Goal: Information Seeking & Learning: Learn about a topic

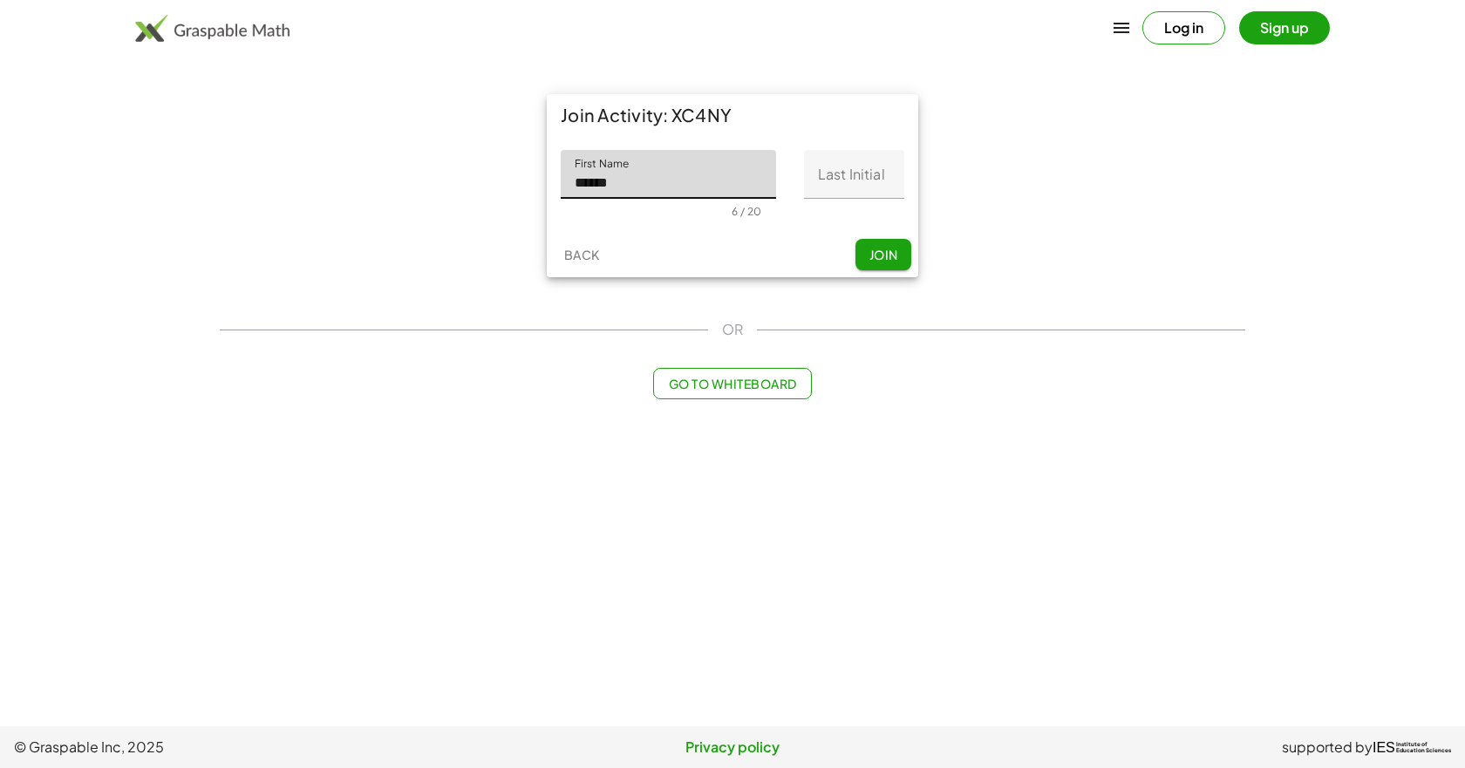
type input "******"
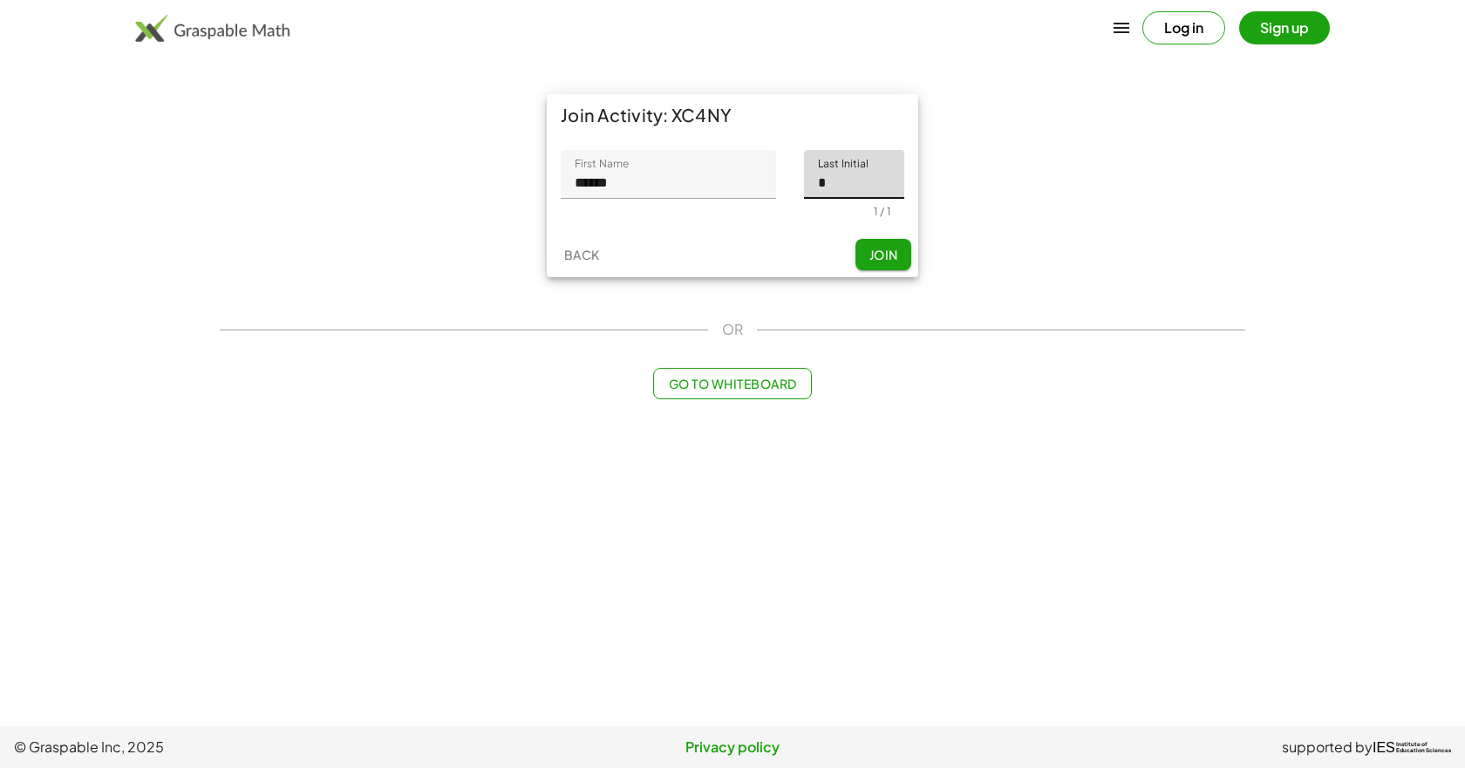
type input "*"
click at [866, 270] on button "Join" at bounding box center [884, 254] width 56 height 31
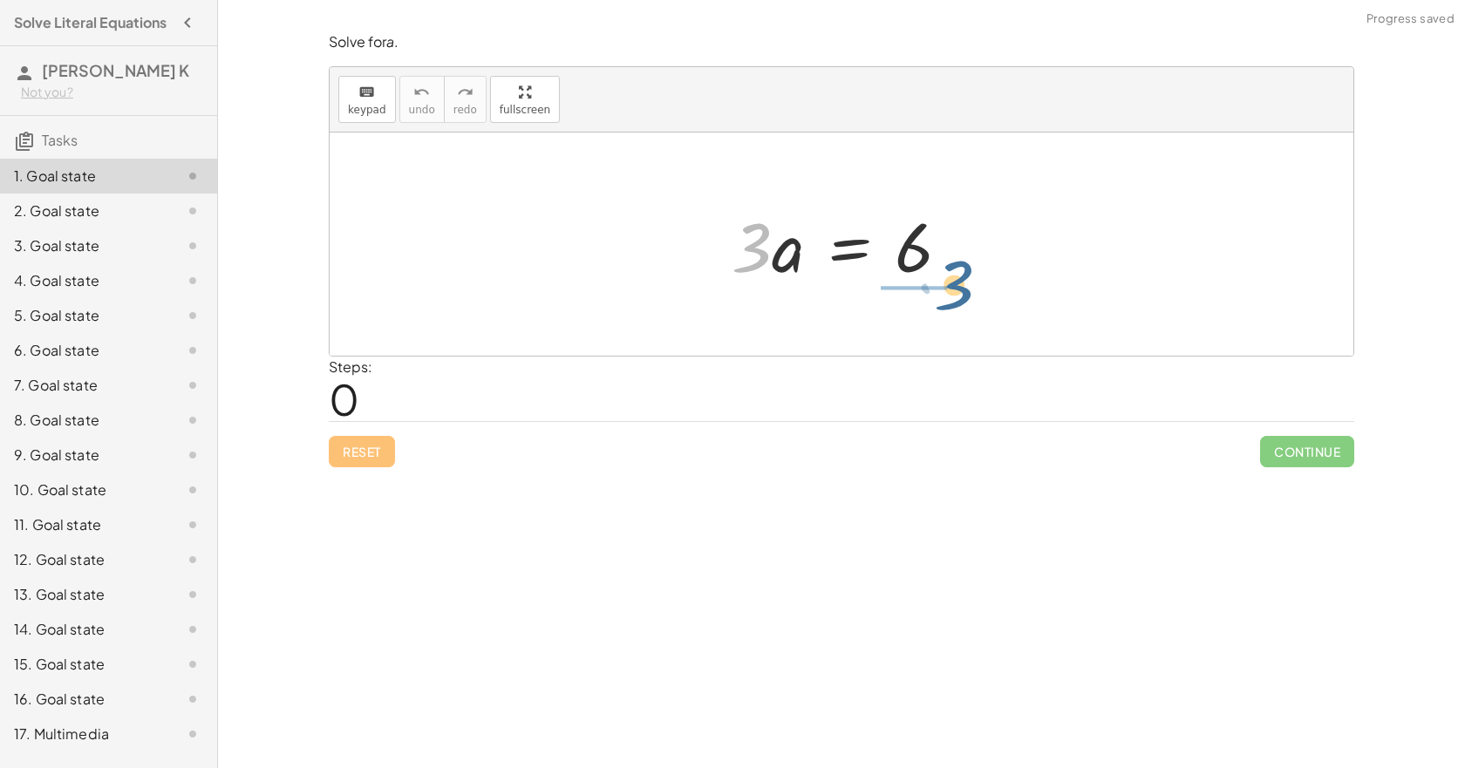
drag, startPoint x: 758, startPoint y: 261, endPoint x: 966, endPoint y: 298, distance: 211.8
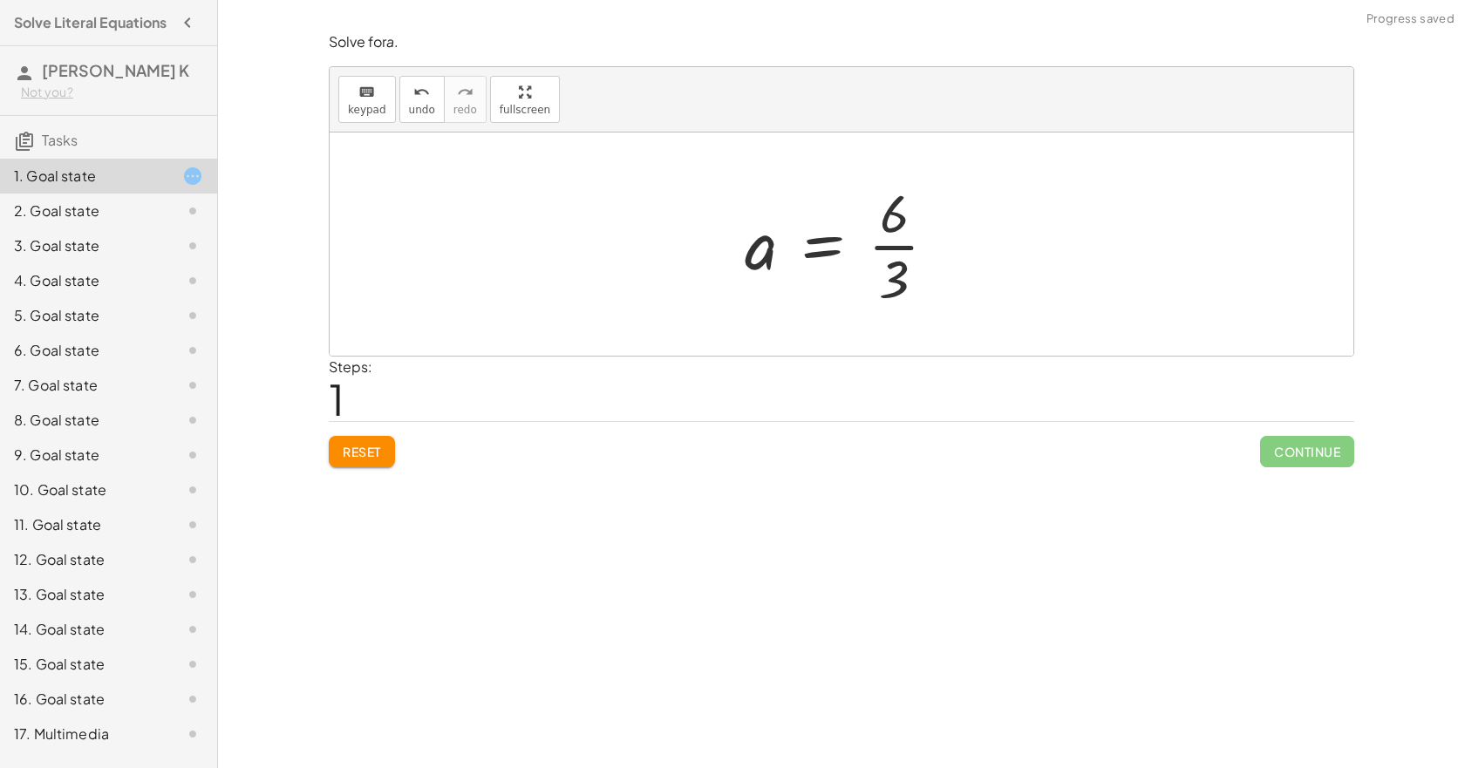
click at [918, 251] on div at bounding box center [848, 244] width 224 height 134
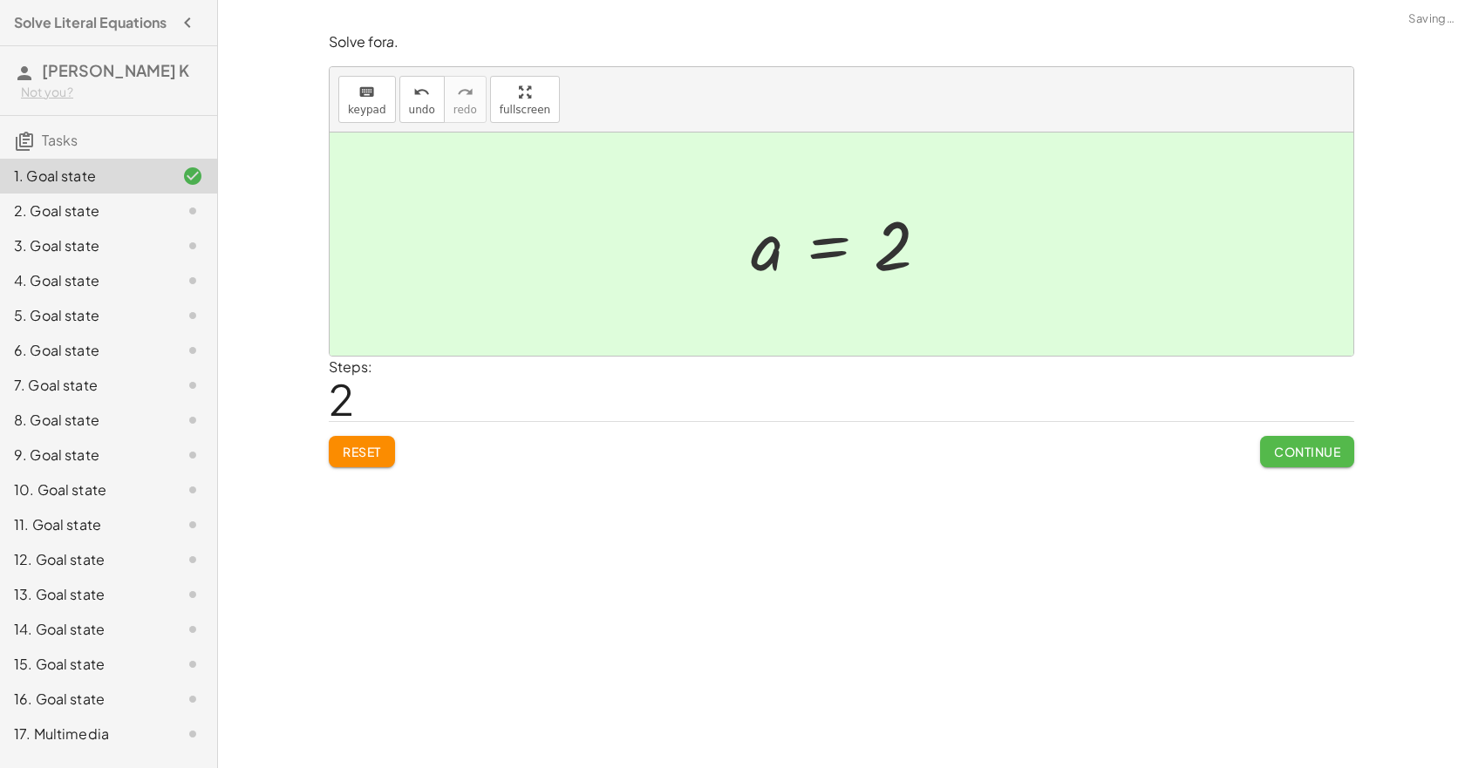
click at [1287, 454] on button "Continue" at bounding box center [1307, 451] width 94 height 31
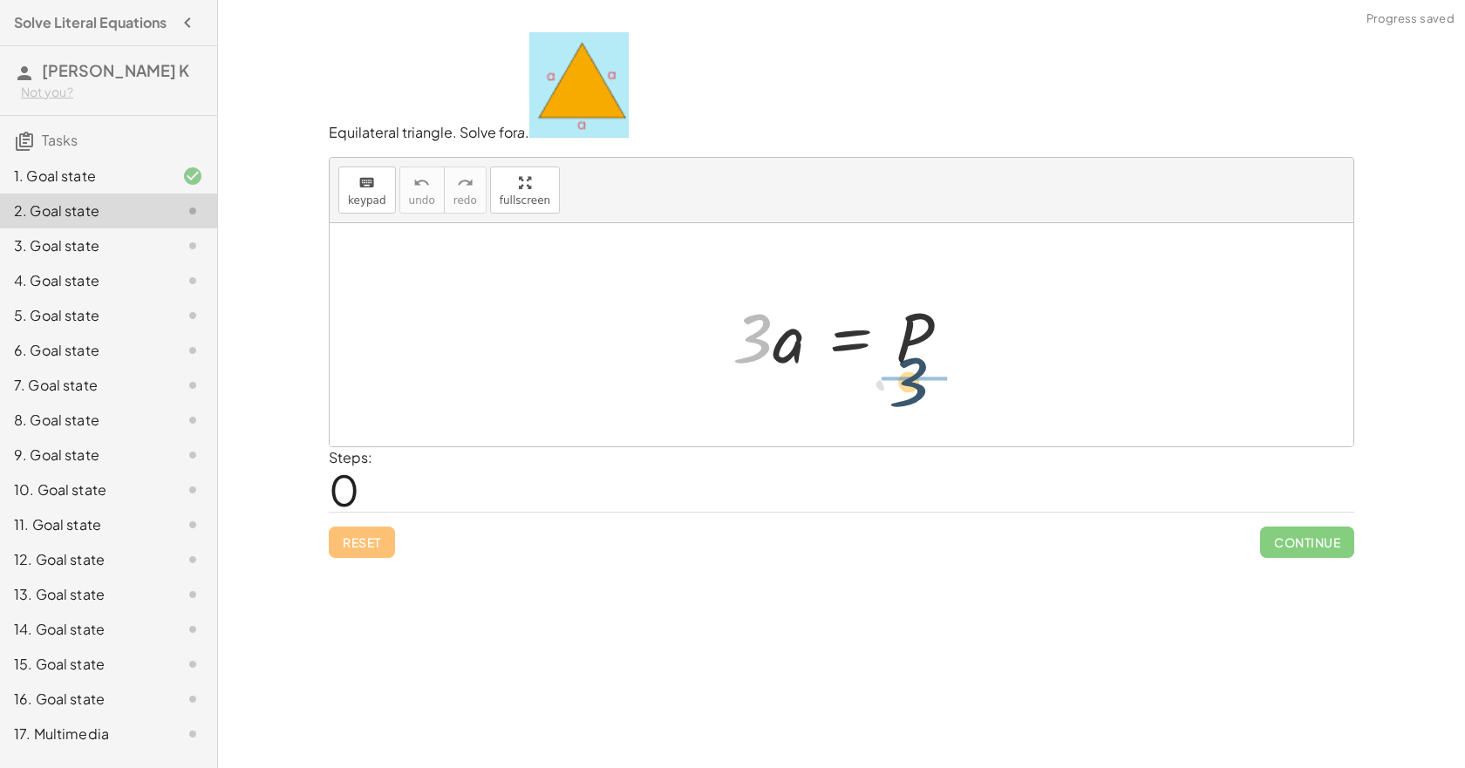
drag, startPoint x: 752, startPoint y: 347, endPoint x: 923, endPoint y: 391, distance: 176.4
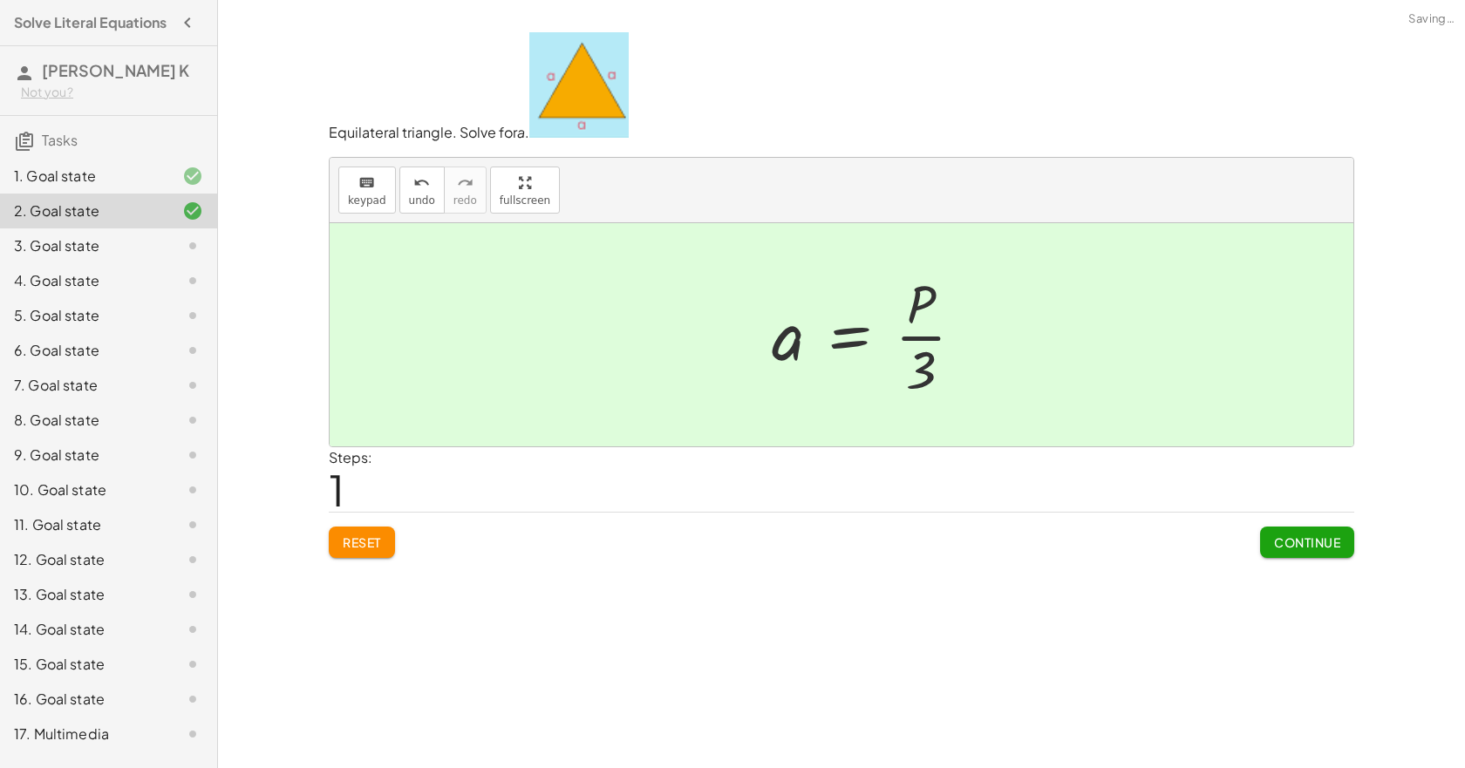
click at [917, 335] on div at bounding box center [875, 335] width 224 height 134
click at [1315, 525] on div "Continue" at bounding box center [1307, 535] width 94 height 45
click at [1319, 548] on span "Continue" at bounding box center [1307, 543] width 66 height 16
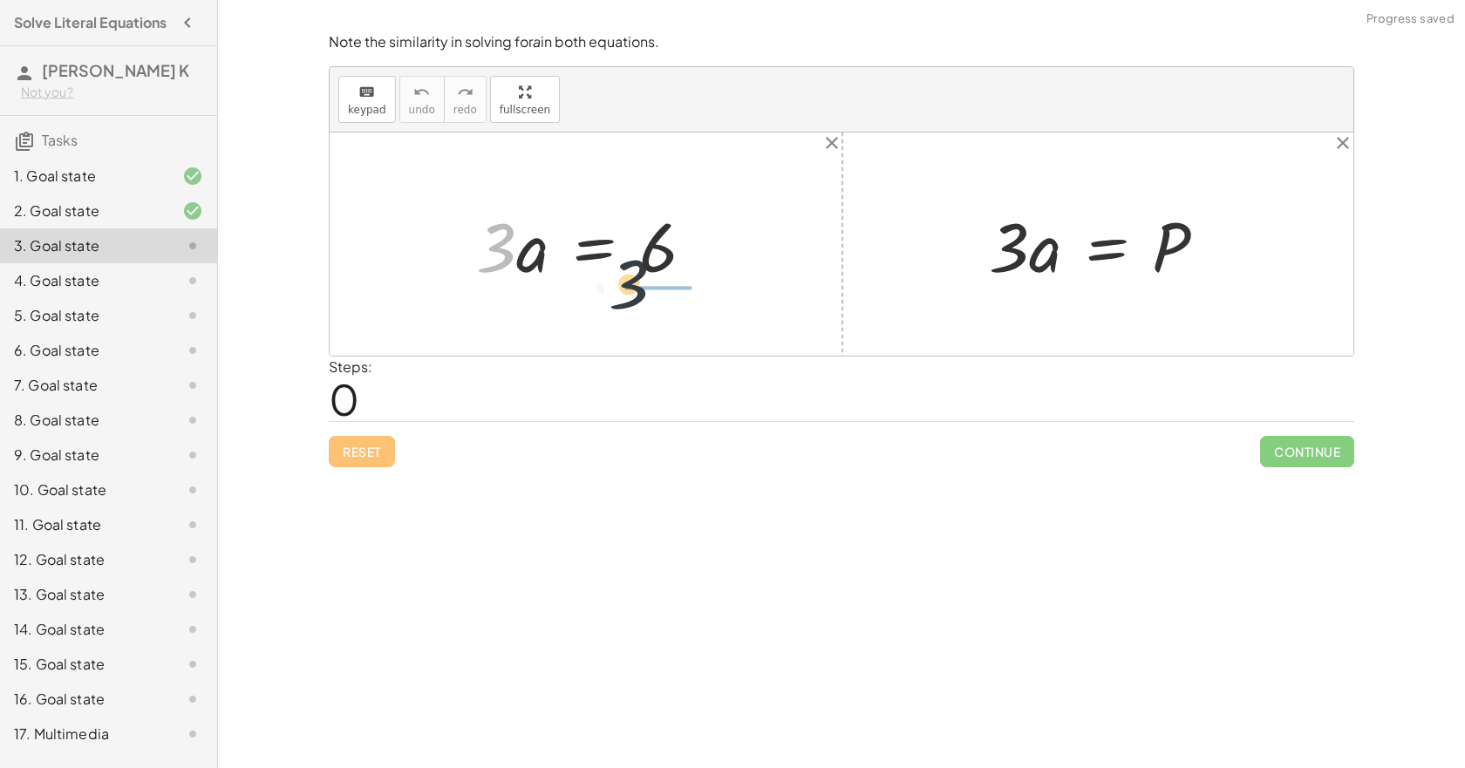
drag, startPoint x: 500, startPoint y: 253, endPoint x: 689, endPoint y: 302, distance: 195.5
click at [689, 302] on div "· 3 · 3 · a = 6 · 3 · a = P" at bounding box center [842, 244] width 1024 height 223
click at [684, 273] on div at bounding box center [620, 244] width 224 height 134
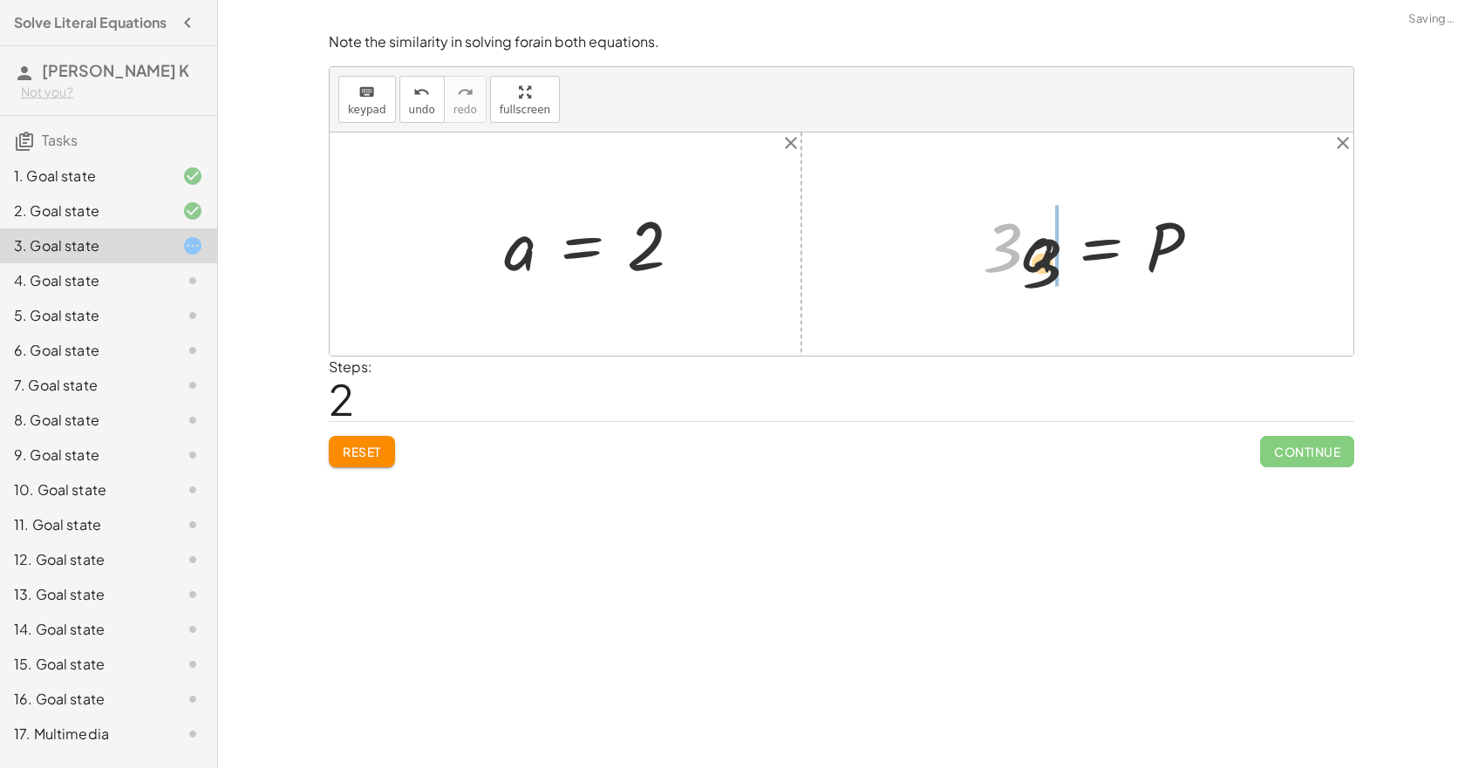
drag, startPoint x: 1017, startPoint y: 256, endPoint x: 1206, endPoint y: 292, distance: 192.8
click at [1206, 290] on div at bounding box center [1098, 245] width 249 height 90
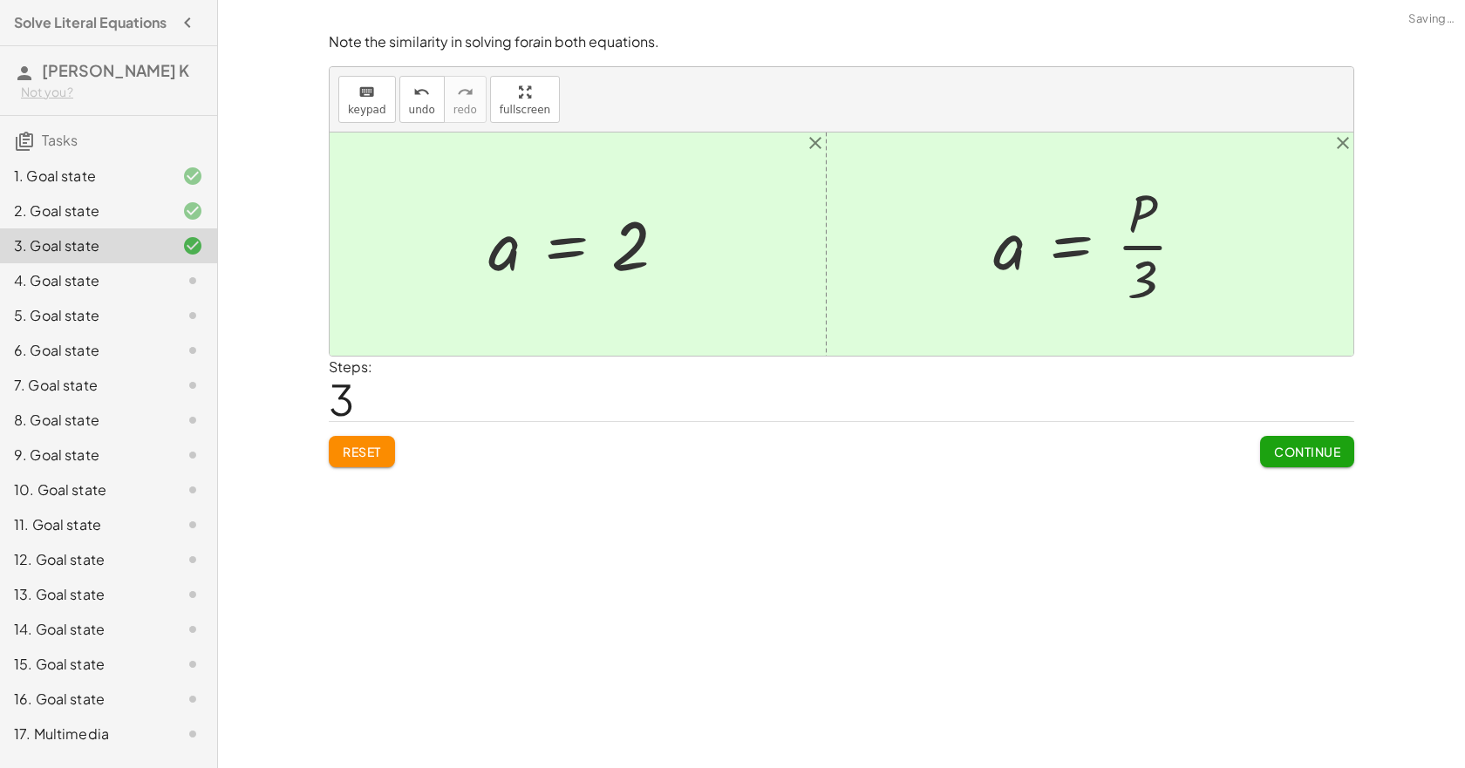
click at [1285, 460] on span "Continue" at bounding box center [1307, 452] width 66 height 16
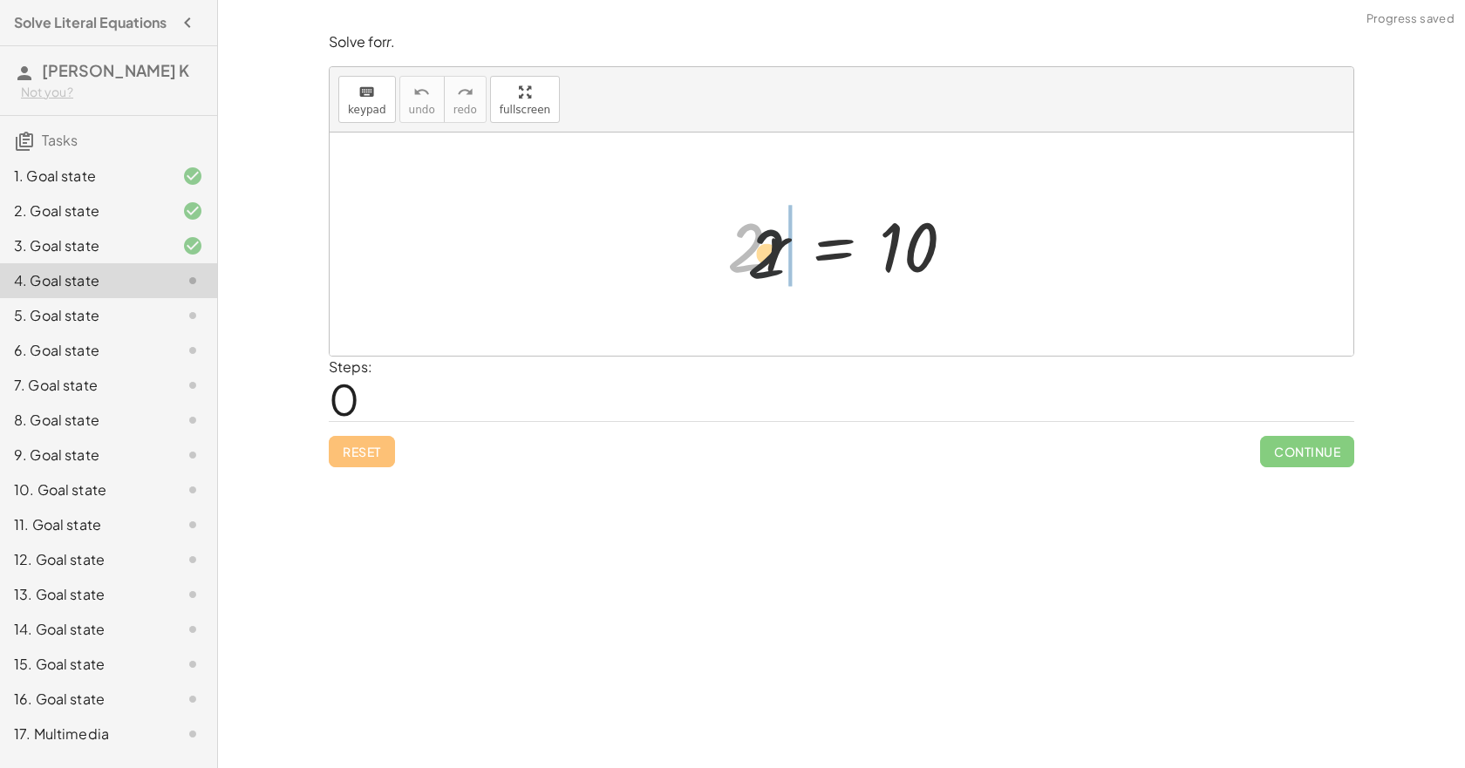
drag, startPoint x: 754, startPoint y: 265, endPoint x: 915, endPoint y: 285, distance: 162.6
click at [915, 285] on div at bounding box center [848, 245] width 259 height 90
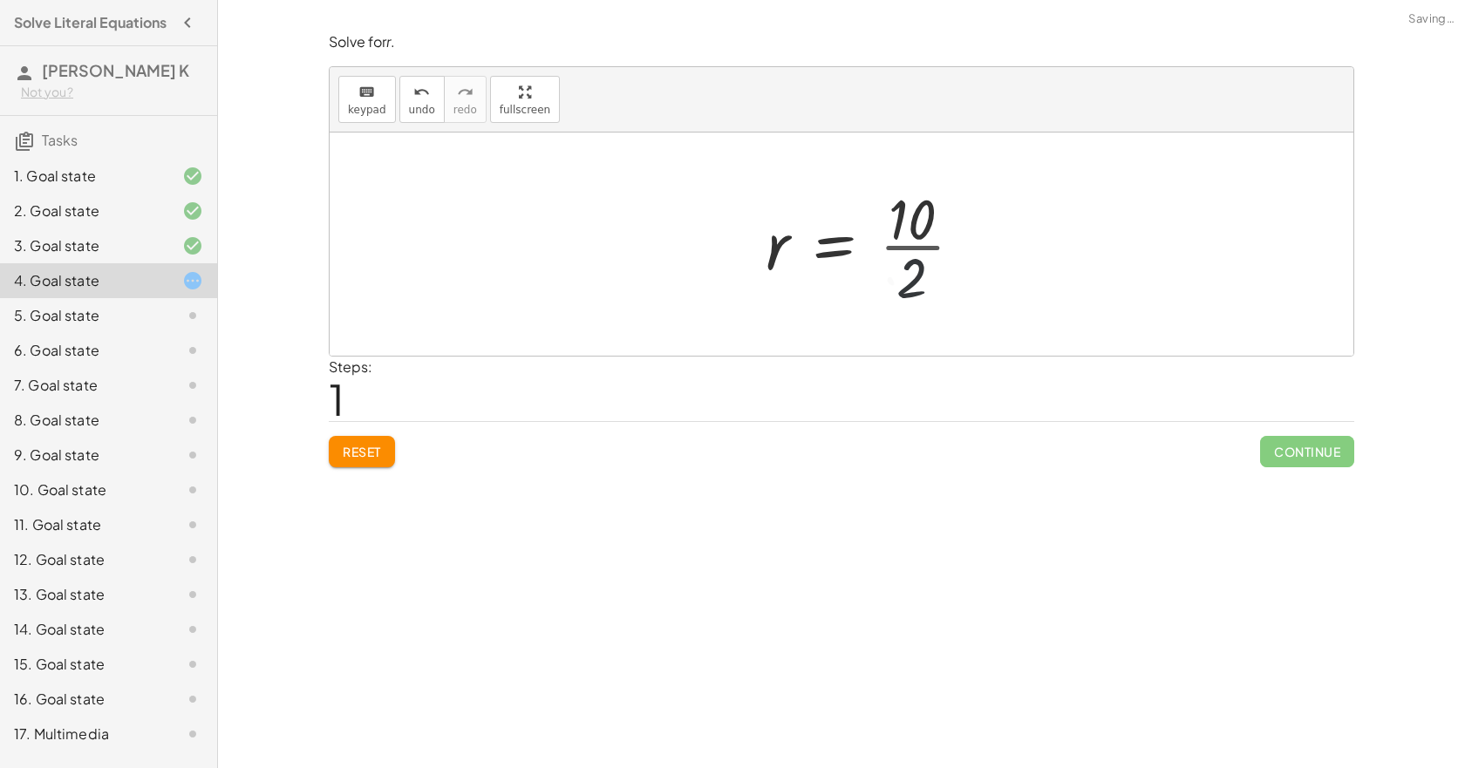
click at [922, 263] on div at bounding box center [871, 244] width 229 height 134
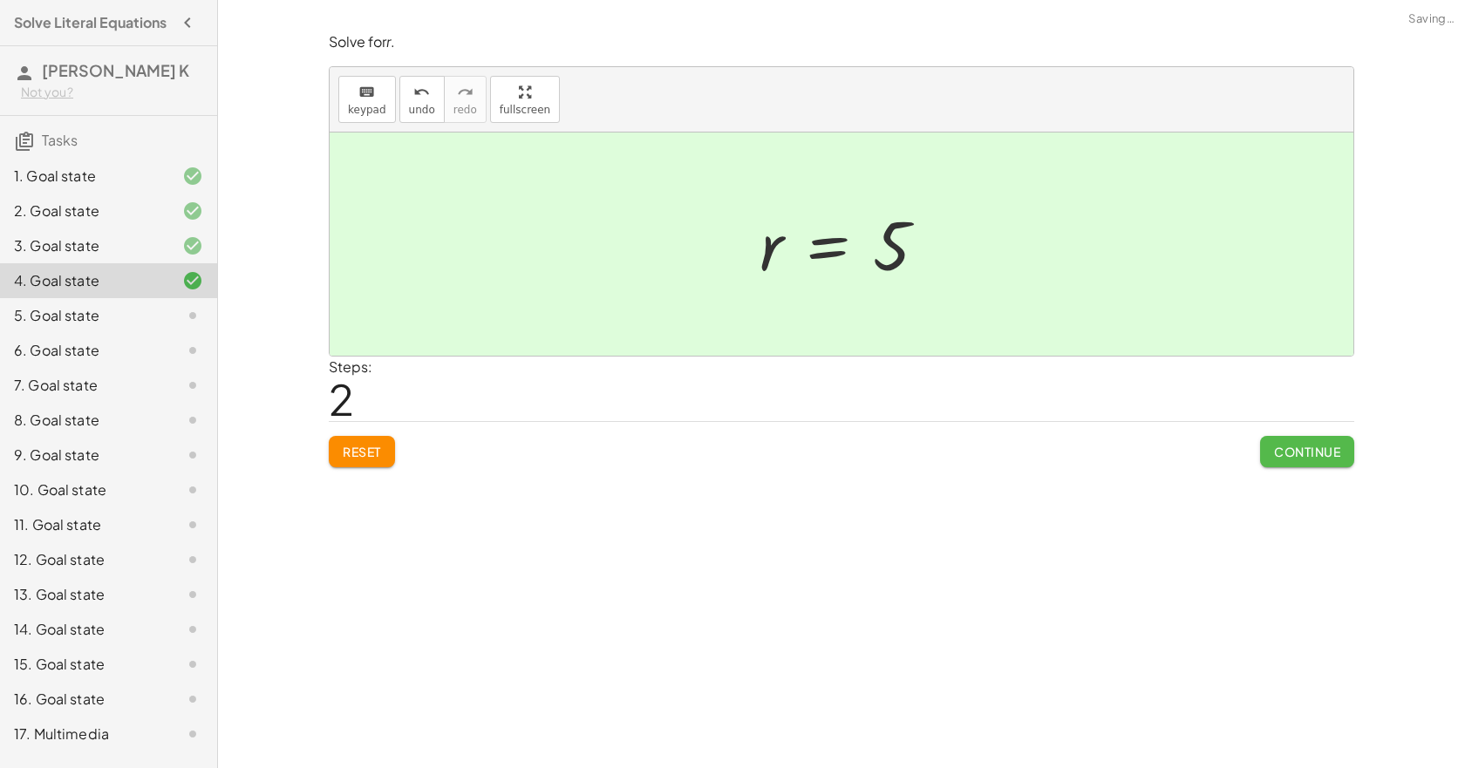
click at [1274, 460] on span "Continue" at bounding box center [1307, 452] width 66 height 16
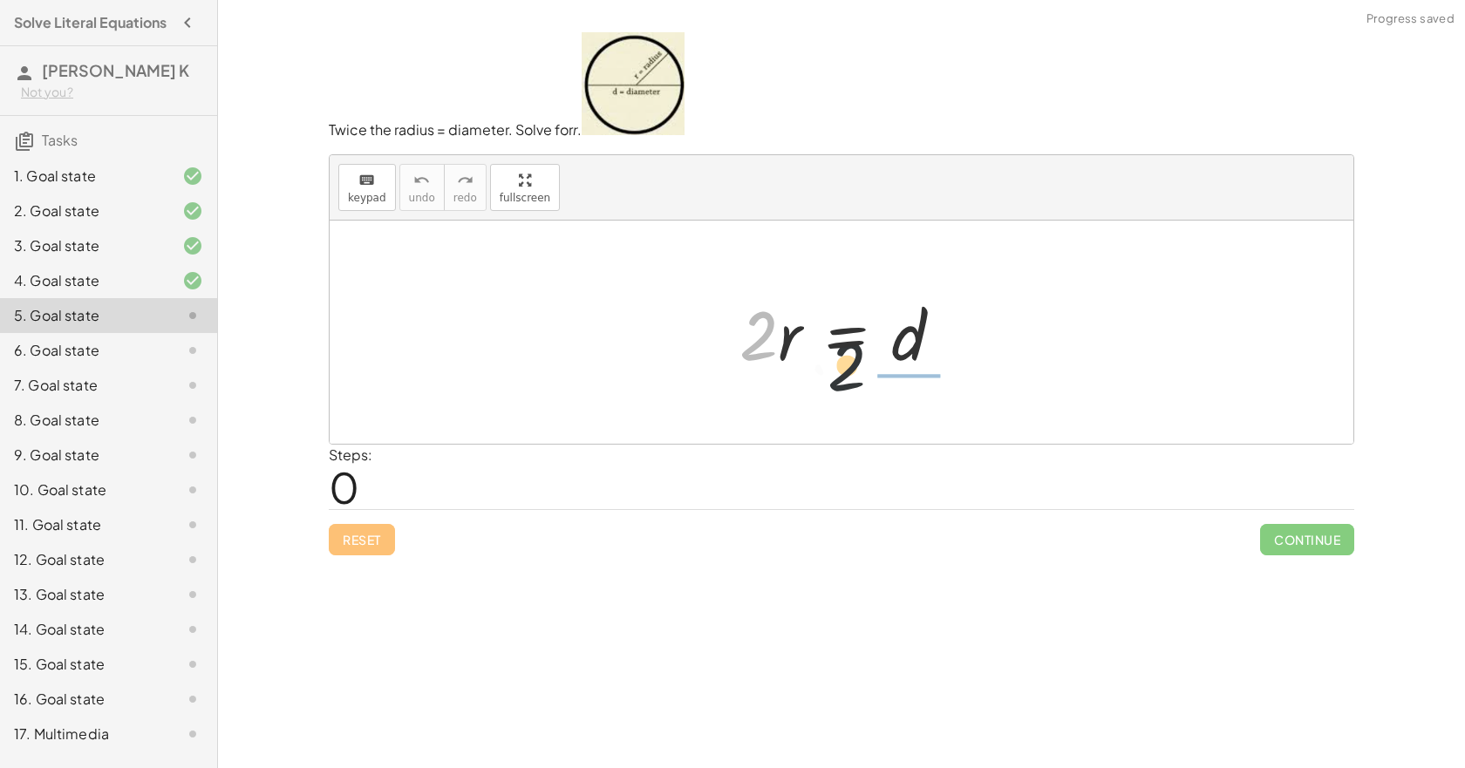
drag, startPoint x: 758, startPoint y: 350, endPoint x: 925, endPoint y: 390, distance: 171.4
click at [906, 389] on div "· 2 · 2 · r = d" at bounding box center [842, 332] width 1024 height 223
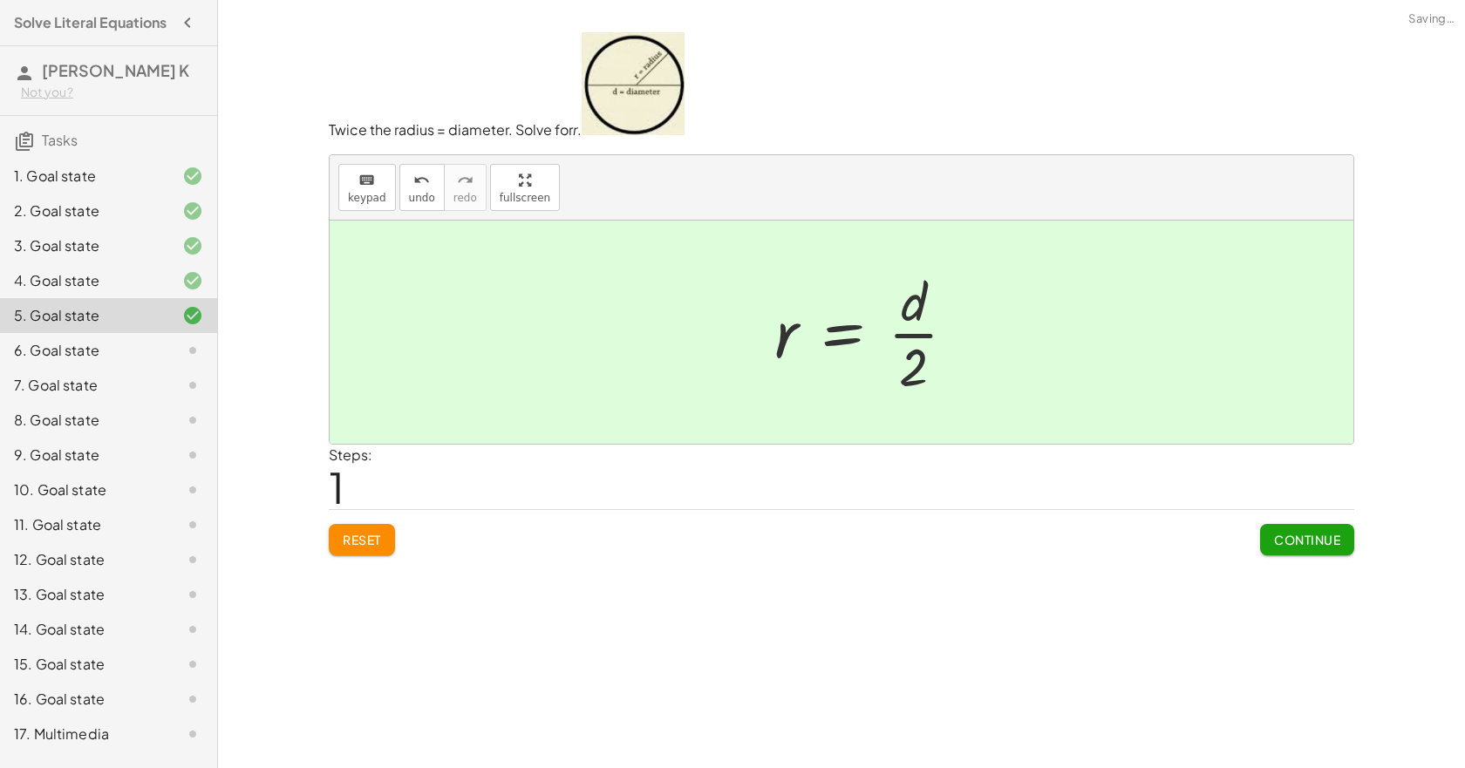
click at [1321, 543] on span "Continue" at bounding box center [1307, 540] width 66 height 16
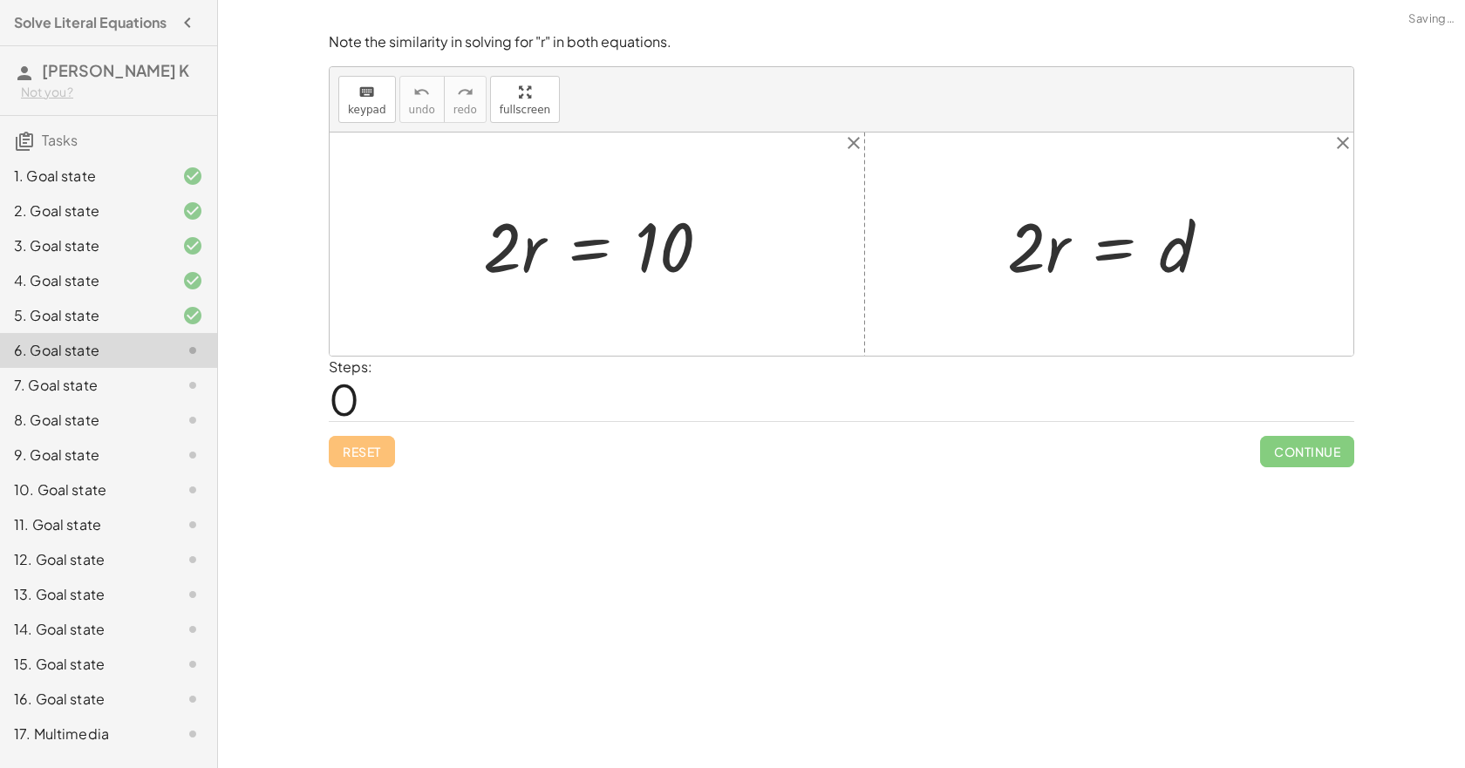
drag, startPoint x: 442, startPoint y: 255, endPoint x: 475, endPoint y: 260, distance: 32.7
click at [471, 260] on div "· 2 · r = 10 · 2 · r = d" at bounding box center [842, 244] width 1024 height 223
drag, startPoint x: 525, startPoint y: 274, endPoint x: 760, endPoint y: 284, distance: 234.9
click at [689, 294] on div "· 2 · 2 · r = 10" at bounding box center [597, 244] width 281 height 99
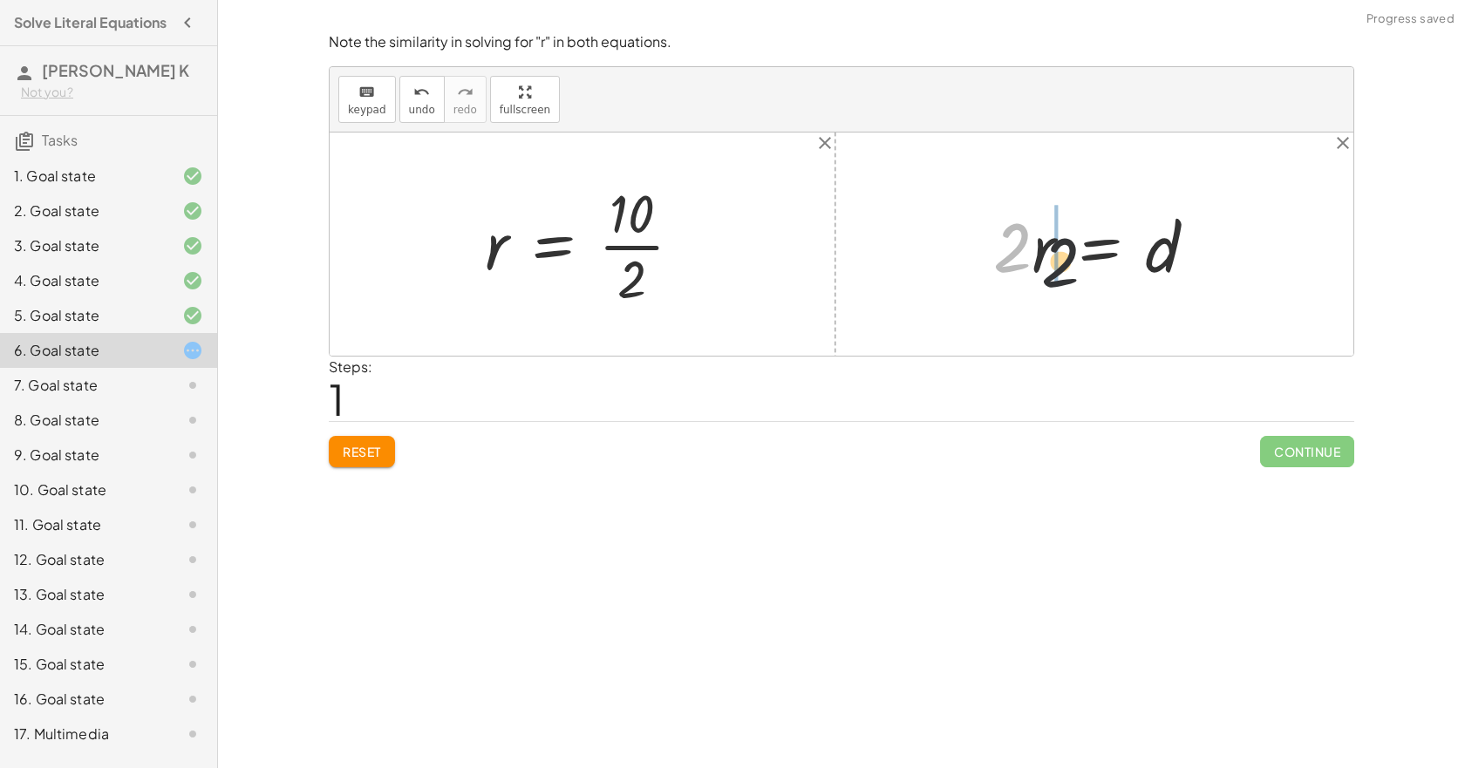
drag, startPoint x: 1062, startPoint y: 273, endPoint x: 1163, endPoint y: 281, distance: 100.6
click at [1151, 281] on div at bounding box center [1102, 245] width 235 height 90
click at [671, 268] on div at bounding box center [589, 244] width 229 height 134
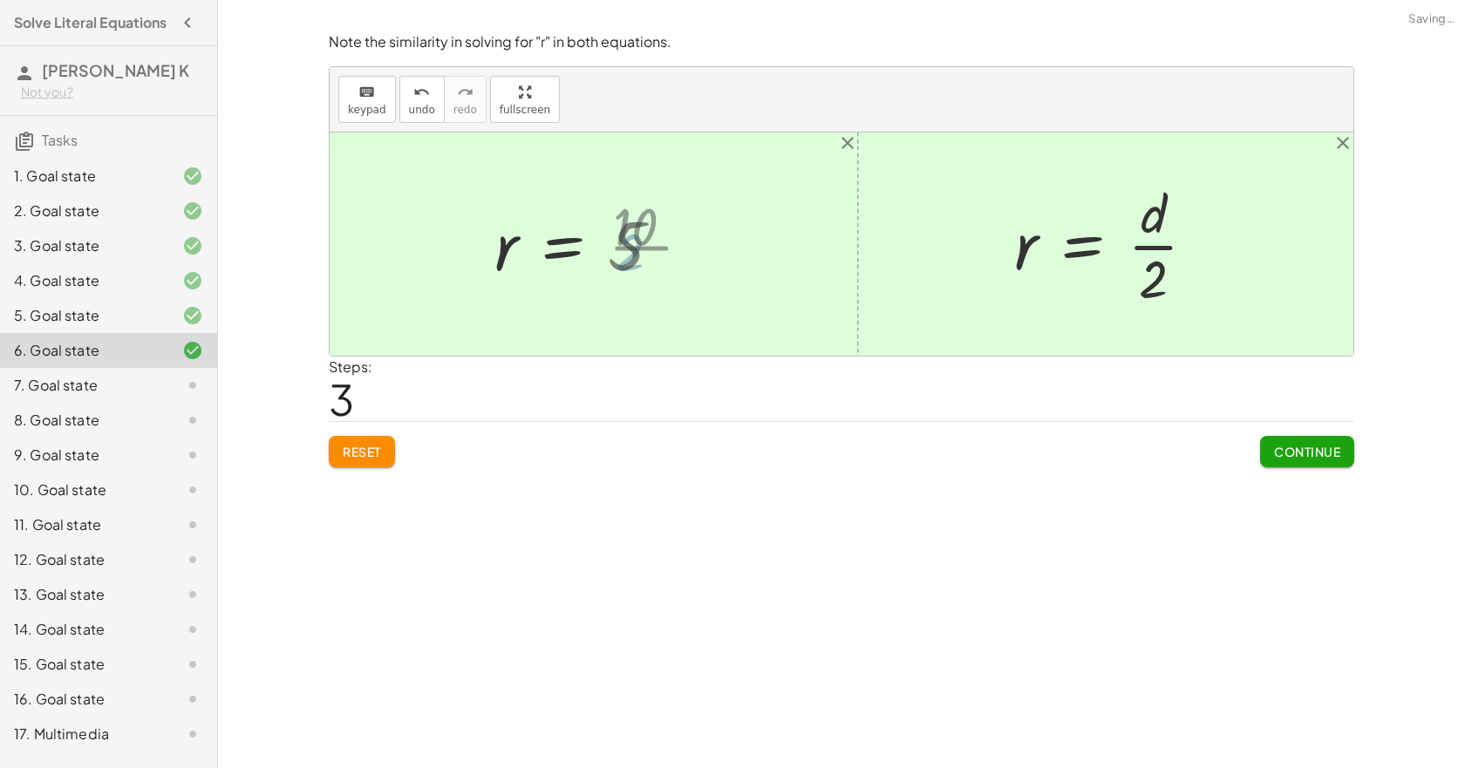
click at [1293, 460] on span "Continue" at bounding box center [1307, 452] width 66 height 16
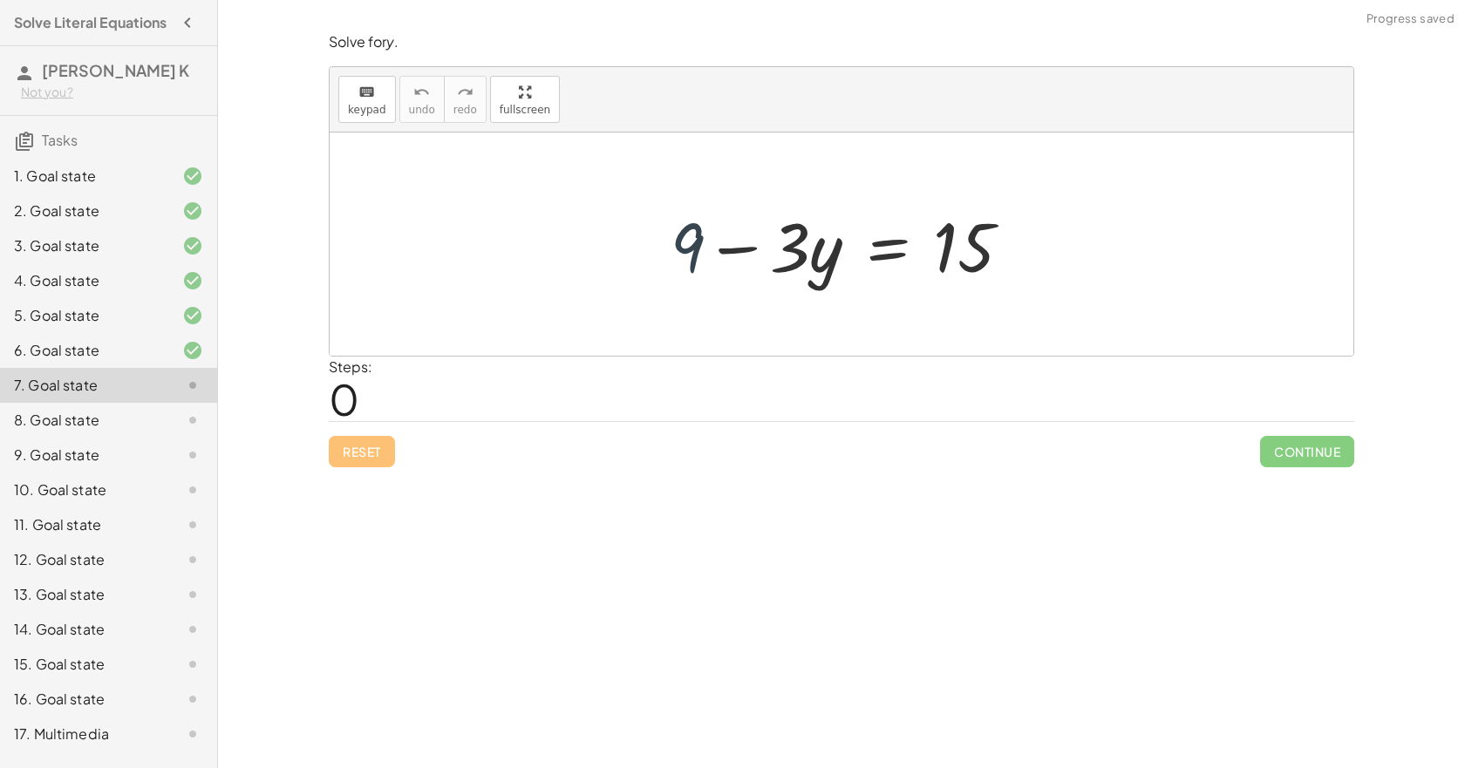
click at [696, 259] on div at bounding box center [848, 245] width 372 height 90
click at [881, 261] on div at bounding box center [848, 245] width 372 height 90
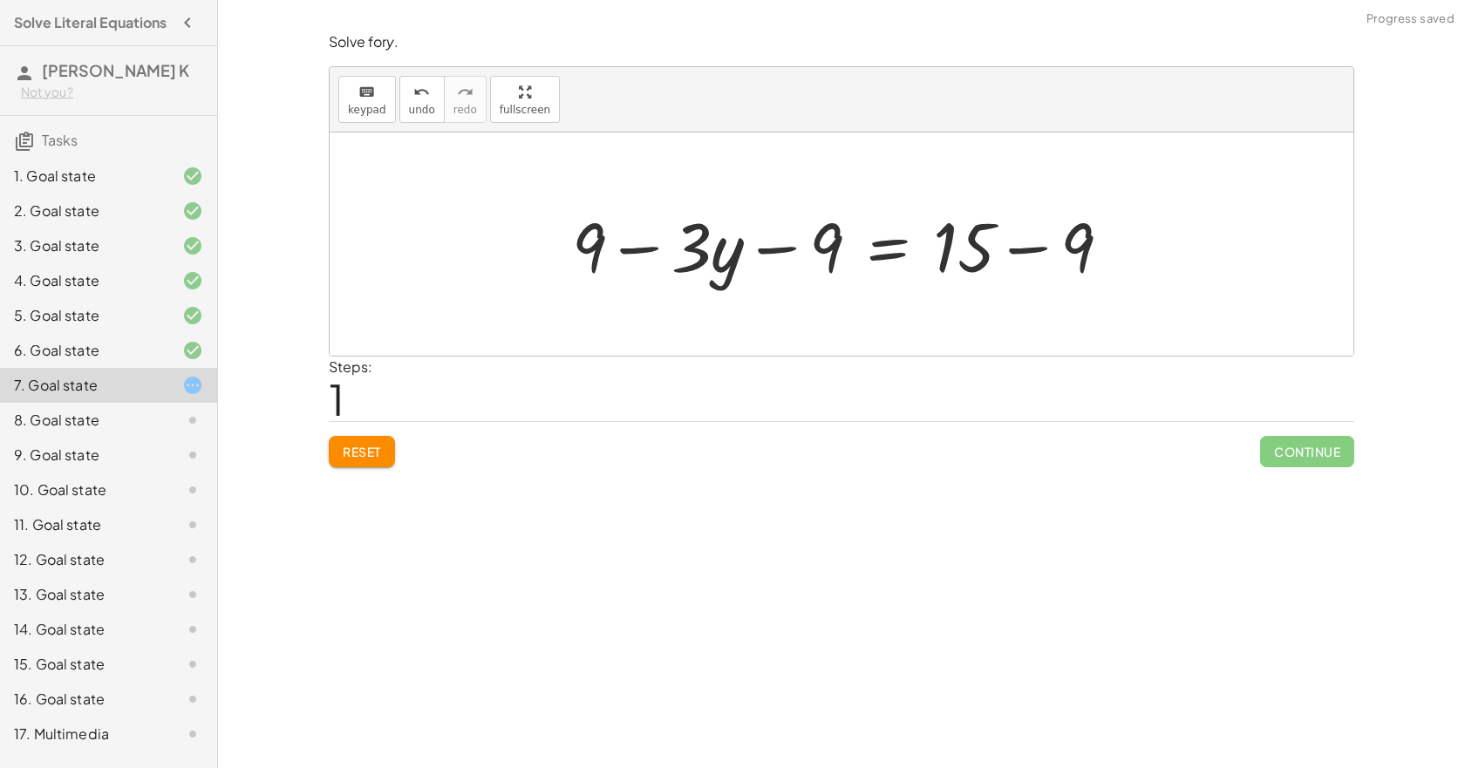
click at [783, 252] on div at bounding box center [848, 245] width 570 height 90
click at [574, 262] on div at bounding box center [848, 245] width 570 height 90
click at [763, 255] on div at bounding box center [810, 245] width 624 height 90
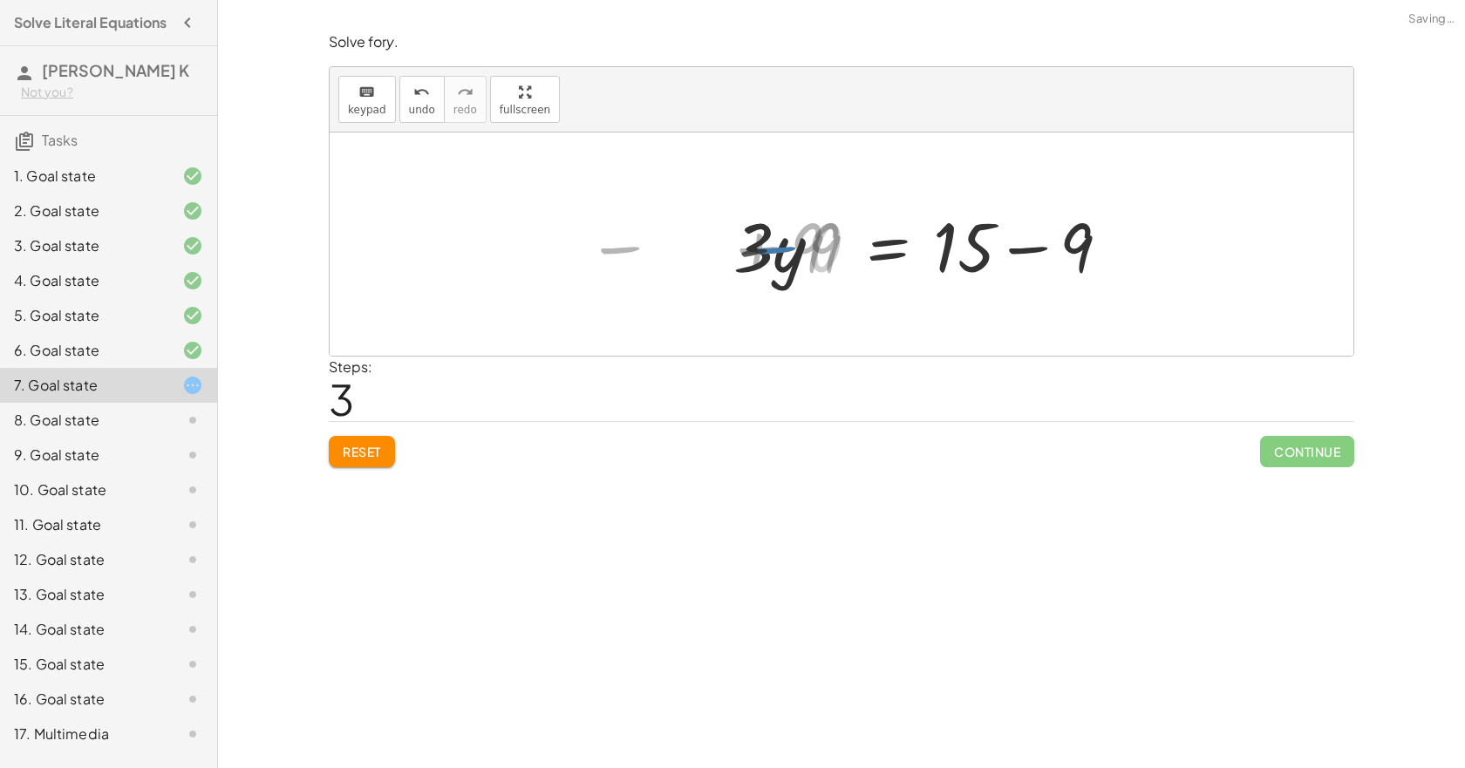
click at [986, 254] on div at bounding box center [931, 245] width 404 height 90
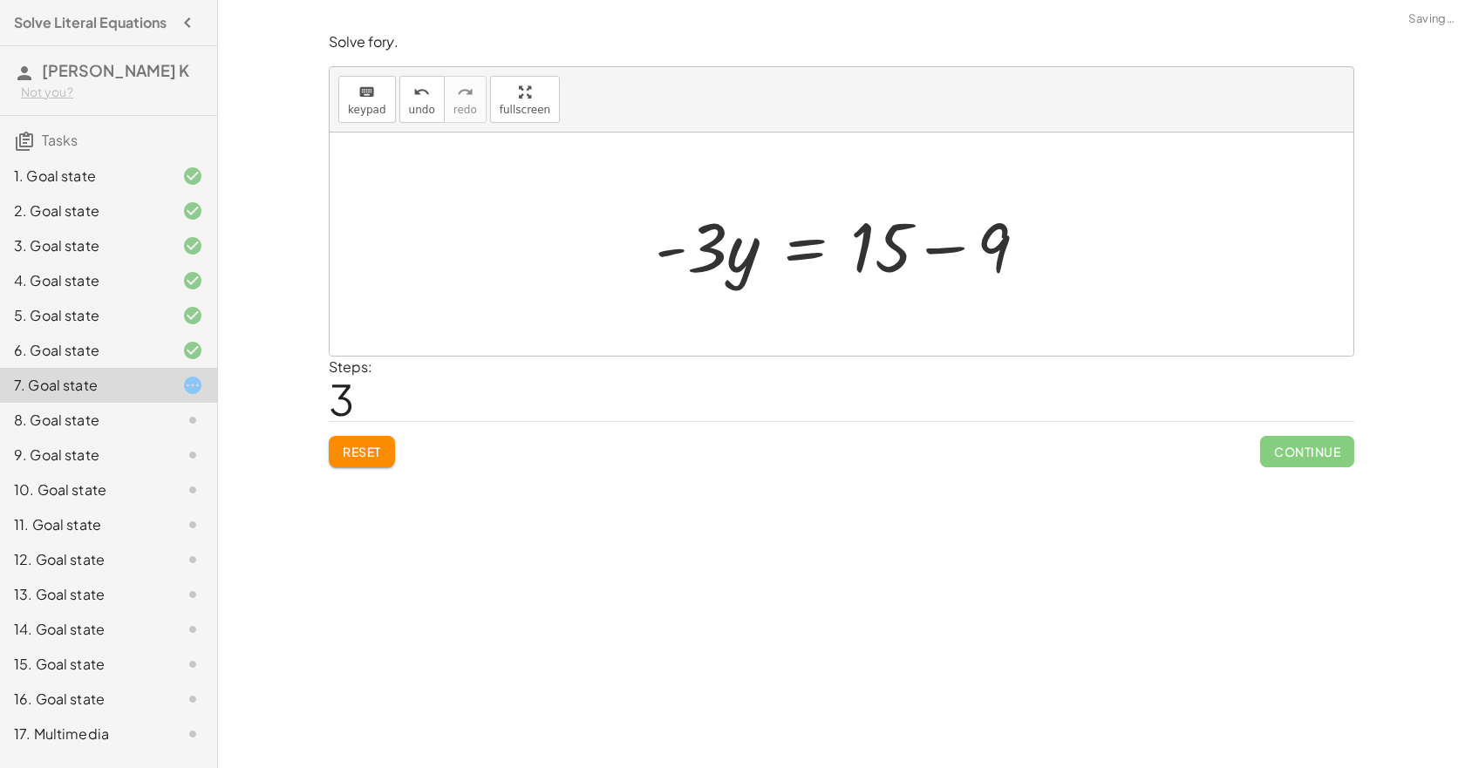
click at [960, 255] on div at bounding box center [848, 245] width 404 height 90
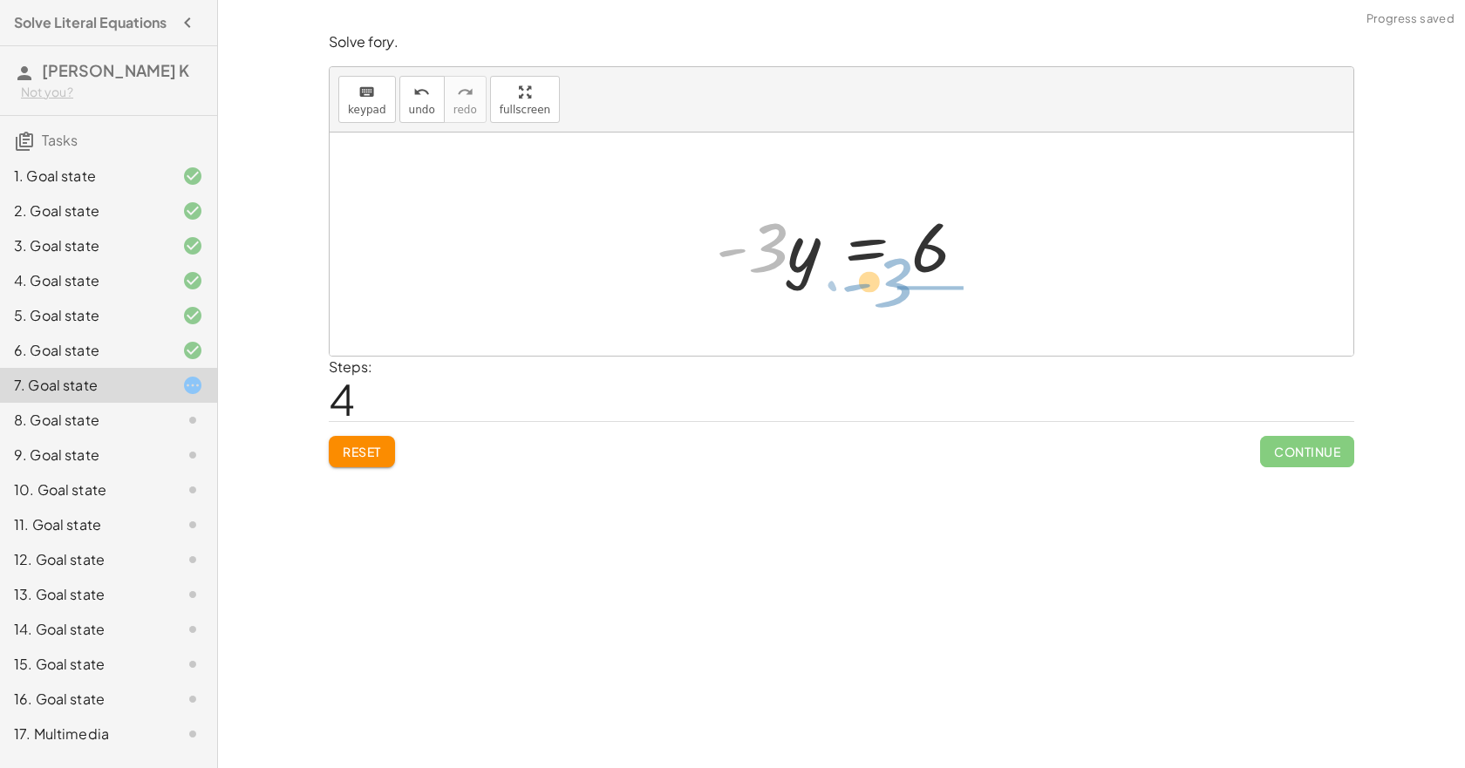
drag, startPoint x: 714, startPoint y: 251, endPoint x: 912, endPoint y: 294, distance: 203.4
click at [912, 294] on div "+ 9 − · 3 · y = 15 + 9 − · 3 · y − 9 = + 15 − 9 − · 3 · y + 9 − 9 = + 15 − 9 − …" at bounding box center [842, 244] width 304 height 99
click at [948, 244] on div at bounding box center [903, 244] width 248 height 134
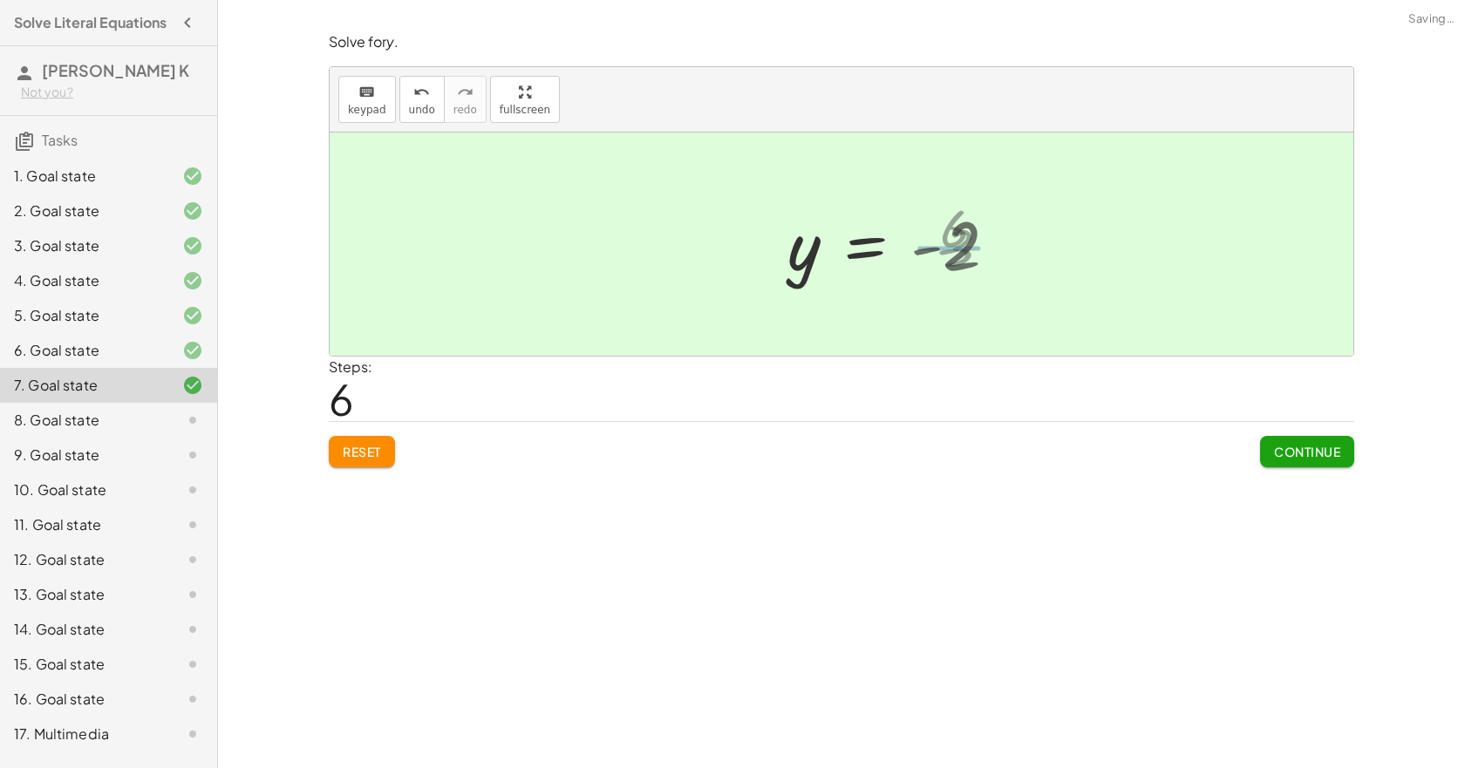
drag, startPoint x: 1259, startPoint y: 445, endPoint x: 1270, endPoint y: 453, distance: 13.8
click at [1265, 449] on div "Continue" at bounding box center [1307, 444] width 94 height 45
click at [1276, 457] on span "Continue" at bounding box center [1307, 452] width 66 height 16
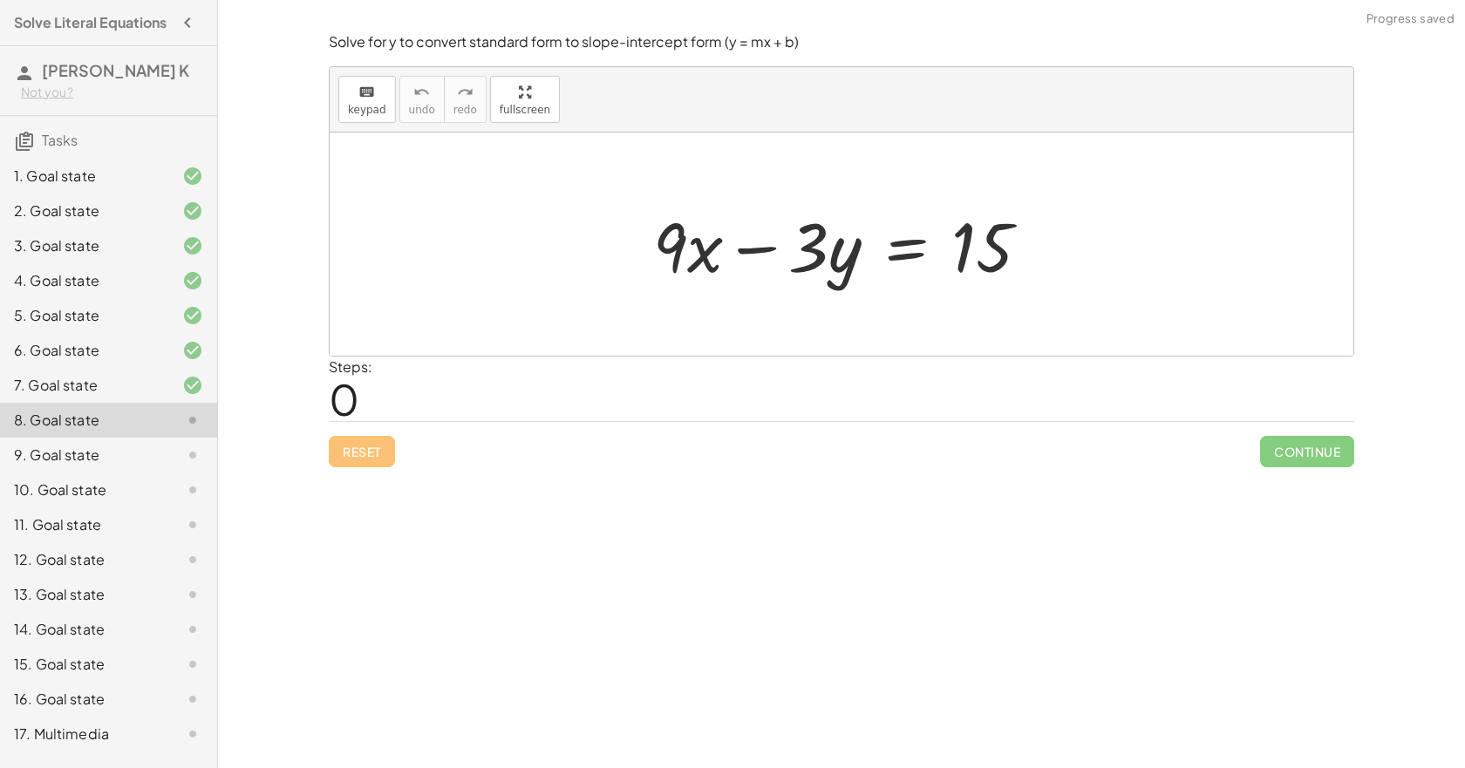
click at [903, 261] on div at bounding box center [849, 245] width 408 height 90
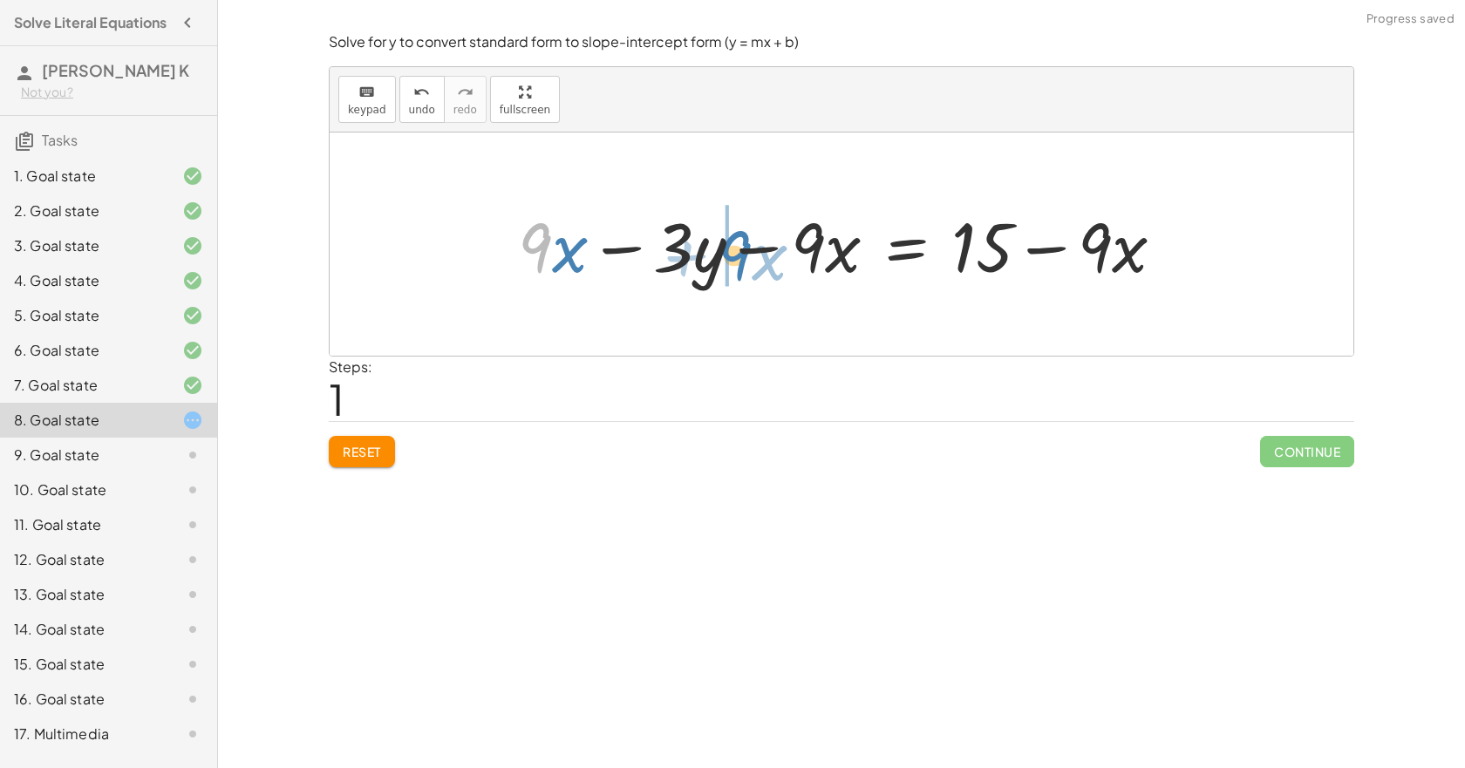
drag, startPoint x: 542, startPoint y: 254, endPoint x: 742, endPoint y: 262, distance: 200.8
click at [742, 262] on div at bounding box center [848, 245] width 678 height 90
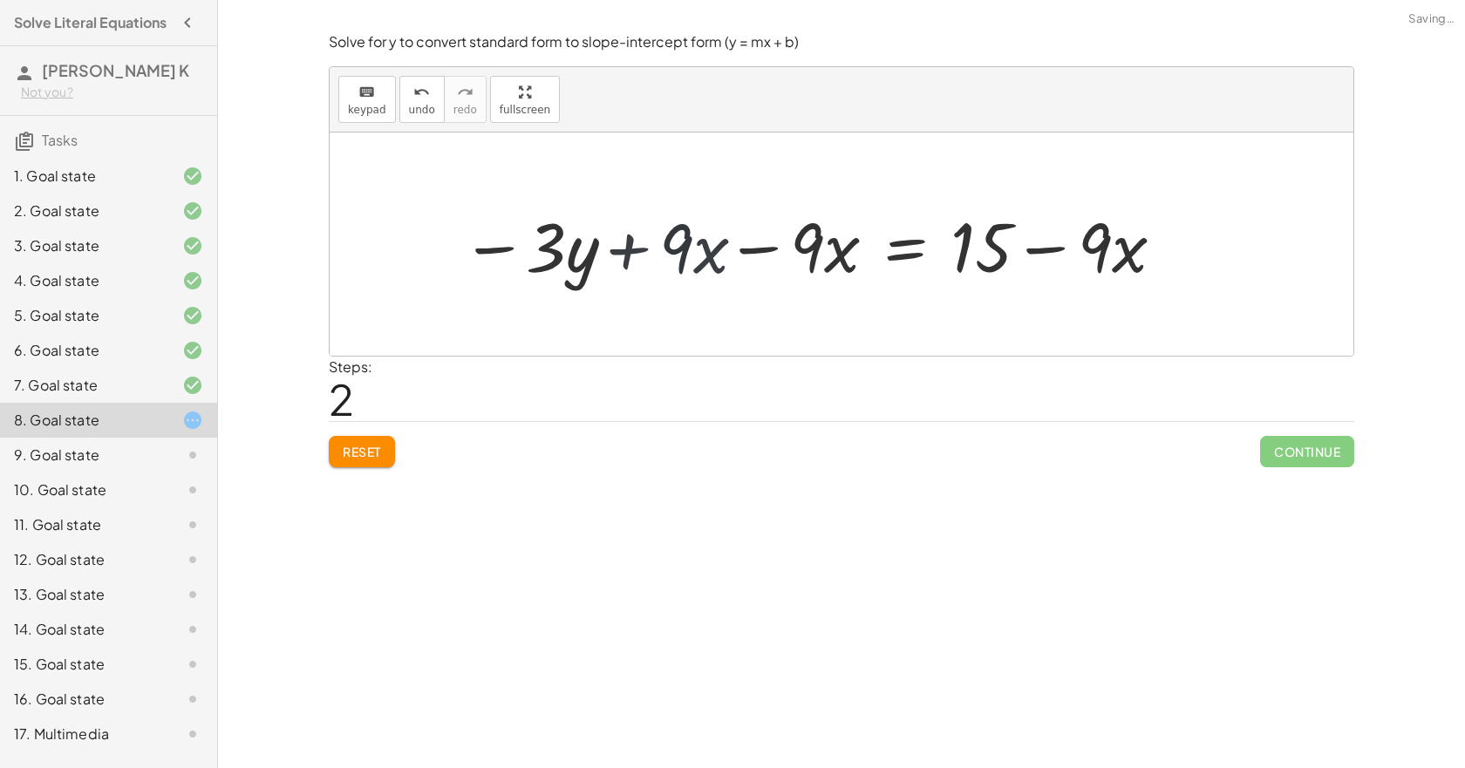
click at [762, 253] on div at bounding box center [810, 245] width 732 height 90
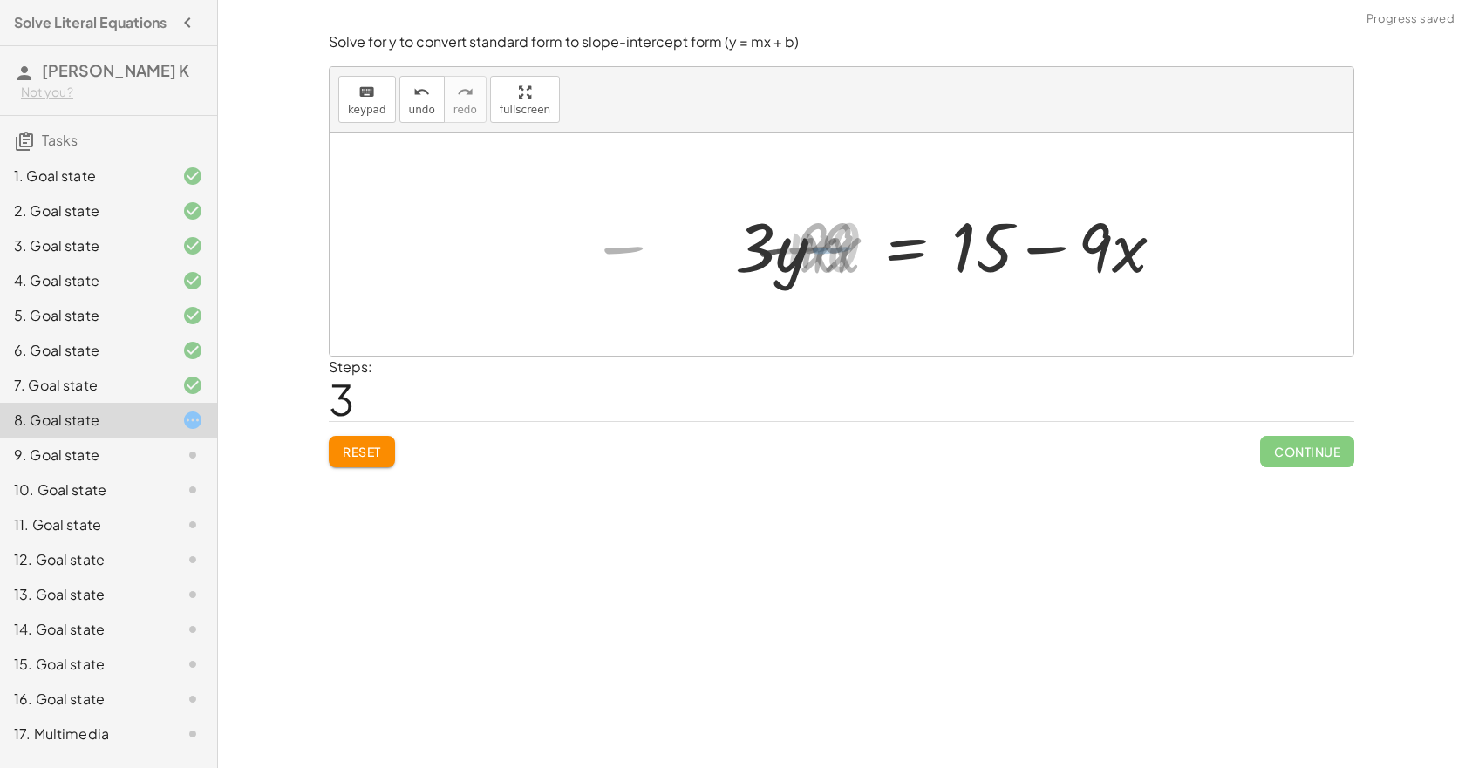
click at [1010, 249] on div at bounding box center [968, 245] width 440 height 90
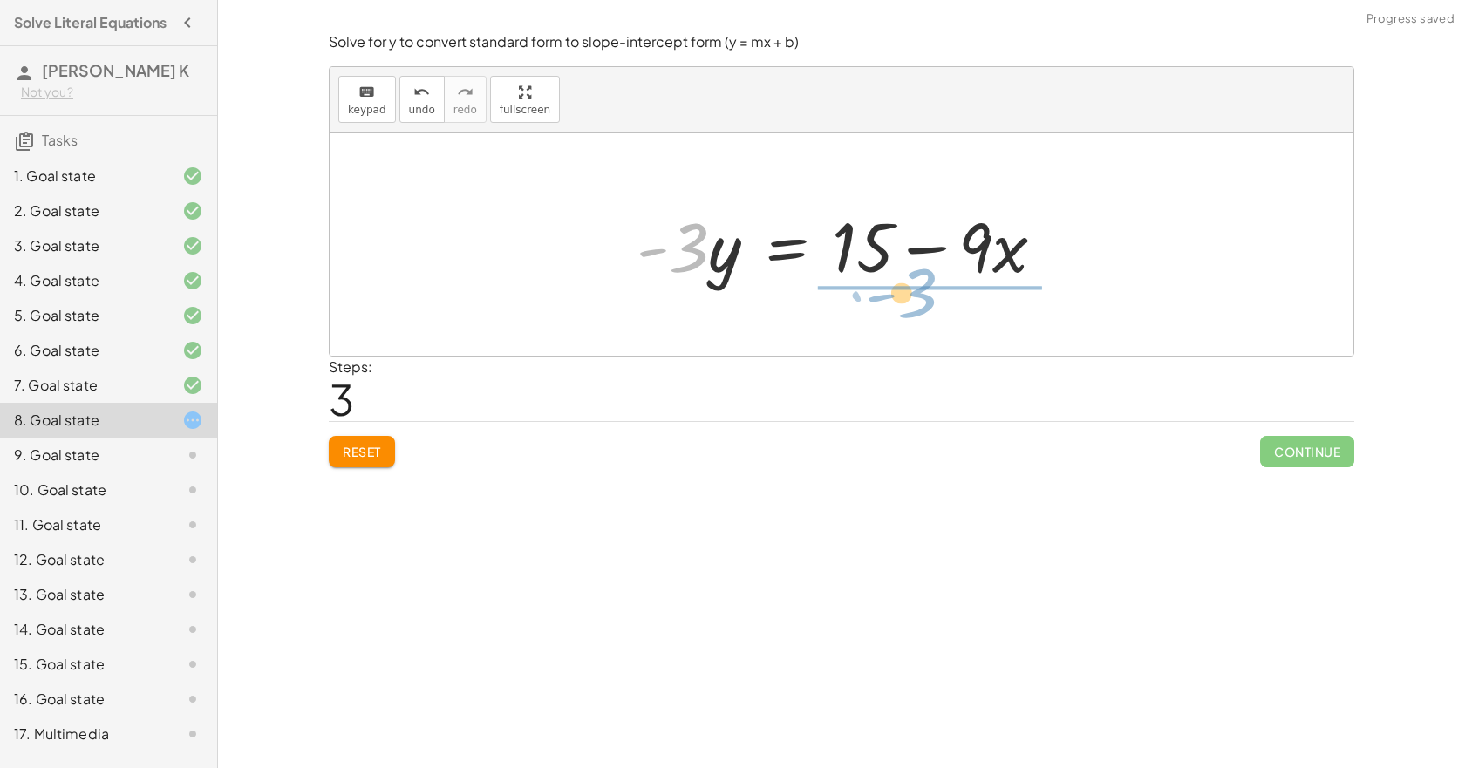
drag, startPoint x: 684, startPoint y: 264, endPoint x: 916, endPoint y: 310, distance: 236.4
click at [916, 310] on div "+ · 9 · x − · 3 · y = 15 + · 9 · x − · 3 · y − · 9 · x = + 15 − · 9 · x − · 3 ·…" at bounding box center [842, 244] width 1024 height 223
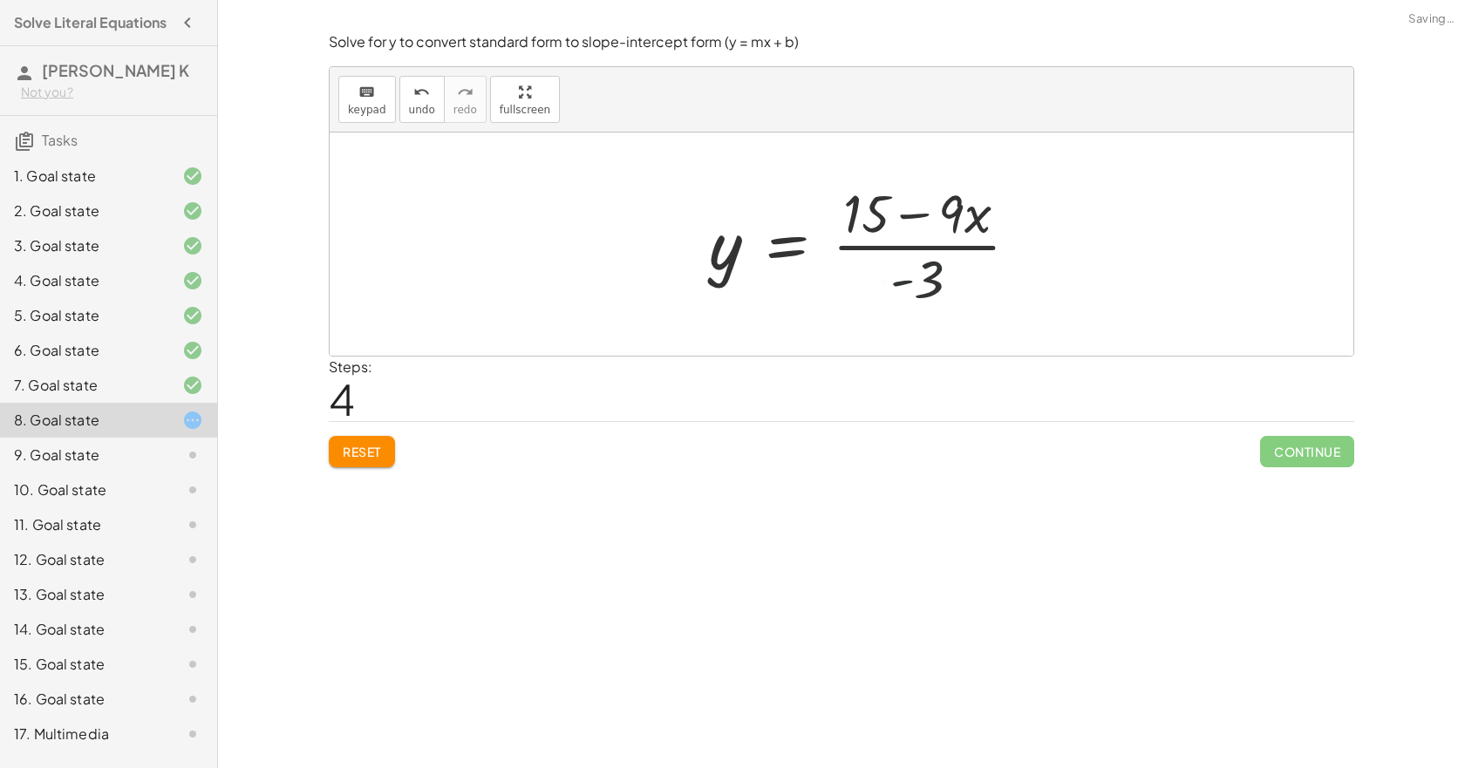
click at [900, 263] on div at bounding box center [870, 244] width 341 height 134
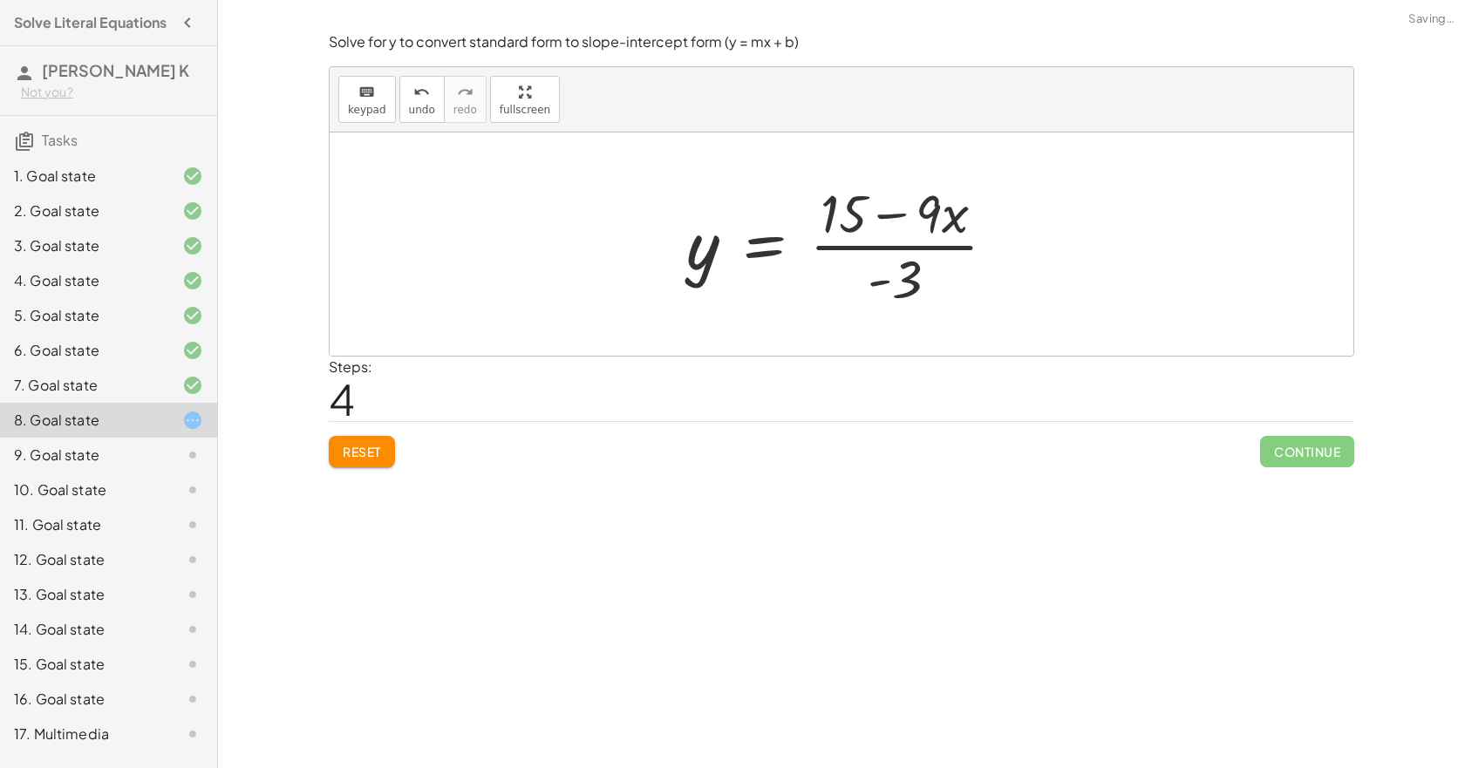
click at [903, 253] on div at bounding box center [848, 244] width 341 height 134
click at [1334, 501] on div "Solve for a . keyboard keypad undo undo redo redo fullscreen · 3 · a = 6 a = · …" at bounding box center [841, 384] width 1247 height 768
drag, startPoint x: 905, startPoint y: 284, endPoint x: 854, endPoint y: 277, distance: 52.1
click at [854, 277] on div at bounding box center [848, 244] width 341 height 134
click at [942, 222] on div at bounding box center [848, 244] width 341 height 134
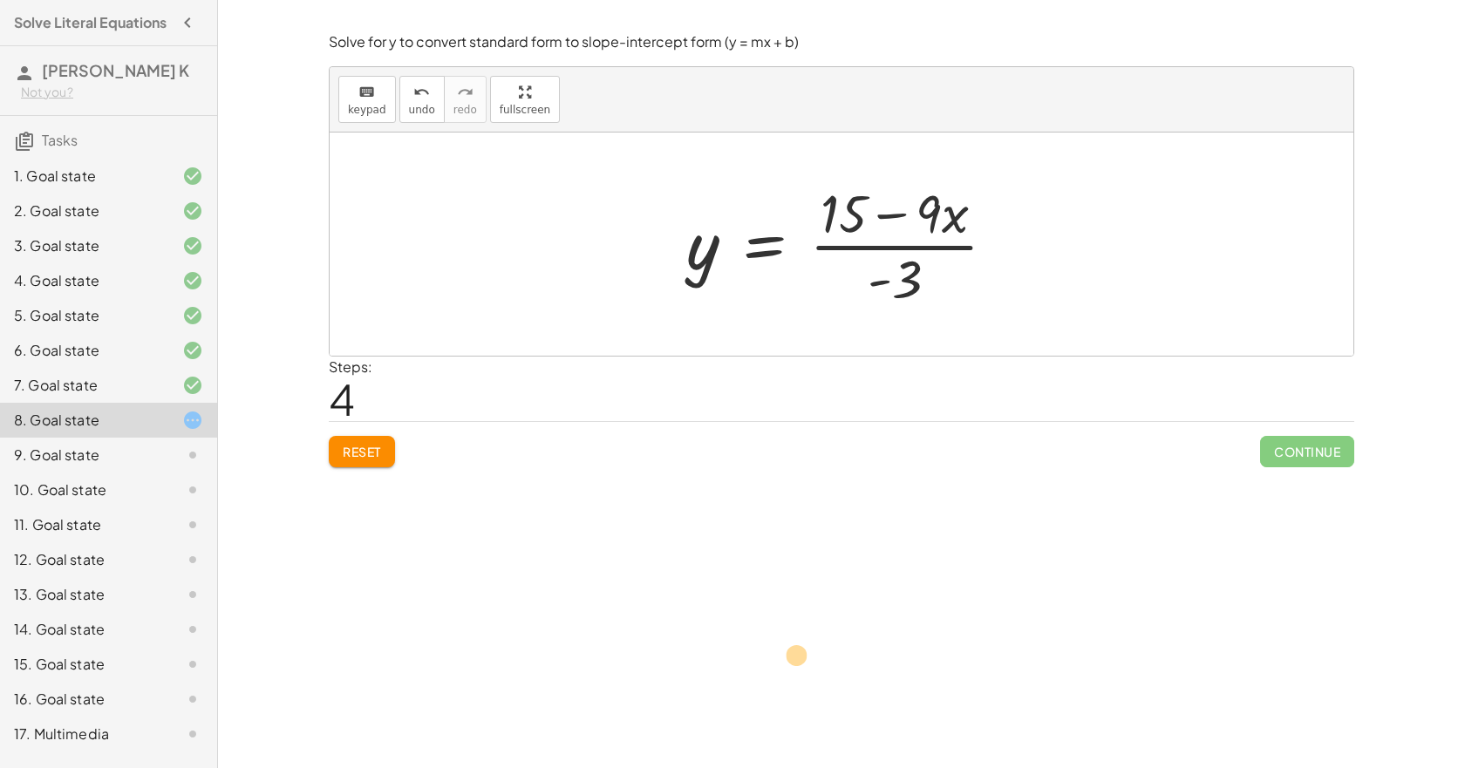
drag, startPoint x: 941, startPoint y: 222, endPoint x: 1328, endPoint y: 563, distance: 515.4
click at [1328, 586] on div "Solve for a . keyboard keypad undo undo redo redo fullscreen · 3 · a = 6 a = · …" at bounding box center [841, 384] width 1247 height 768
drag, startPoint x: 903, startPoint y: 217, endPoint x: 943, endPoint y: 219, distance: 40.2
click at [946, 220] on div at bounding box center [848, 244] width 341 height 134
drag, startPoint x: 943, startPoint y: 217, endPoint x: 962, endPoint y: 222, distance: 19.9
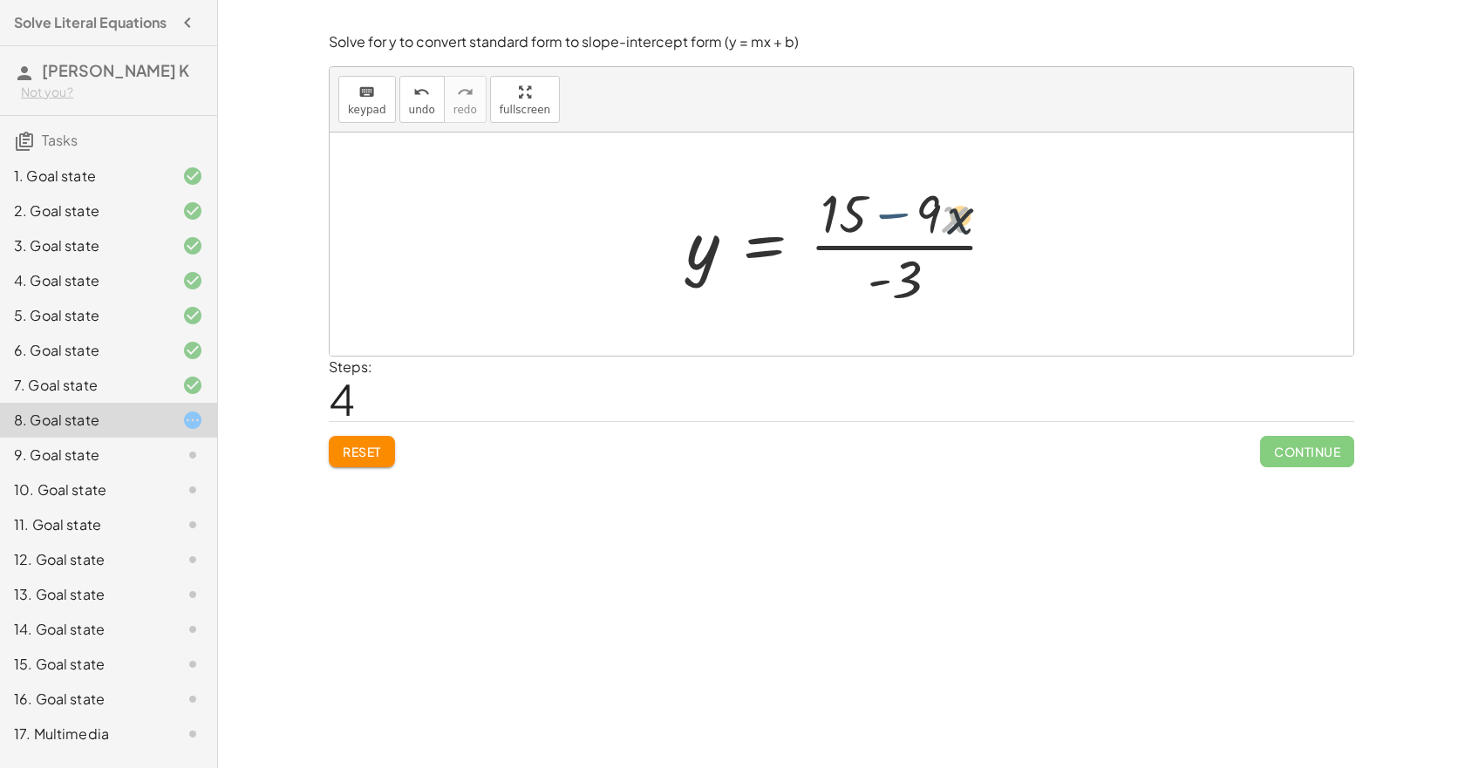
click at [961, 222] on div at bounding box center [848, 244] width 341 height 134
drag, startPoint x: 964, startPoint y: 224, endPoint x: 1069, endPoint y: 244, distance: 106.6
click at [1069, 244] on div "+ · 9 · x − · 3 · y = 15 + · 9 · x − · 3 · y − · 9 · x = + 15 − · 9 · x − · 3 ·…" at bounding box center [842, 244] width 1024 height 223
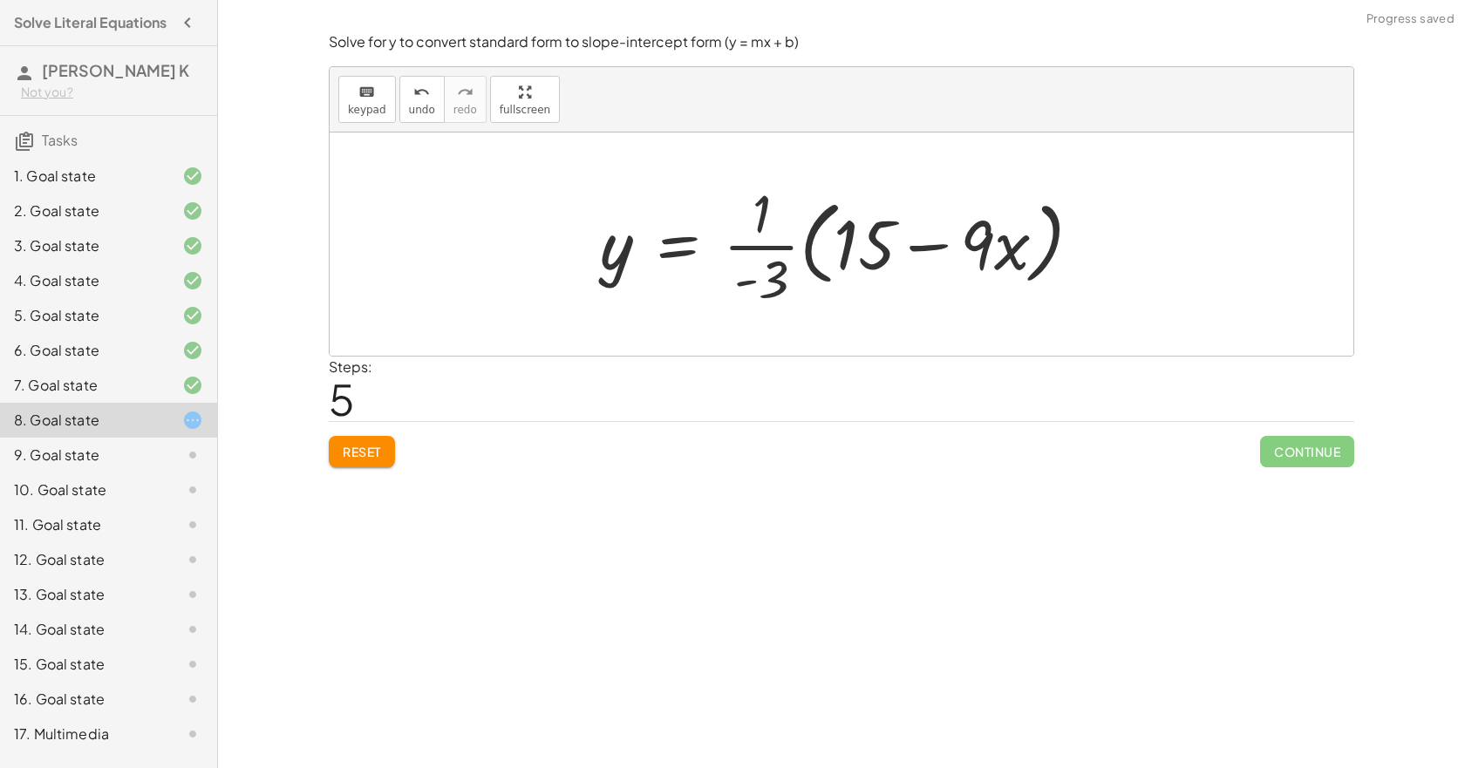
click at [833, 254] on div at bounding box center [848, 244] width 514 height 134
drag, startPoint x: 774, startPoint y: 247, endPoint x: 911, endPoint y: 279, distance: 140.7
click at [911, 279] on div at bounding box center [848, 244] width 514 height 134
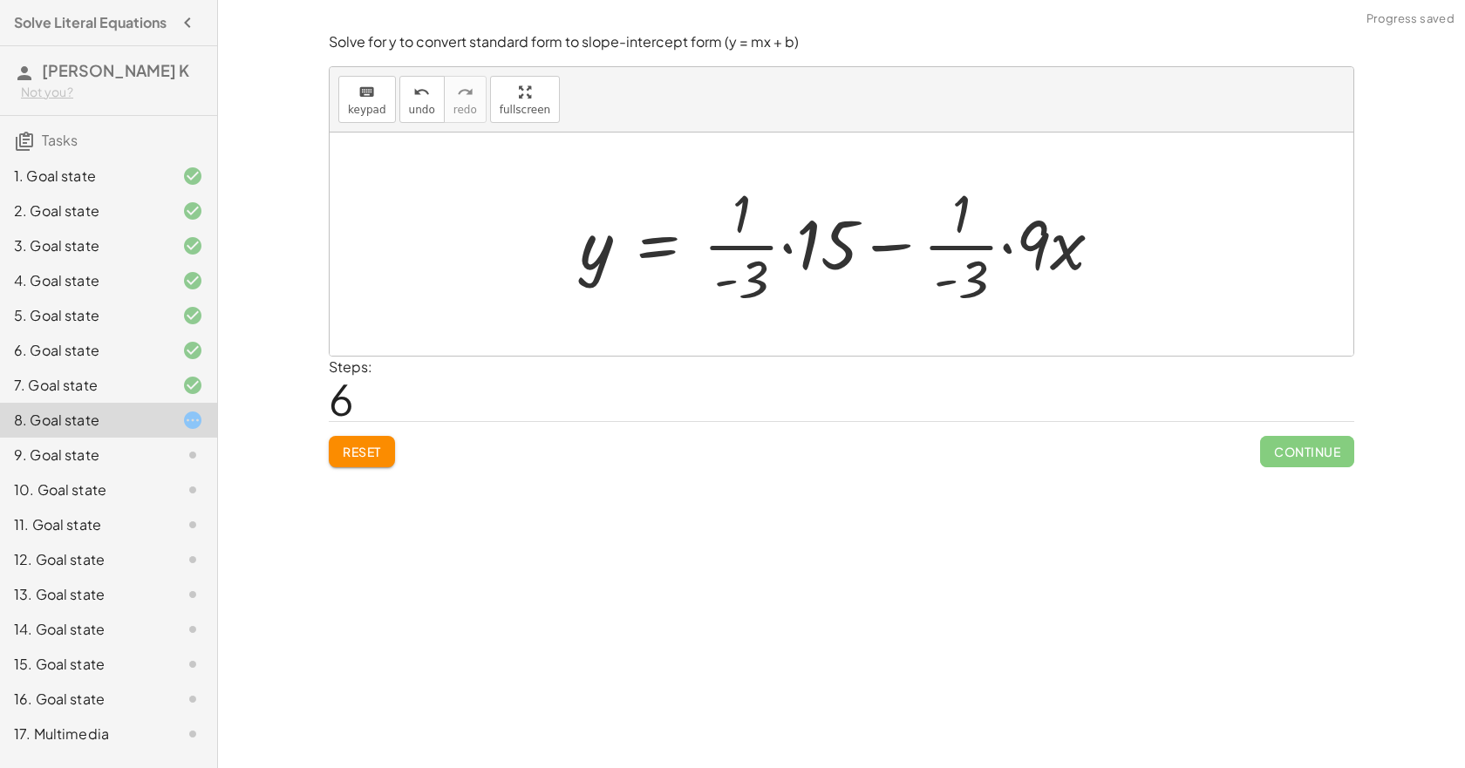
click at [1000, 254] on div at bounding box center [848, 244] width 554 height 134
click at [748, 249] on div at bounding box center [822, 244] width 503 height 134
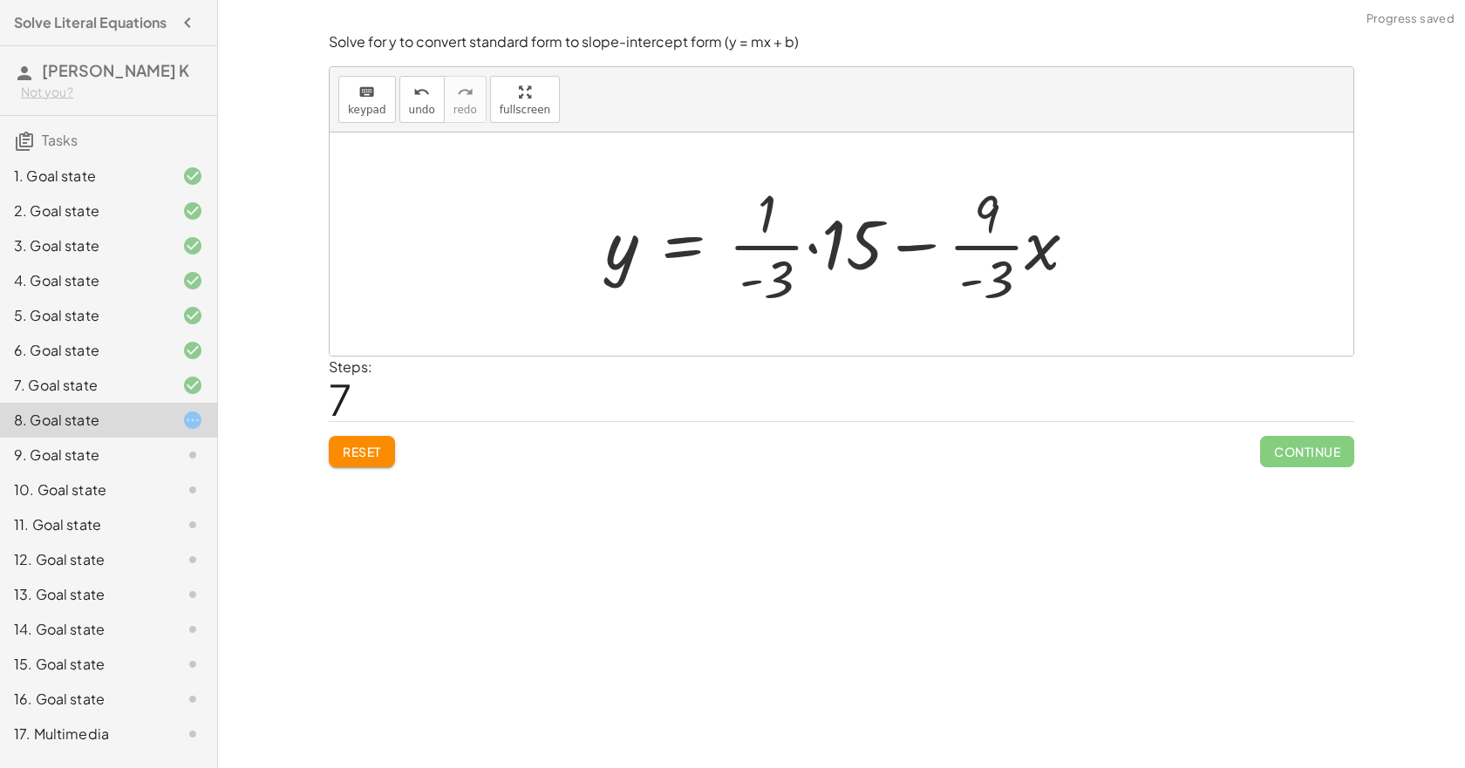
click at [816, 253] on div at bounding box center [848, 244] width 503 height 134
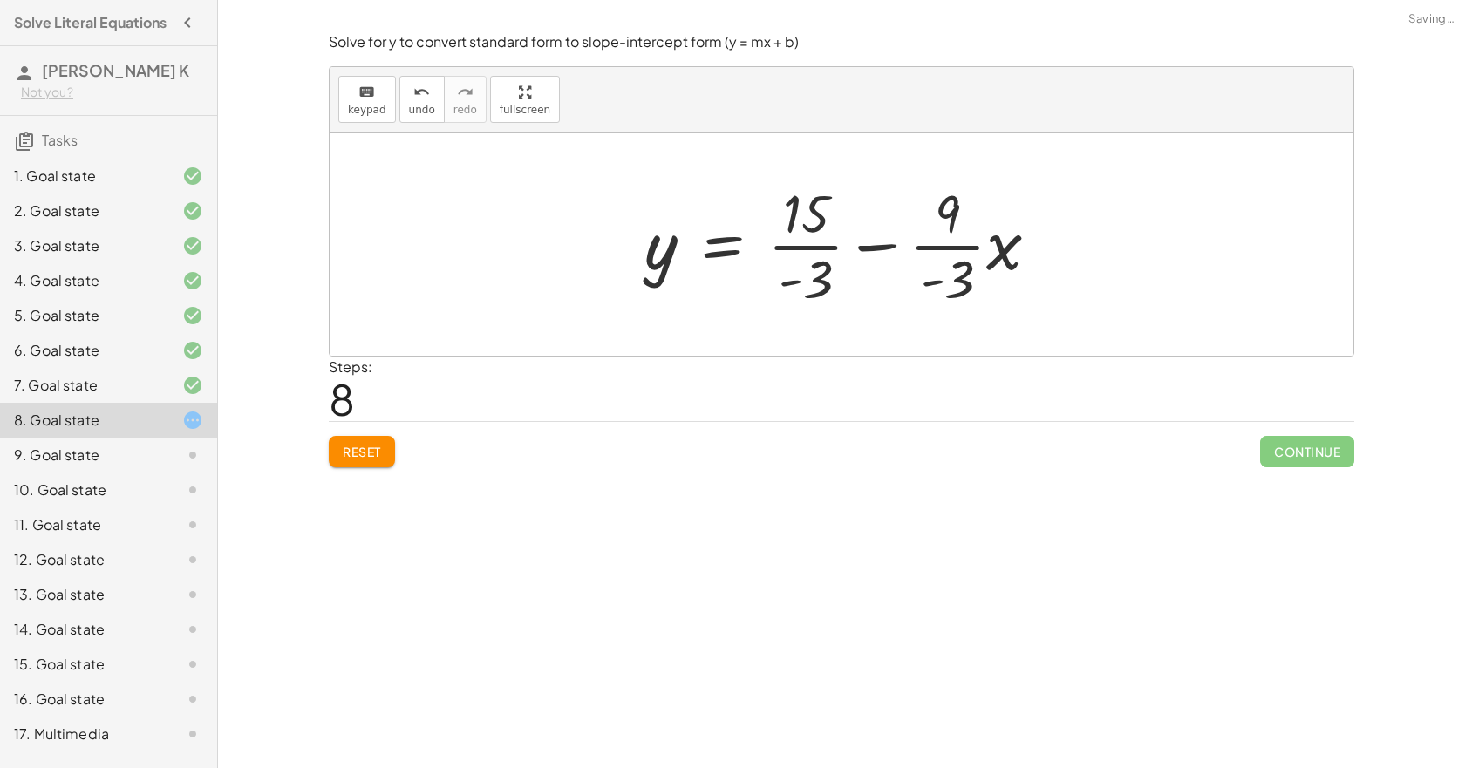
click at [811, 254] on div at bounding box center [849, 244] width 426 height 134
click at [918, 251] on div at bounding box center [845, 244] width 419 height 134
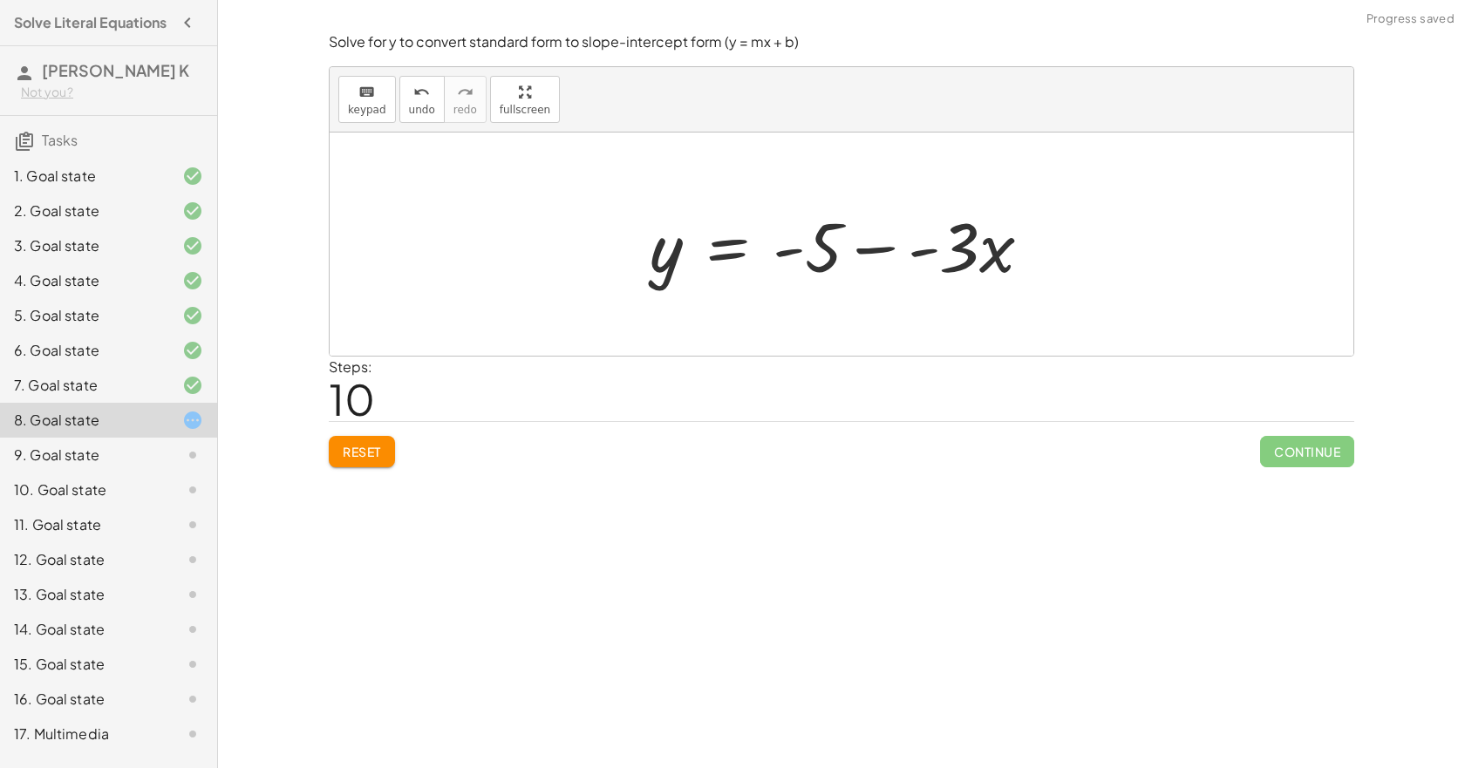
click at [887, 254] on div at bounding box center [847, 245] width 413 height 90
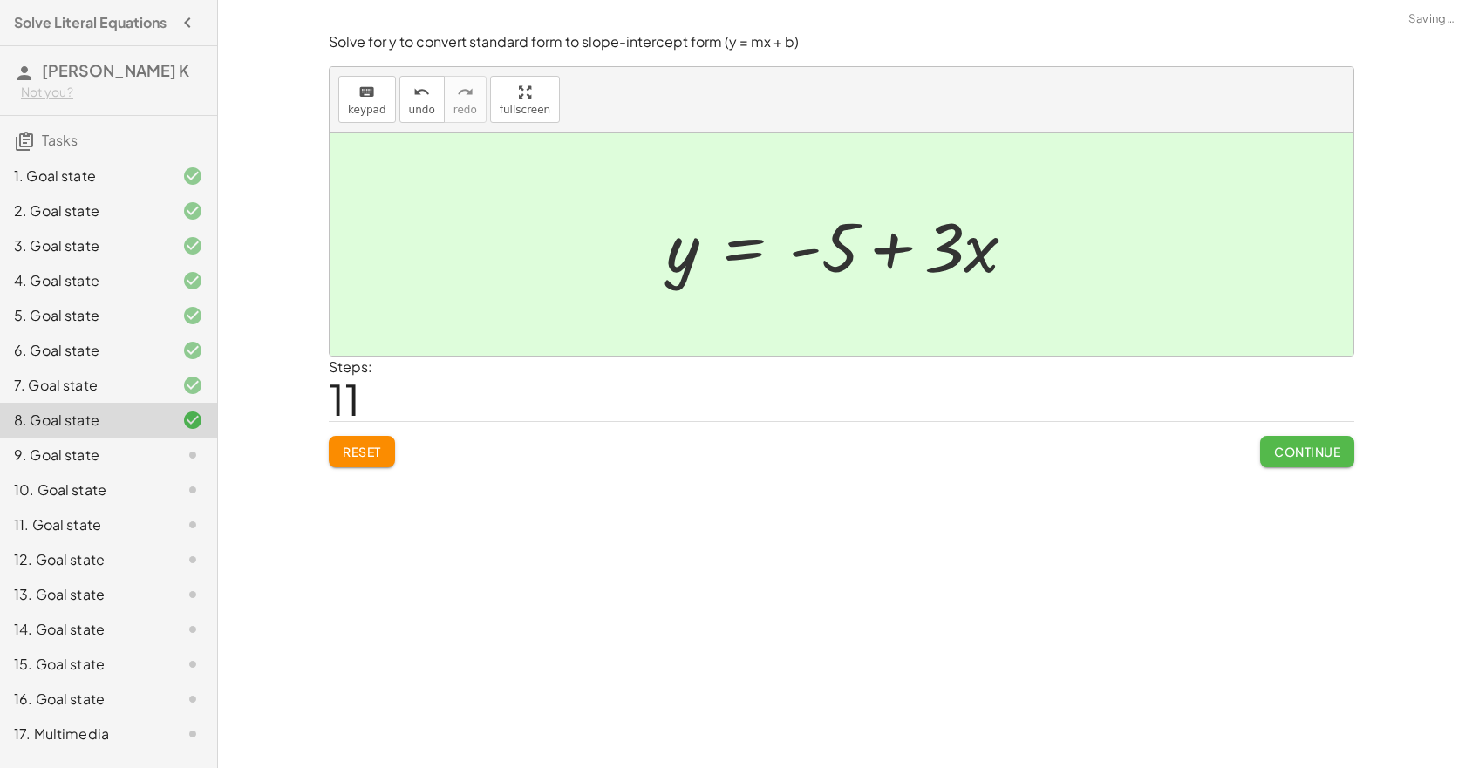
click at [1308, 468] on button "Continue" at bounding box center [1307, 451] width 94 height 31
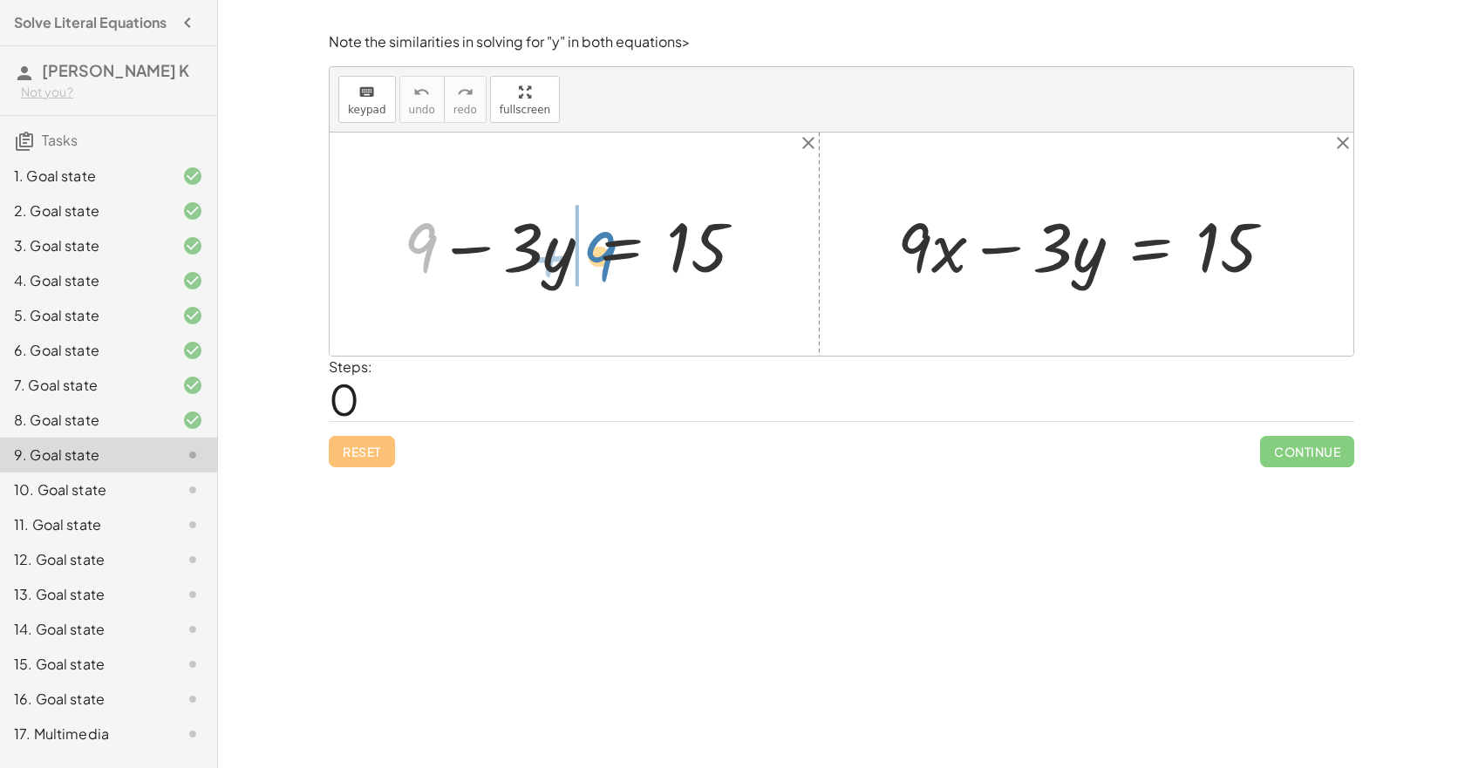
drag, startPoint x: 422, startPoint y: 248, endPoint x: 597, endPoint y: 255, distance: 175.5
click at [597, 255] on div at bounding box center [581, 245] width 372 height 90
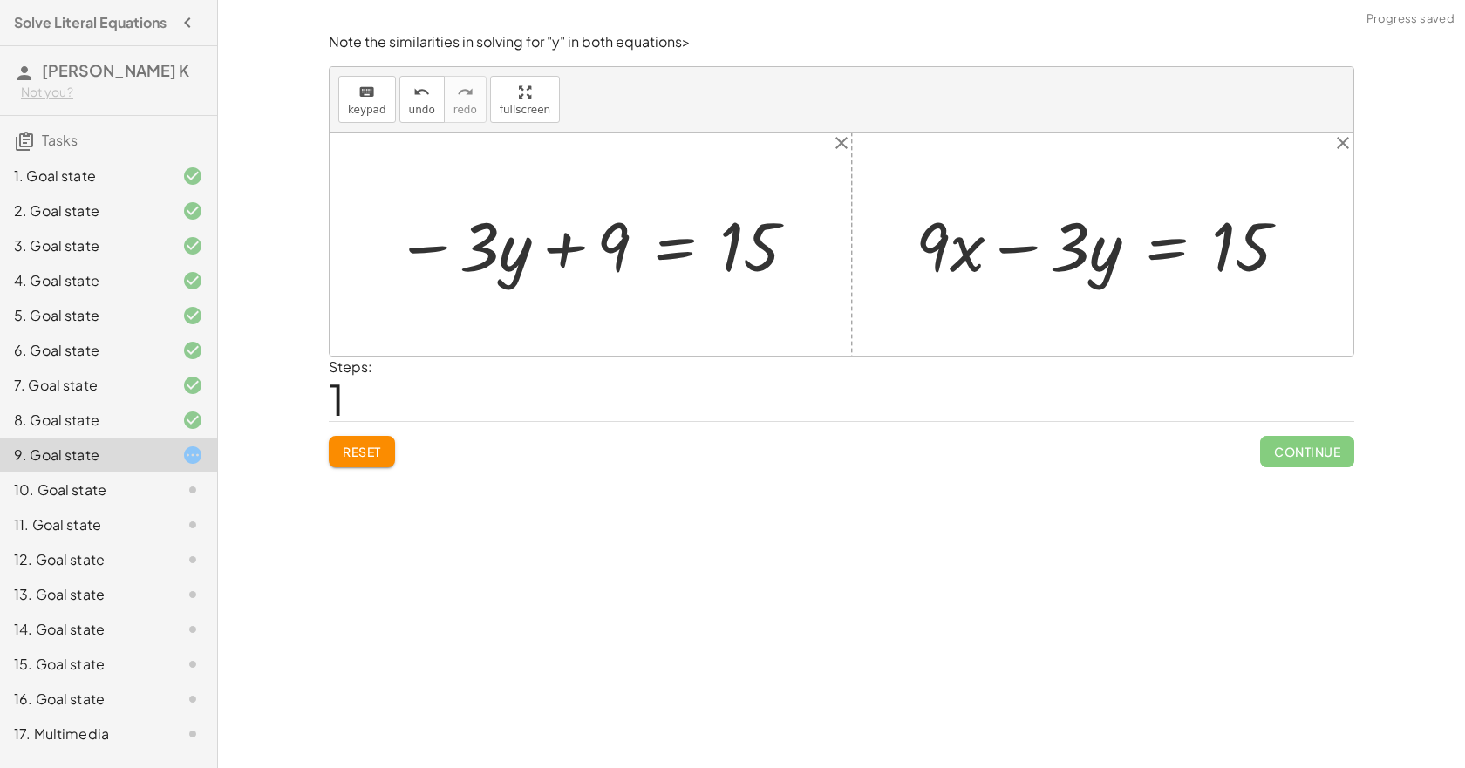
click at [370, 468] on button "Reset" at bounding box center [362, 451] width 66 height 31
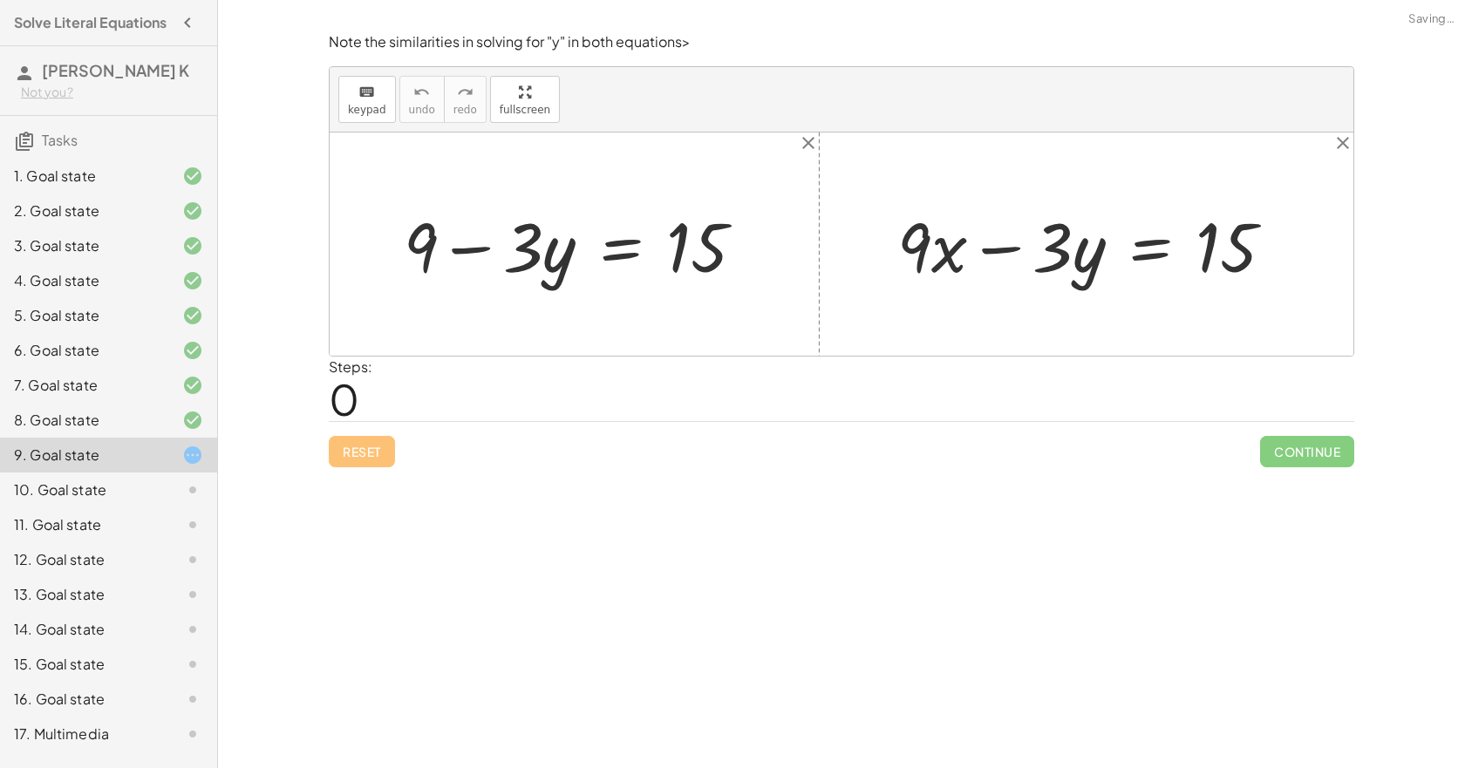
click at [630, 263] on div at bounding box center [581, 245] width 372 height 90
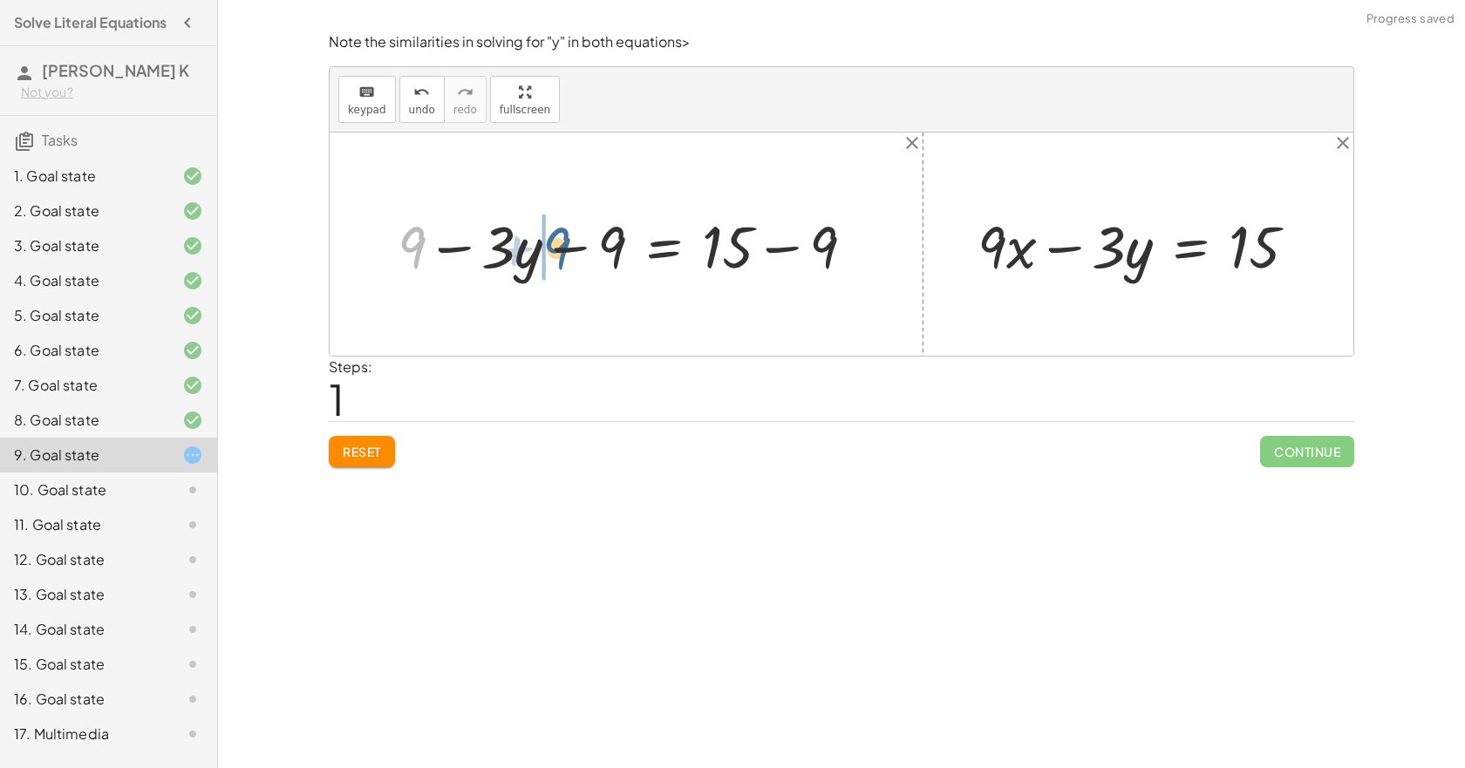
drag, startPoint x: 407, startPoint y: 247, endPoint x: 552, endPoint y: 248, distance: 144.8
click at [552, 248] on div at bounding box center [633, 244] width 488 height 77
click at [579, 255] on div at bounding box center [601, 244] width 534 height 77
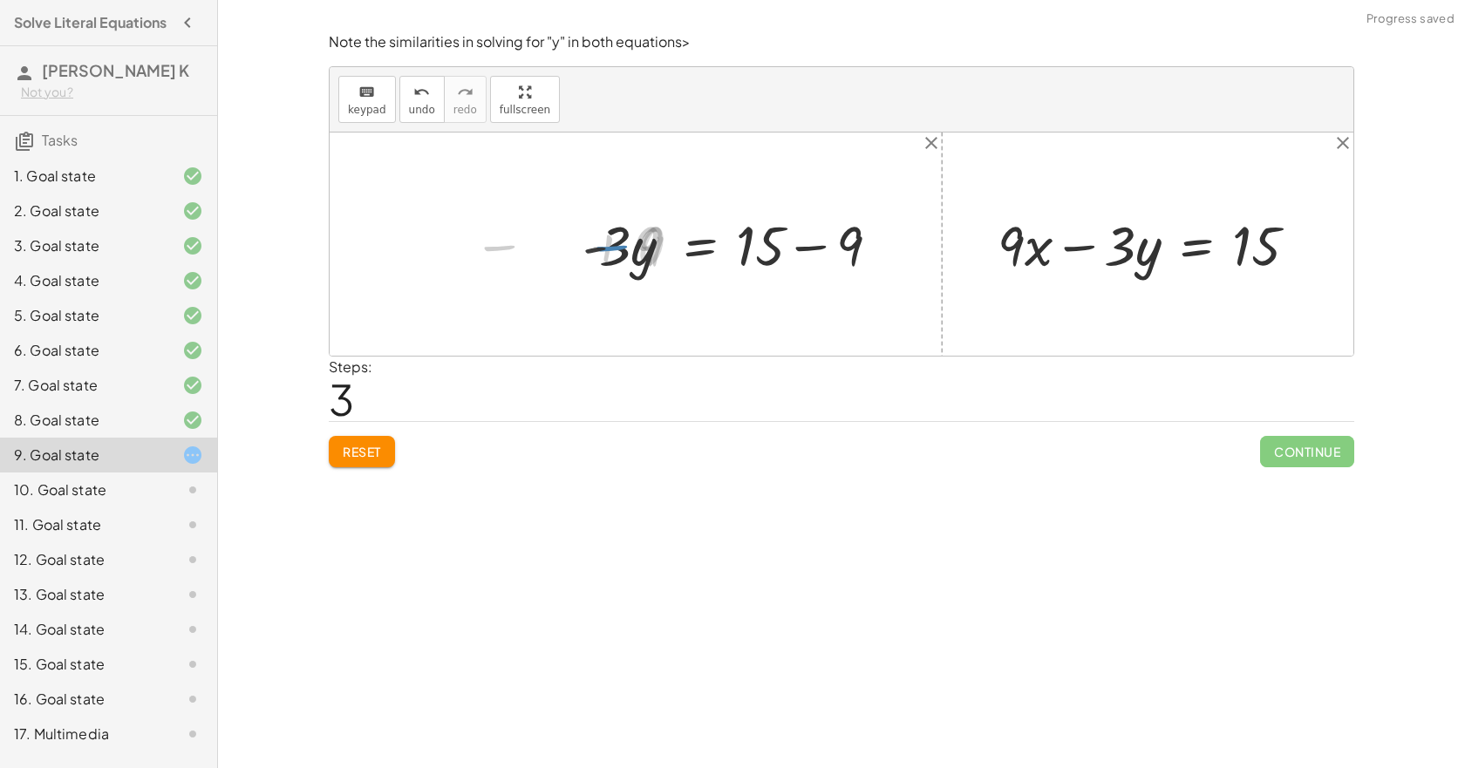
click at [794, 255] on div at bounding box center [738, 244] width 328 height 72
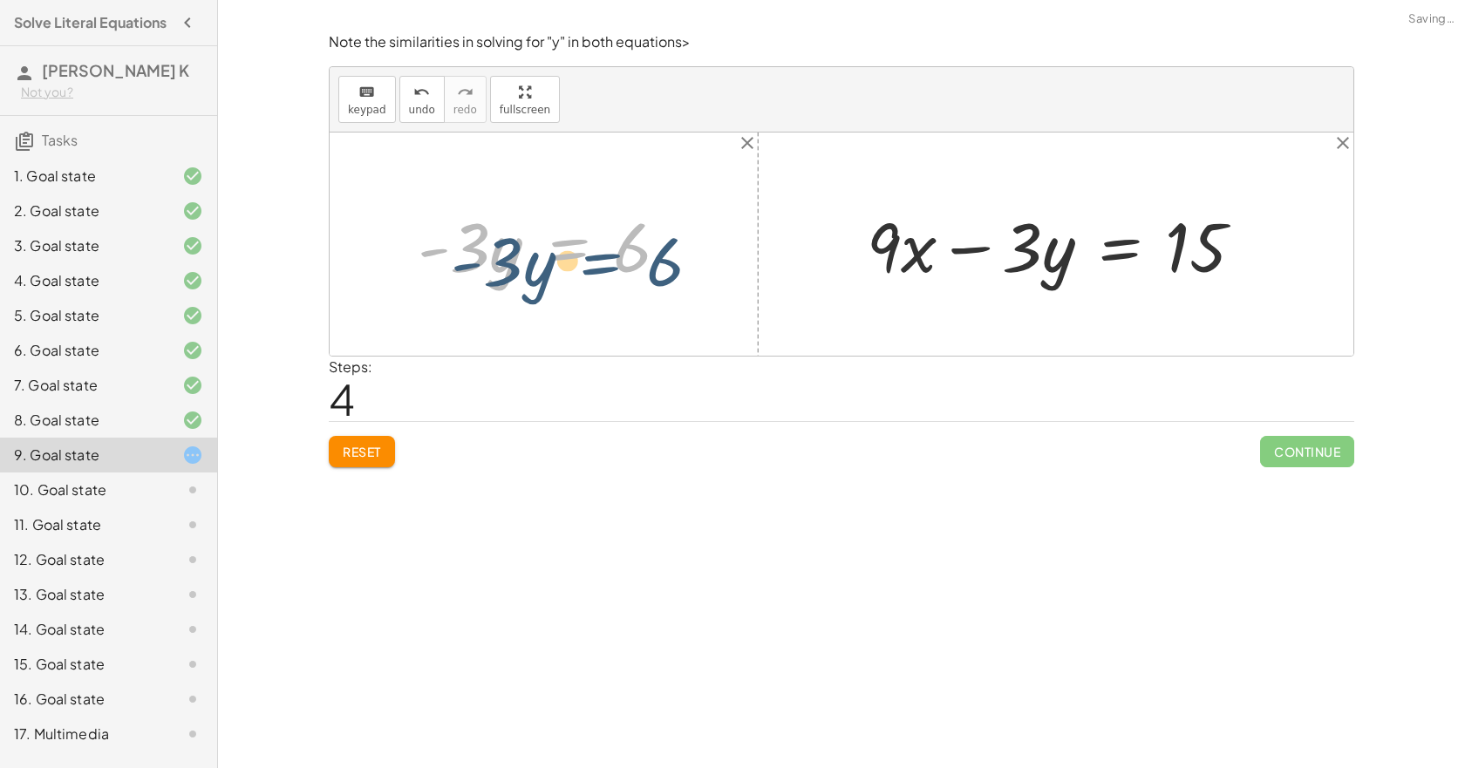
drag, startPoint x: 612, startPoint y: 257, endPoint x: 611, endPoint y: 266, distance: 8.8
click at [627, 271] on div at bounding box center [550, 245] width 282 height 90
drag, startPoint x: 486, startPoint y: 275, endPoint x: 666, endPoint y: 299, distance: 181.3
click at [666, 299] on div "+ 9 − · 3 · y = 15 + 9 − · 3 · y − 9 = + 15 − 9 − · 3 · y + 9 − 9 = + 15 − 9 − …" at bounding box center [842, 244] width 1024 height 223
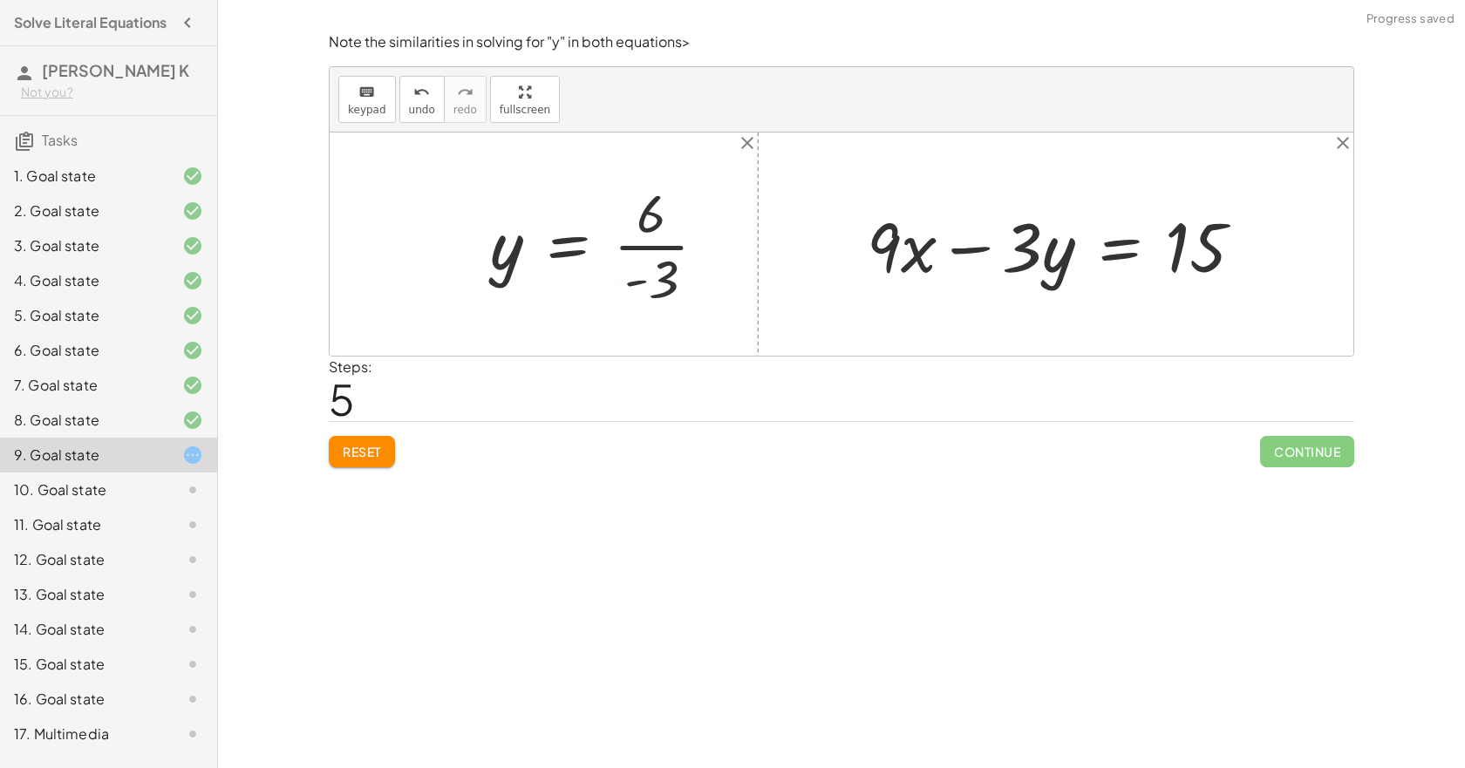
click at [646, 248] on div at bounding box center [605, 244] width 248 height 134
drag, startPoint x: 1037, startPoint y: 262, endPoint x: 1023, endPoint y: 265, distance: 14.4
click at [1023, 265] on div at bounding box center [1062, 245] width 408 height 90
drag, startPoint x: 1014, startPoint y: 253, endPoint x: 965, endPoint y: 265, distance: 50.3
click at [963, 265] on div at bounding box center [1062, 245] width 408 height 90
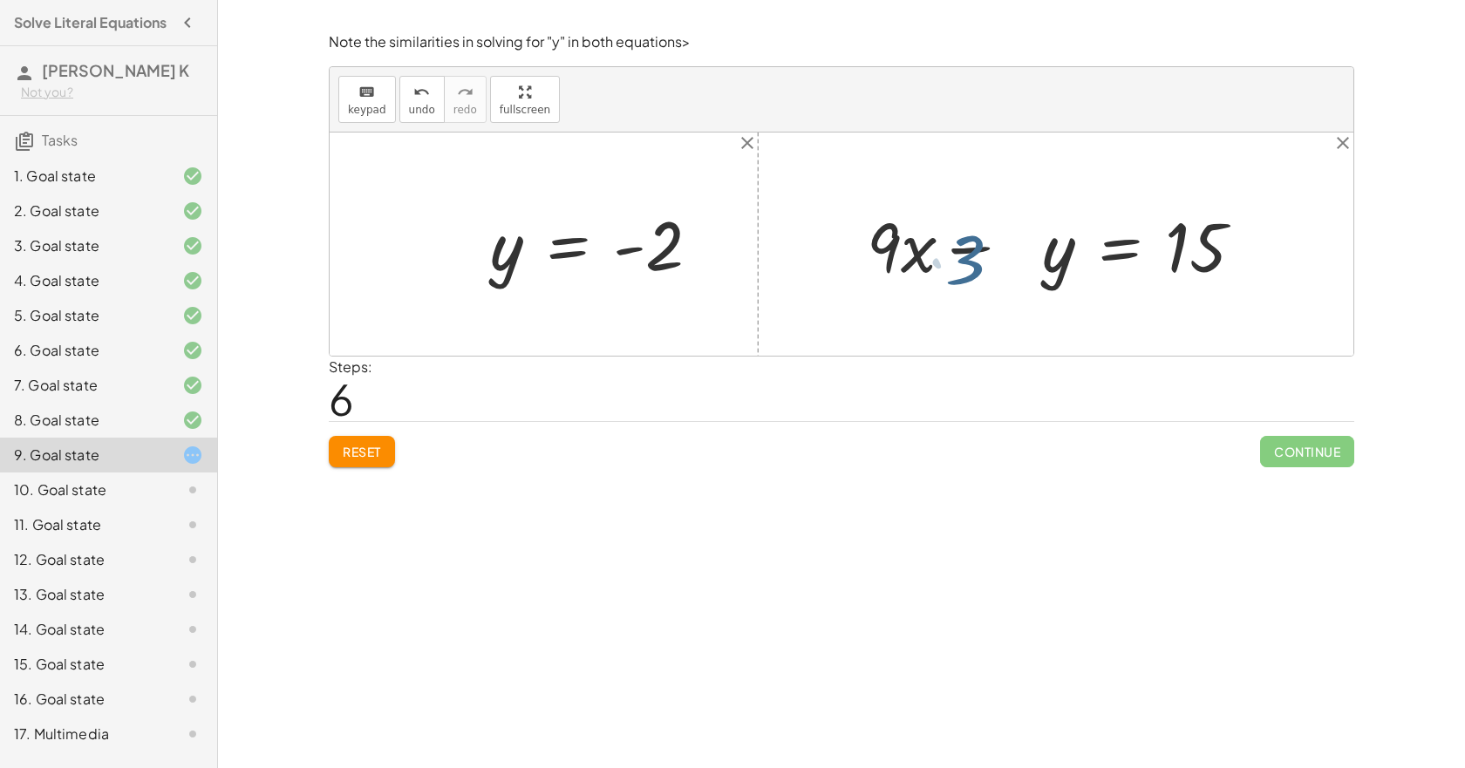
click at [971, 265] on div at bounding box center [1062, 245] width 408 height 90
drag, startPoint x: 976, startPoint y: 265, endPoint x: 991, endPoint y: 264, distance: 14.9
click at [991, 264] on div at bounding box center [1062, 245] width 408 height 90
drag, startPoint x: 901, startPoint y: 256, endPoint x: 1112, endPoint y: 259, distance: 211.1
click at [1112, 259] on div at bounding box center [1062, 245] width 408 height 90
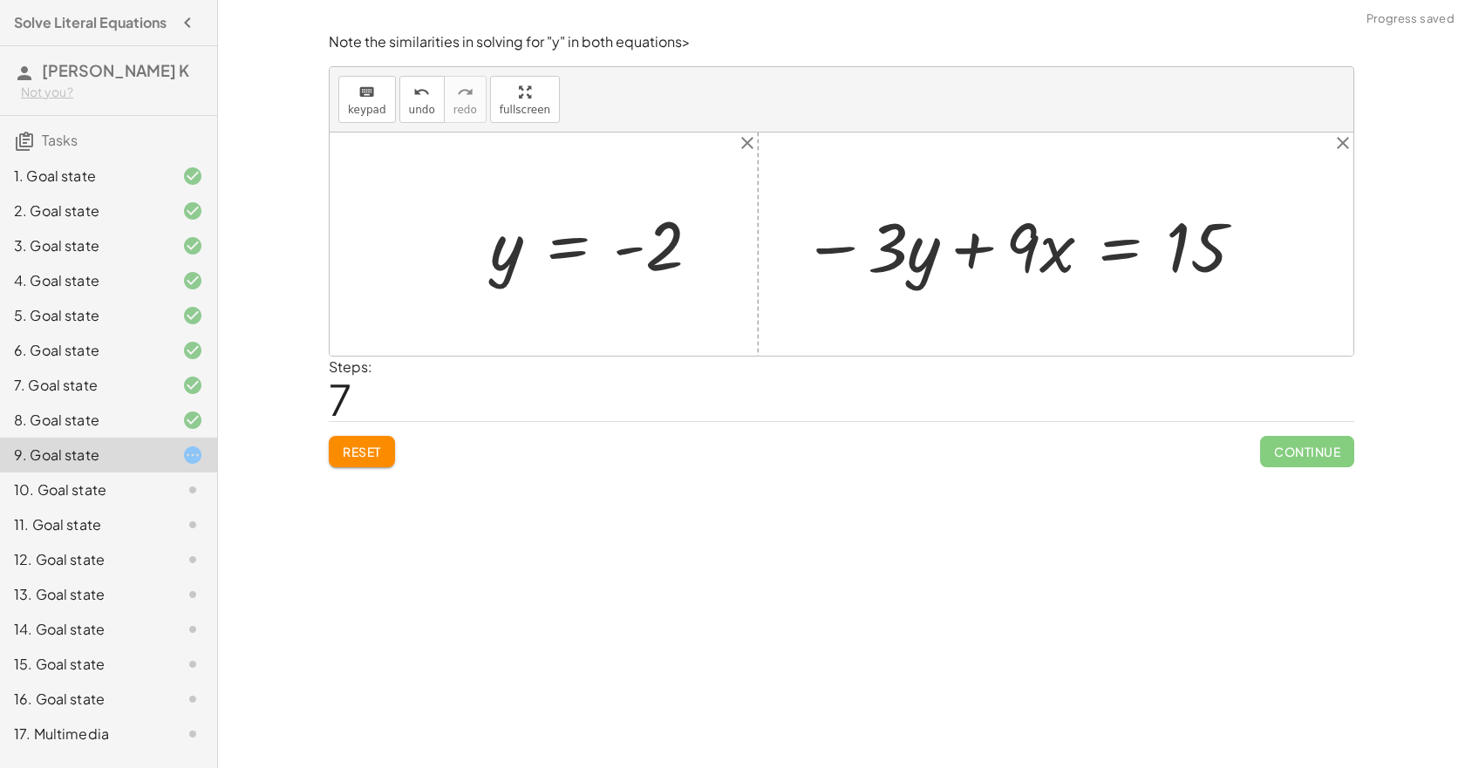
click at [1113, 257] on div at bounding box center [1024, 245] width 461 height 90
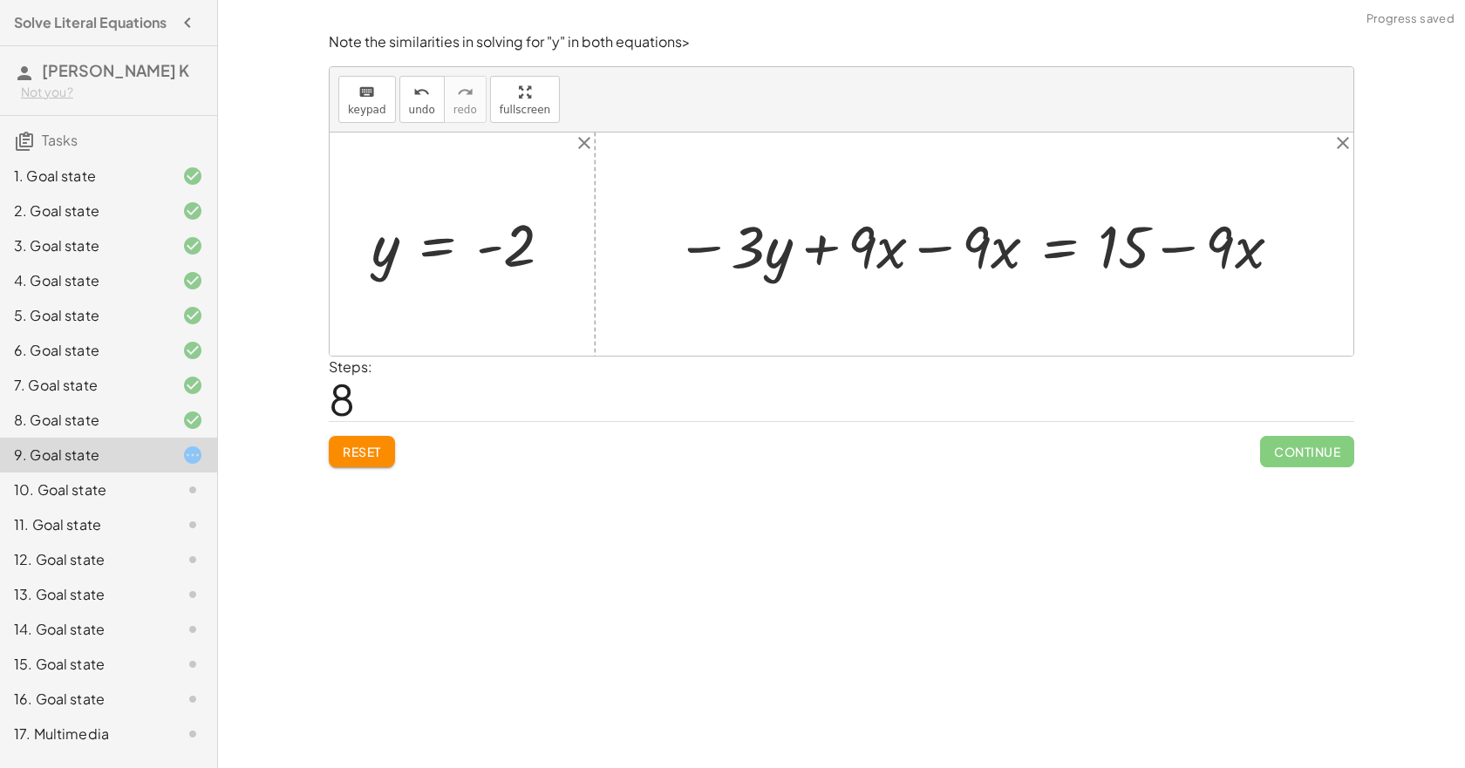
click at [912, 253] on div at bounding box center [980, 245] width 627 height 78
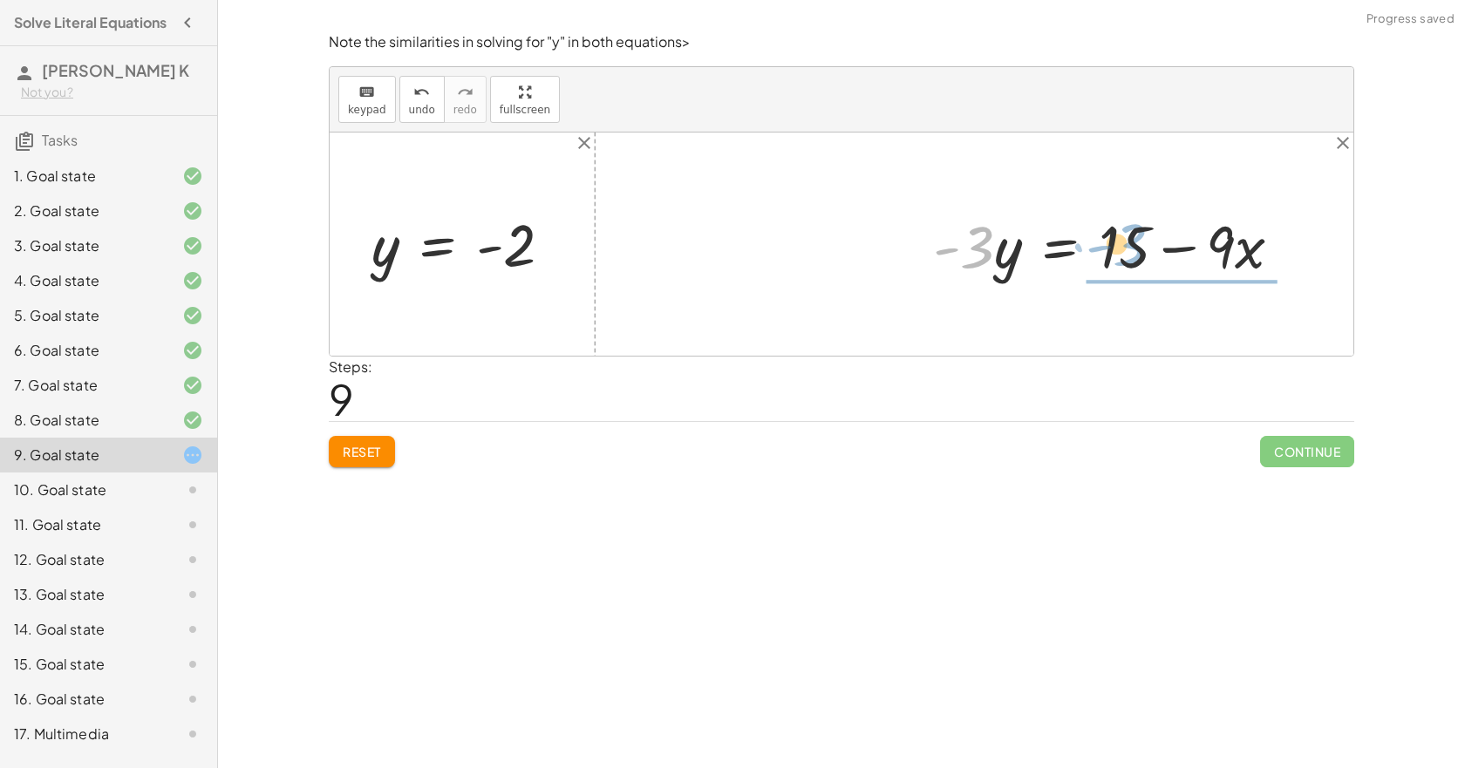
drag, startPoint x: 979, startPoint y: 269, endPoint x: 1125, endPoint y: 259, distance: 146.9
click at [1125, 259] on div at bounding box center [1115, 245] width 380 height 78
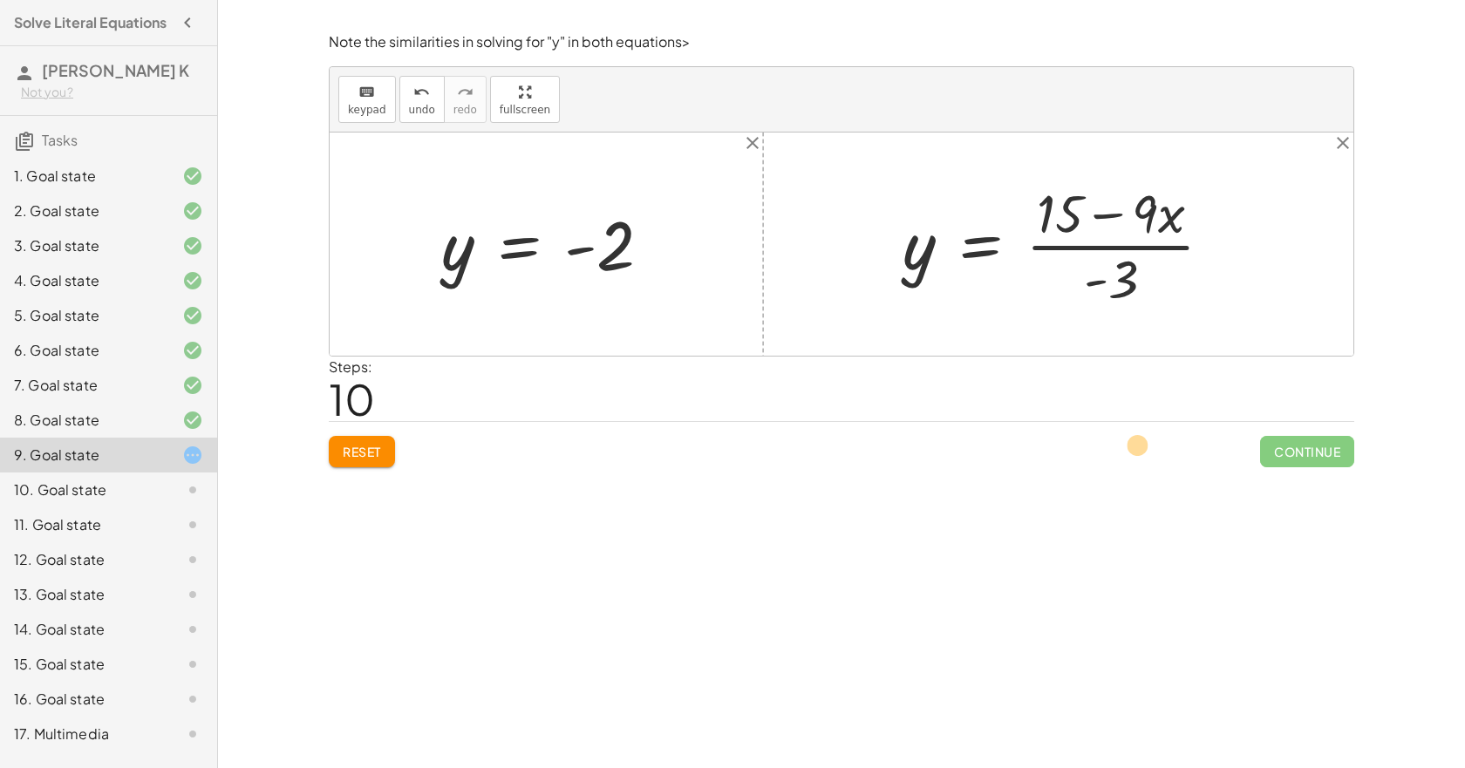
drag, startPoint x: 1153, startPoint y: 221, endPoint x: 1465, endPoint y: 287, distance: 318.4
click at [1465, 301] on div "Solve for a . keyboard keypad undo undo redo redo fullscreen · 3 · a = 6 a = · …" at bounding box center [841, 384] width 1247 height 768
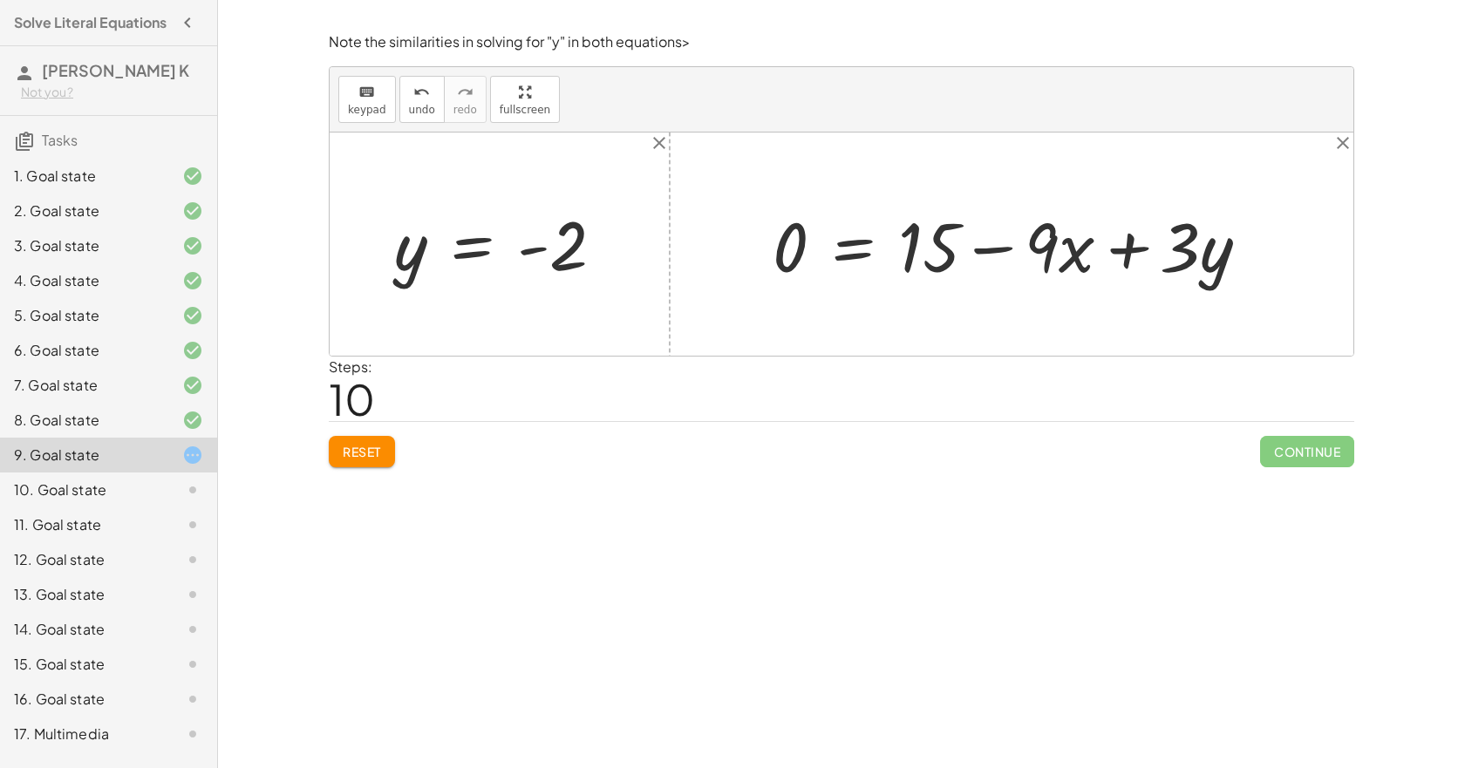
click at [798, 241] on div at bounding box center [1018, 245] width 508 height 90
drag, startPoint x: 926, startPoint y: 255, endPoint x: 814, endPoint y: 259, distance: 112.6
click at [814, 259] on div at bounding box center [1018, 245] width 508 height 90
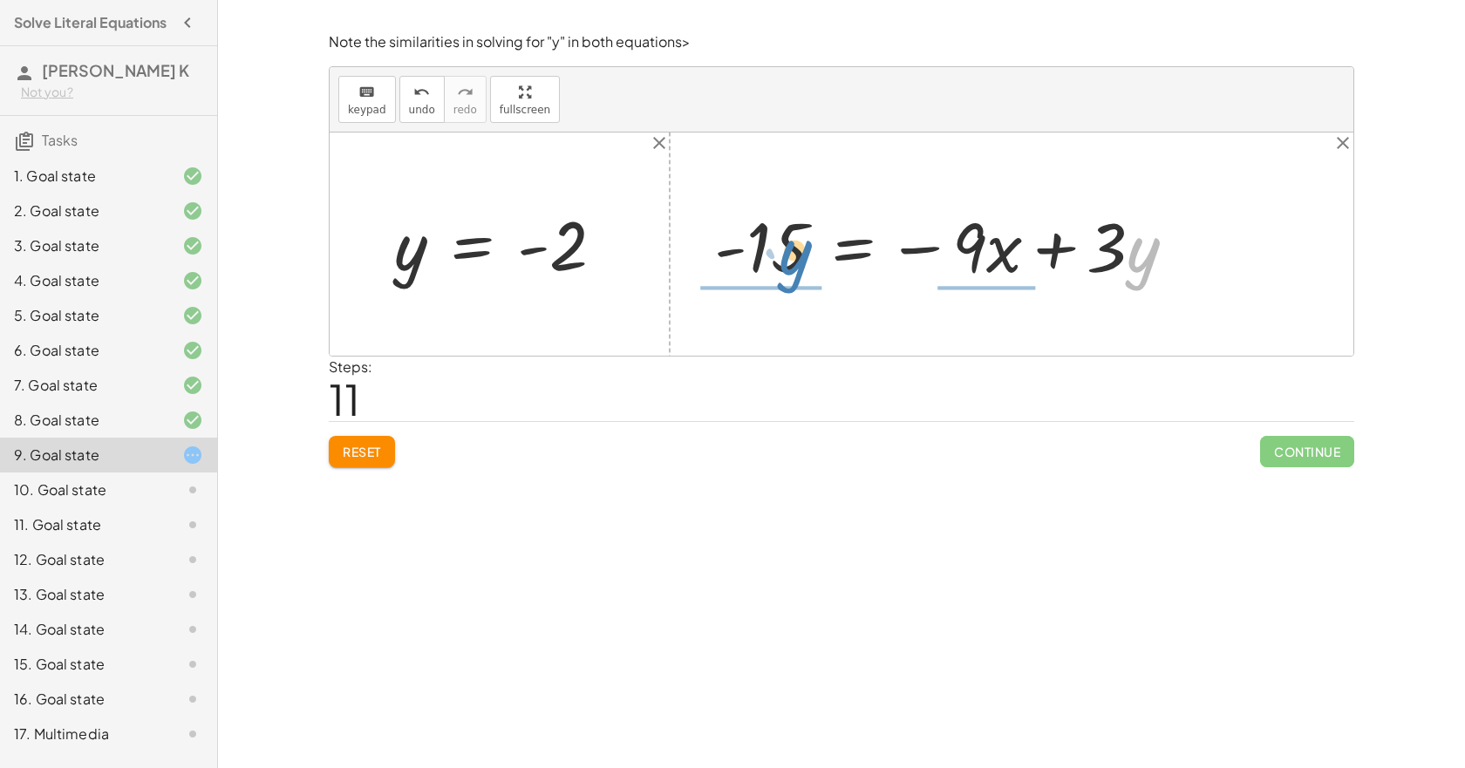
drag, startPoint x: 1141, startPoint y: 254, endPoint x: 775, endPoint y: 243, distance: 365.6
click at [775, 243] on div at bounding box center [953, 245] width 494 height 90
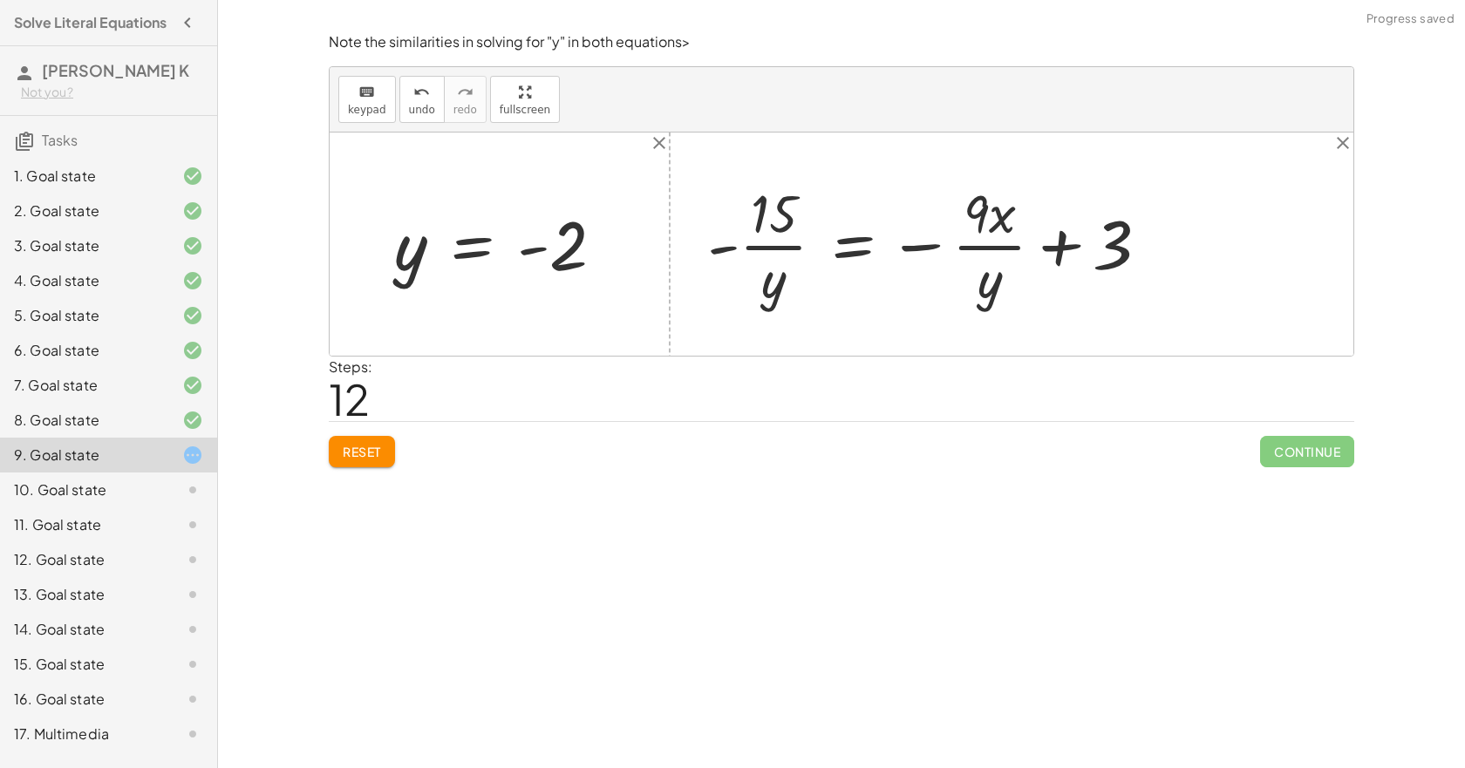
click at [376, 460] on span "Reset" at bounding box center [362, 452] width 38 height 16
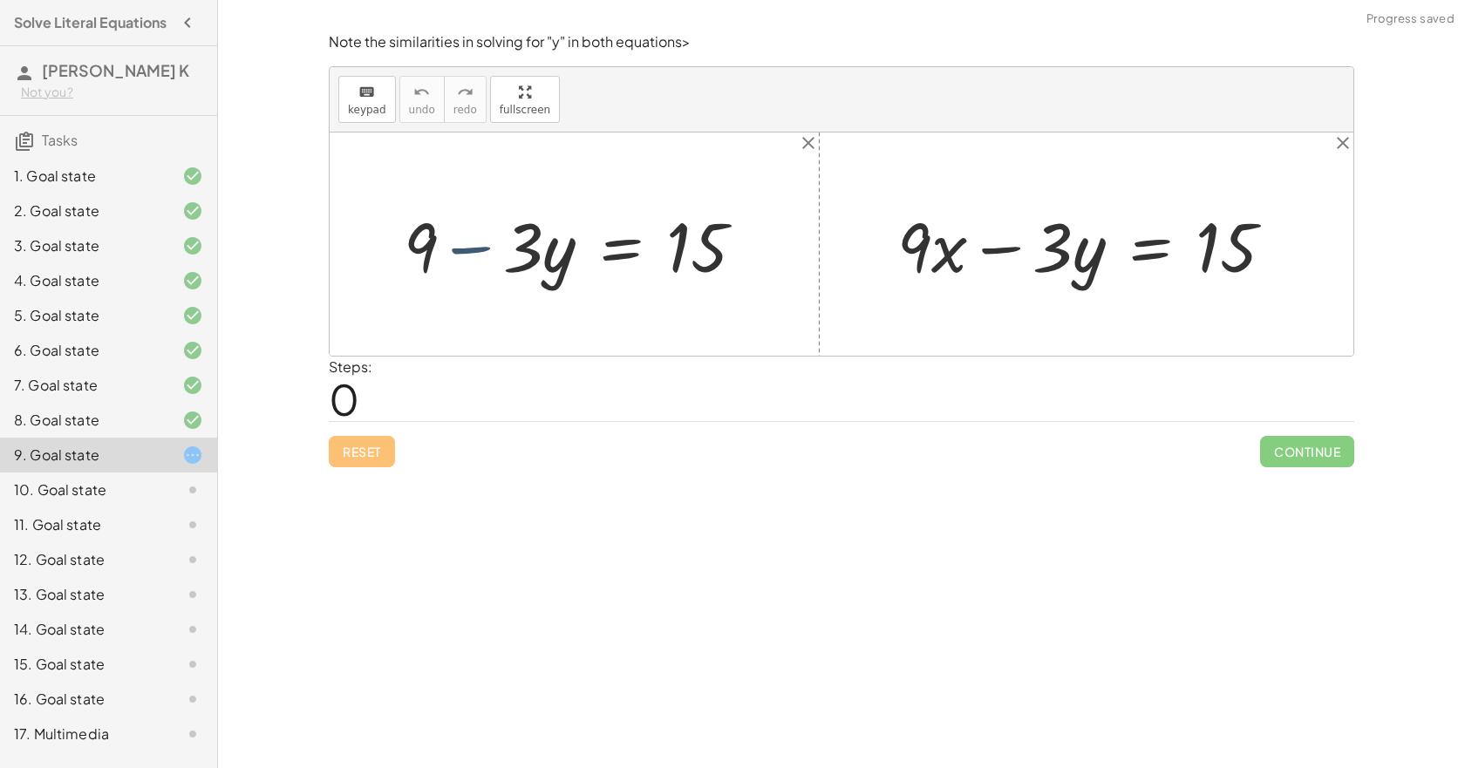
click at [460, 256] on div at bounding box center [581, 245] width 372 height 90
drag, startPoint x: 420, startPoint y: 246, endPoint x: 561, endPoint y: 246, distance: 141.3
click at [561, 246] on div at bounding box center [581, 245] width 372 height 90
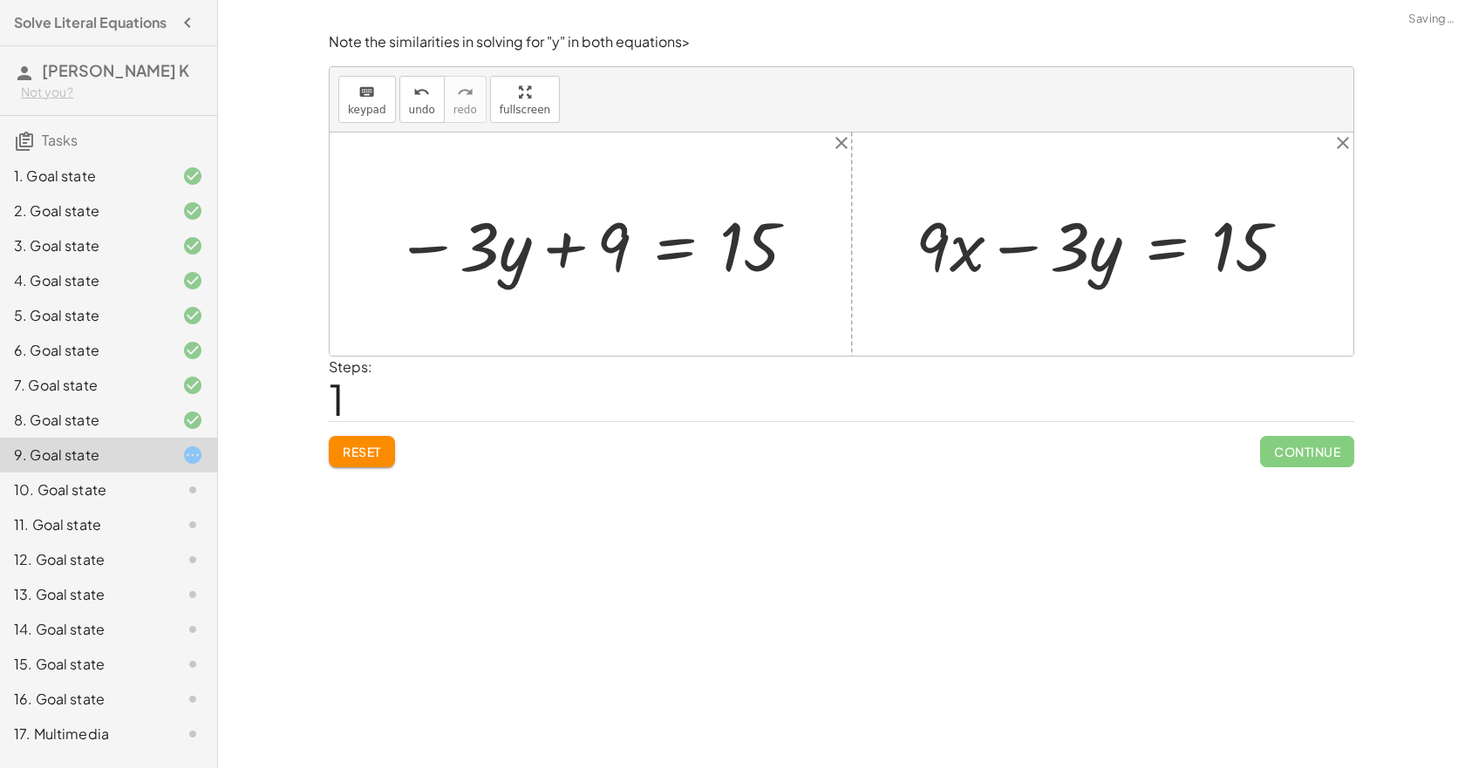
click at [653, 264] on div at bounding box center [597, 244] width 422 height 89
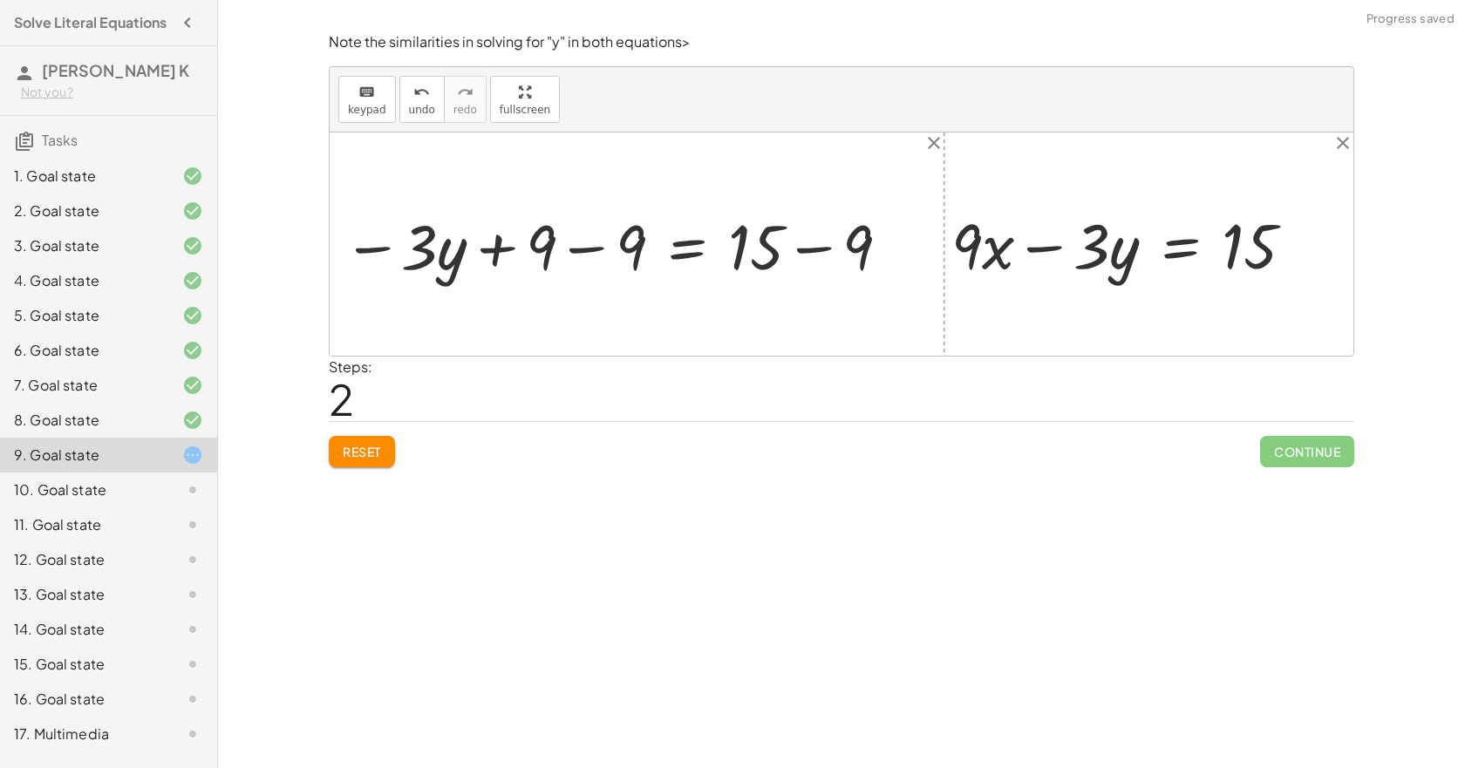
click at [587, 249] on div at bounding box center [628, 244] width 508 height 73
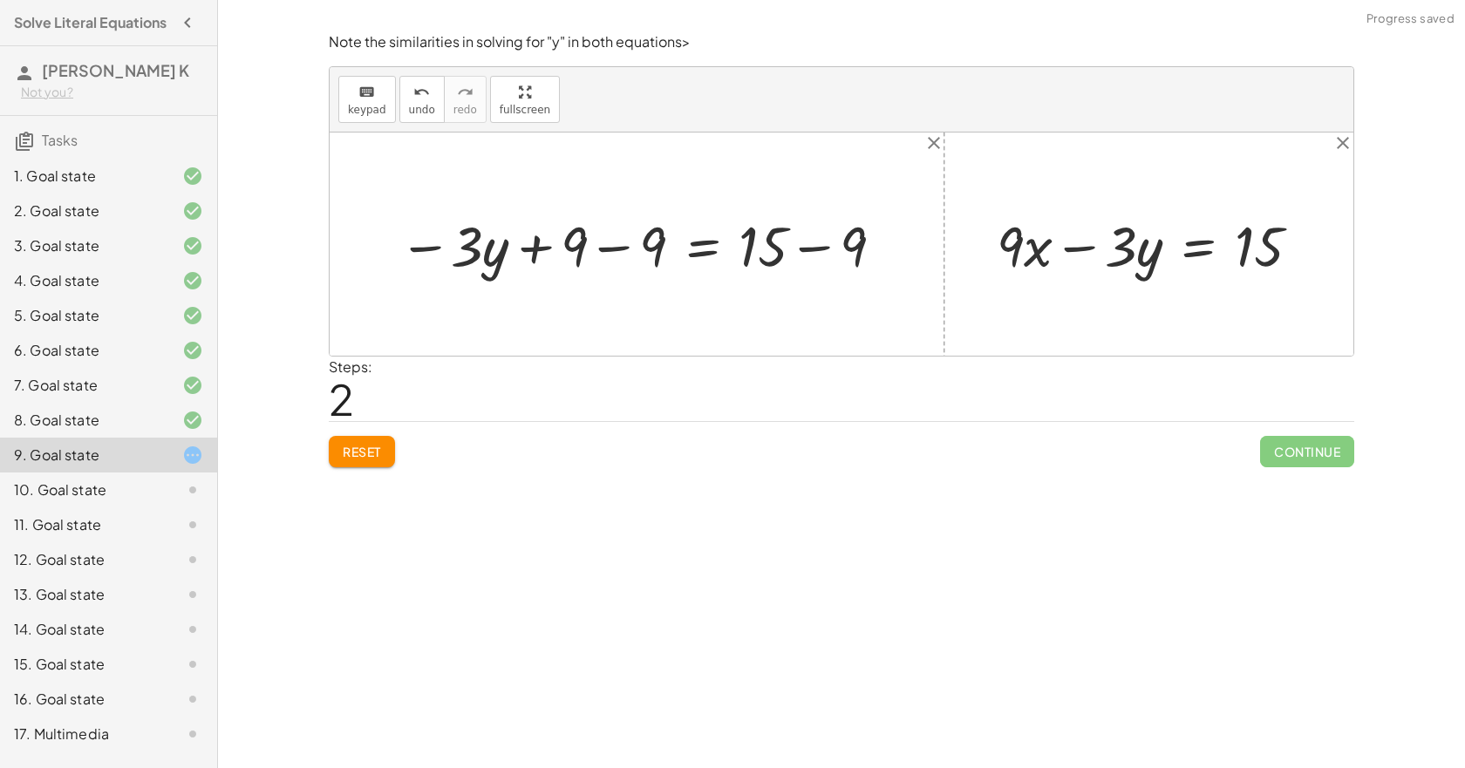
click at [808, 258] on div at bounding box center [644, 244] width 508 height 73
click at [618, 255] on div at bounding box center [595, 244] width 410 height 73
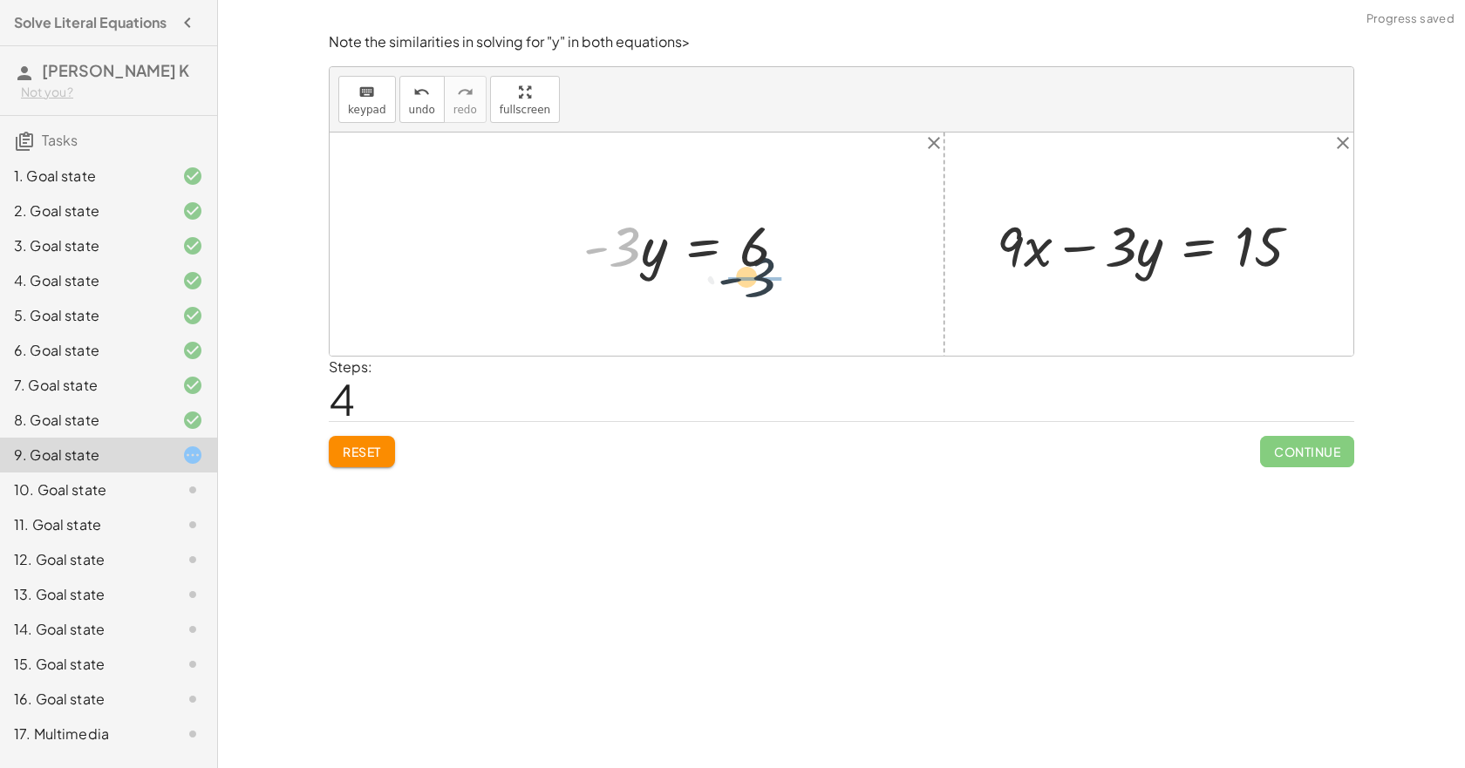
drag, startPoint x: 620, startPoint y: 263, endPoint x: 778, endPoint y: 293, distance: 160.8
click at [778, 293] on div "+ 9 − · 3 · y = 15 − · 3 · y + 9 = 15 − · 3 · y + 9 − 9 = + 15 − 9 − · 3 · y + …" at bounding box center [842, 244] width 1024 height 223
click at [764, 249] on div at bounding box center [735, 244] width 248 height 134
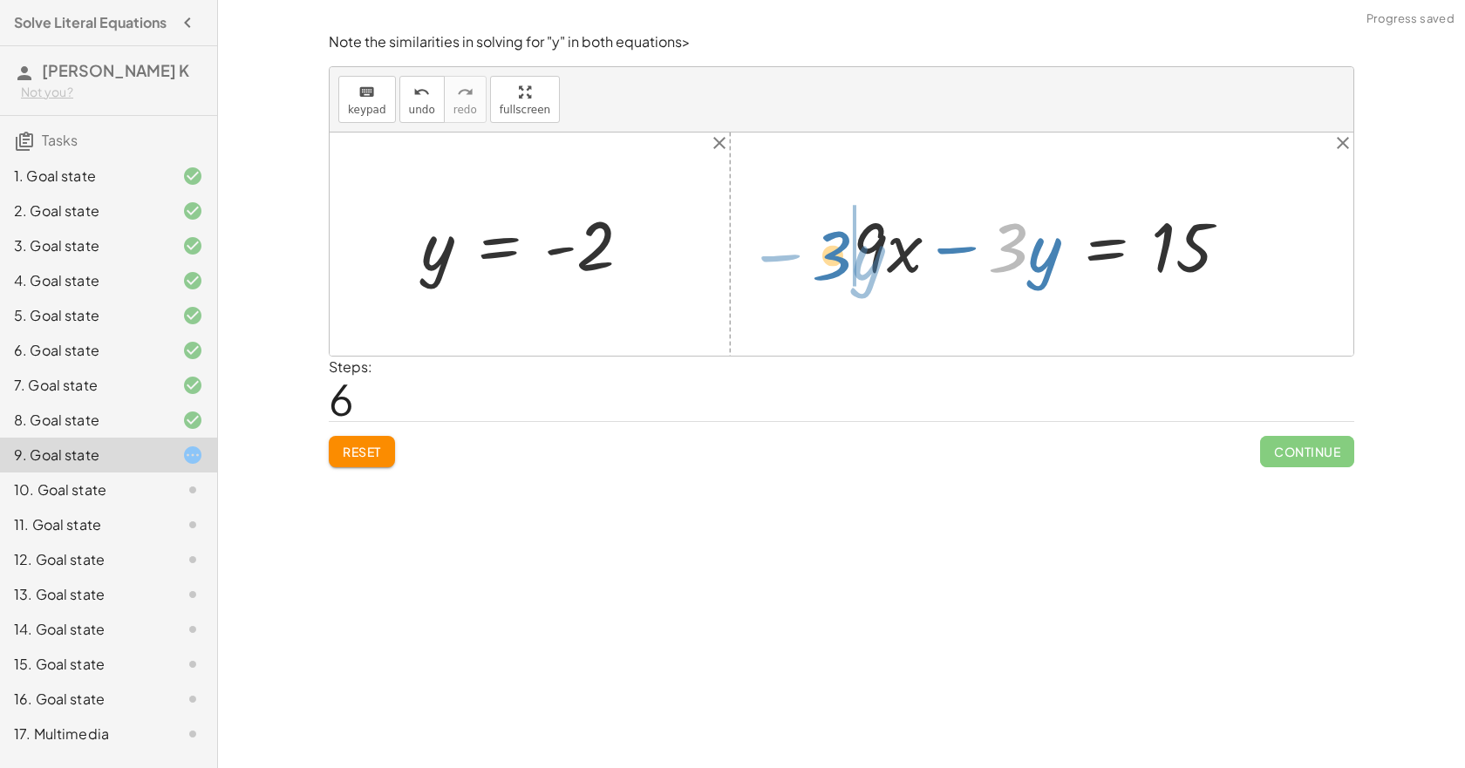
drag, startPoint x: 1019, startPoint y: 253, endPoint x: 843, endPoint y: 260, distance: 176.3
click at [843, 260] on div "· 3 − · y + · 9 · x − · 3 · y = 15" at bounding box center [1042, 244] width 430 height 99
click at [1095, 259] on div at bounding box center [1010, 245] width 461 height 90
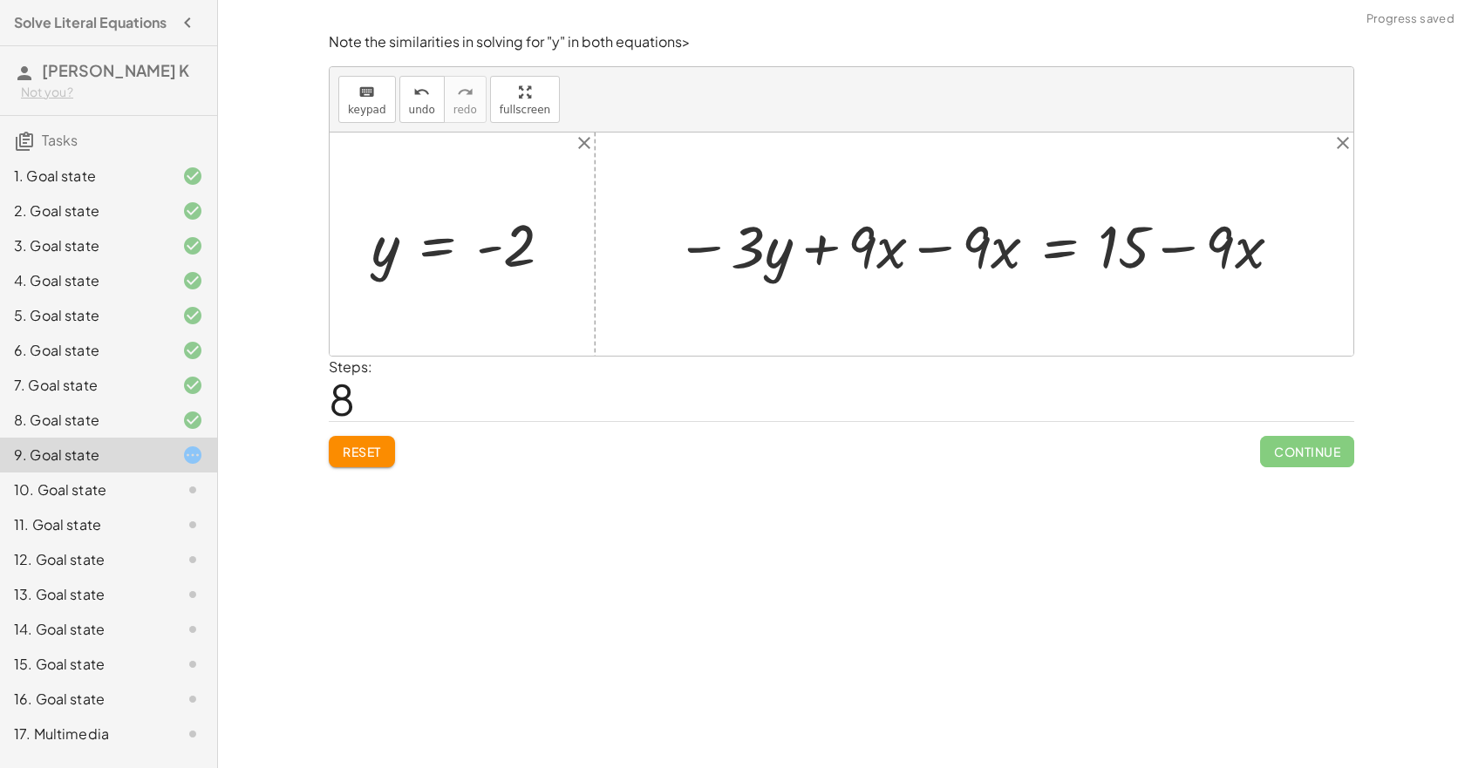
click at [904, 256] on div at bounding box center [980, 245] width 627 height 78
click at [923, 253] on div at bounding box center [980, 245] width 627 height 78
drag, startPoint x: 957, startPoint y: 259, endPoint x: 987, endPoint y: 281, distance: 36.8
click at [987, 281] on div at bounding box center [1115, 245] width 380 height 78
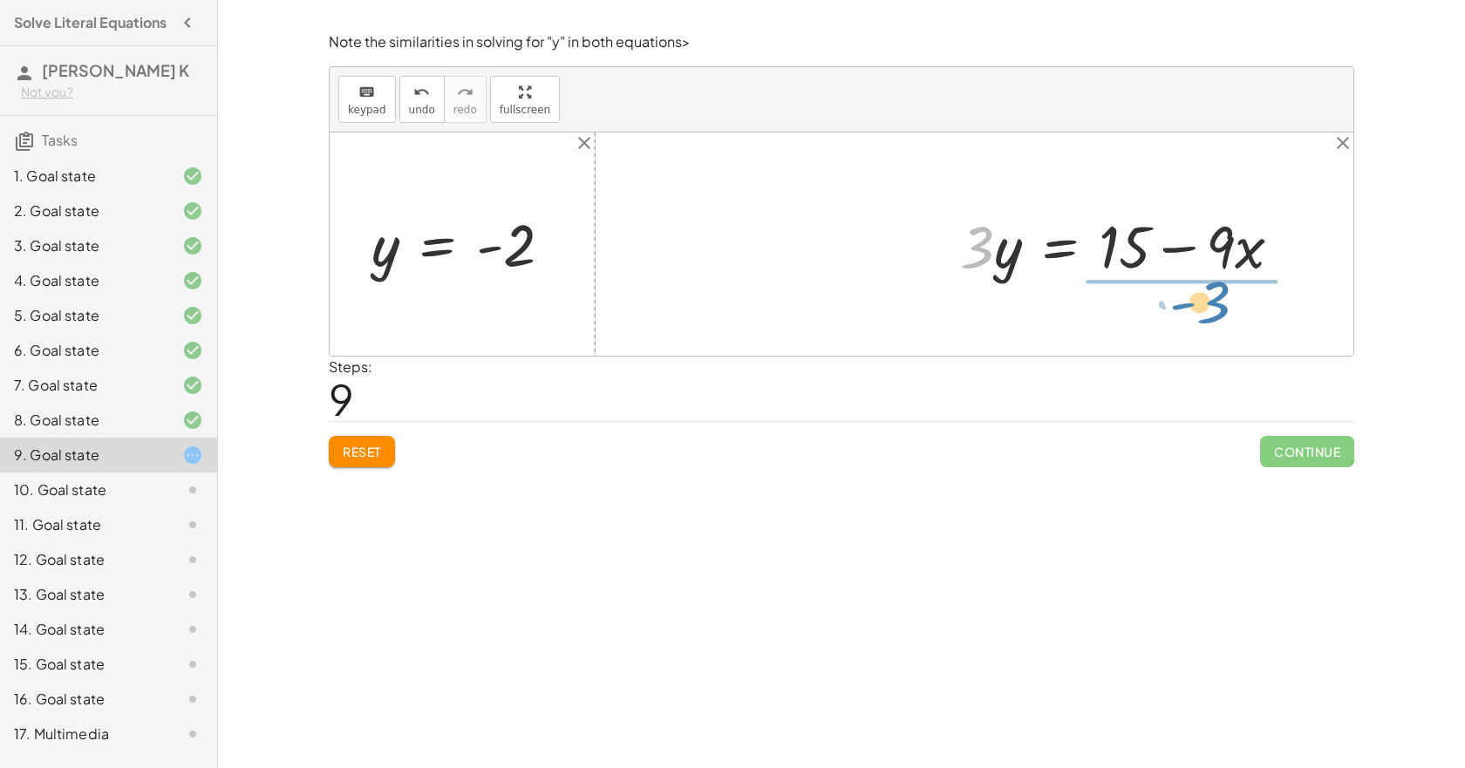
drag, startPoint x: 987, startPoint y: 256, endPoint x: 1224, endPoint y: 311, distance: 243.5
click at [1224, 311] on div "+ 9 − · 3 · y = 15 − · 3 · y + 9 = 15 − · 3 · y + 9 − 9 = + 15 − 9 − · 3 · y + …" at bounding box center [842, 244] width 1024 height 223
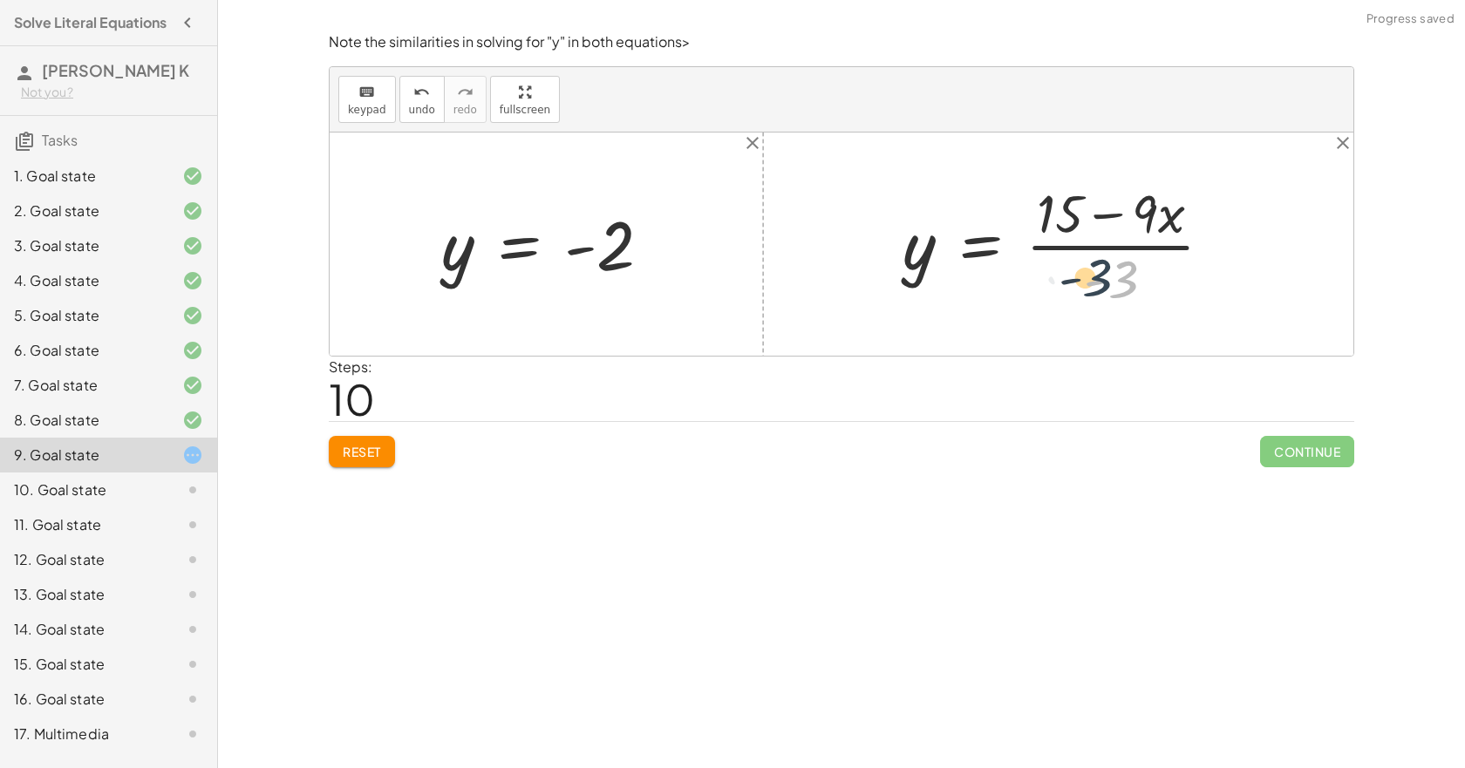
drag, startPoint x: 1125, startPoint y: 290, endPoint x: 1099, endPoint y: 288, distance: 26.2
click at [1099, 288] on div at bounding box center [1064, 244] width 341 height 134
drag, startPoint x: 1152, startPoint y: 219, endPoint x: 1251, endPoint y: 219, distance: 98.6
click at [1082, 250] on div at bounding box center [1089, 244] width 390 height 134
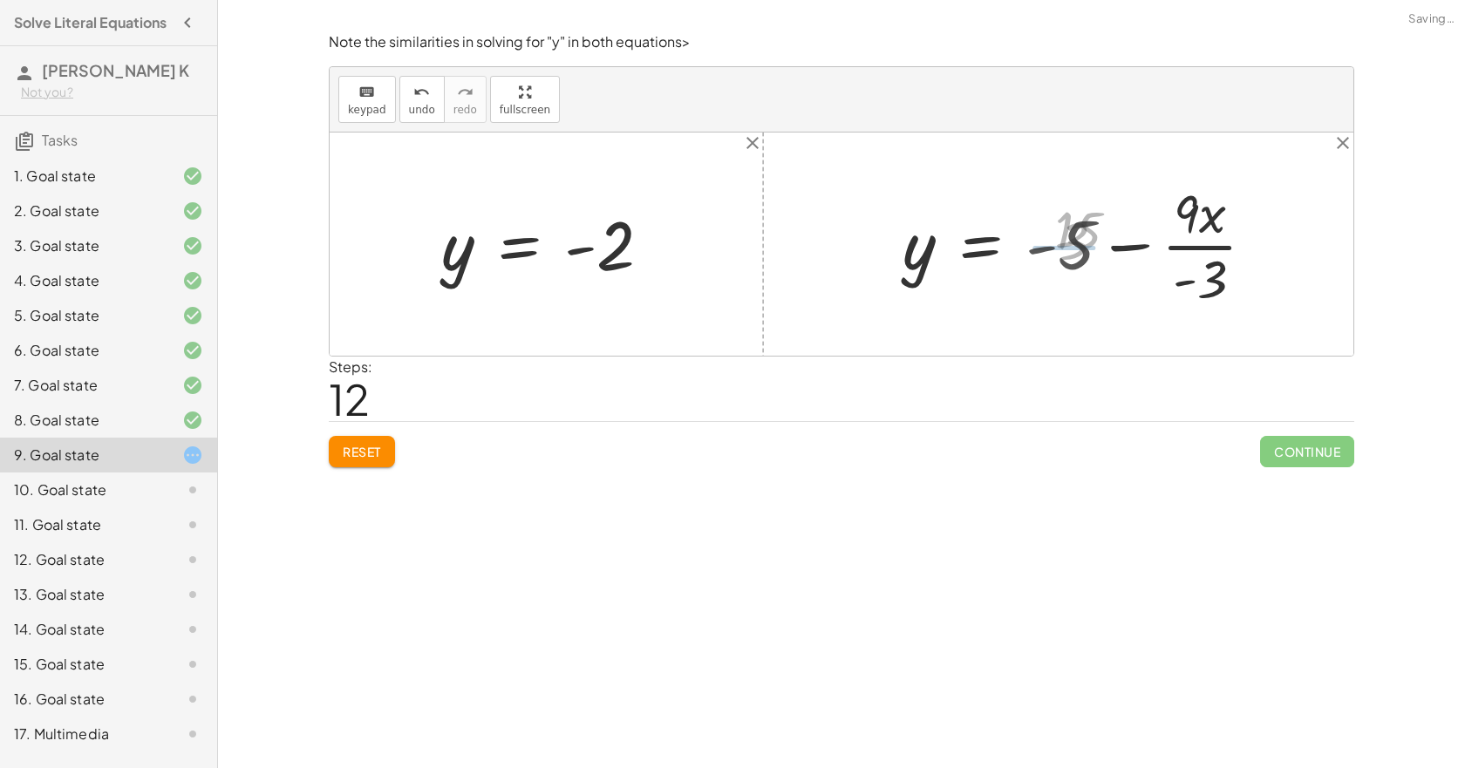
click at [1216, 248] on div at bounding box center [1085, 244] width 383 height 134
click at [1151, 255] on div at bounding box center [1100, 245] width 413 height 90
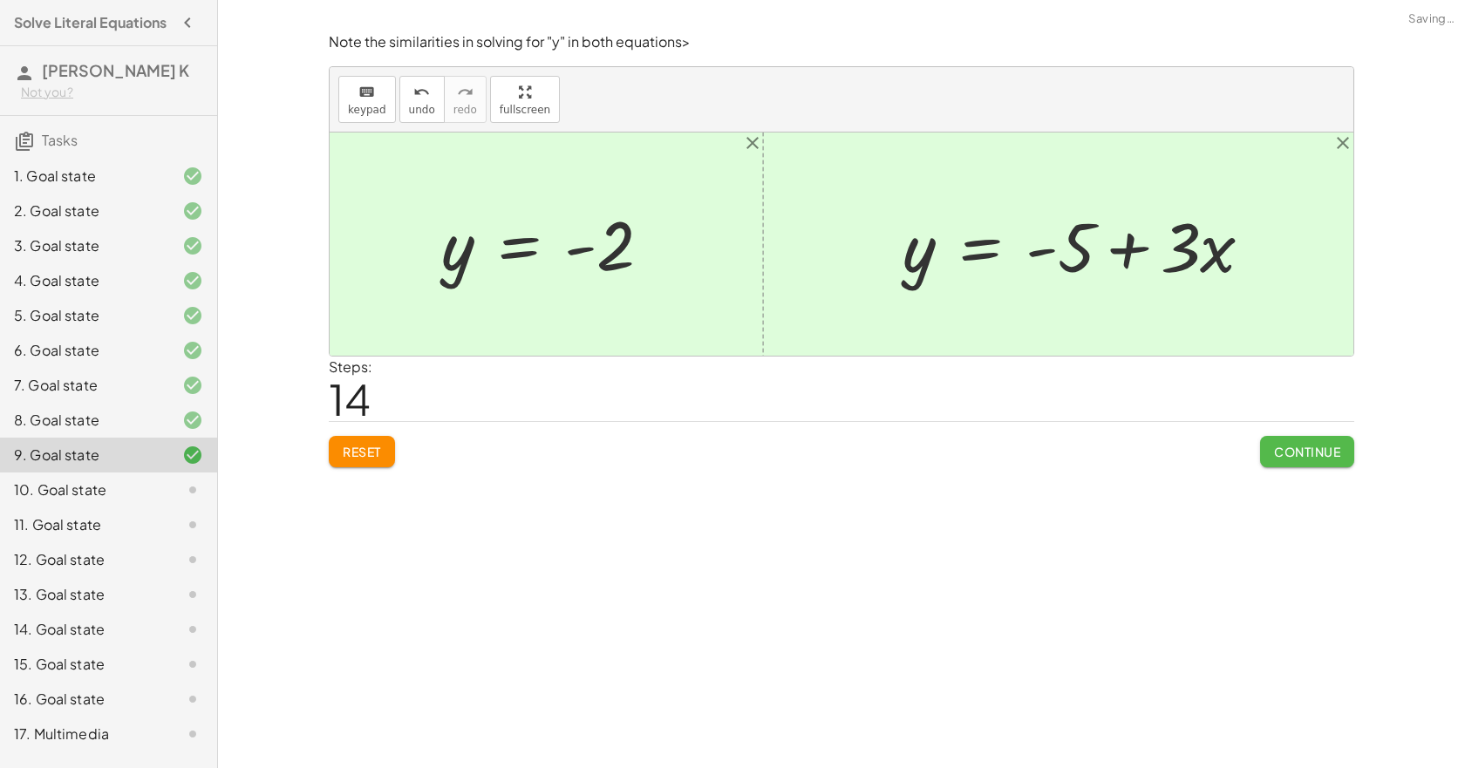
click at [1309, 460] on span "Continue" at bounding box center [1307, 452] width 66 height 16
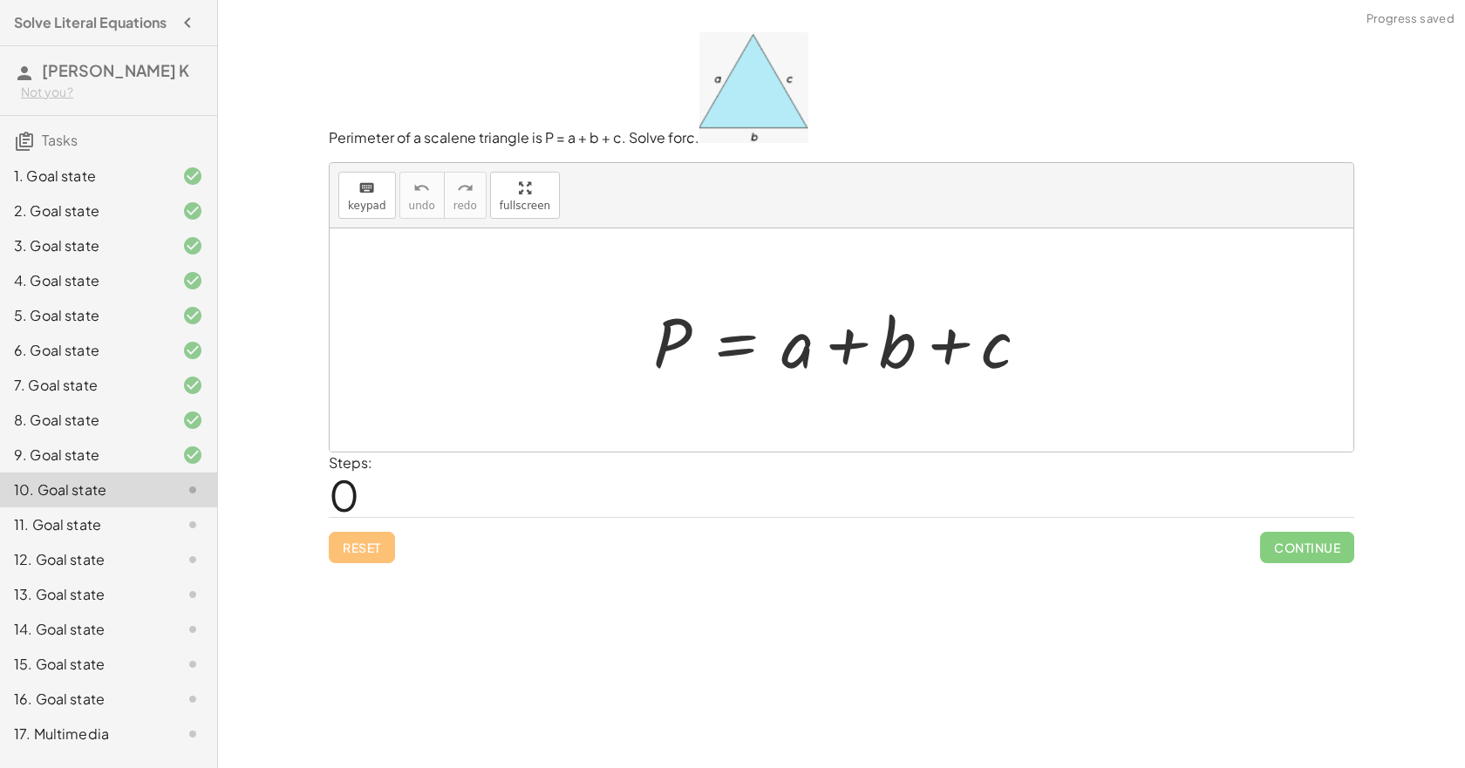
click at [741, 343] on div at bounding box center [848, 341] width 407 height 90
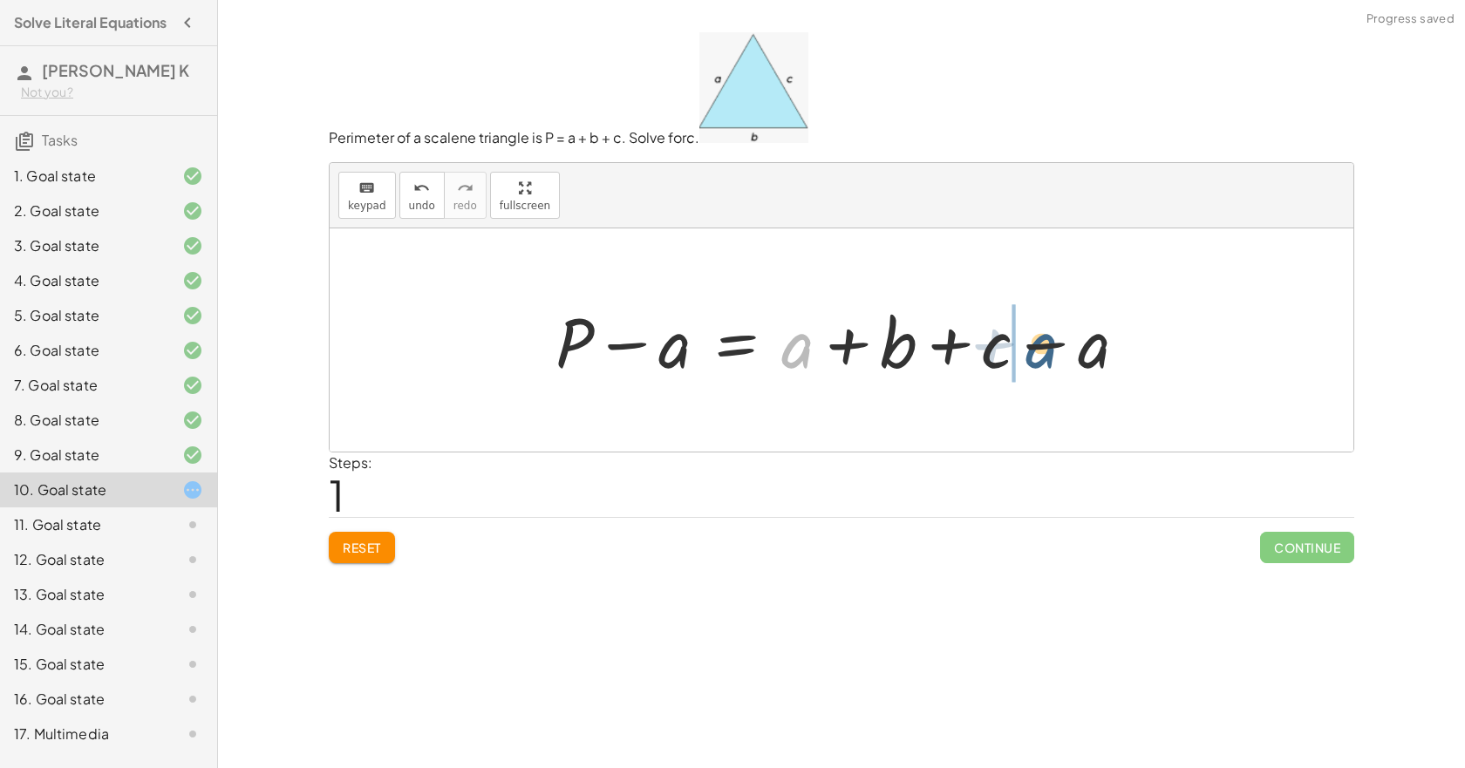
drag, startPoint x: 795, startPoint y: 356, endPoint x: 1055, endPoint y: 356, distance: 259.9
click at [1055, 356] on div at bounding box center [848, 341] width 603 height 90
click at [1041, 348] on div at bounding box center [848, 341] width 603 height 90
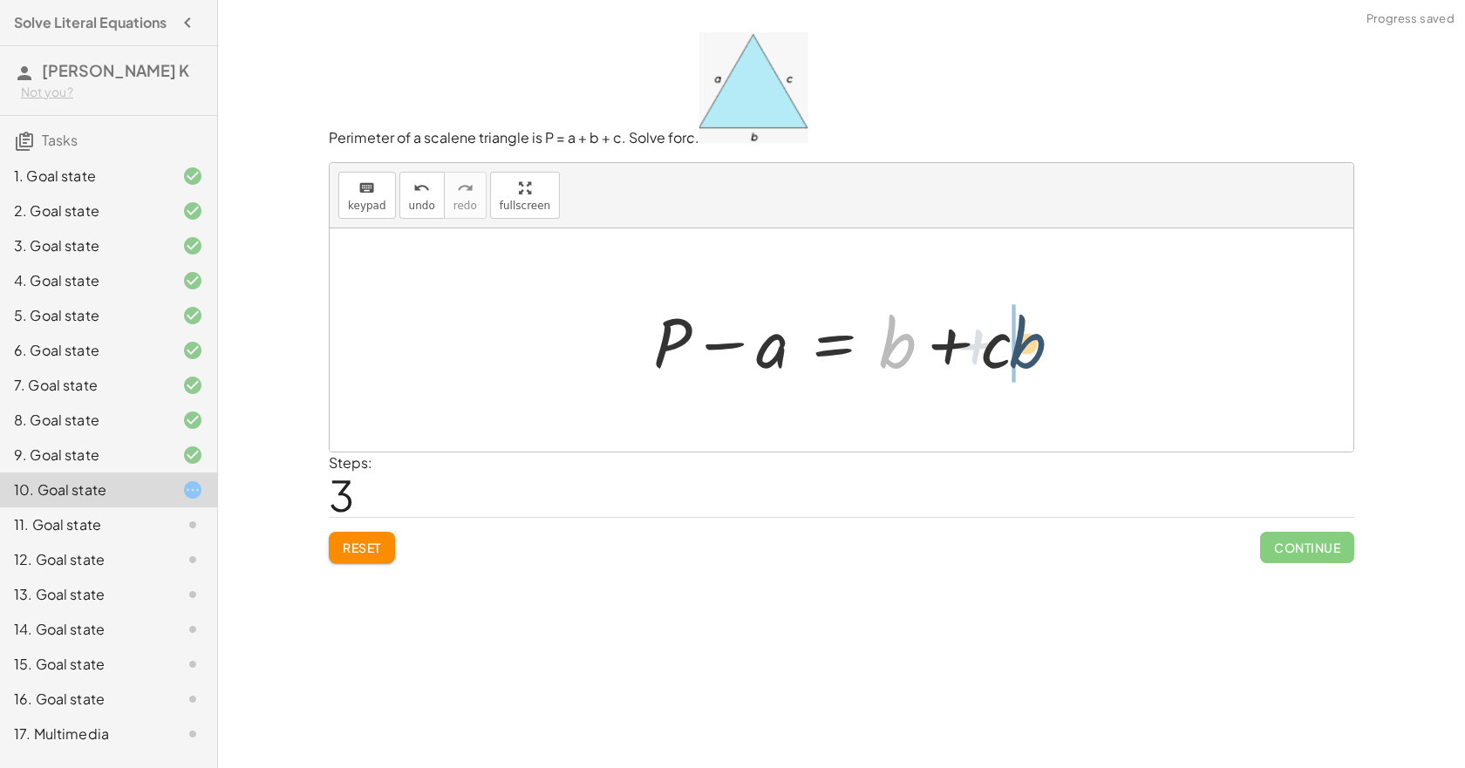
drag, startPoint x: 898, startPoint y: 360, endPoint x: 1035, endPoint y: 359, distance: 136.9
click at [1035, 359] on div at bounding box center [848, 341] width 407 height 90
click at [822, 352] on div at bounding box center [848, 341] width 407 height 90
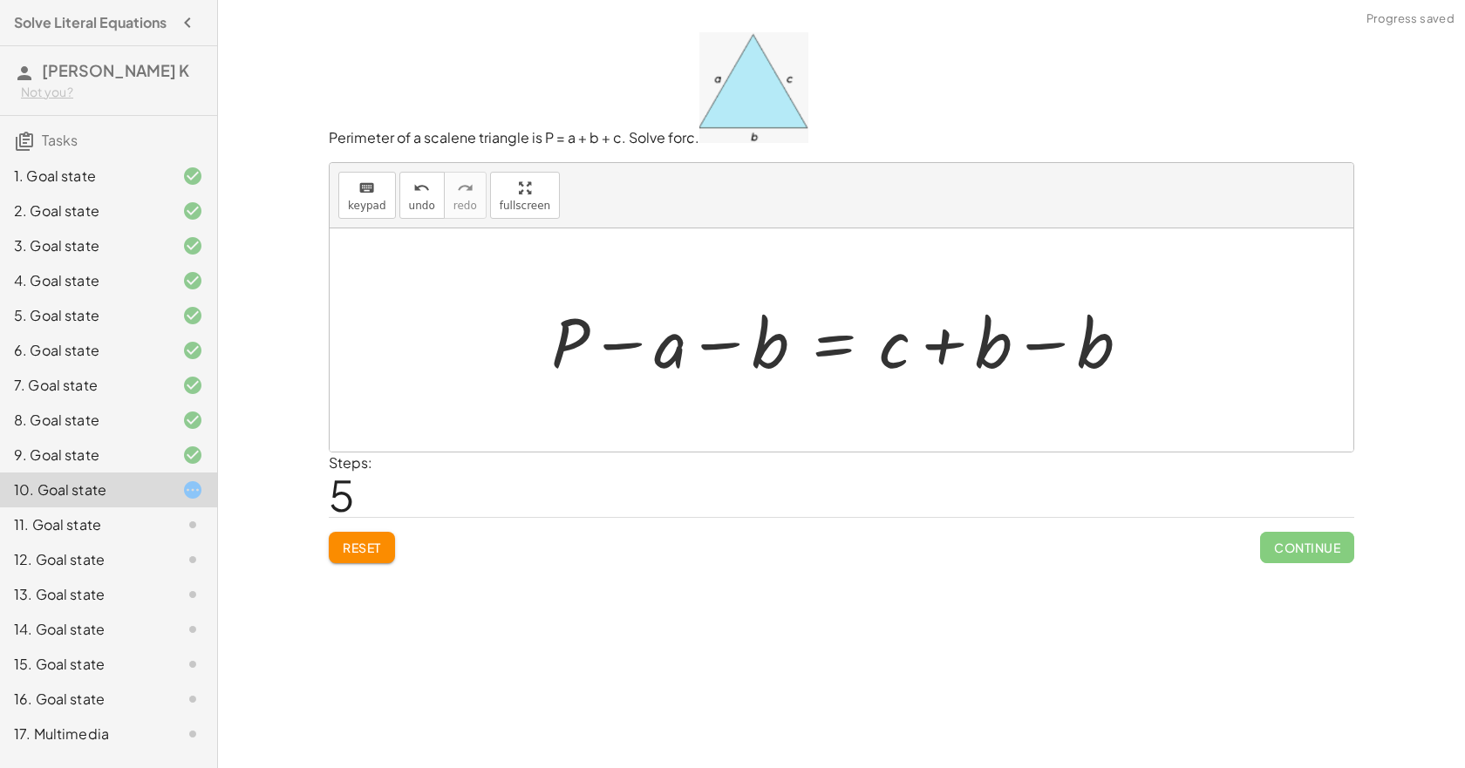
click at [1020, 347] on div at bounding box center [848, 341] width 611 height 90
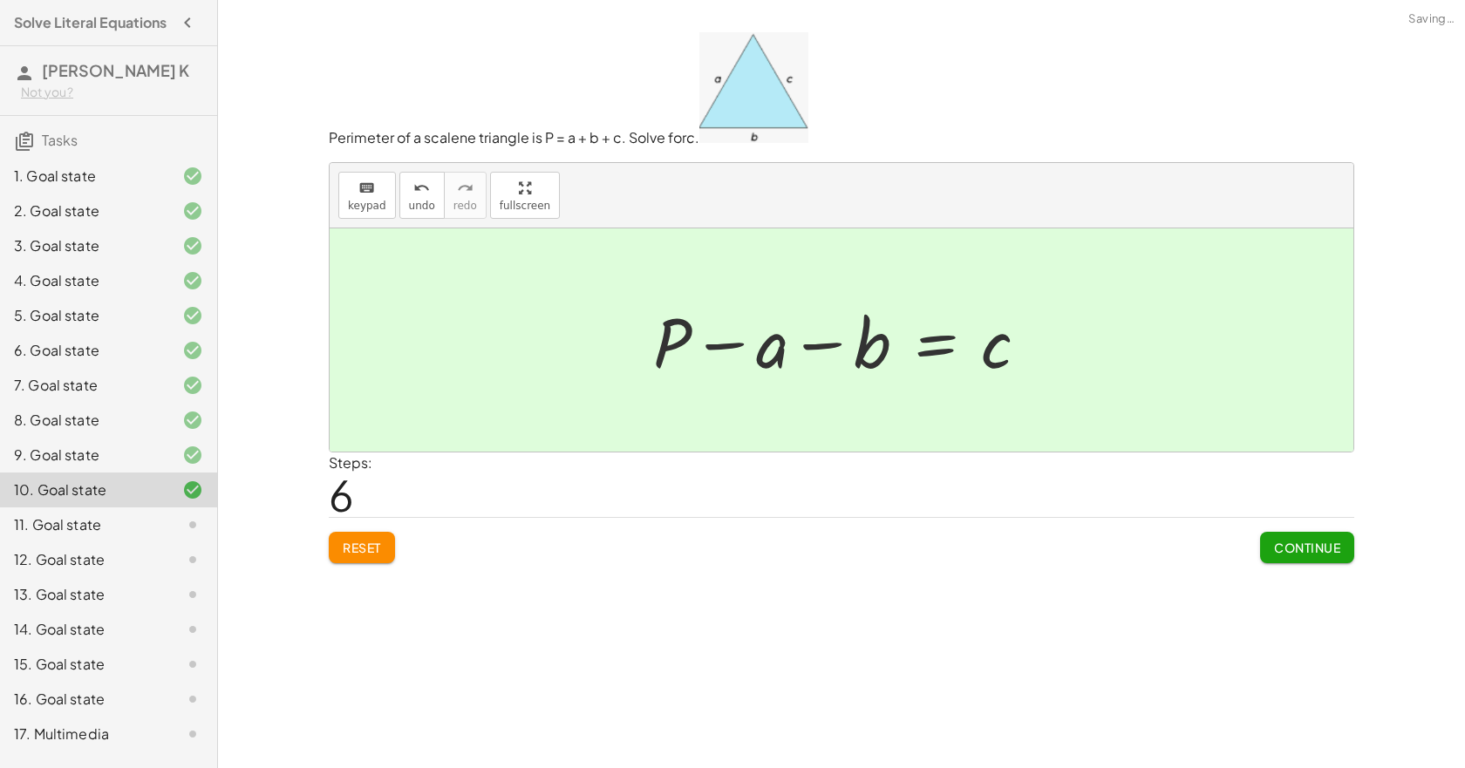
click at [1317, 556] on span "Continue" at bounding box center [1307, 548] width 66 height 16
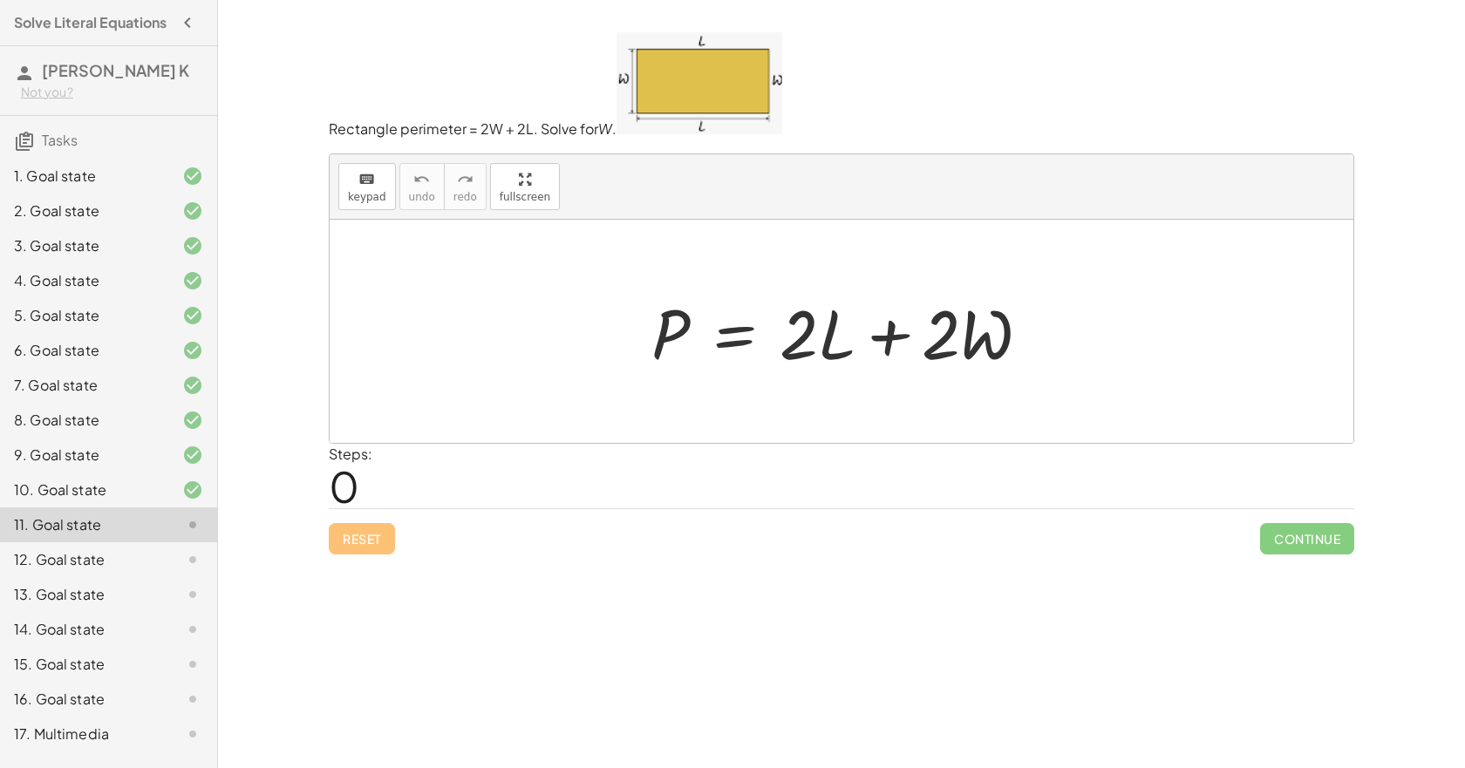
click at [730, 348] on div at bounding box center [848, 332] width 411 height 90
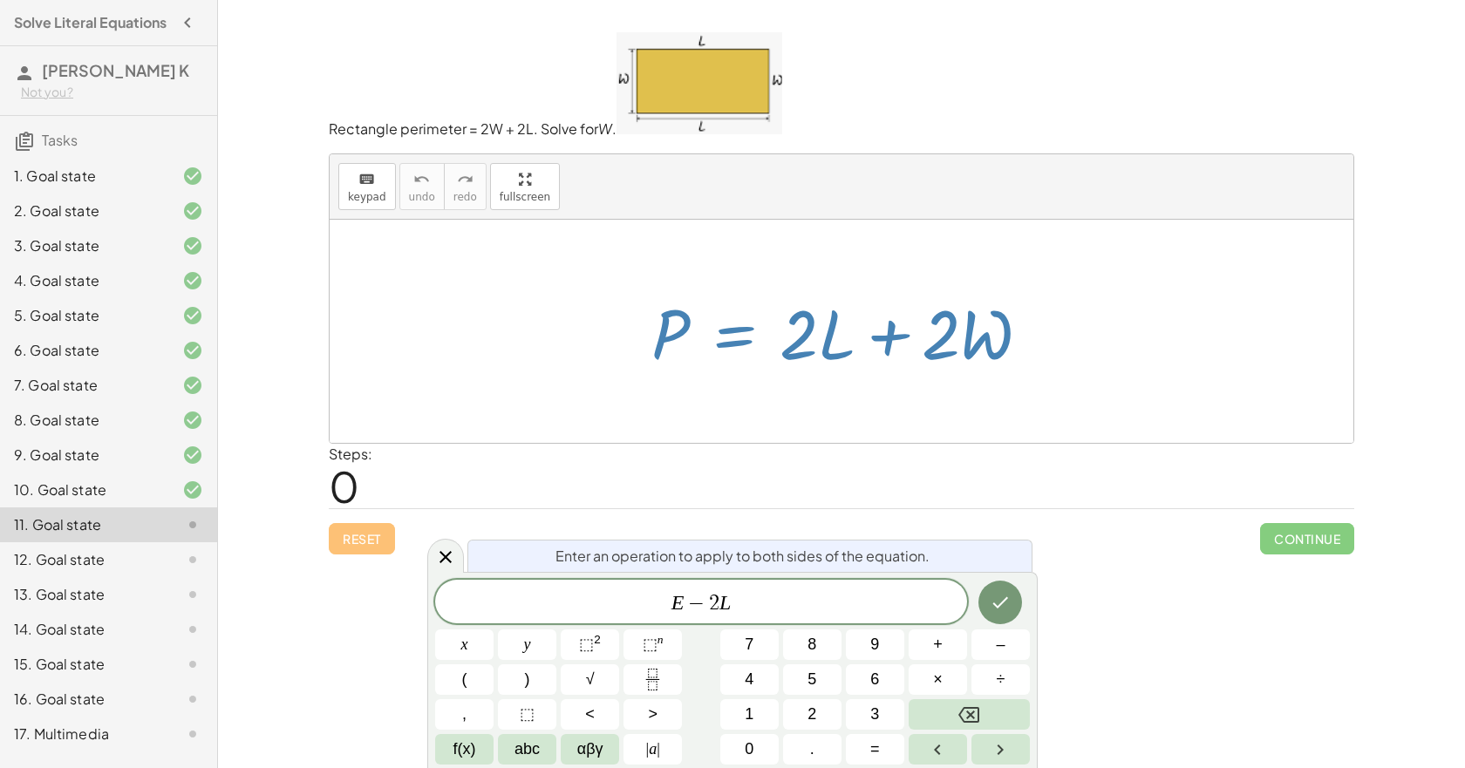
drag, startPoint x: 817, startPoint y: 356, endPoint x: 884, endPoint y: 356, distance: 66.3
click at [884, 356] on div at bounding box center [848, 332] width 411 height 90
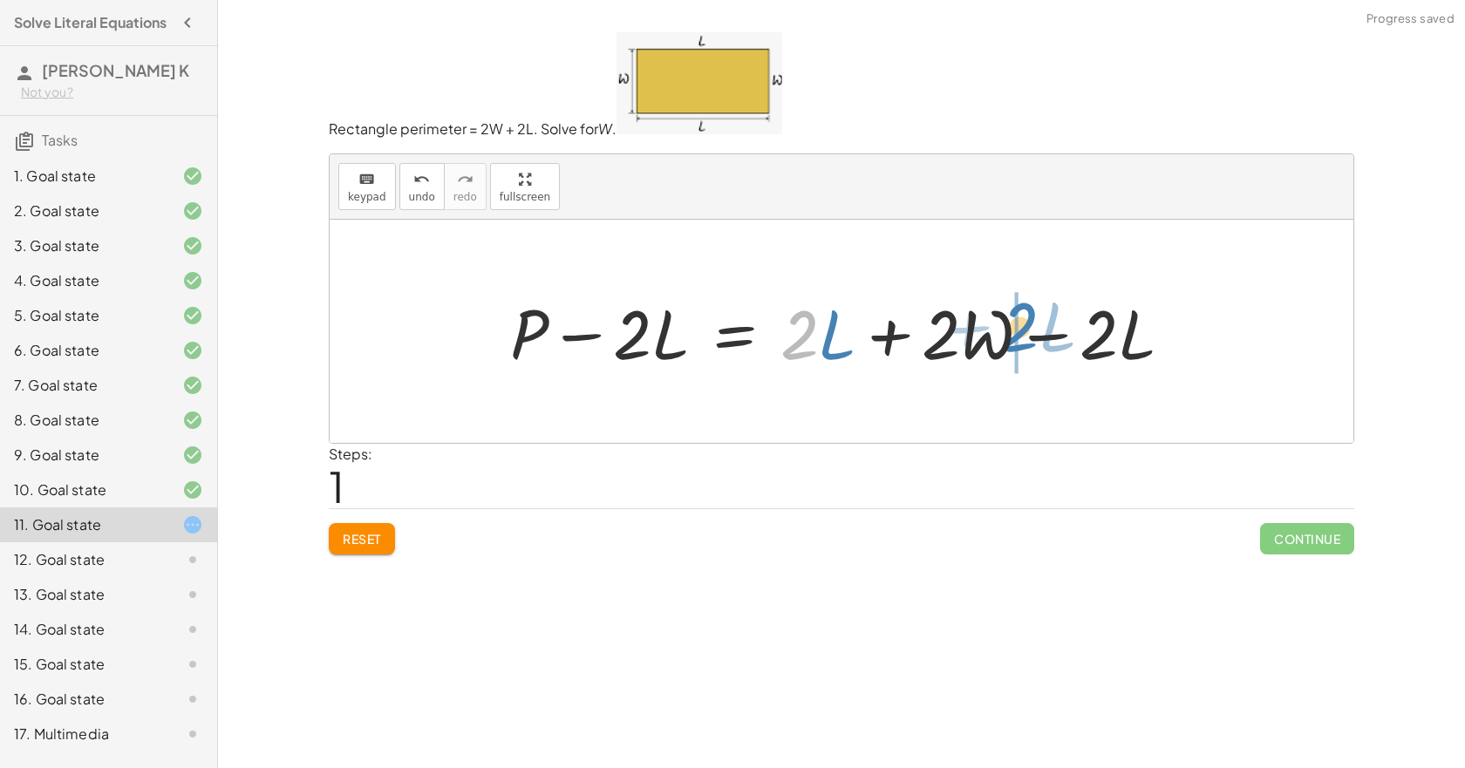
drag, startPoint x: 801, startPoint y: 352, endPoint x: 1028, endPoint y: 344, distance: 226.9
click at [1028, 344] on div at bounding box center [849, 332] width 694 height 90
click at [1054, 341] on div at bounding box center [849, 332] width 694 height 90
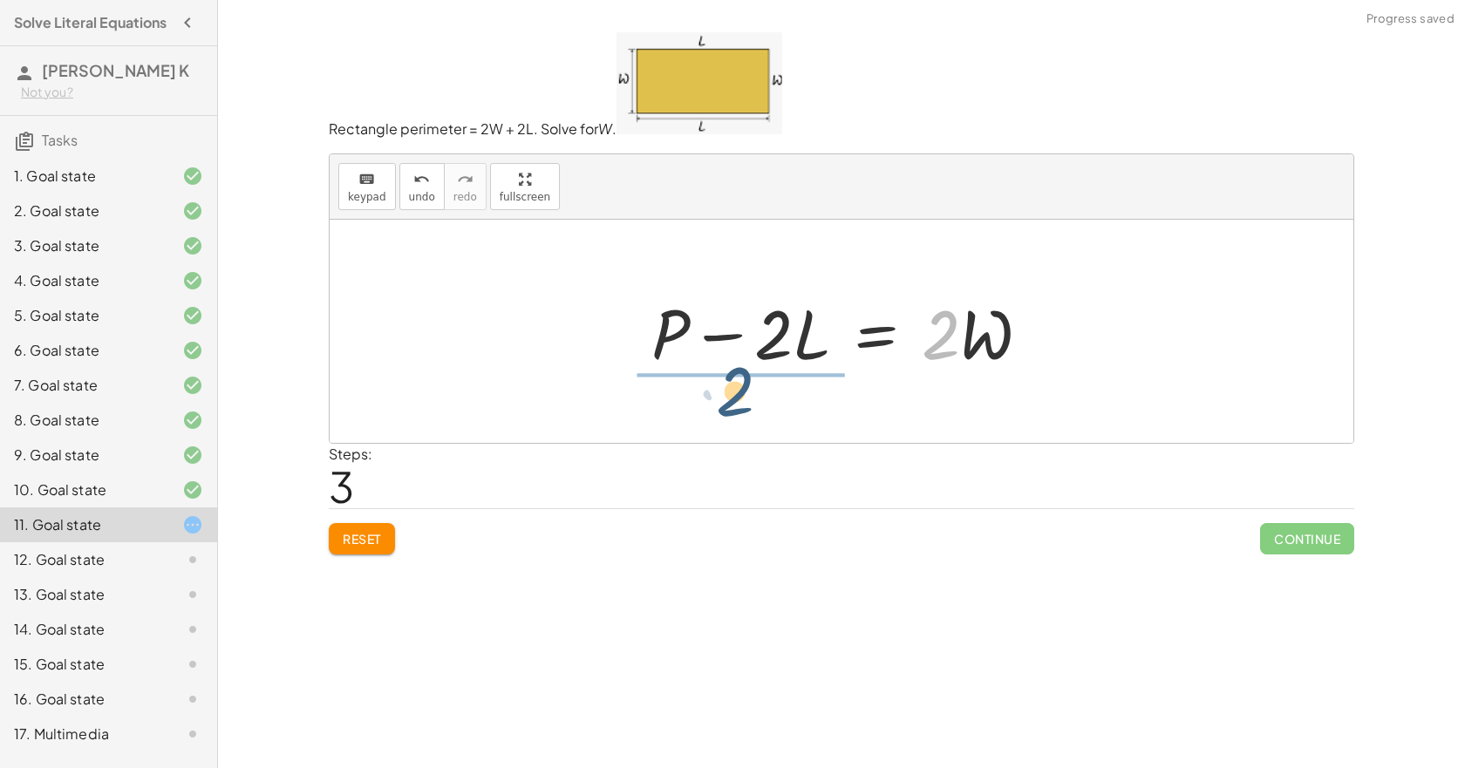
drag, startPoint x: 932, startPoint y: 355, endPoint x: 719, endPoint y: 413, distance: 221.6
click at [719, 413] on div "P = + · 2 · L + · 2 · W + P − · 2 · L = + · 2 · L + · 2 · W − · 2 · L + P − · 2…" at bounding box center [842, 331] width 1024 height 223
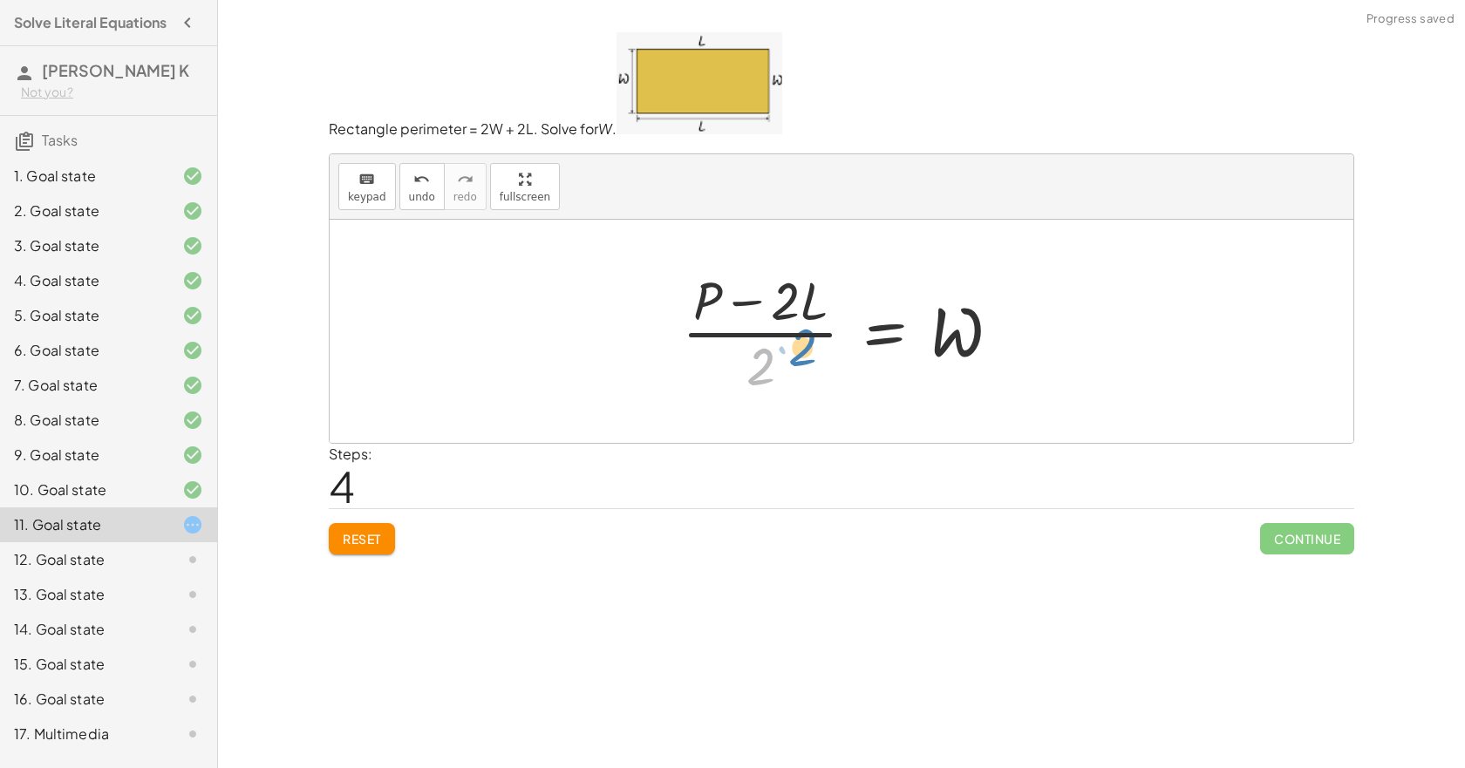
drag, startPoint x: 766, startPoint y: 363, endPoint x: 802, endPoint y: 343, distance: 41.8
click at [802, 343] on div at bounding box center [848, 331] width 351 height 134
click at [761, 357] on div at bounding box center [848, 331] width 351 height 134
drag, startPoint x: 777, startPoint y: 311, endPoint x: 858, endPoint y: 307, distance: 81.2
click at [858, 307] on div at bounding box center [848, 331] width 351 height 134
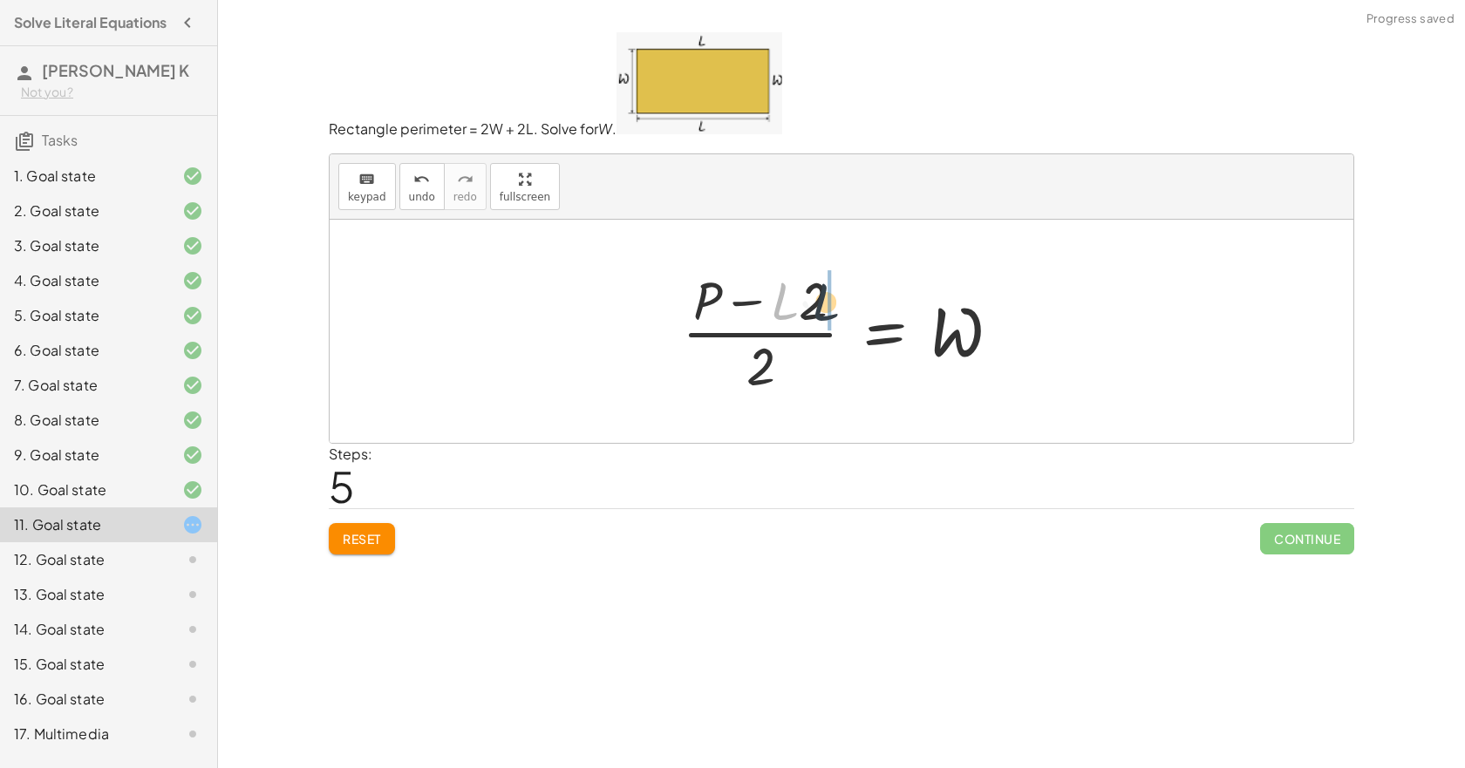
drag, startPoint x: 785, startPoint y: 308, endPoint x: 832, endPoint y: 309, distance: 47.1
click at [832, 309] on div at bounding box center [848, 331] width 351 height 134
drag, startPoint x: 697, startPoint y: 307, endPoint x: 651, endPoint y: 307, distance: 46.2
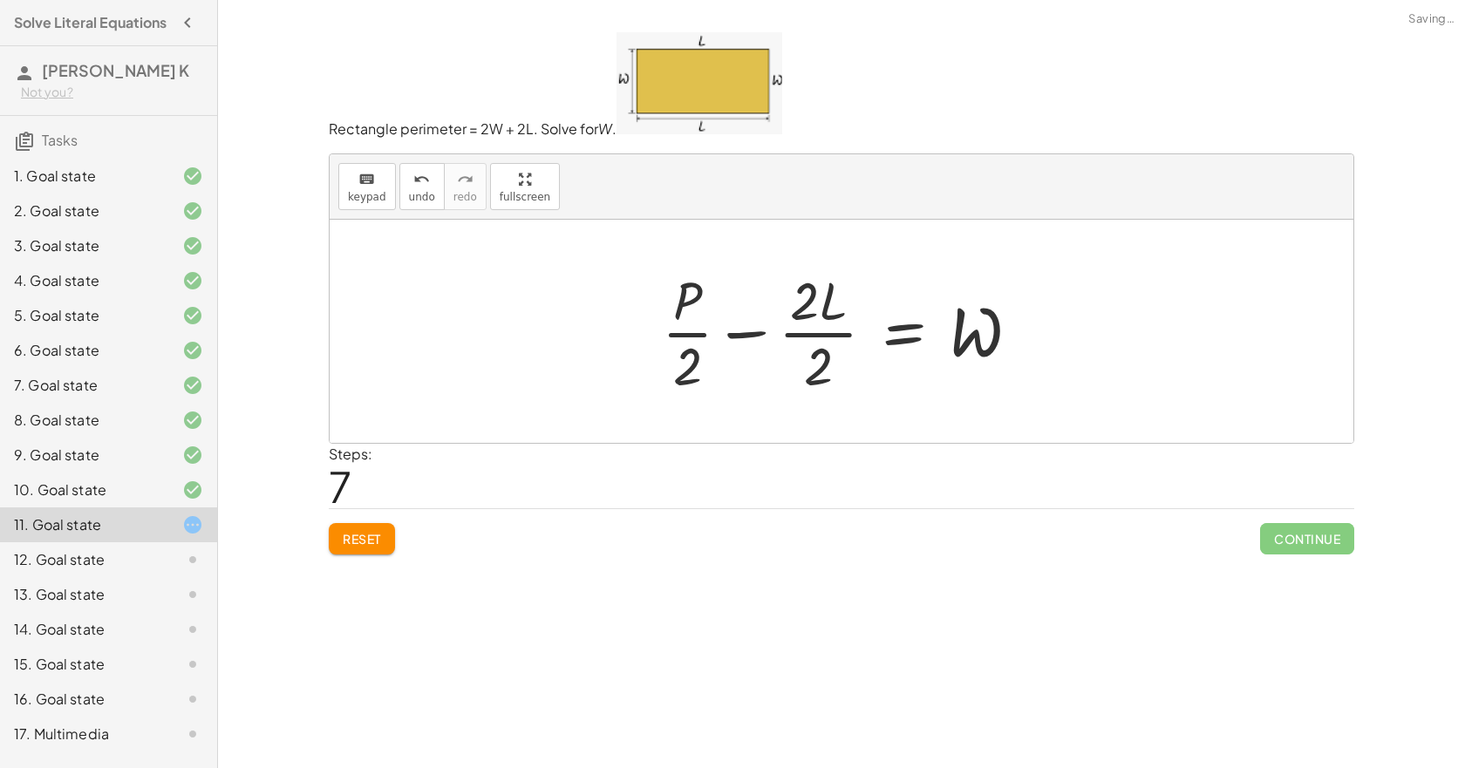
click at [835, 335] on div at bounding box center [848, 331] width 390 height 134
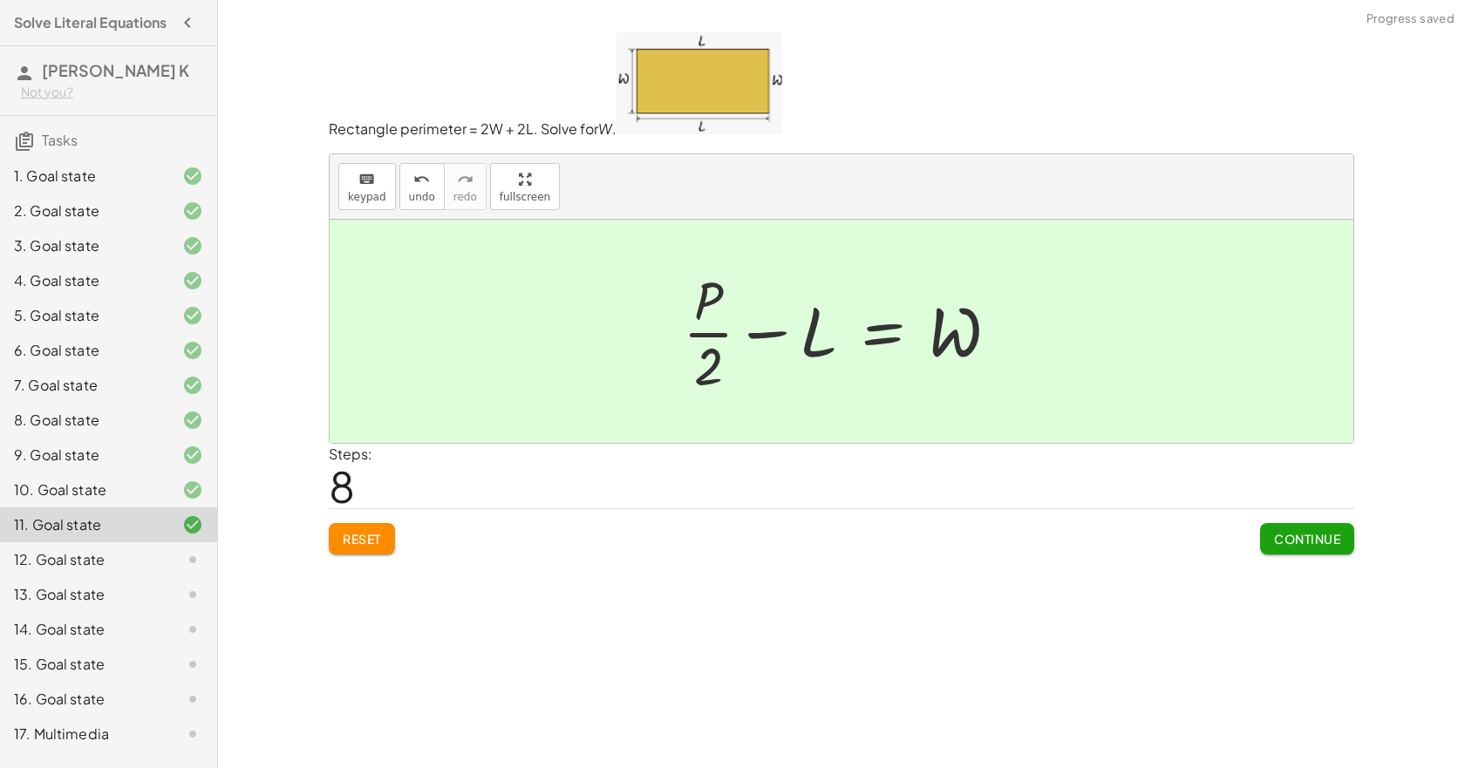
click at [1315, 547] on span "Continue" at bounding box center [1307, 539] width 66 height 16
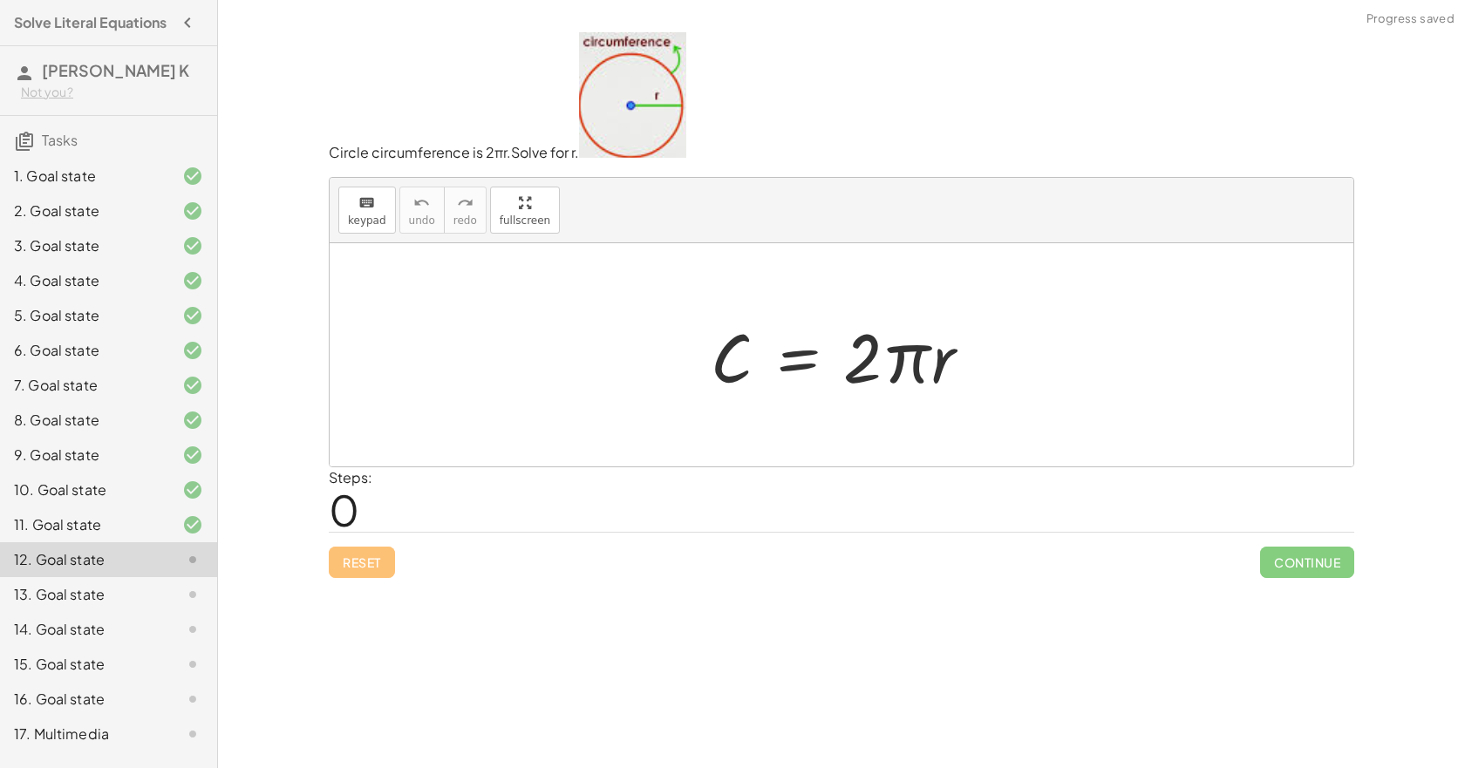
click at [804, 374] on div at bounding box center [848, 356] width 292 height 90
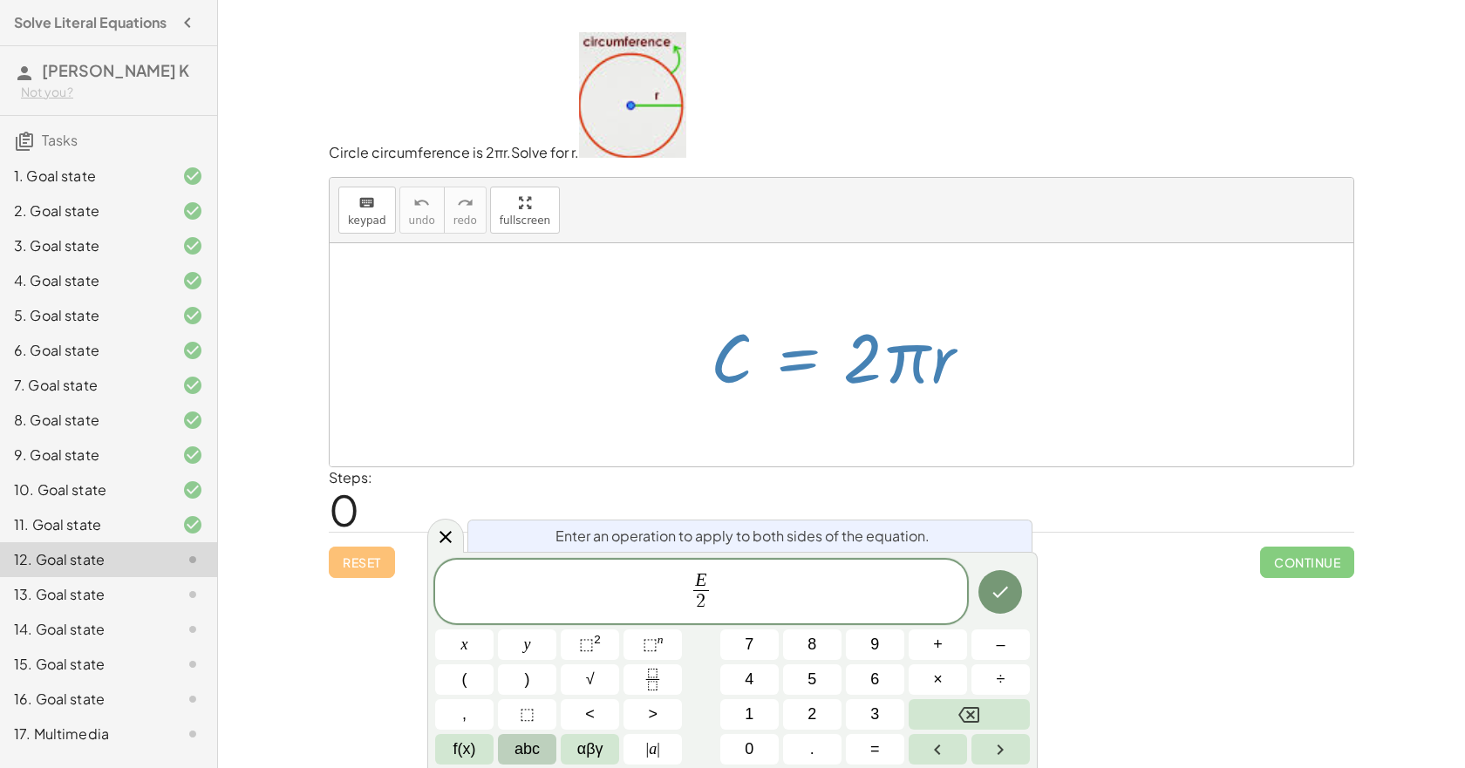
click at [522, 753] on span "abc" at bounding box center [527, 750] width 25 height 24
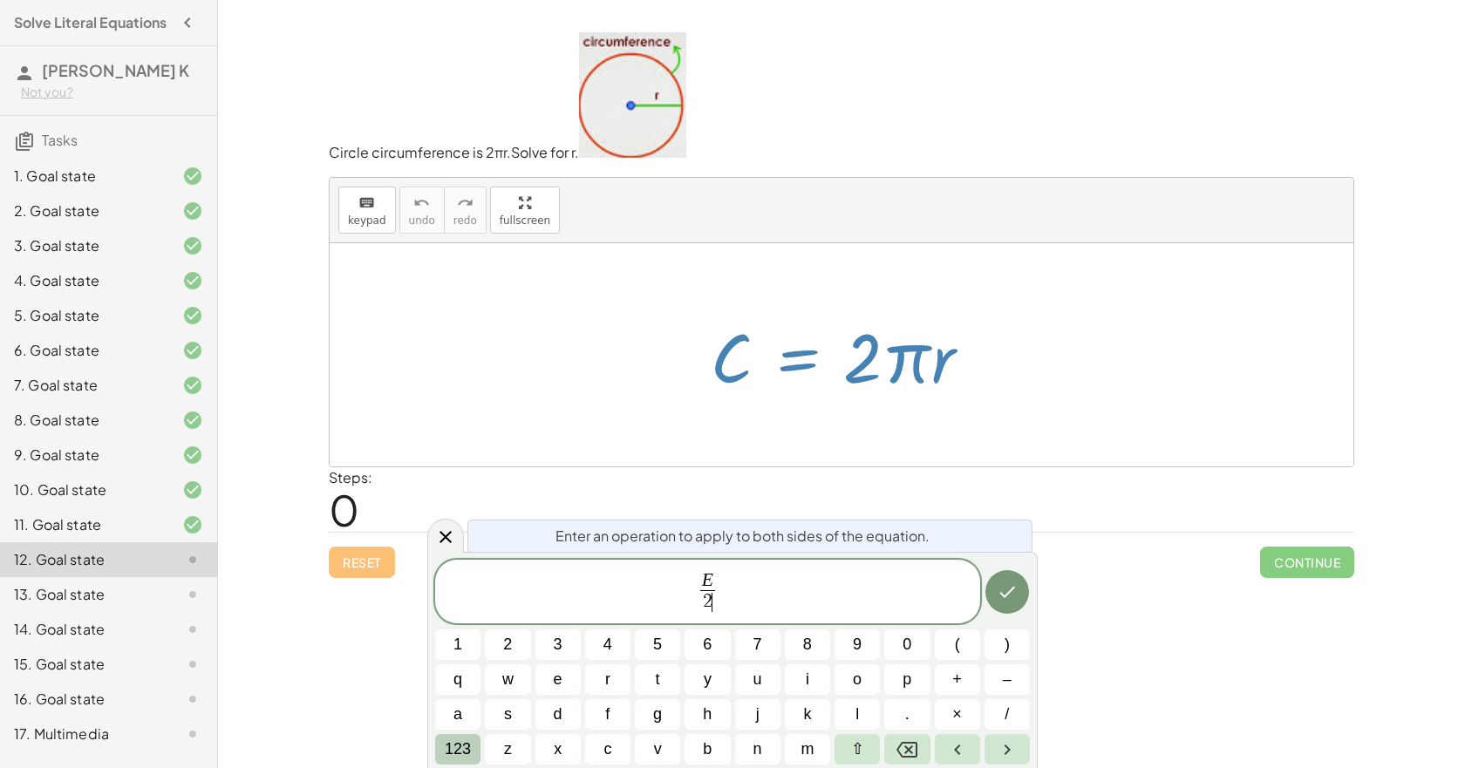
click at [465, 759] on span "123" at bounding box center [458, 750] width 26 height 24
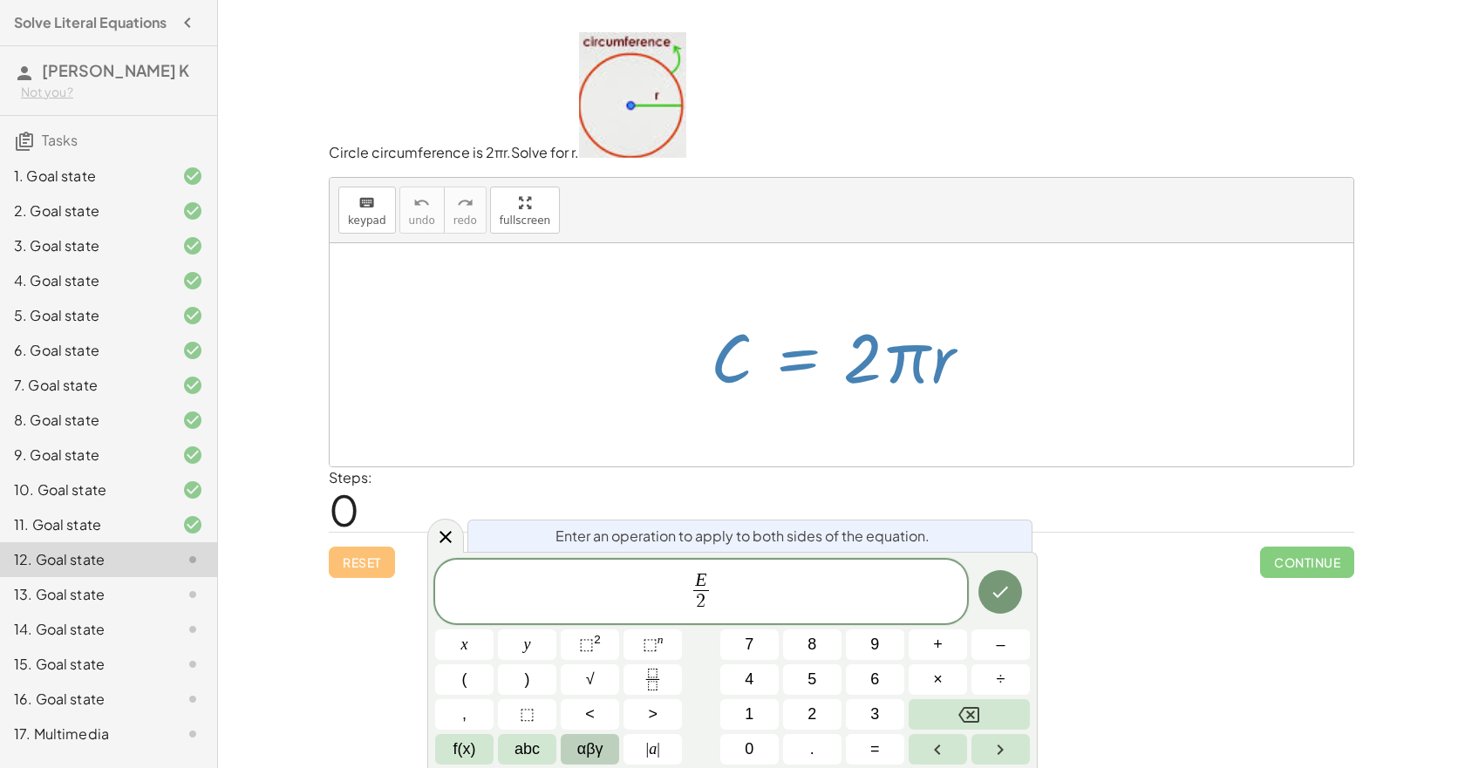
click at [584, 752] on span "αβγ" at bounding box center [590, 750] width 26 height 24
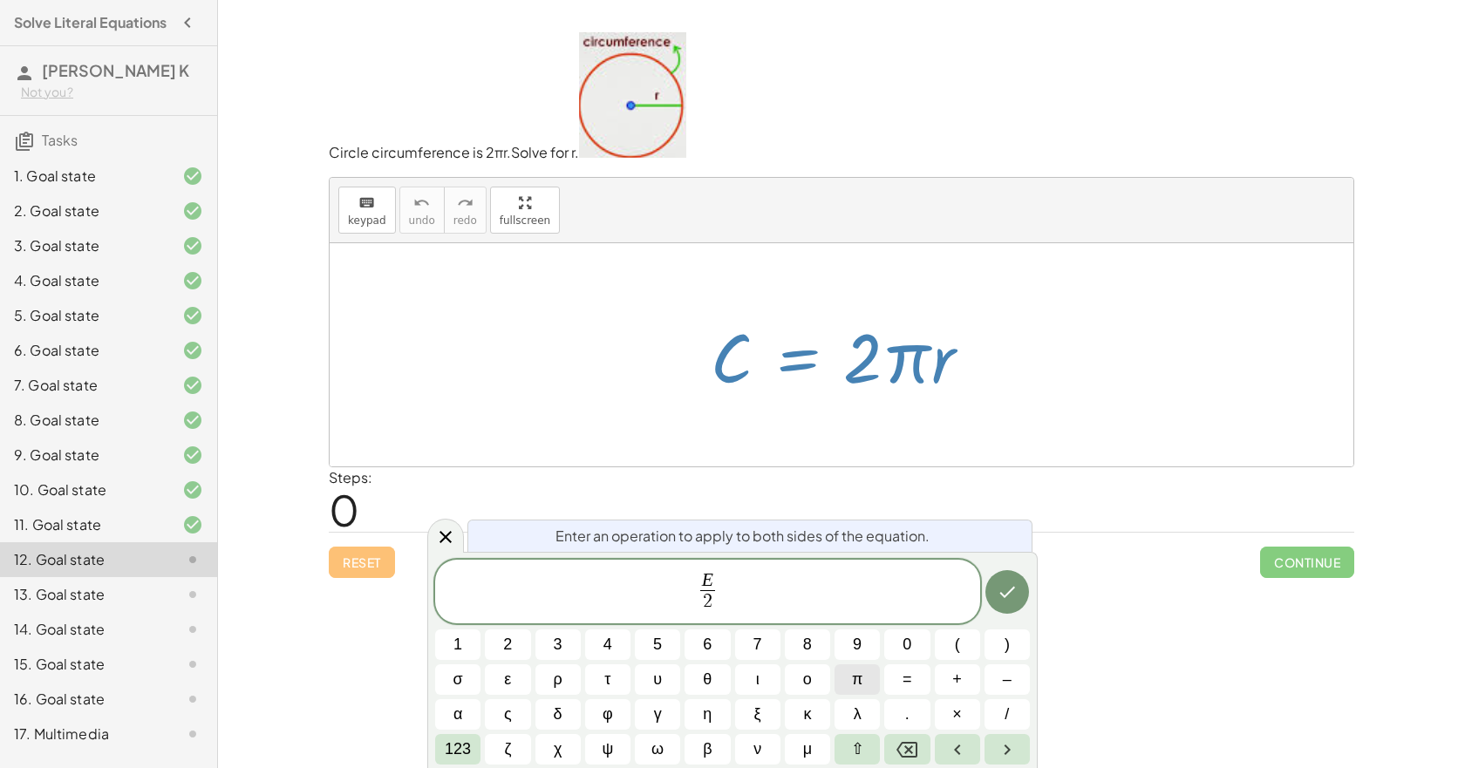
click at [850, 689] on button "π" at bounding box center [857, 680] width 45 height 31
click at [1015, 601] on icon "Done" at bounding box center [1007, 592] width 21 height 21
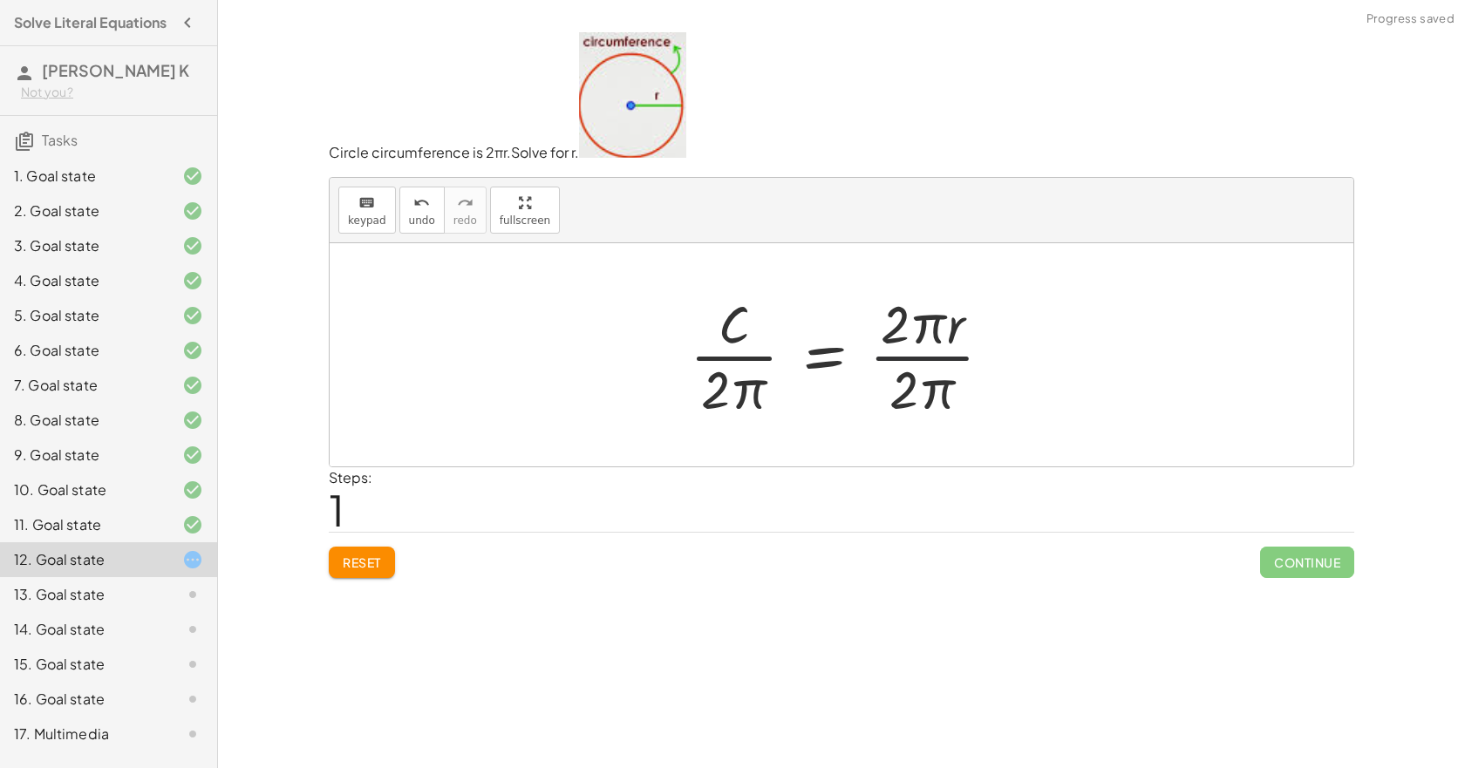
click at [931, 354] on div at bounding box center [848, 355] width 334 height 134
click at [898, 316] on div at bounding box center [848, 355] width 334 height 134
click at [918, 362] on div at bounding box center [848, 355] width 334 height 134
click at [820, 366] on div at bounding box center [848, 355] width 334 height 134
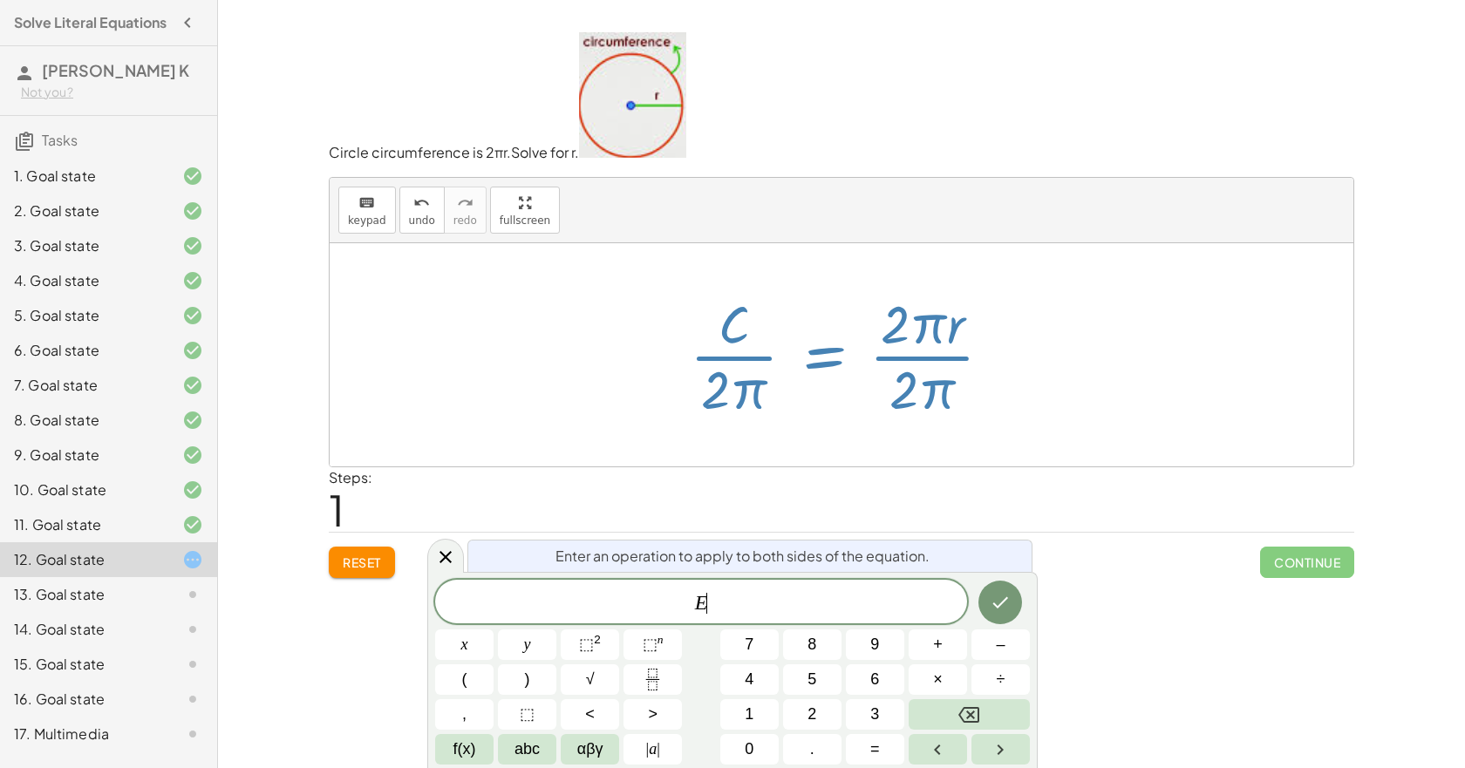
click at [358, 558] on div "Reset Continue" at bounding box center [842, 555] width 1026 height 46
drag, startPoint x: 365, startPoint y: 569, endPoint x: 376, endPoint y: 564, distance: 11.3
click at [365, 569] on span "Reset" at bounding box center [362, 563] width 38 height 16
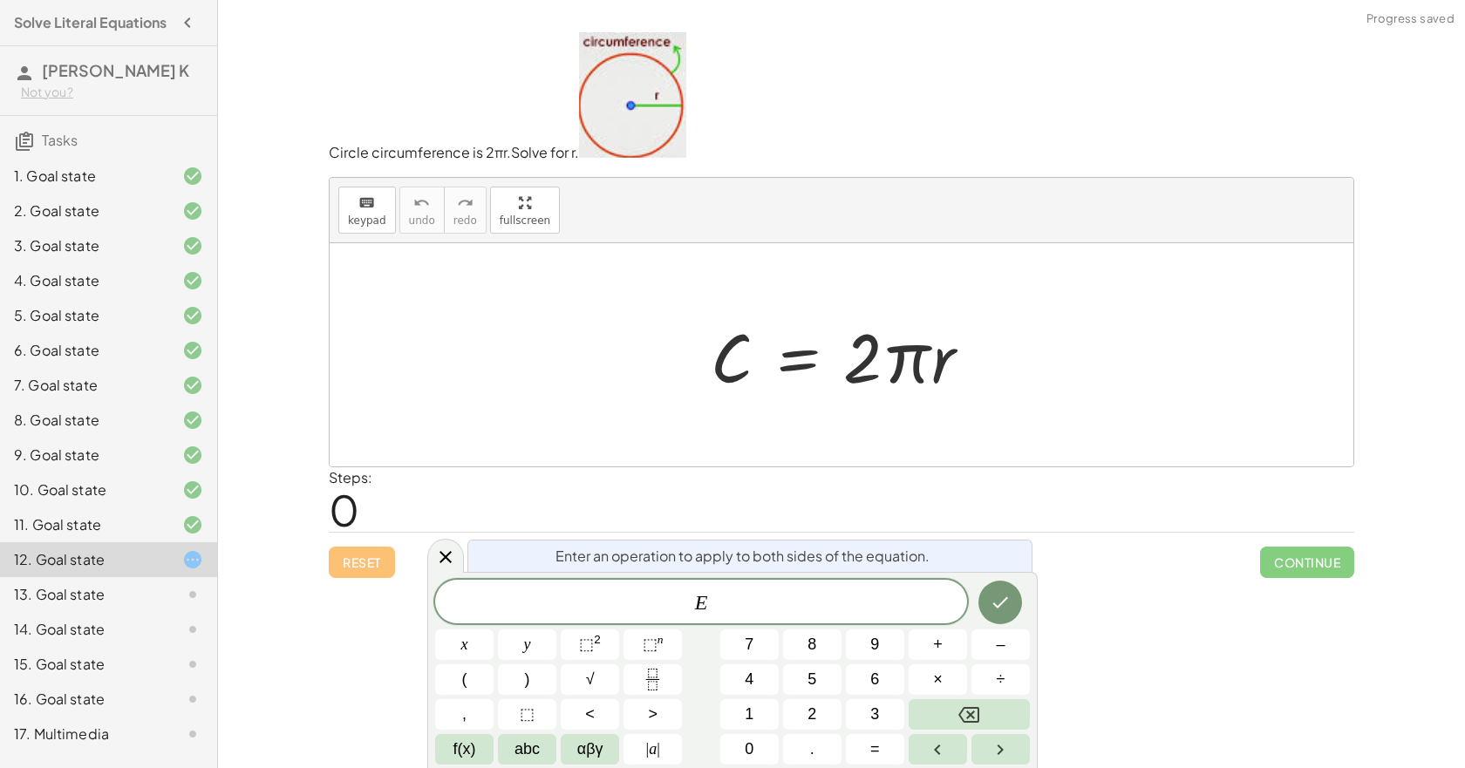
click at [891, 488] on div "Steps: 0" at bounding box center [842, 500] width 1026 height 65
click at [751, 610] on span "E" at bounding box center [701, 603] width 532 height 24
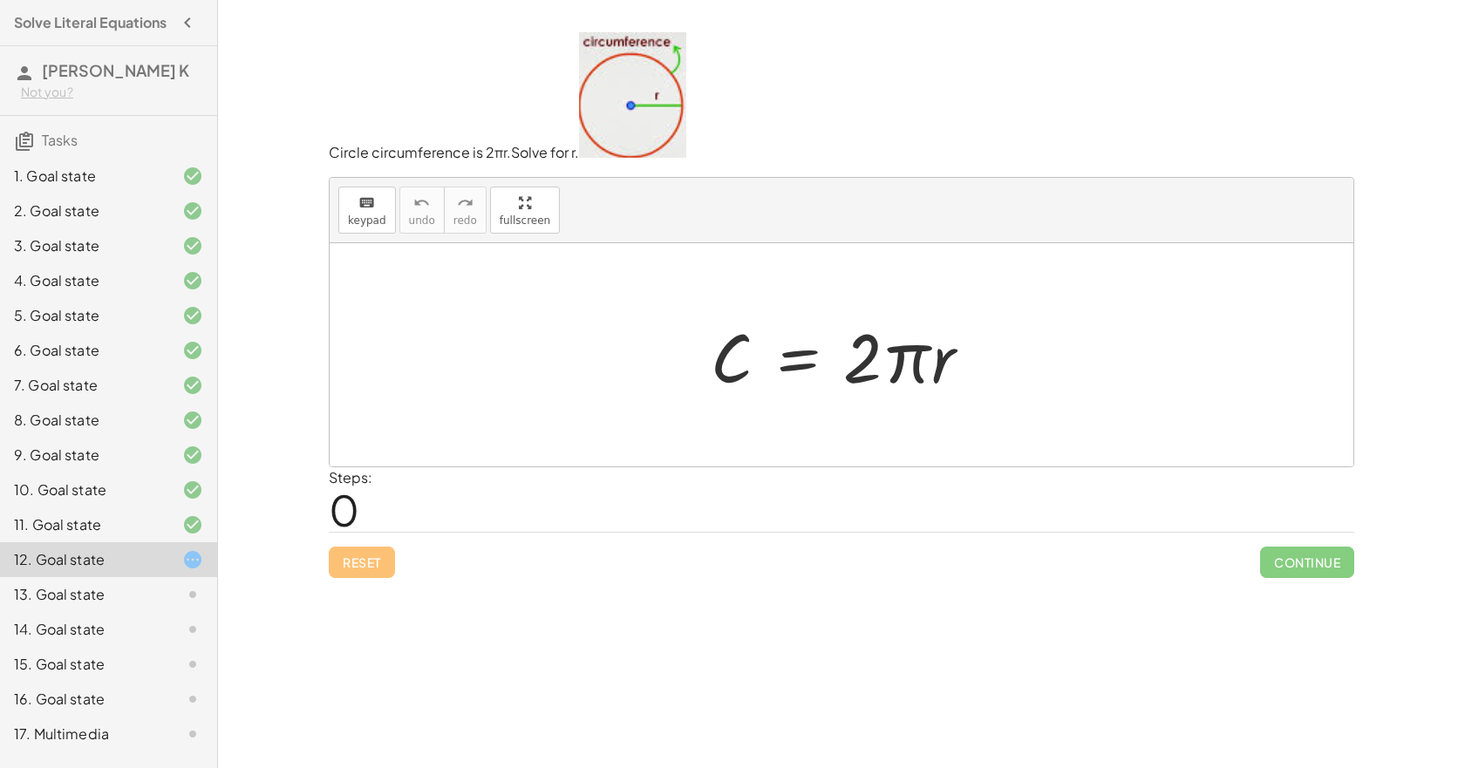
click at [858, 359] on div at bounding box center [848, 356] width 292 height 90
click at [898, 359] on div at bounding box center [848, 356] width 292 height 90
drag, startPoint x: 869, startPoint y: 371, endPoint x: 741, endPoint y: 415, distance: 135.7
click at [735, 415] on div "· 2 C = · 2 · π · r" at bounding box center [842, 354] width 1024 height 223
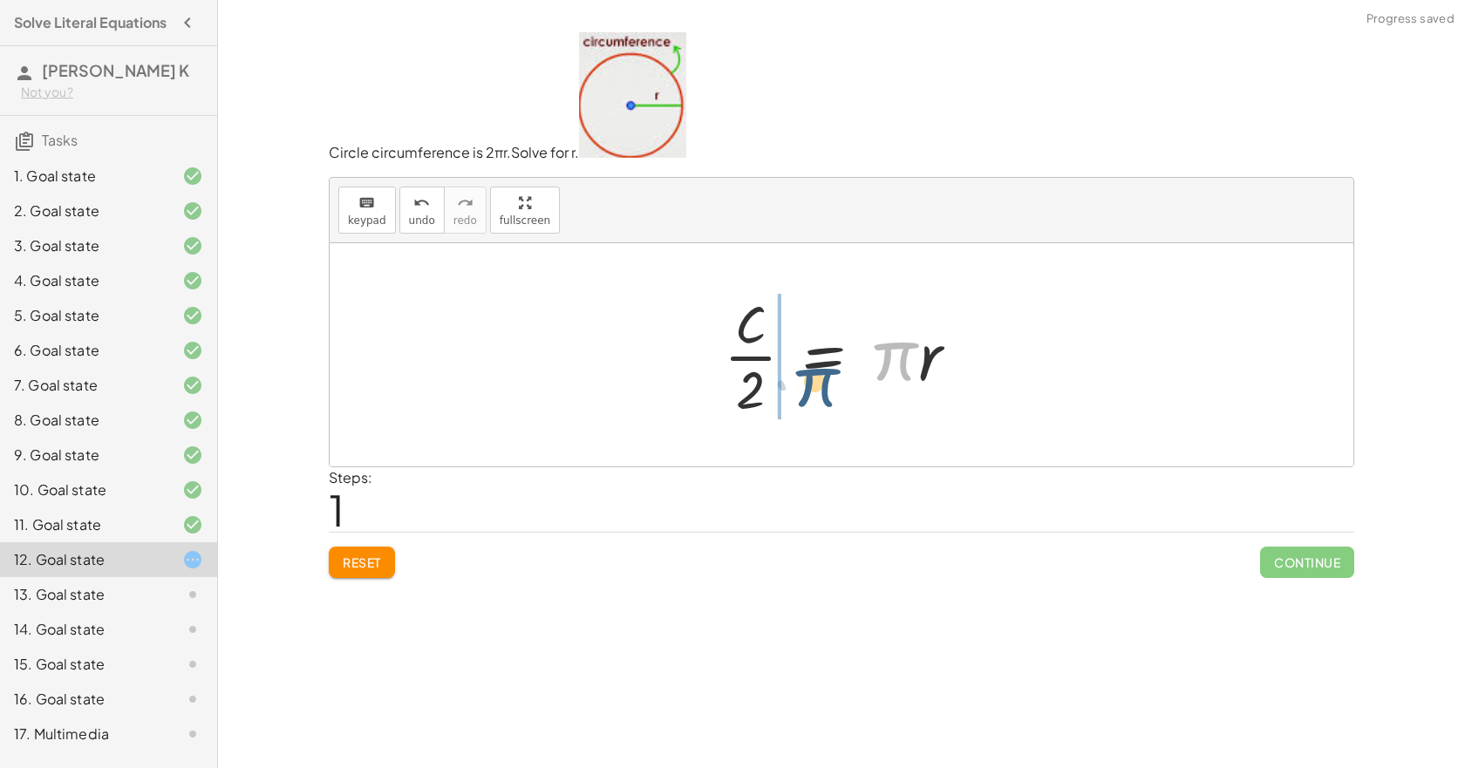
drag, startPoint x: 864, startPoint y: 372, endPoint x: 727, endPoint y: 406, distance: 140.9
click at [727, 406] on div at bounding box center [848, 355] width 266 height 134
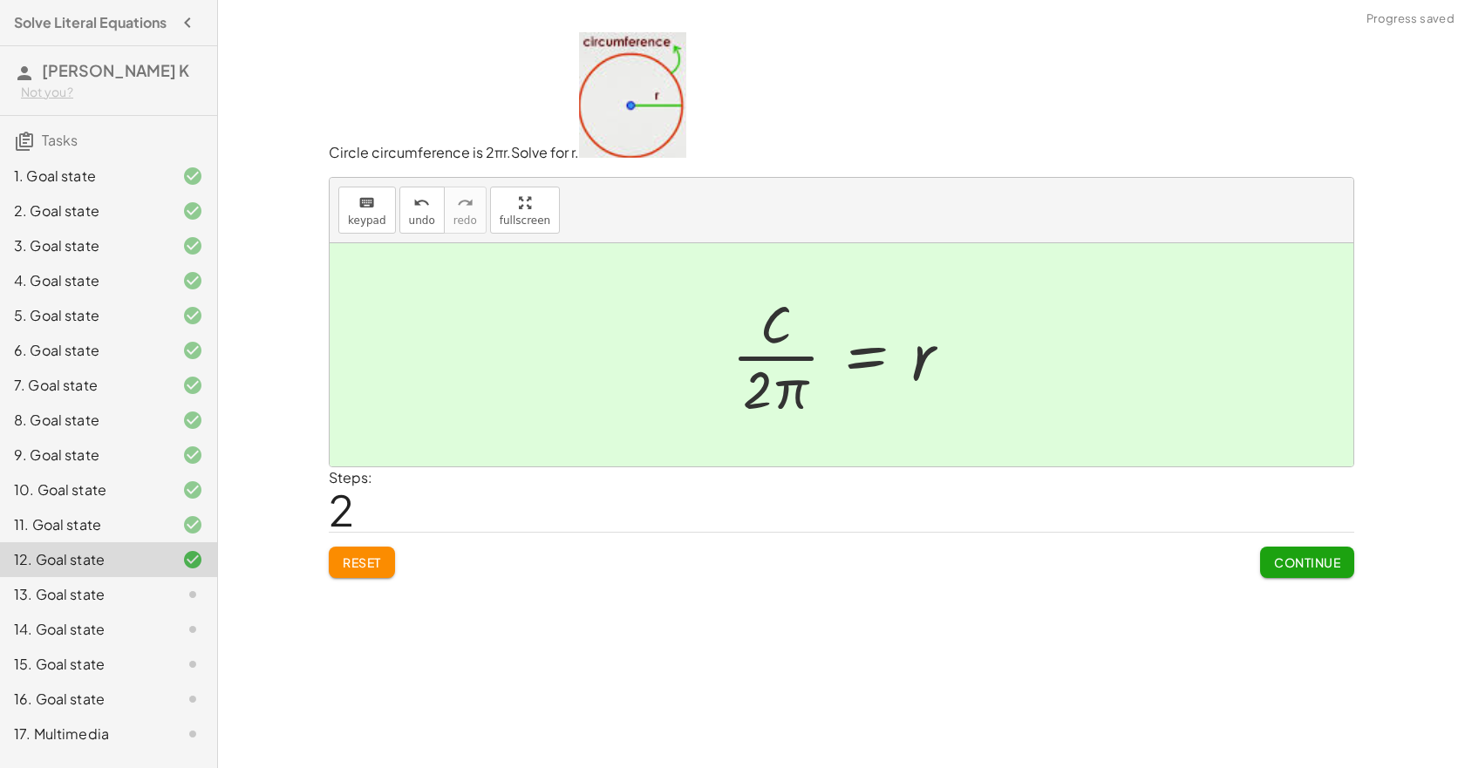
click at [1297, 578] on button "Continue" at bounding box center [1307, 562] width 94 height 31
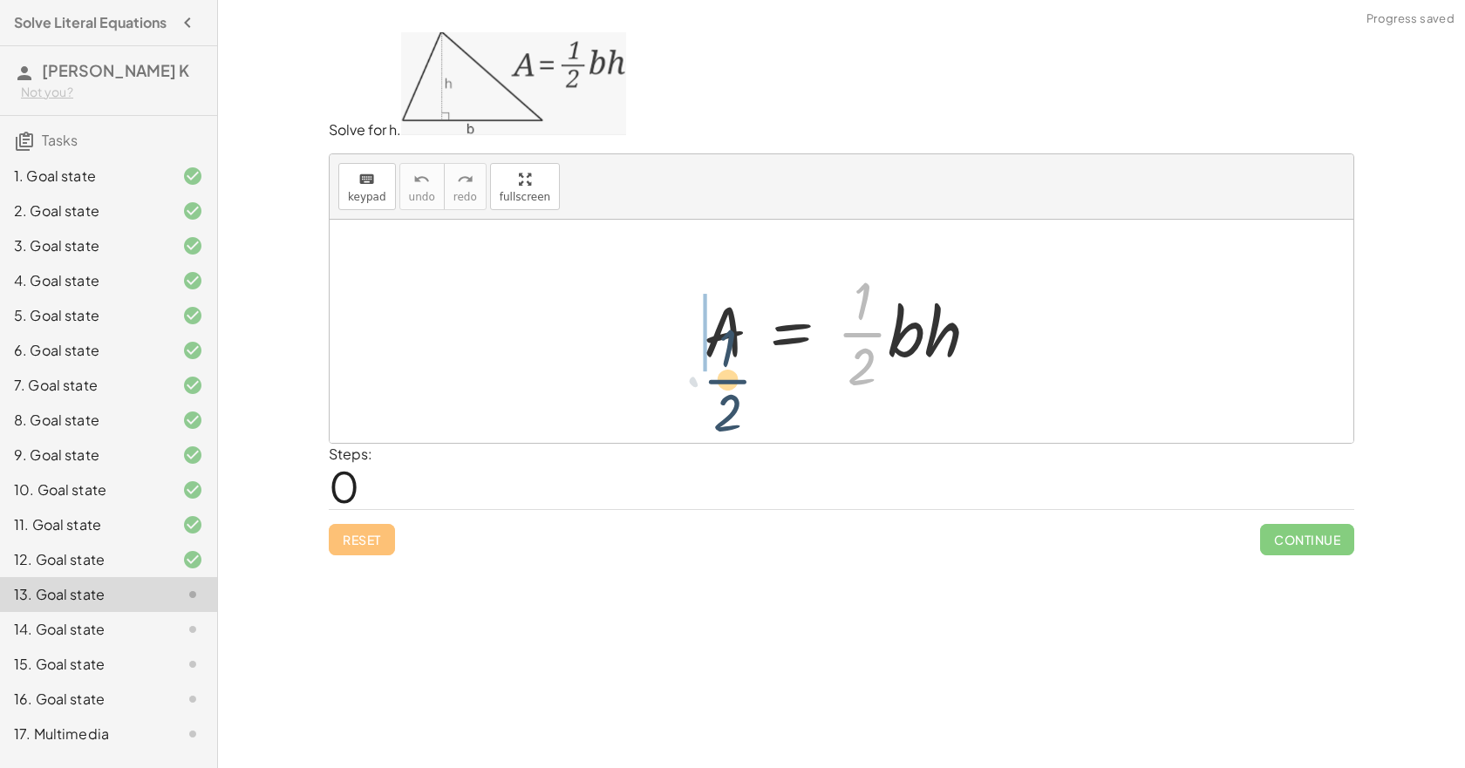
drag, startPoint x: 864, startPoint y: 331, endPoint x: 711, endPoint y: 381, distance: 161.4
click at [712, 381] on div at bounding box center [848, 331] width 306 height 134
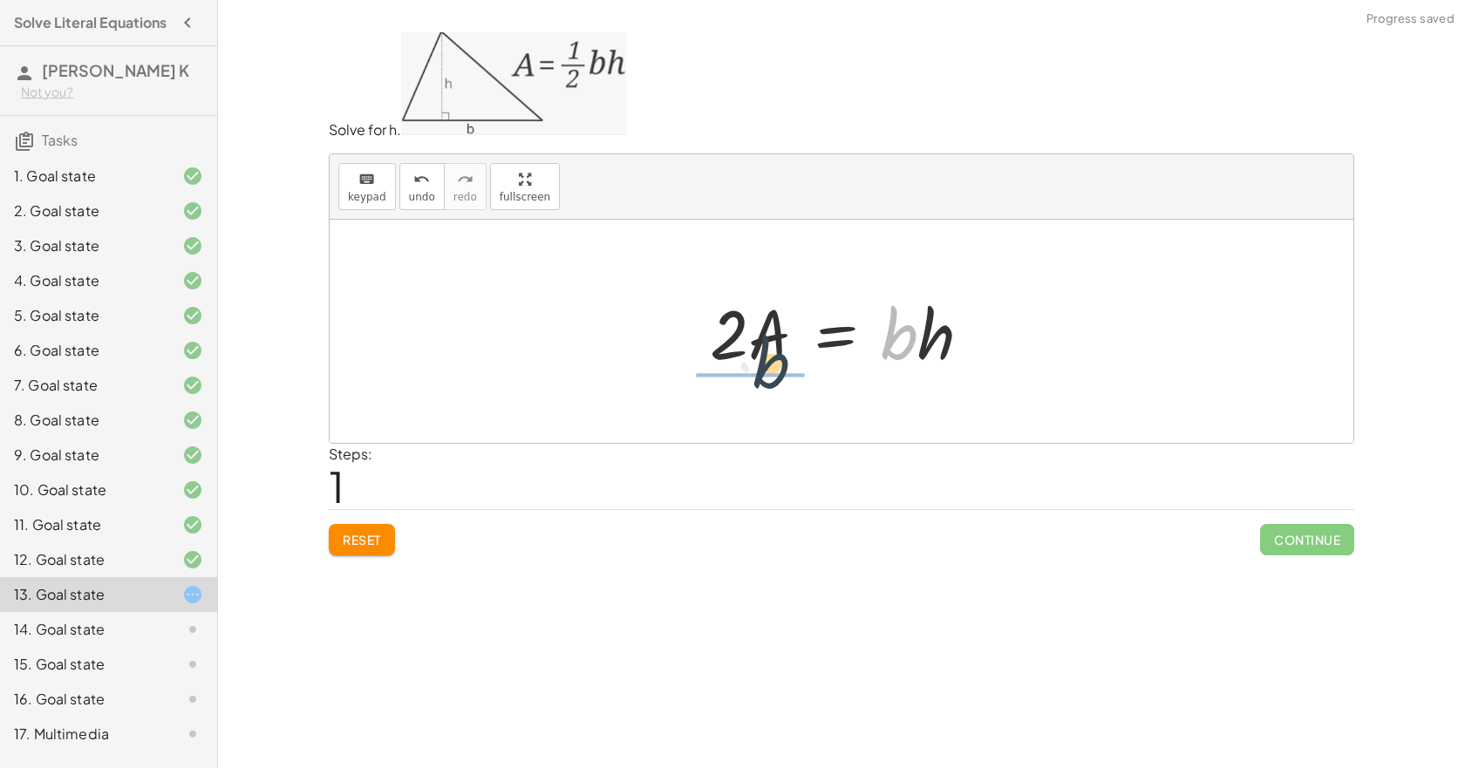
drag, startPoint x: 896, startPoint y: 348, endPoint x: 755, endPoint y: 380, distance: 144.9
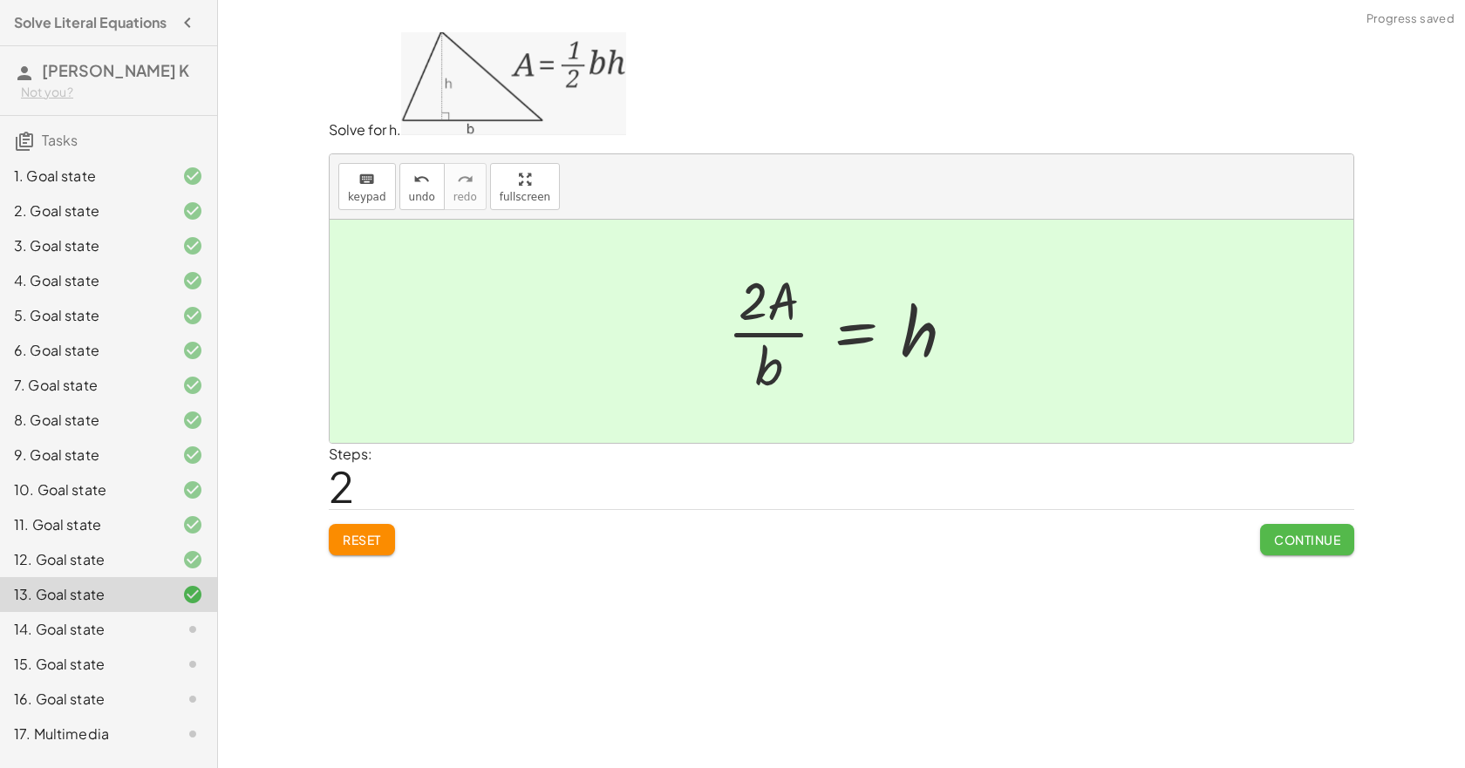
click at [1303, 541] on button "Continue" at bounding box center [1307, 539] width 94 height 31
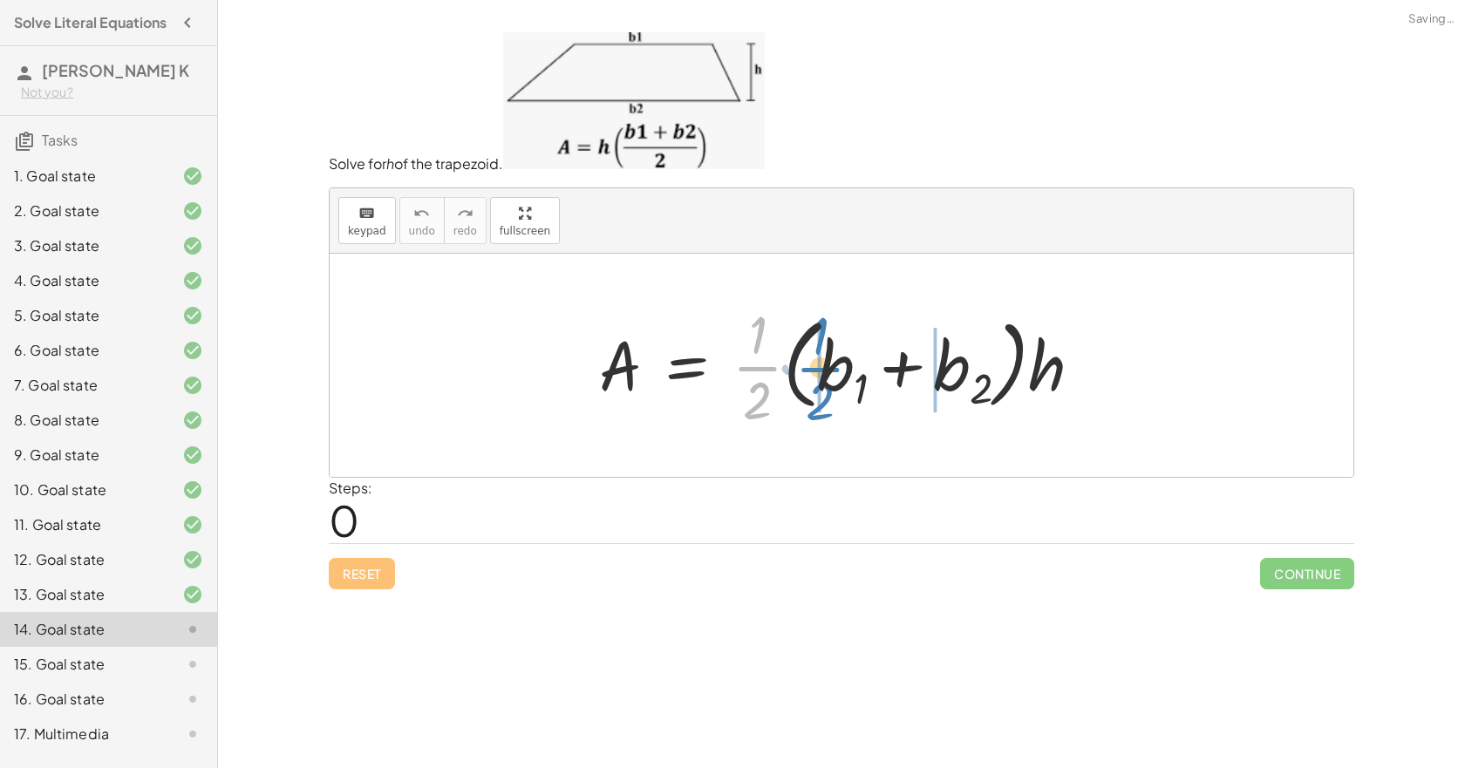
drag, startPoint x: 773, startPoint y: 372, endPoint x: 836, endPoint y: 373, distance: 62.8
click at [836, 373] on div at bounding box center [848, 365] width 515 height 134
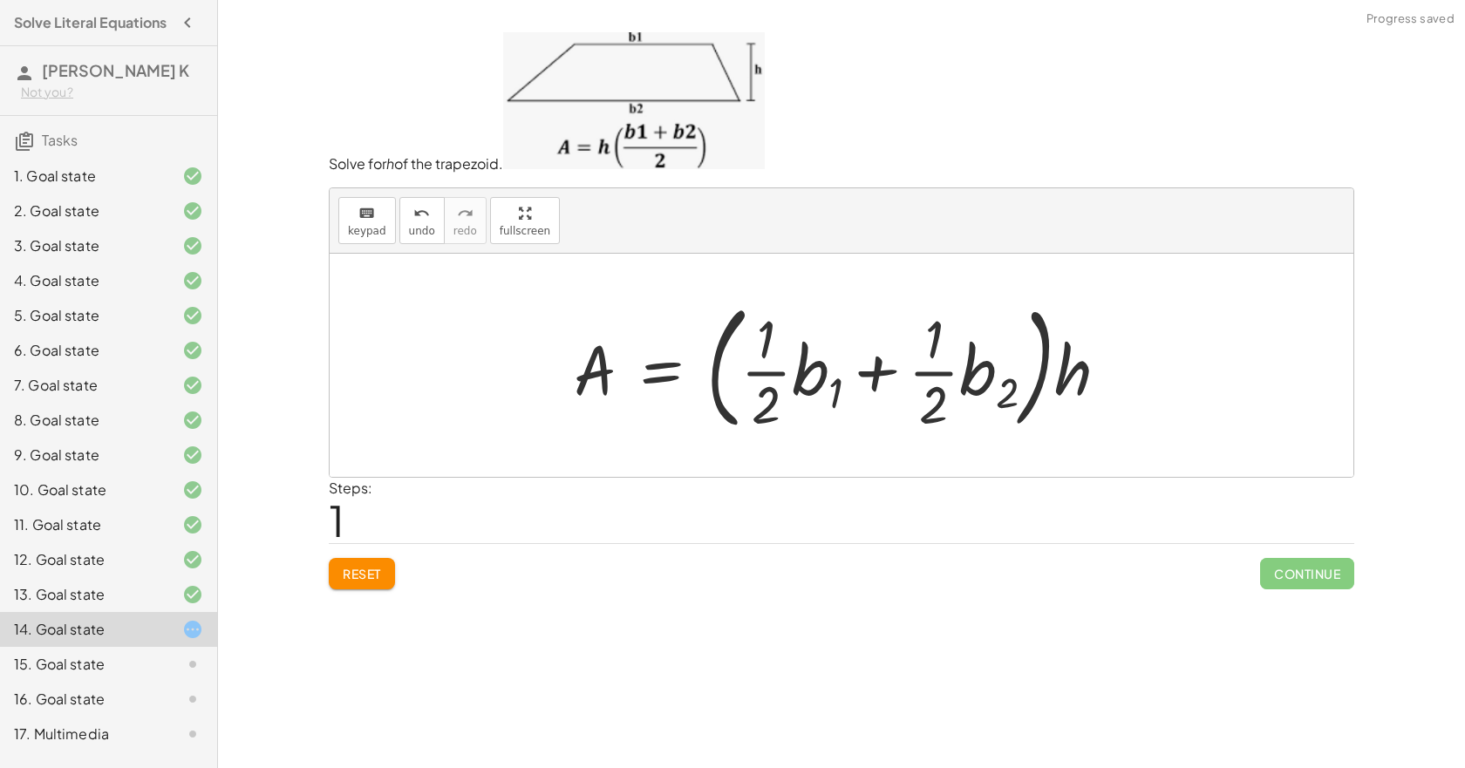
drag, startPoint x: 802, startPoint y: 379, endPoint x: 813, endPoint y: 379, distance: 11.3
click at [802, 379] on div at bounding box center [848, 365] width 566 height 145
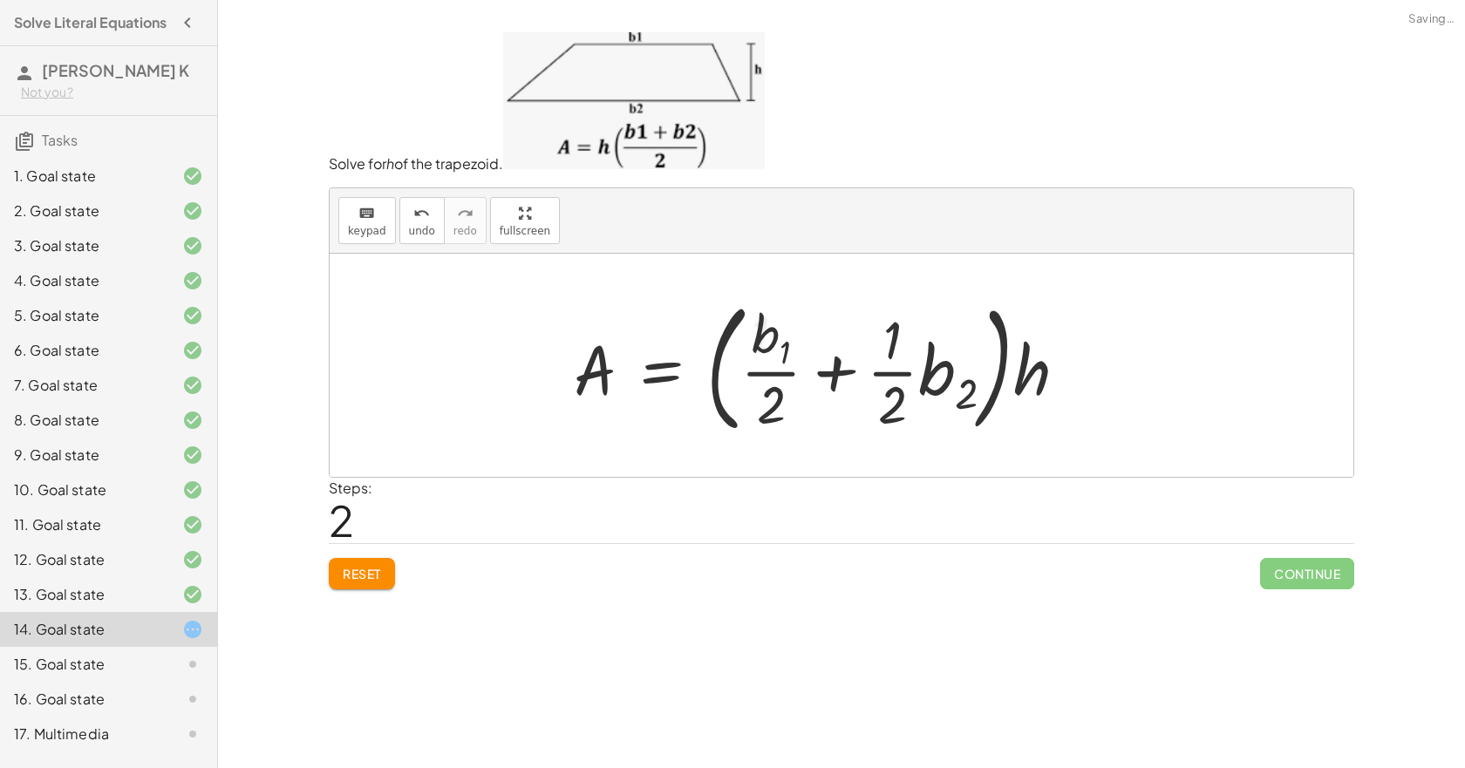
click at [912, 378] on div at bounding box center [827, 365] width 524 height 151
click at [921, 378] on div at bounding box center [827, 365] width 524 height 151
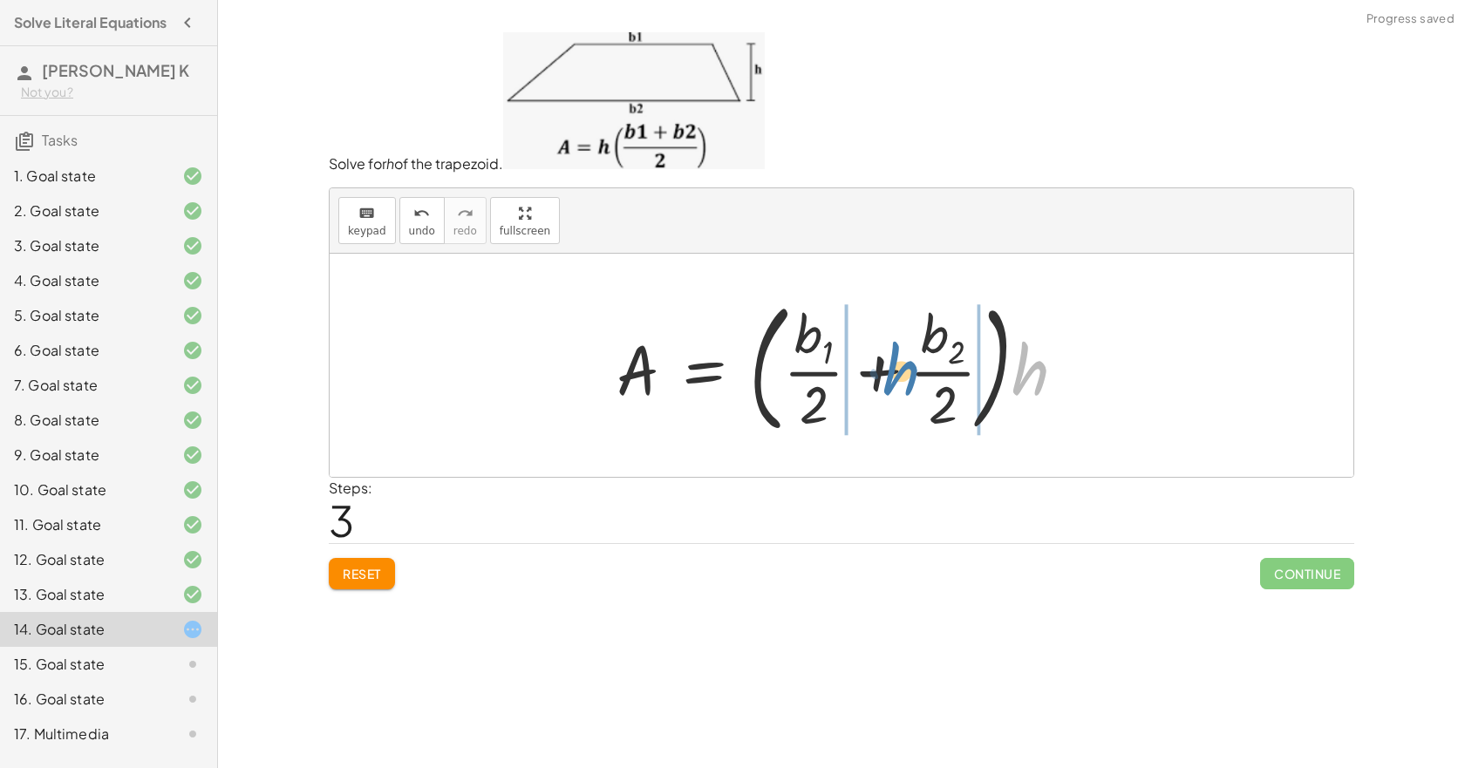
drag, startPoint x: 1037, startPoint y: 376, endPoint x: 905, endPoint y: 376, distance: 131.7
click at [905, 376] on div at bounding box center [848, 365] width 481 height 151
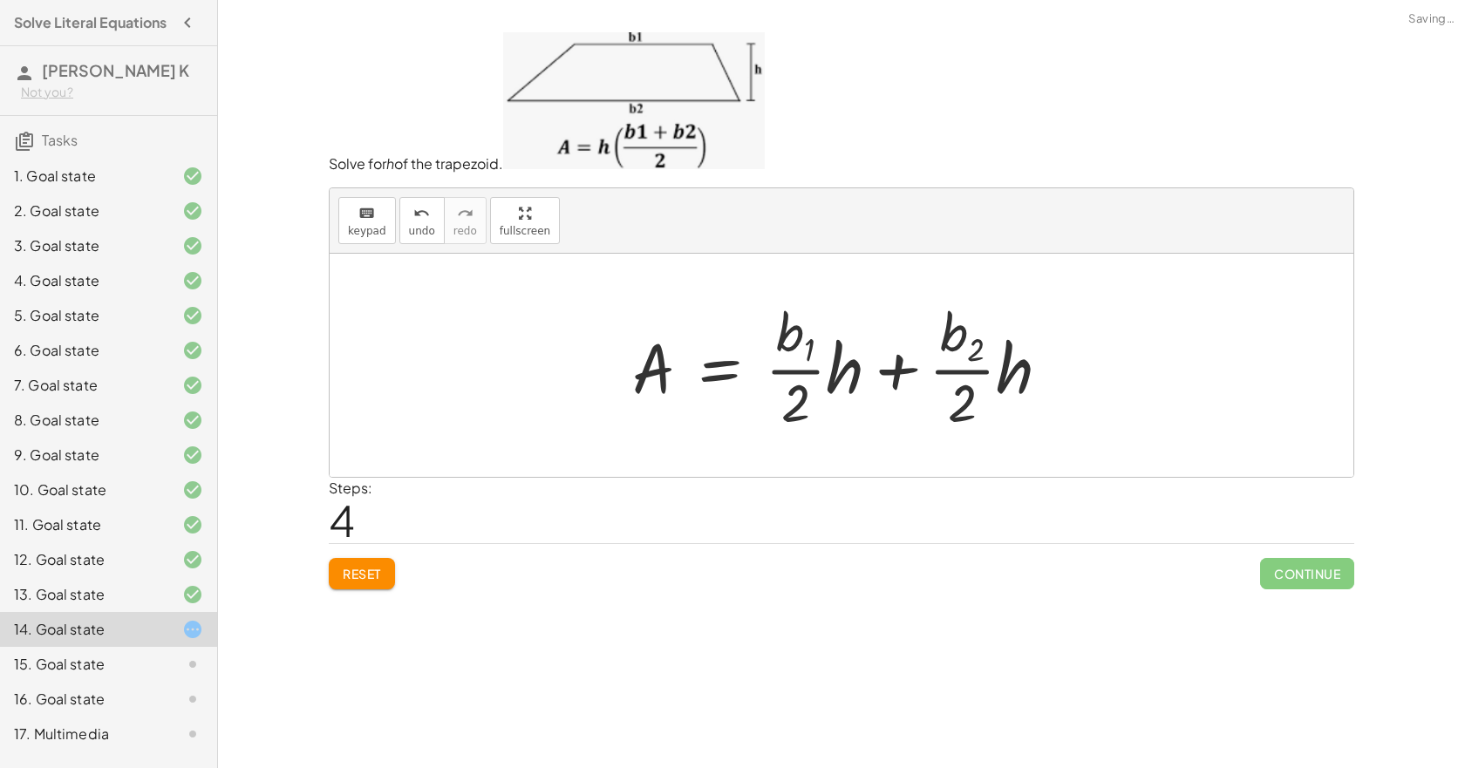
click at [858, 376] on div at bounding box center [848, 366] width 449 height 140
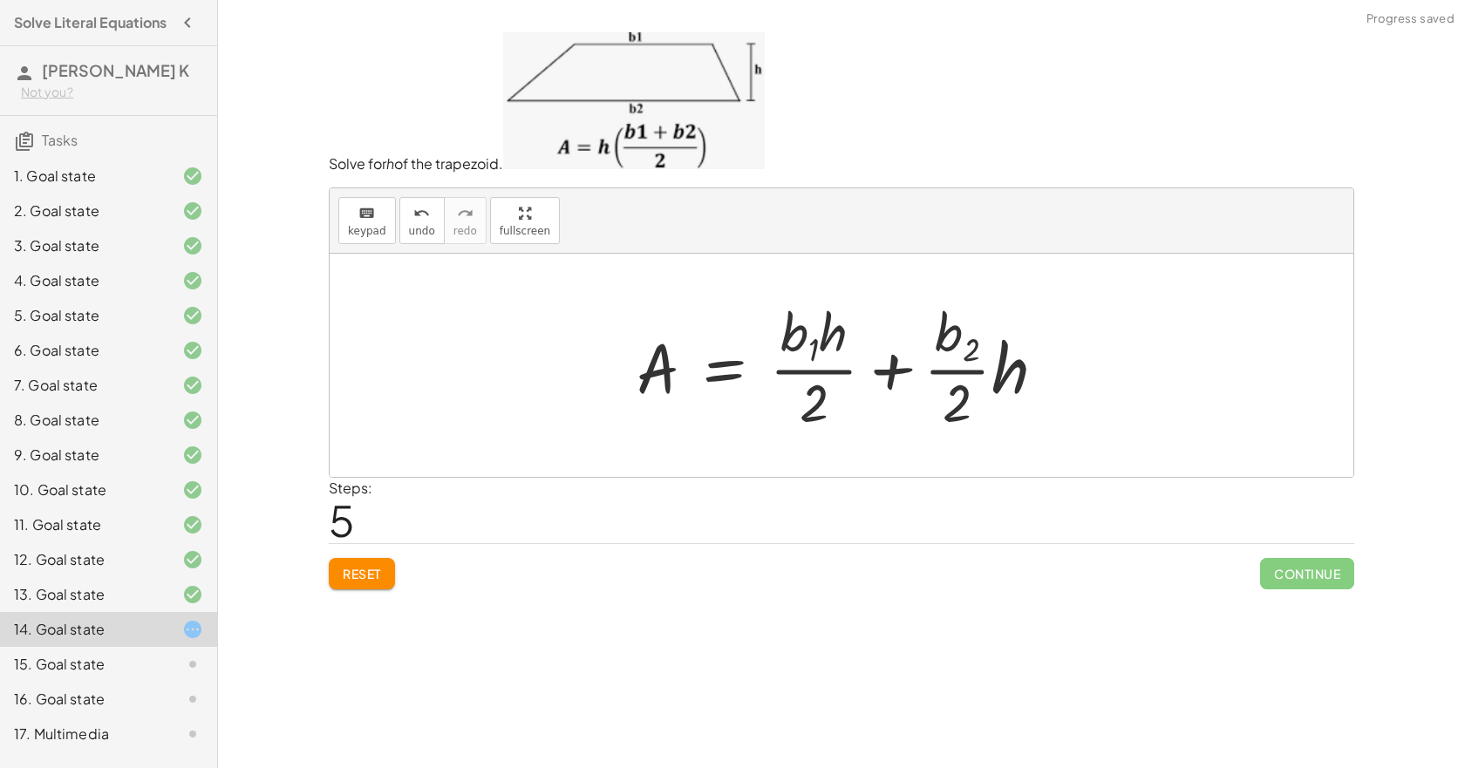
click at [982, 372] on div at bounding box center [848, 366] width 440 height 140
click at [1002, 372] on div at bounding box center [848, 366] width 440 height 140
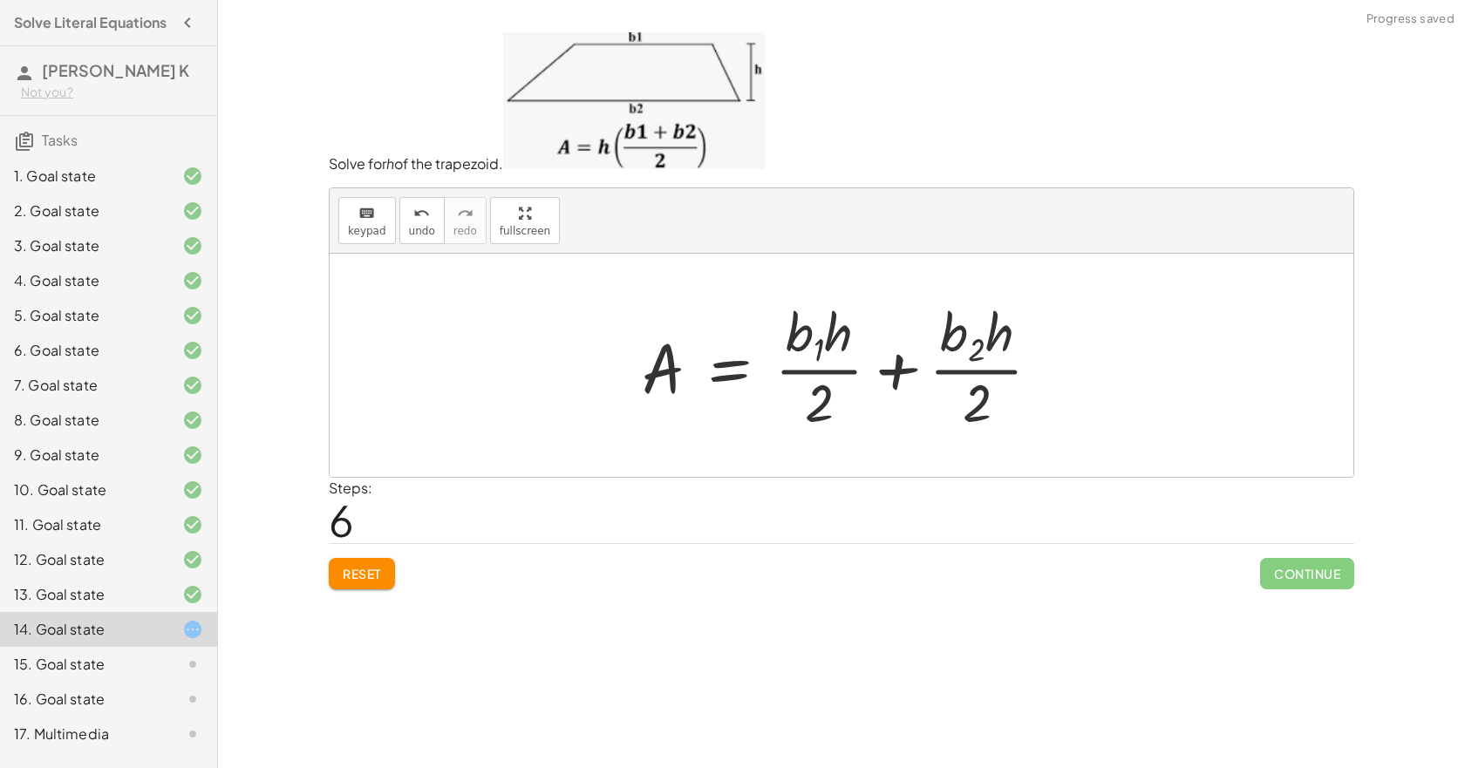
click at [368, 590] on button "Reset" at bounding box center [362, 573] width 66 height 31
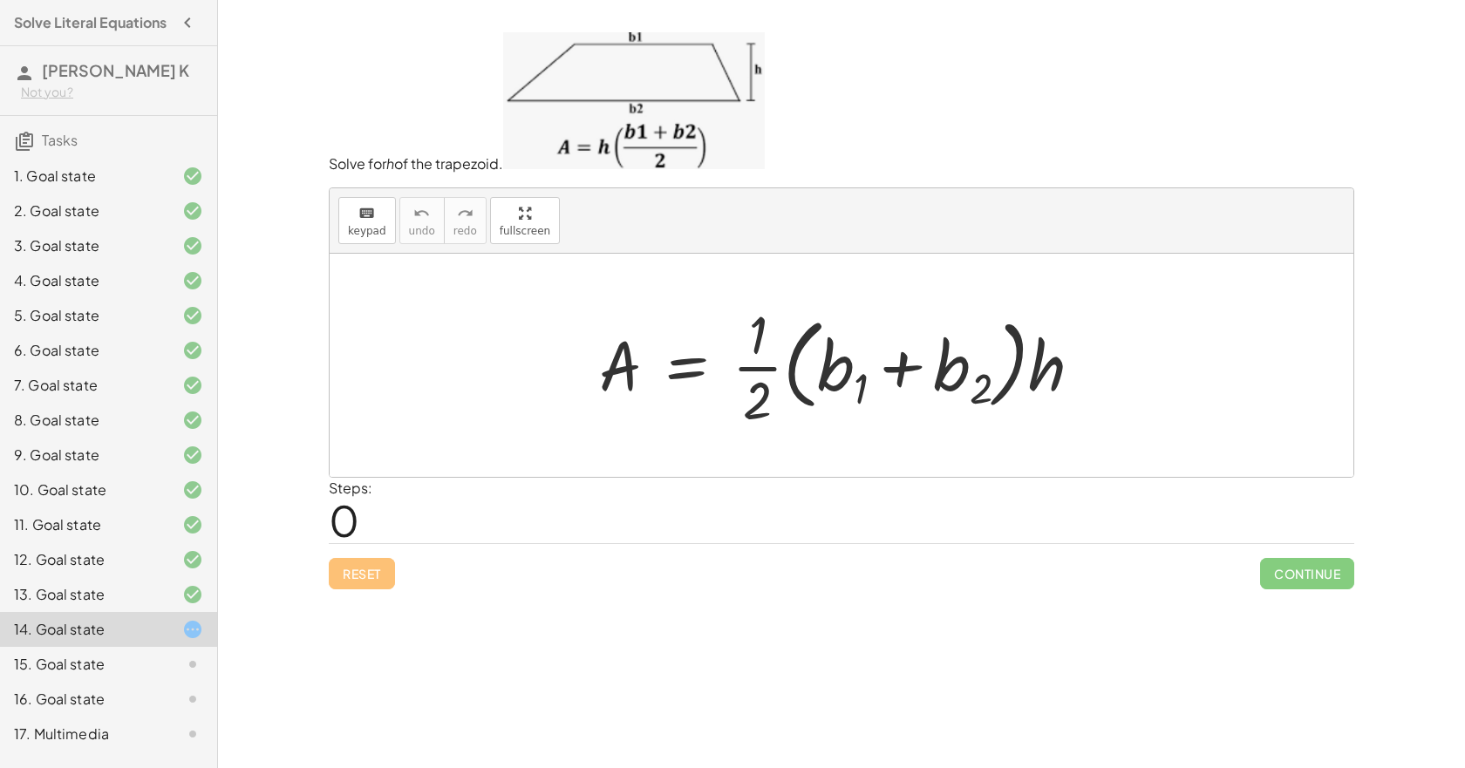
click at [762, 363] on div at bounding box center [848, 365] width 515 height 134
drag, startPoint x: 770, startPoint y: 369, endPoint x: 750, endPoint y: 380, distance: 23.0
click at [749, 381] on div at bounding box center [848, 365] width 515 height 134
drag, startPoint x: 838, startPoint y: 378, endPoint x: 840, endPoint y: 390, distance: 12.3
click at [840, 391] on div at bounding box center [848, 365] width 515 height 134
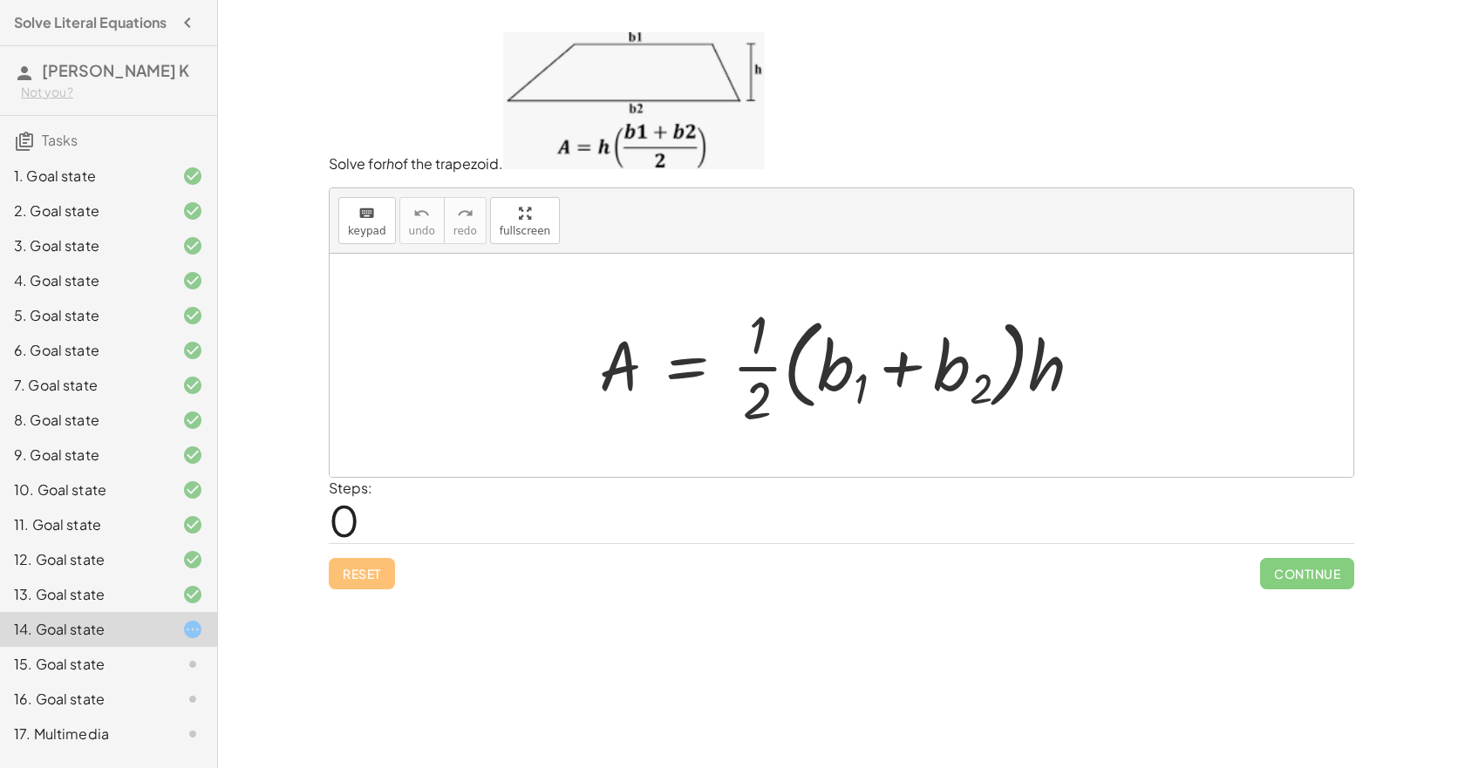
click at [675, 373] on div at bounding box center [848, 365] width 515 height 134
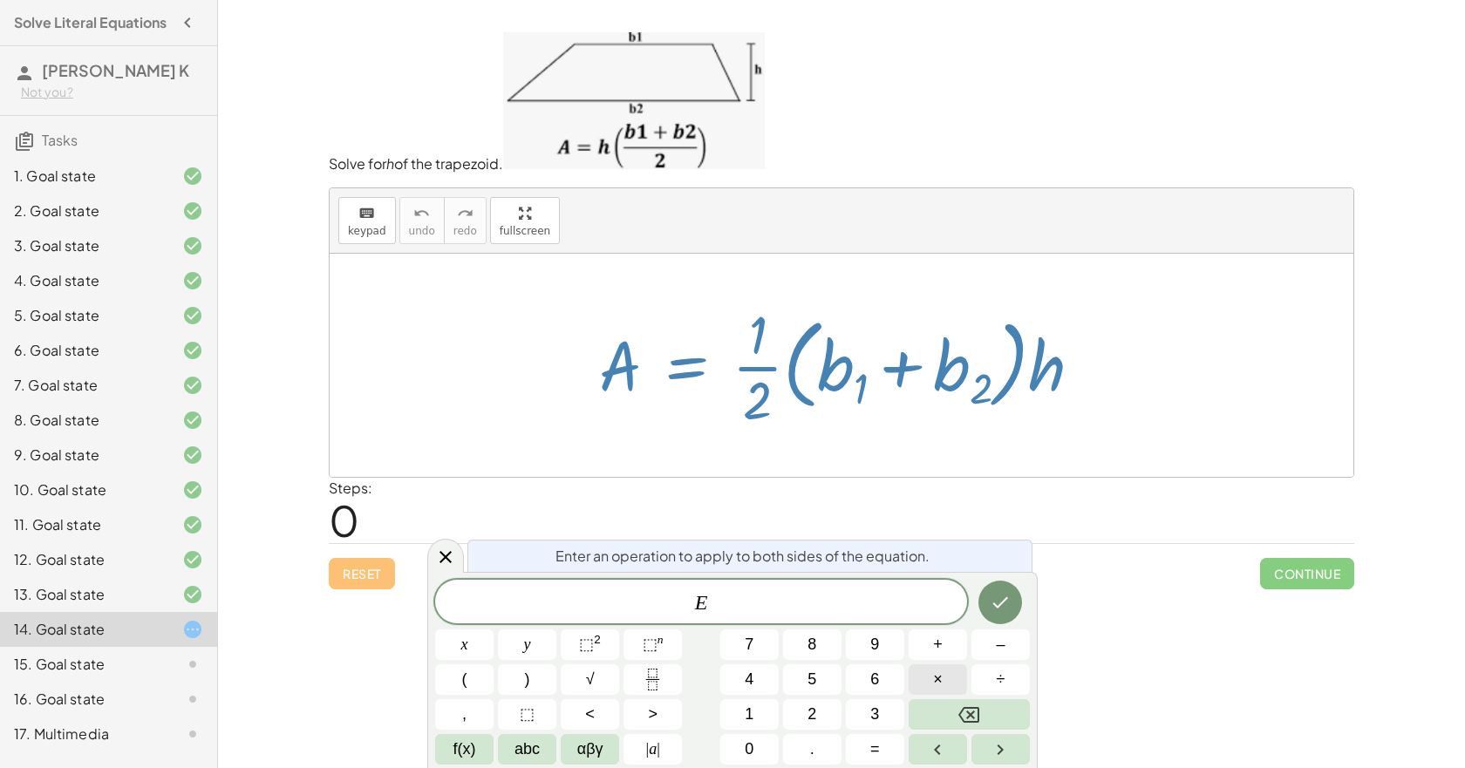
click at [941, 680] on span "×" at bounding box center [938, 680] width 10 height 24
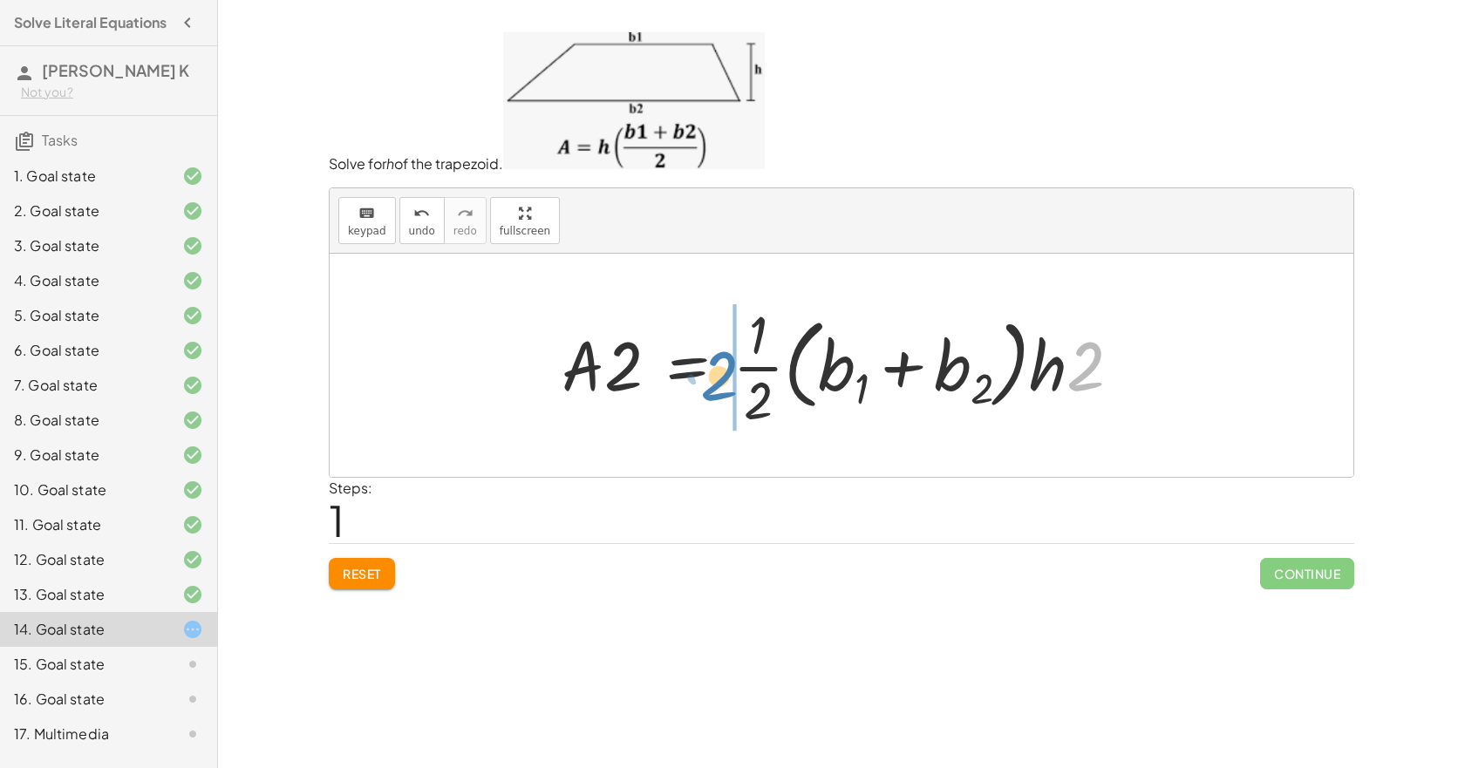
drag, startPoint x: 1089, startPoint y: 372, endPoint x: 723, endPoint y: 382, distance: 366.5
click at [723, 382] on div at bounding box center [848, 365] width 591 height 134
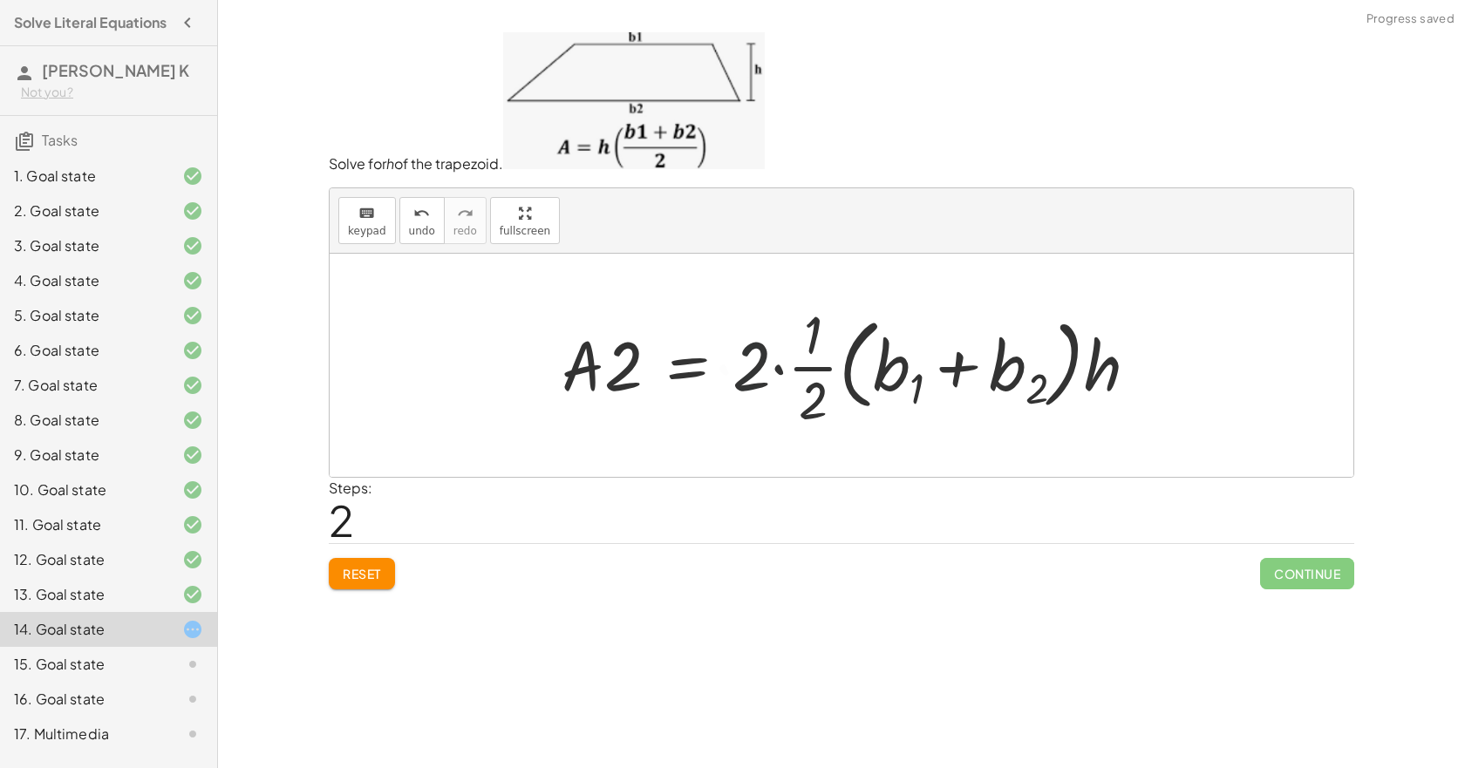
click at [773, 370] on div at bounding box center [857, 365] width 608 height 134
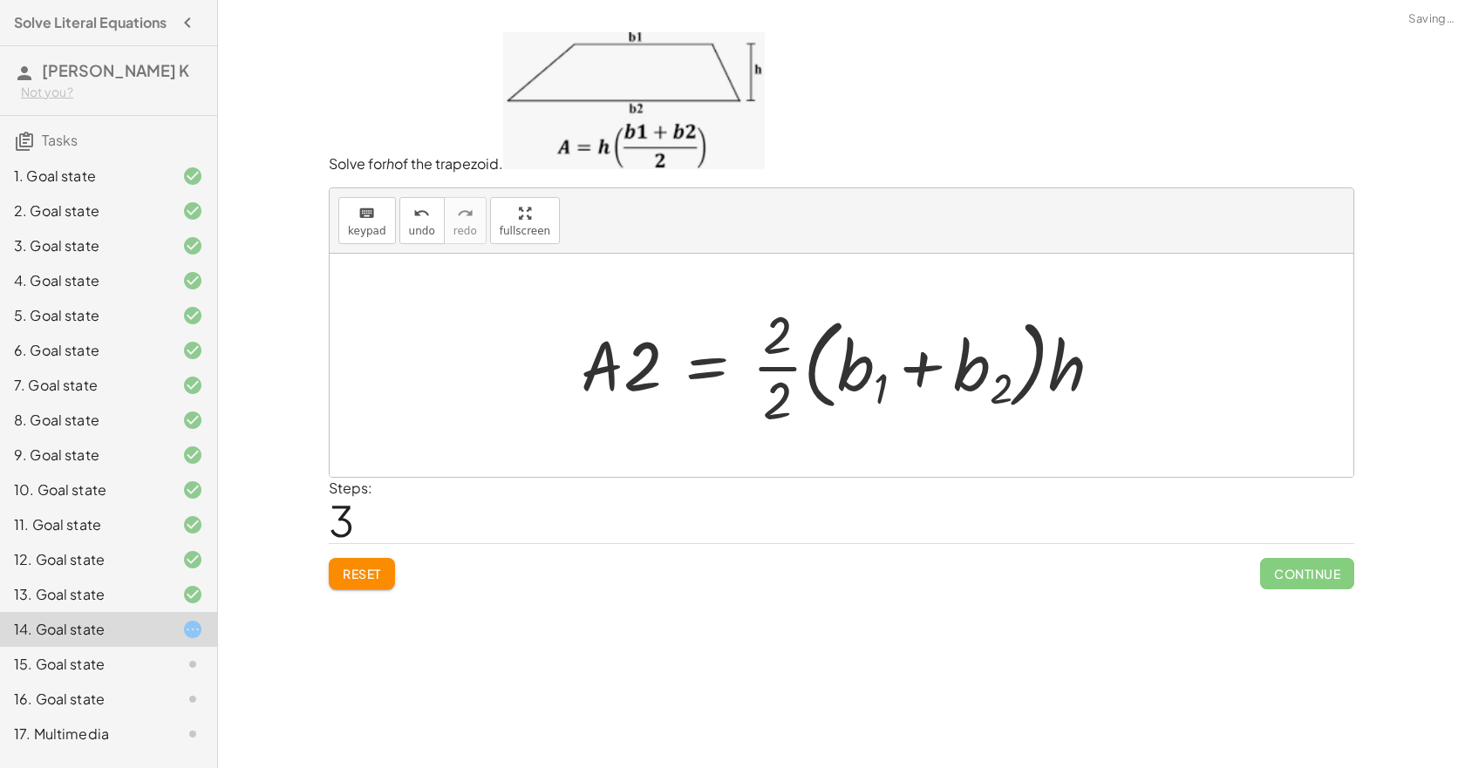
click at [779, 374] on div at bounding box center [848, 365] width 553 height 134
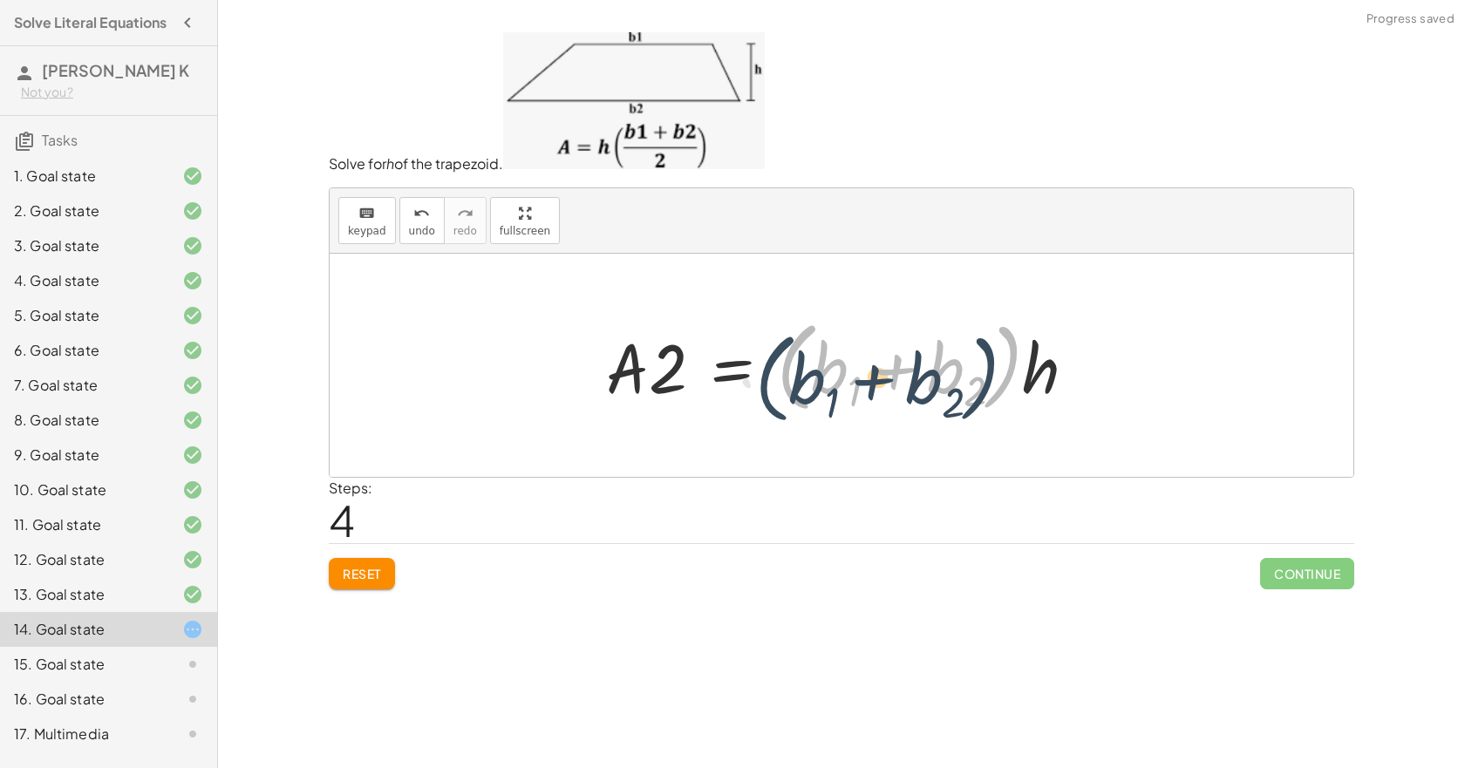
drag, startPoint x: 795, startPoint y: 393, endPoint x: 769, endPoint y: 406, distance: 28.5
click at [769, 406] on div at bounding box center [848, 364] width 502 height 107
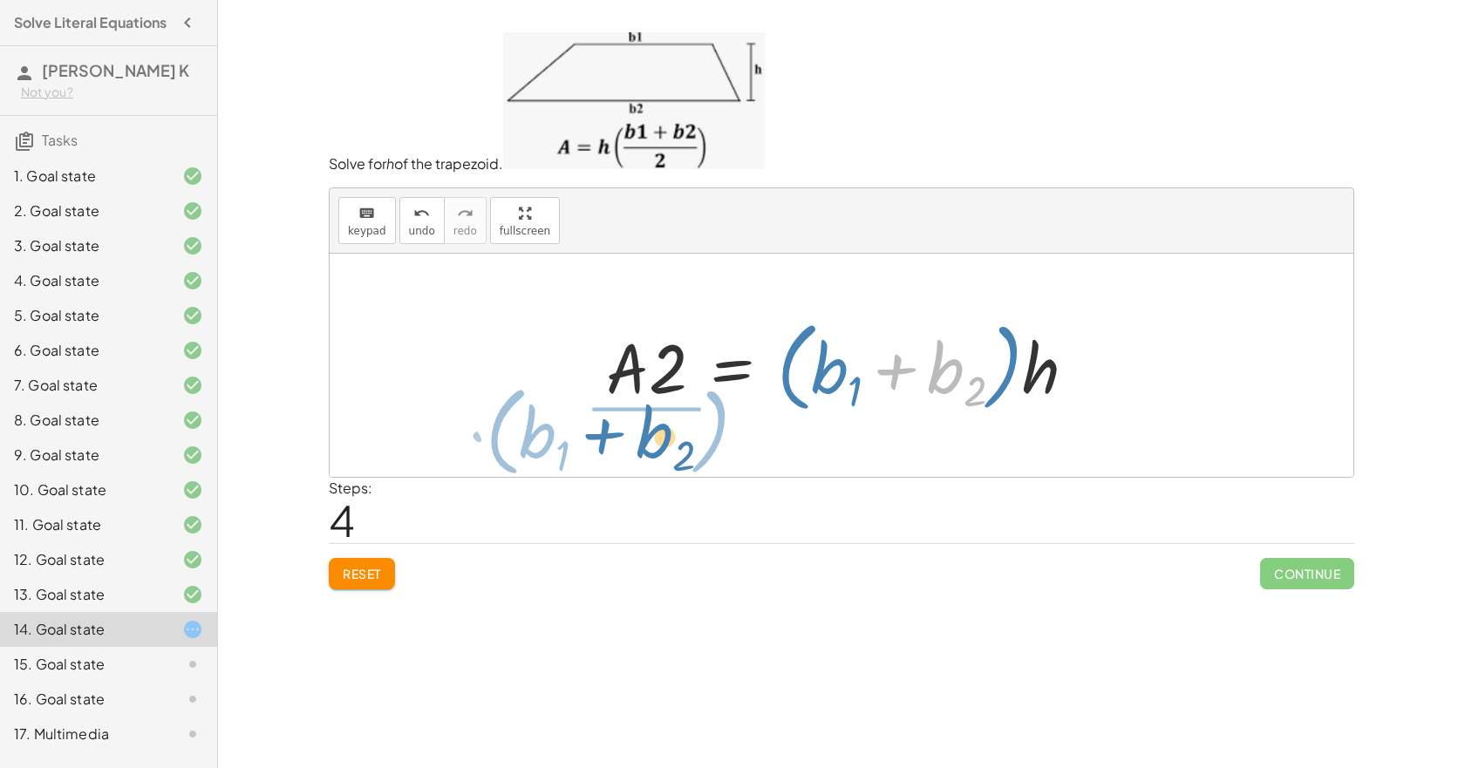
drag, startPoint x: 891, startPoint y: 380, endPoint x: 595, endPoint y: 444, distance: 302.5
click at [595, 444] on div "A = · · 1 · 2 · ( + b 1 + b 2 ) · h · A · 2 = · · 1 · 2 · ( + b 1 + b 2 ) · h ·…" at bounding box center [842, 365] width 1024 height 223
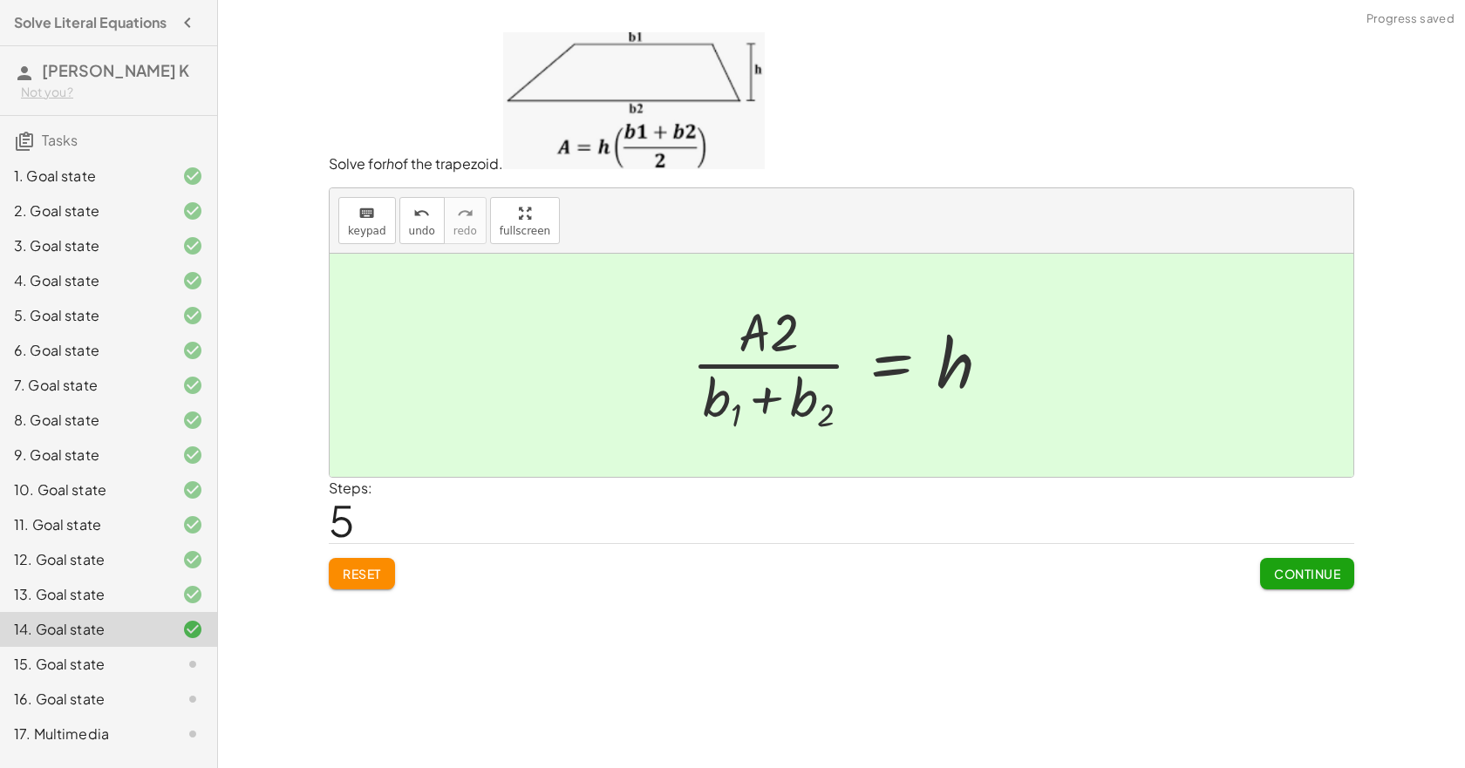
click at [1306, 570] on div "Continue" at bounding box center [1307, 566] width 94 height 45
click at [1308, 577] on span "Continue" at bounding box center [1307, 574] width 66 height 16
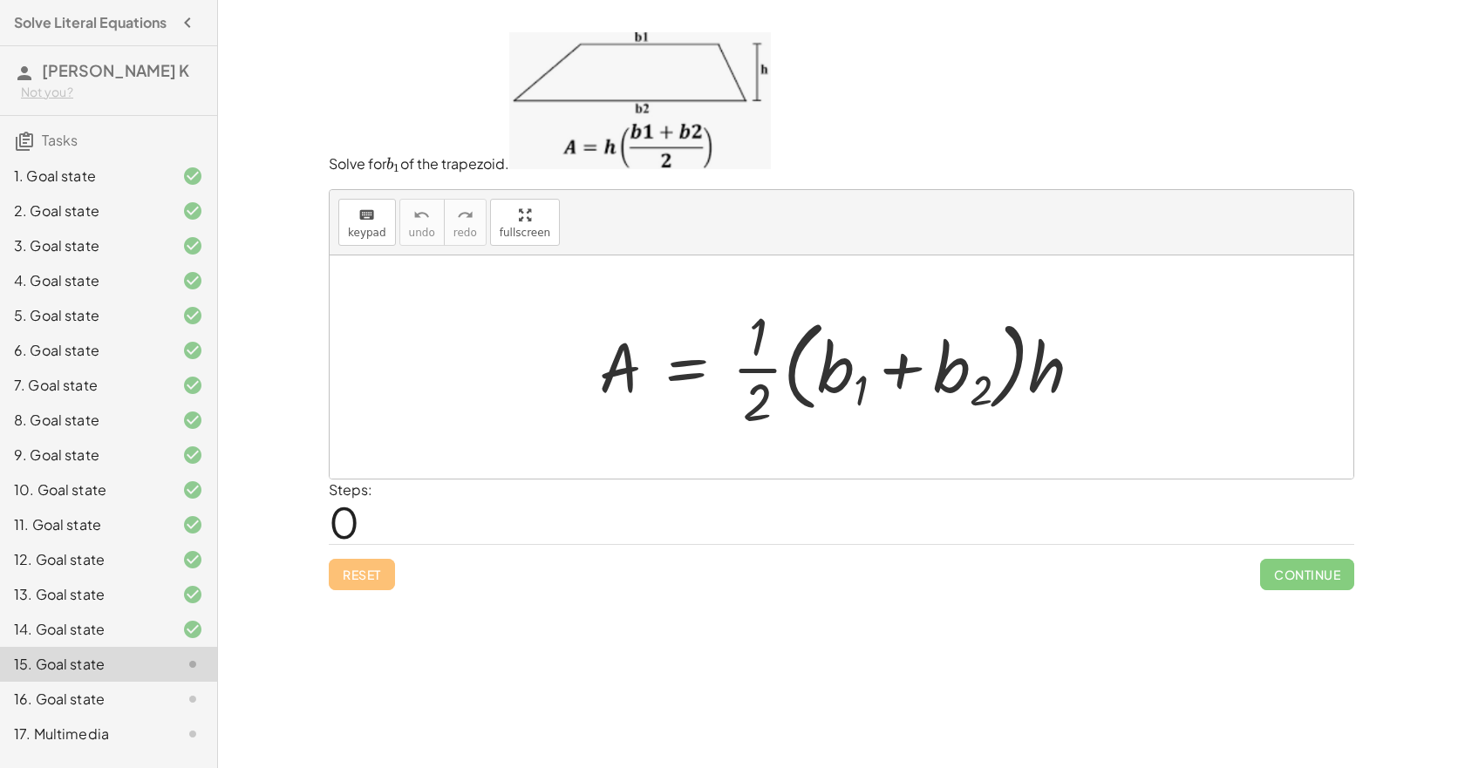
click at [693, 381] on div at bounding box center [848, 367] width 515 height 134
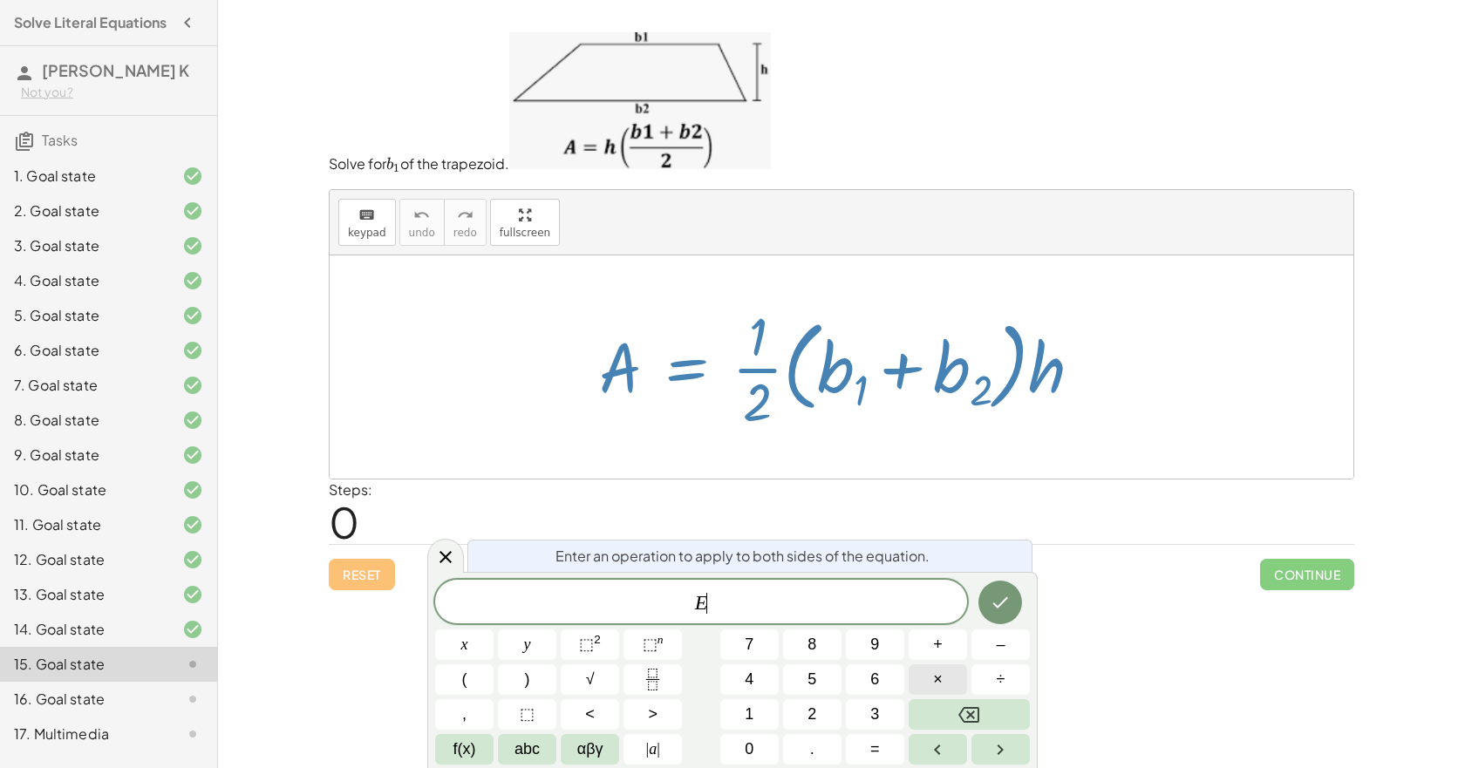
click at [928, 684] on button "×" at bounding box center [938, 680] width 58 height 31
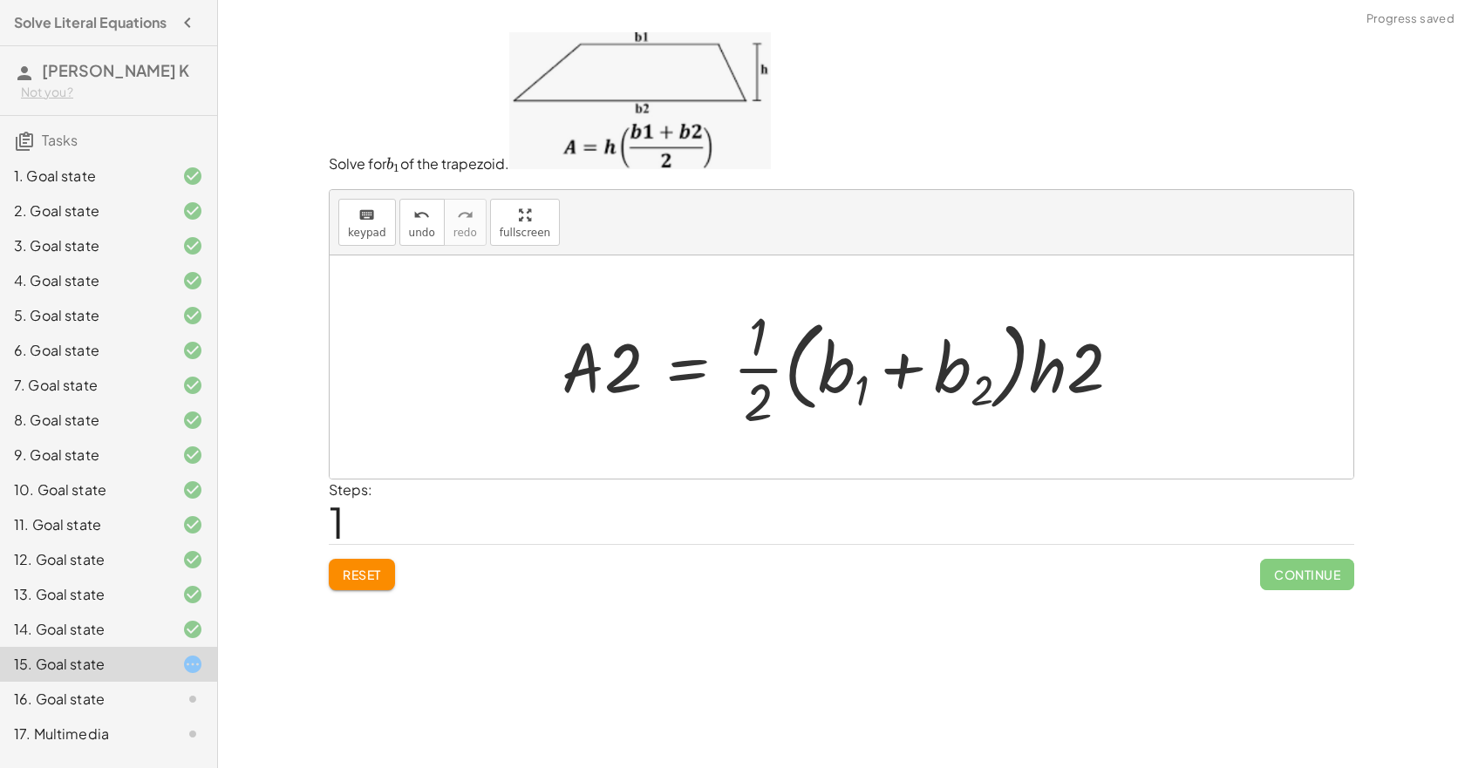
click at [756, 339] on div at bounding box center [848, 367] width 591 height 134
drag, startPoint x: 621, startPoint y: 375, endPoint x: 770, endPoint y: 331, distance: 155.4
click at [777, 334] on div at bounding box center [848, 367] width 591 height 134
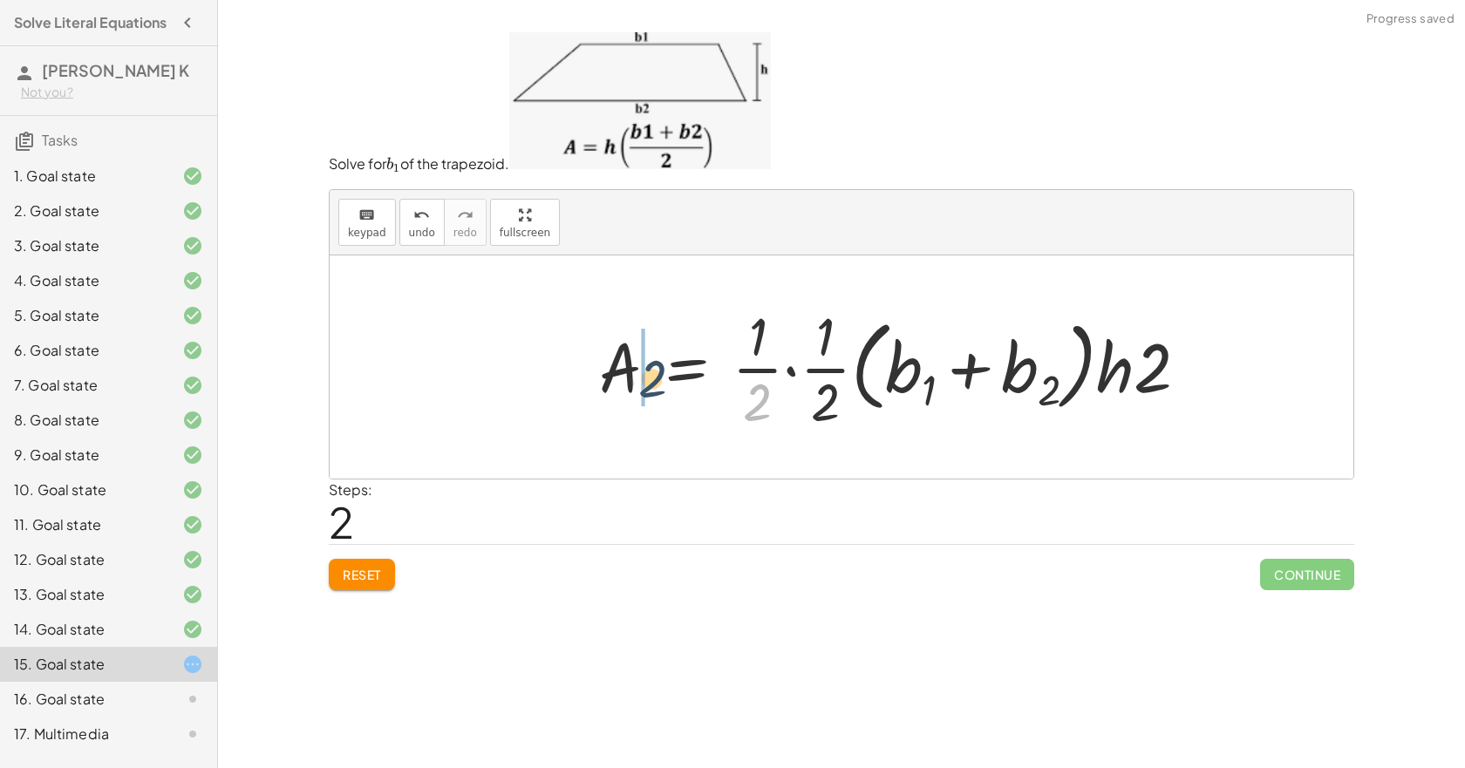
drag, startPoint x: 755, startPoint y: 407, endPoint x: 640, endPoint y: 378, distance: 118.1
click at [640, 378] on div at bounding box center [901, 367] width 621 height 134
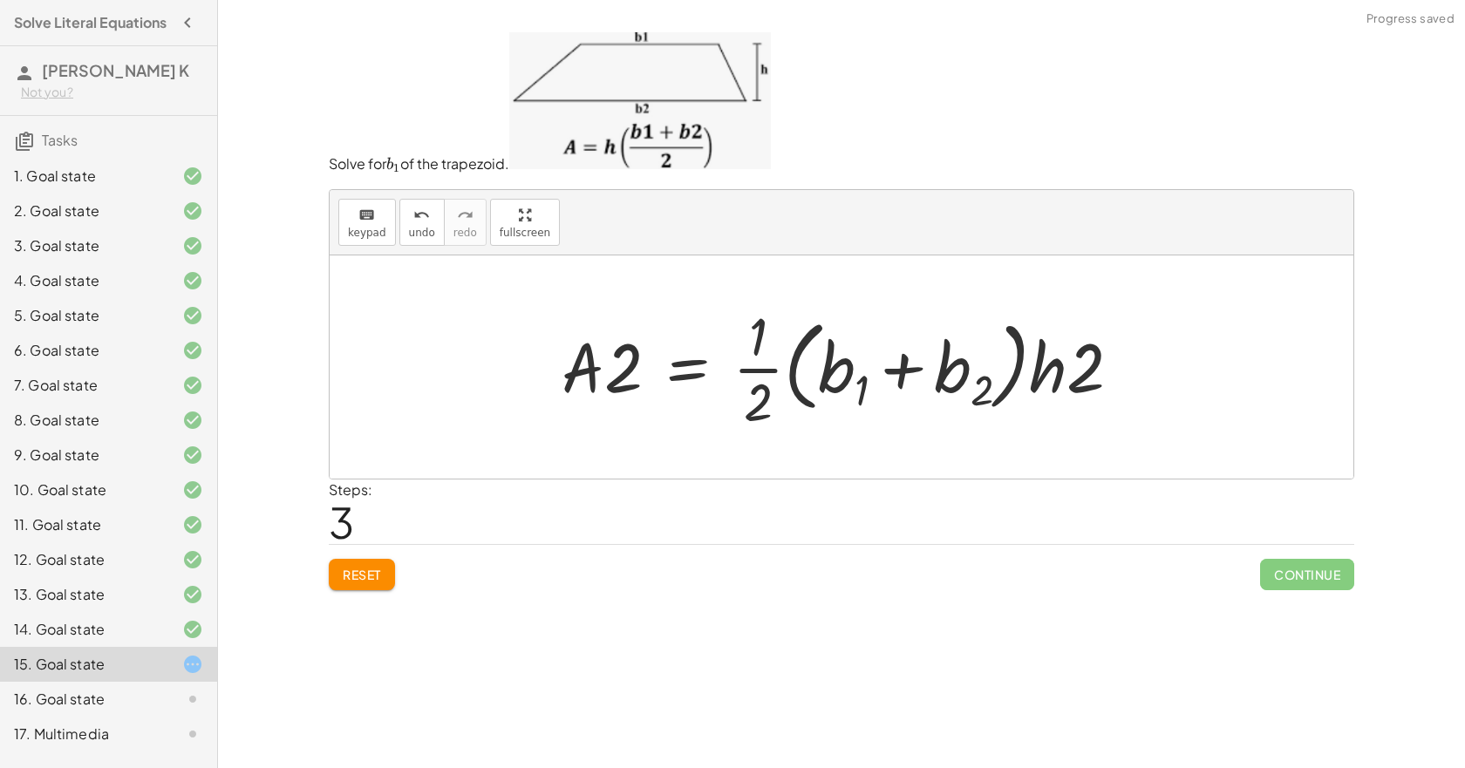
click at [358, 575] on button "Reset" at bounding box center [362, 574] width 66 height 31
click at [700, 378] on div at bounding box center [848, 367] width 515 height 134
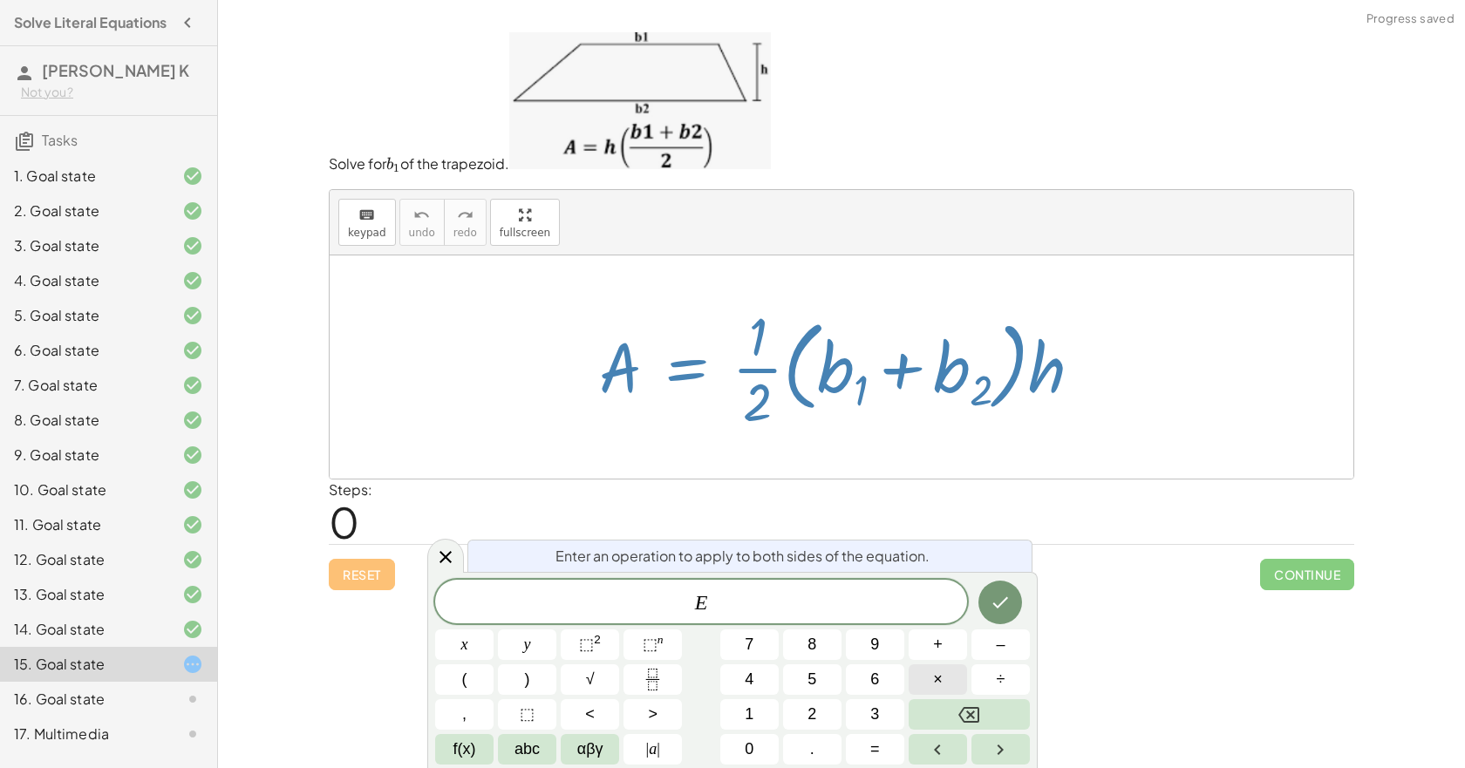
click at [942, 674] on button "×" at bounding box center [938, 680] width 58 height 31
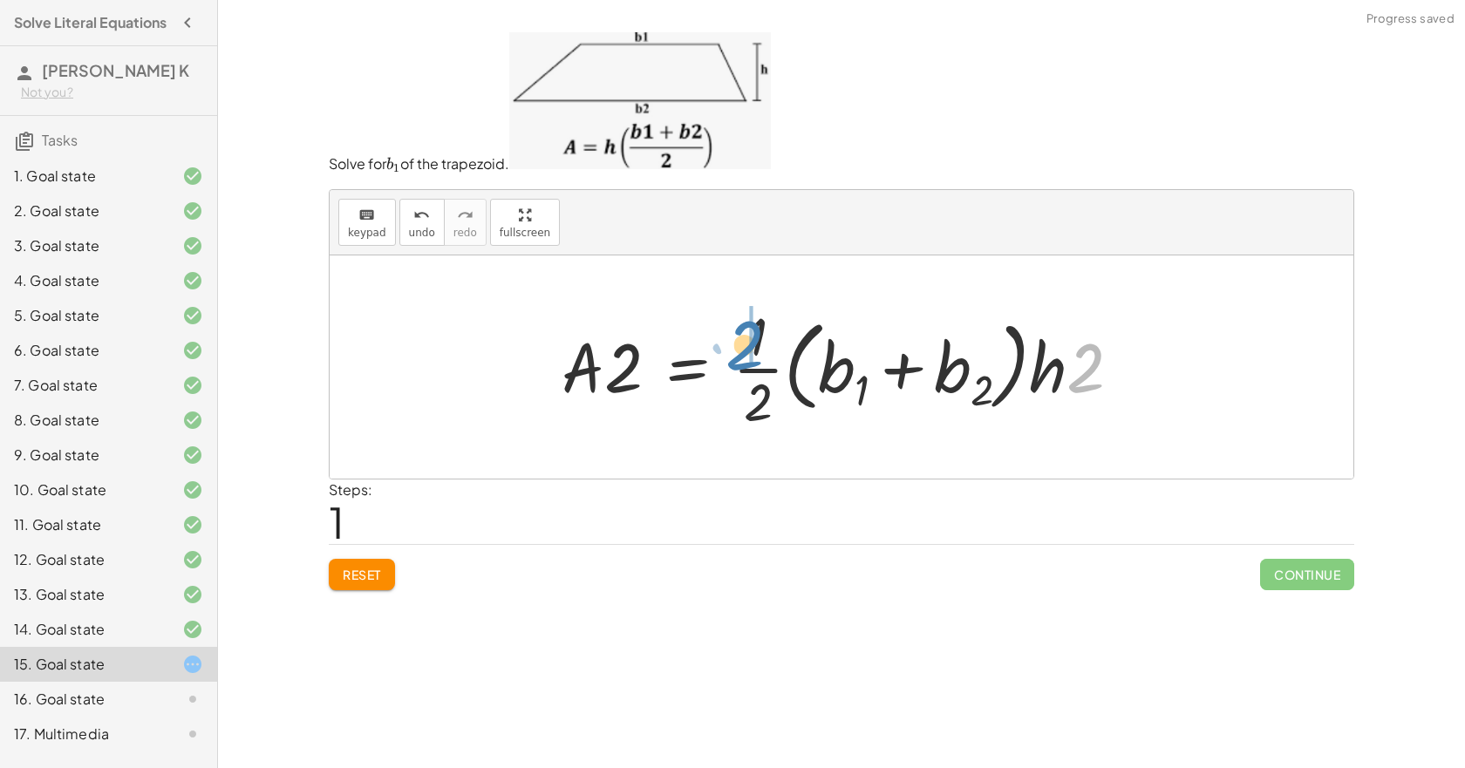
drag, startPoint x: 1092, startPoint y: 384, endPoint x: 752, endPoint y: 359, distance: 341.1
click at [762, 366] on div at bounding box center [829, 367] width 553 height 134
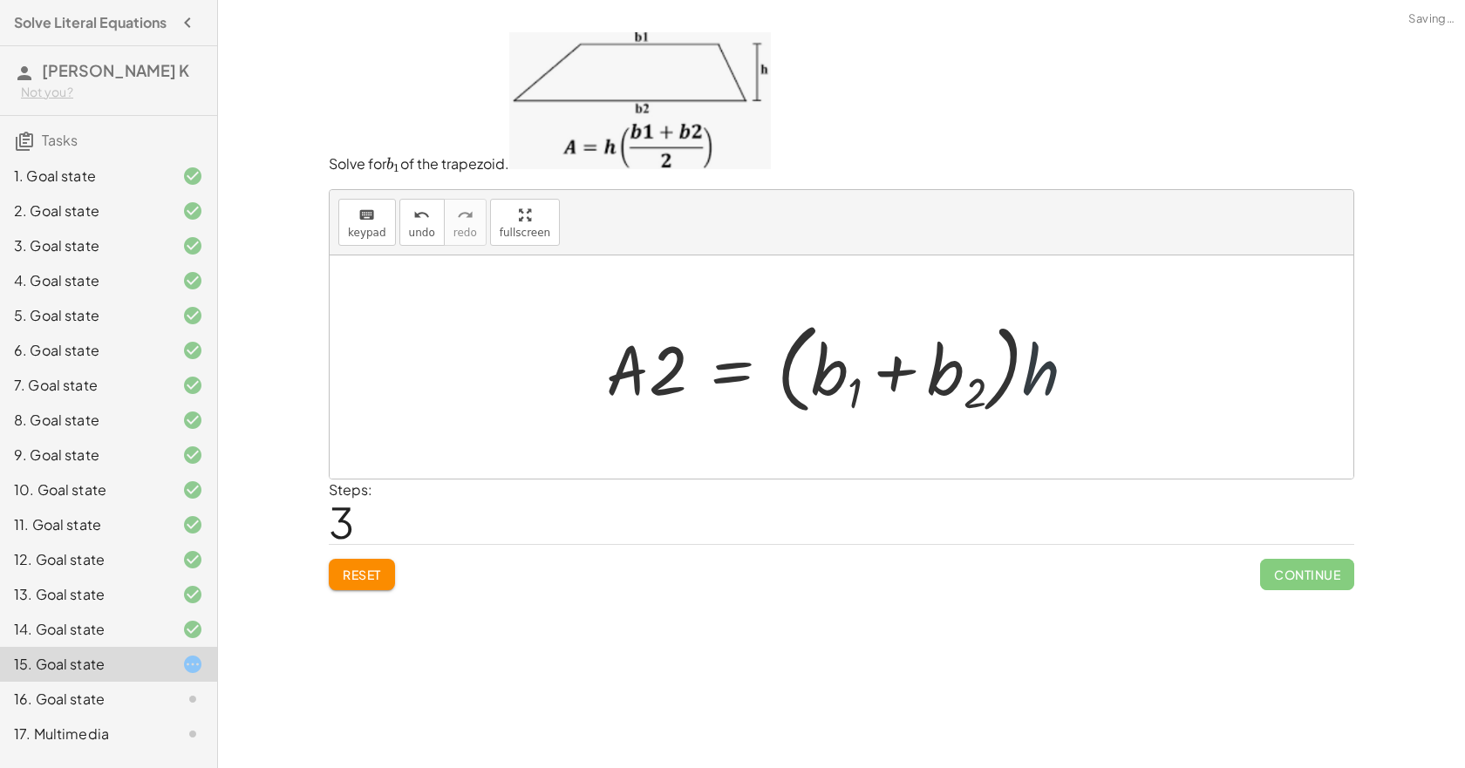
click at [1039, 368] on div at bounding box center [848, 366] width 502 height 107
drag, startPoint x: 1039, startPoint y: 368, endPoint x: 612, endPoint y: 424, distance: 430.2
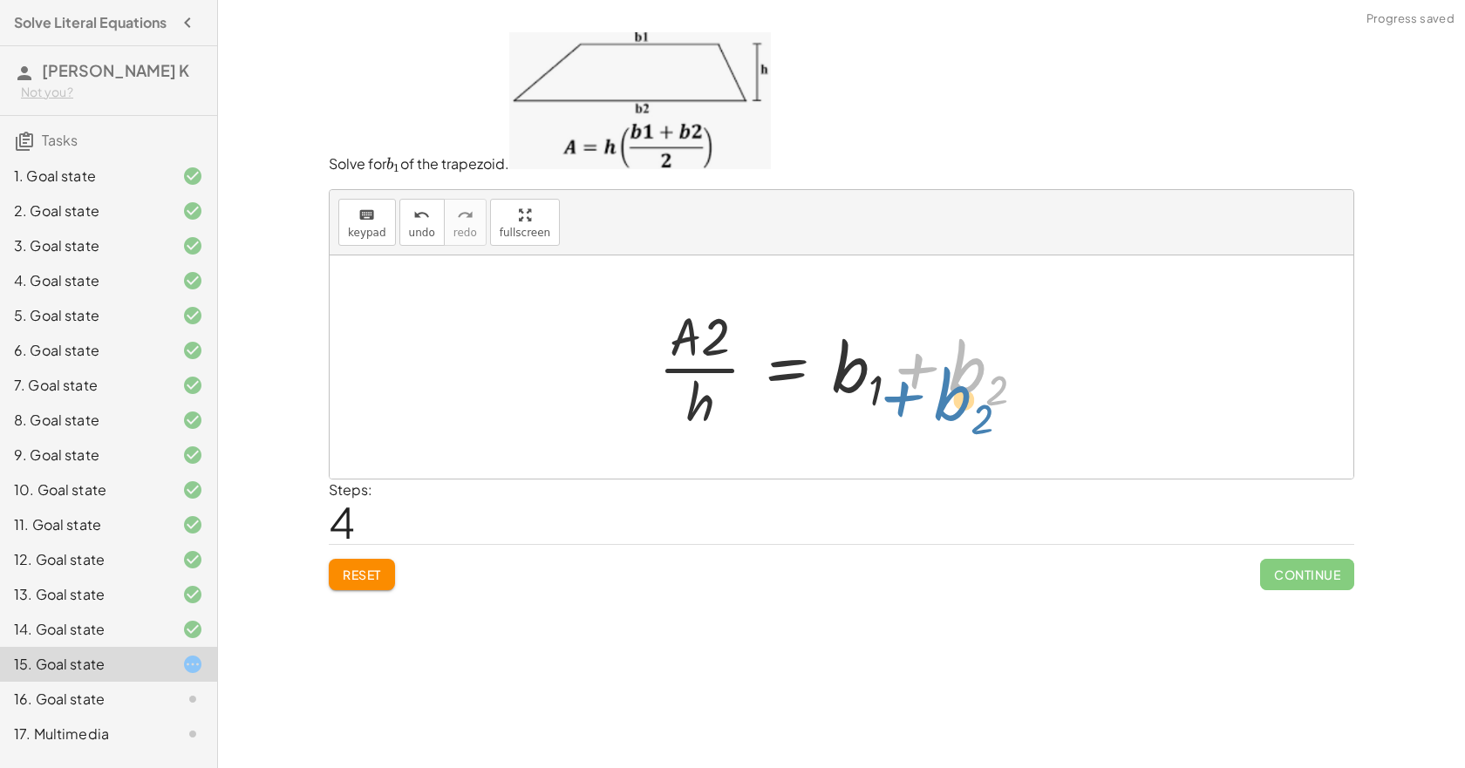
drag, startPoint x: 973, startPoint y: 375, endPoint x: 958, endPoint y: 404, distance: 32.4
click at [958, 404] on div at bounding box center [849, 367] width 398 height 134
click at [786, 378] on div at bounding box center [849, 367] width 398 height 134
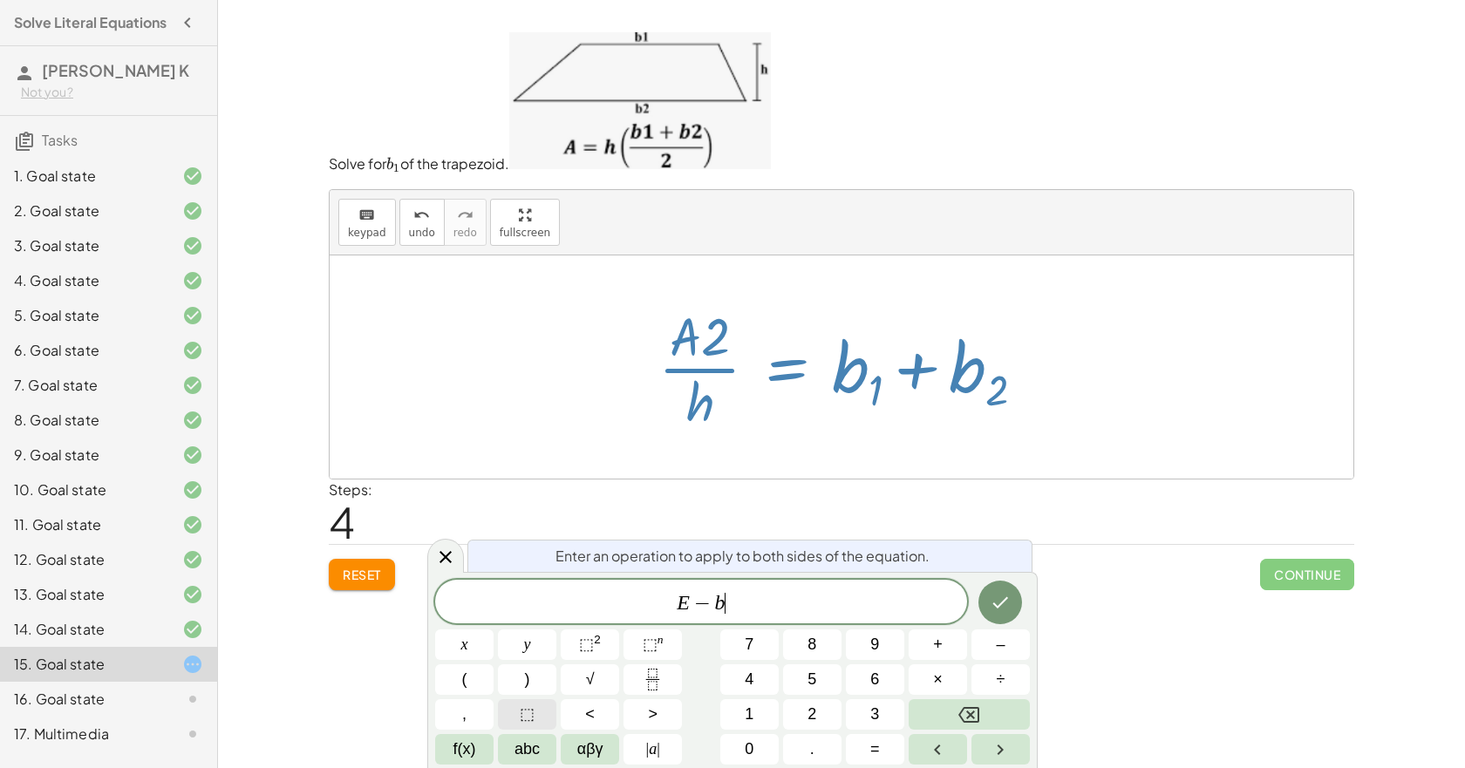
click at [510, 720] on button "⬚" at bounding box center [527, 715] width 58 height 31
click at [459, 755] on span "f(x)" at bounding box center [465, 750] width 23 height 24
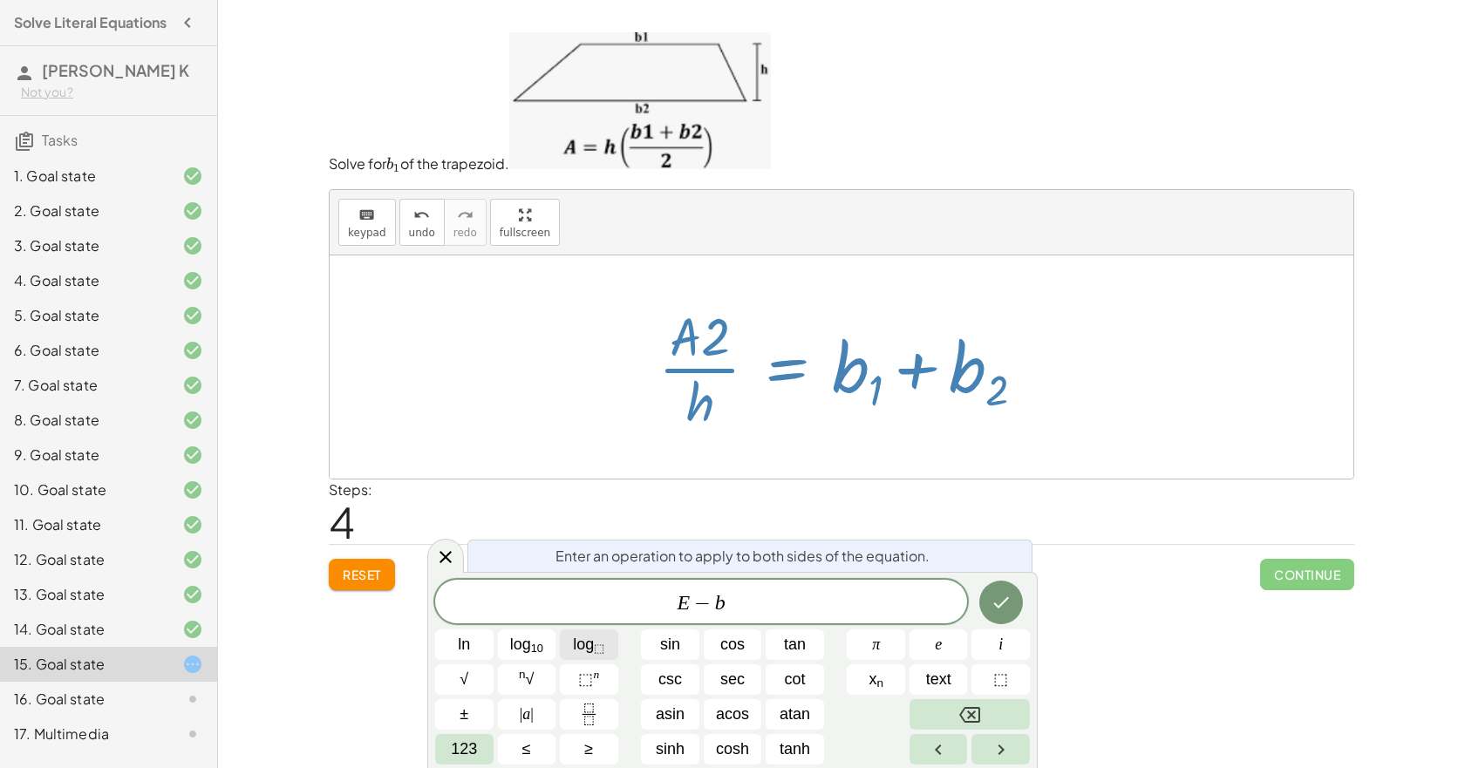
click at [589, 652] on span "log ⬚" at bounding box center [588, 645] width 31 height 24
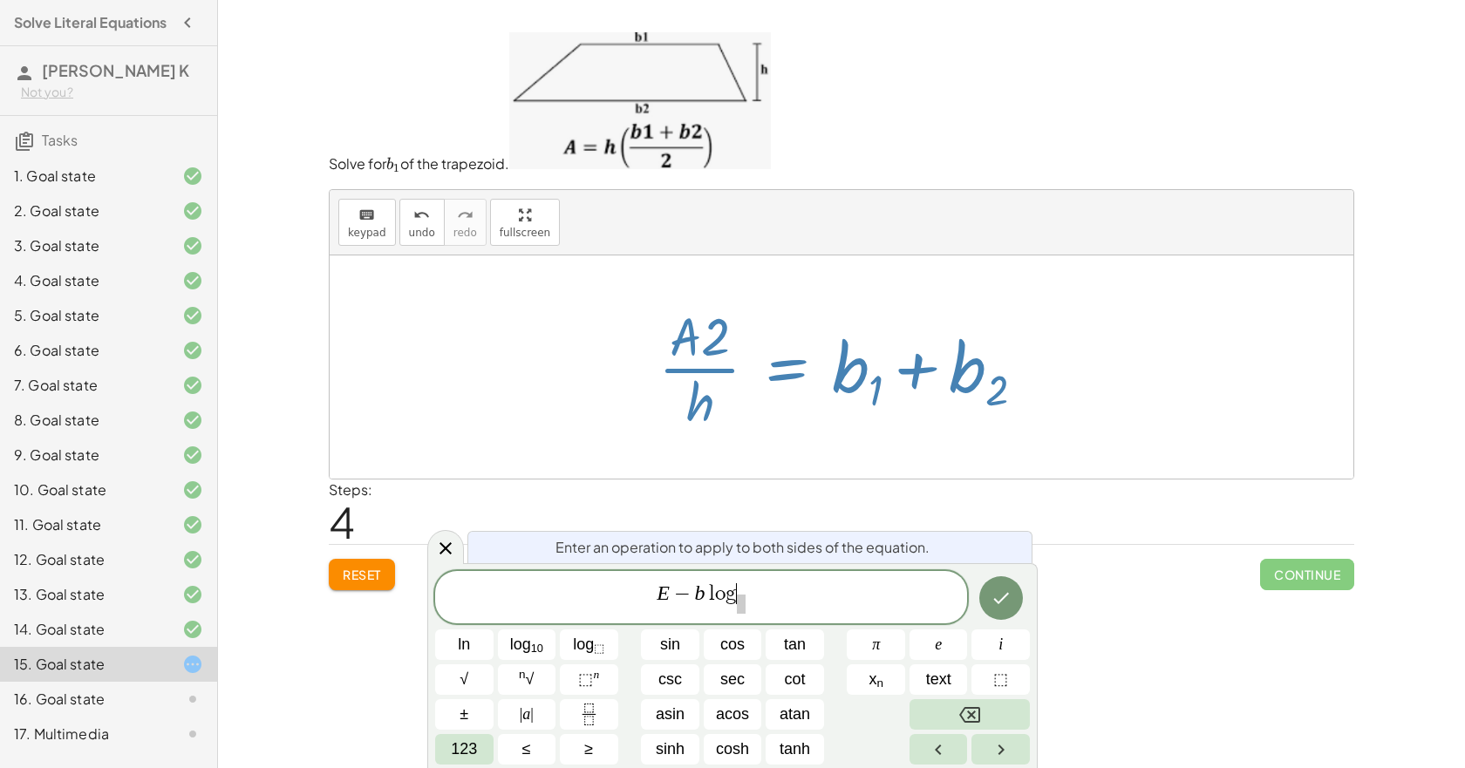
click at [733, 584] on var "g" at bounding box center [731, 594] width 11 height 21
click at [719, 604] on span "E − b ​ ​" at bounding box center [701, 599] width 532 height 34
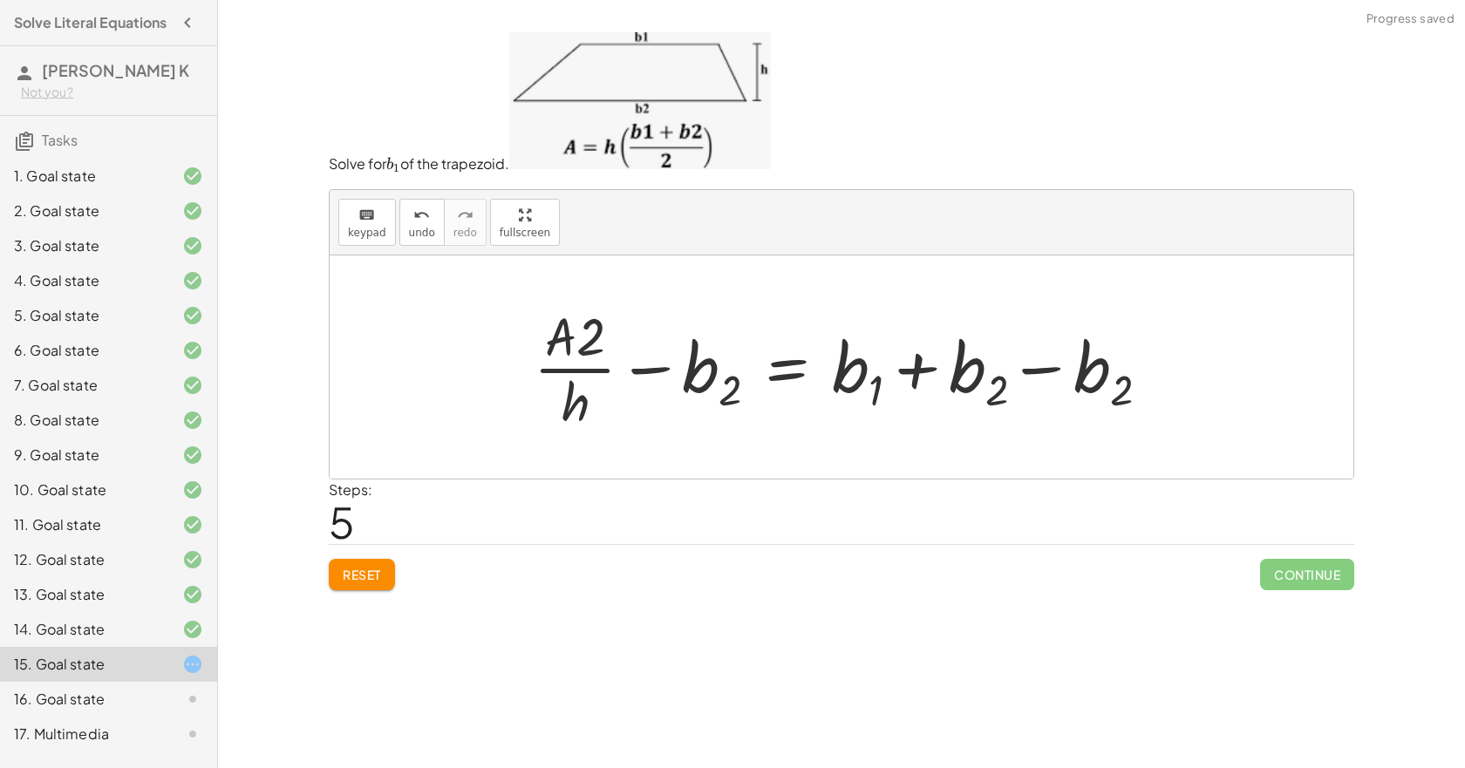
click at [1038, 370] on div at bounding box center [848, 367] width 647 height 134
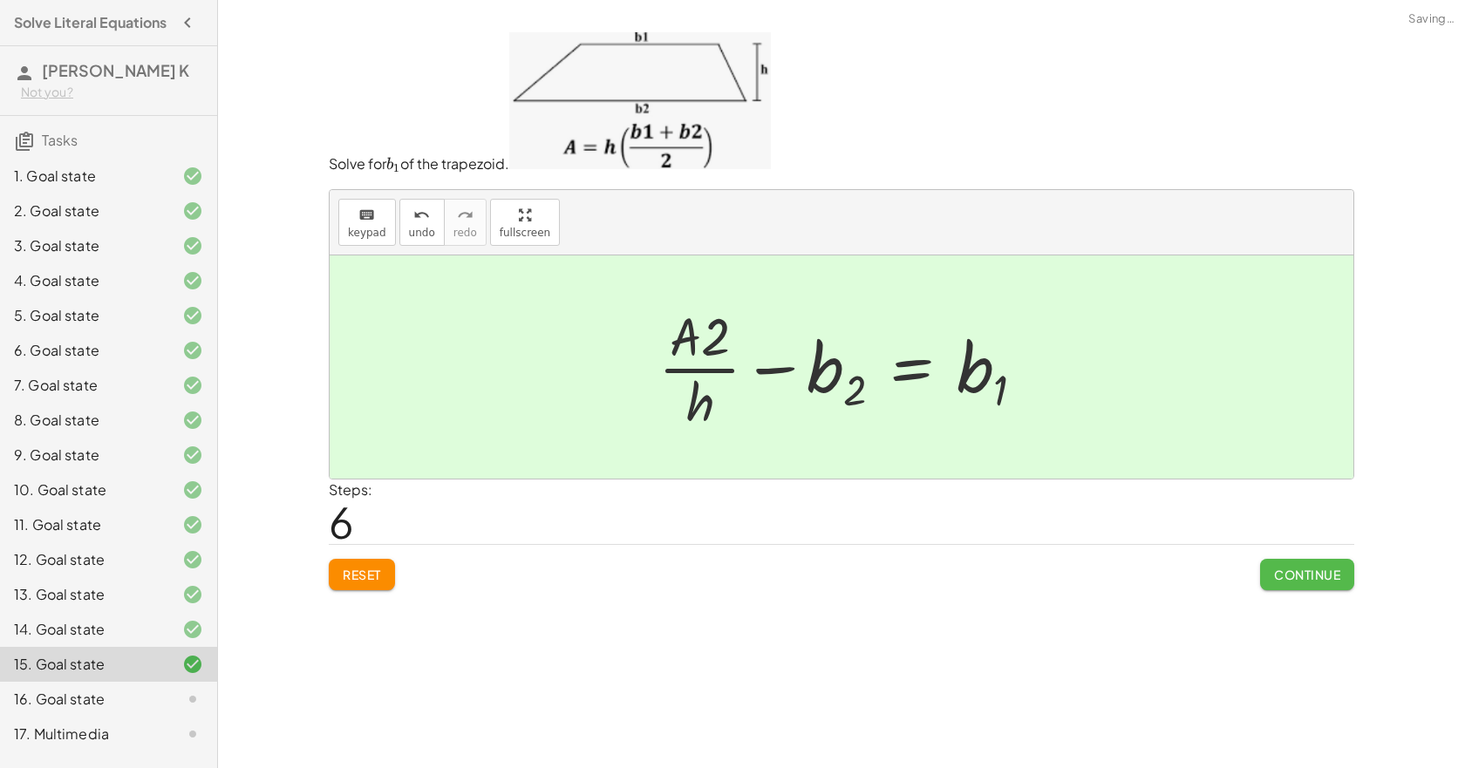
click at [1274, 583] on span "Continue" at bounding box center [1307, 575] width 66 height 16
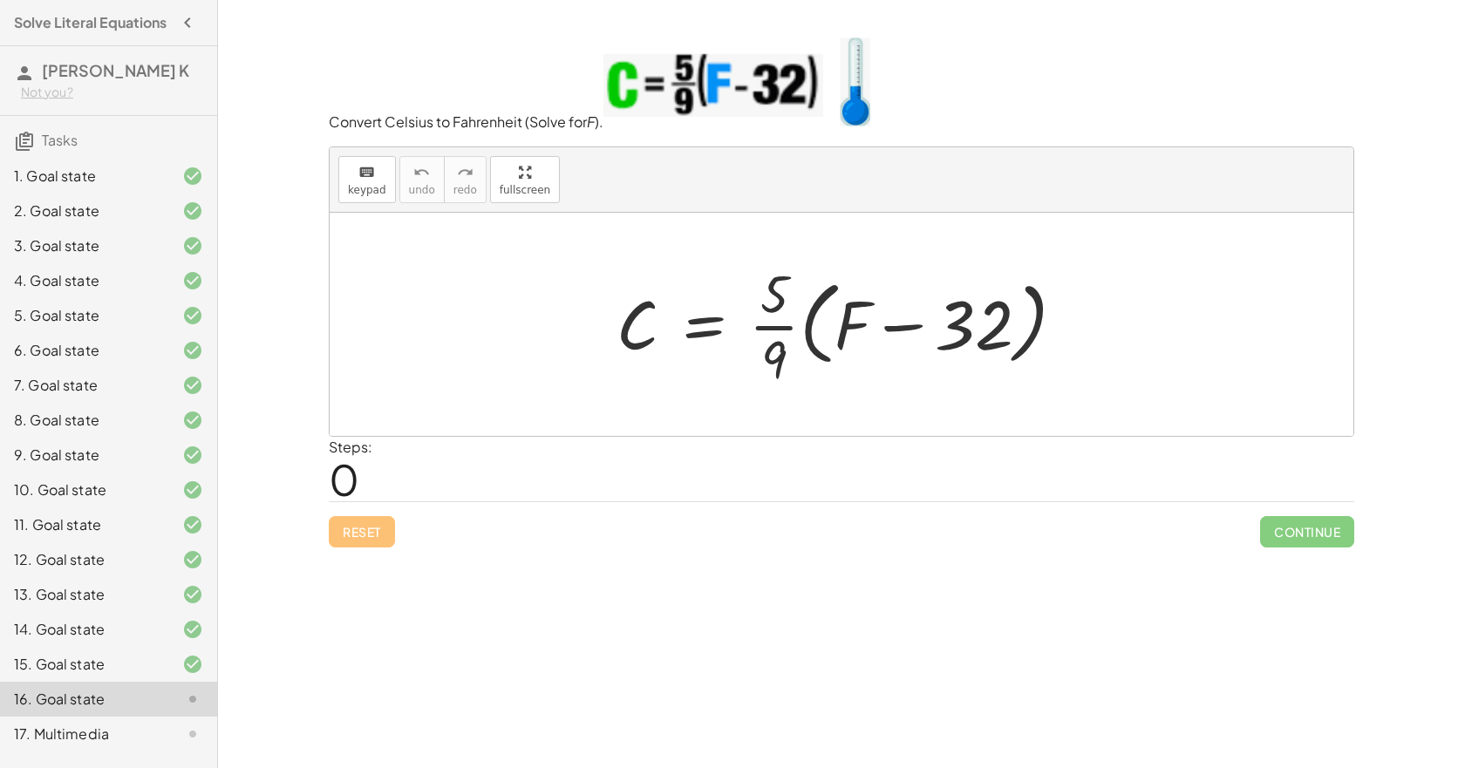
click at [714, 334] on div at bounding box center [848, 324] width 480 height 134
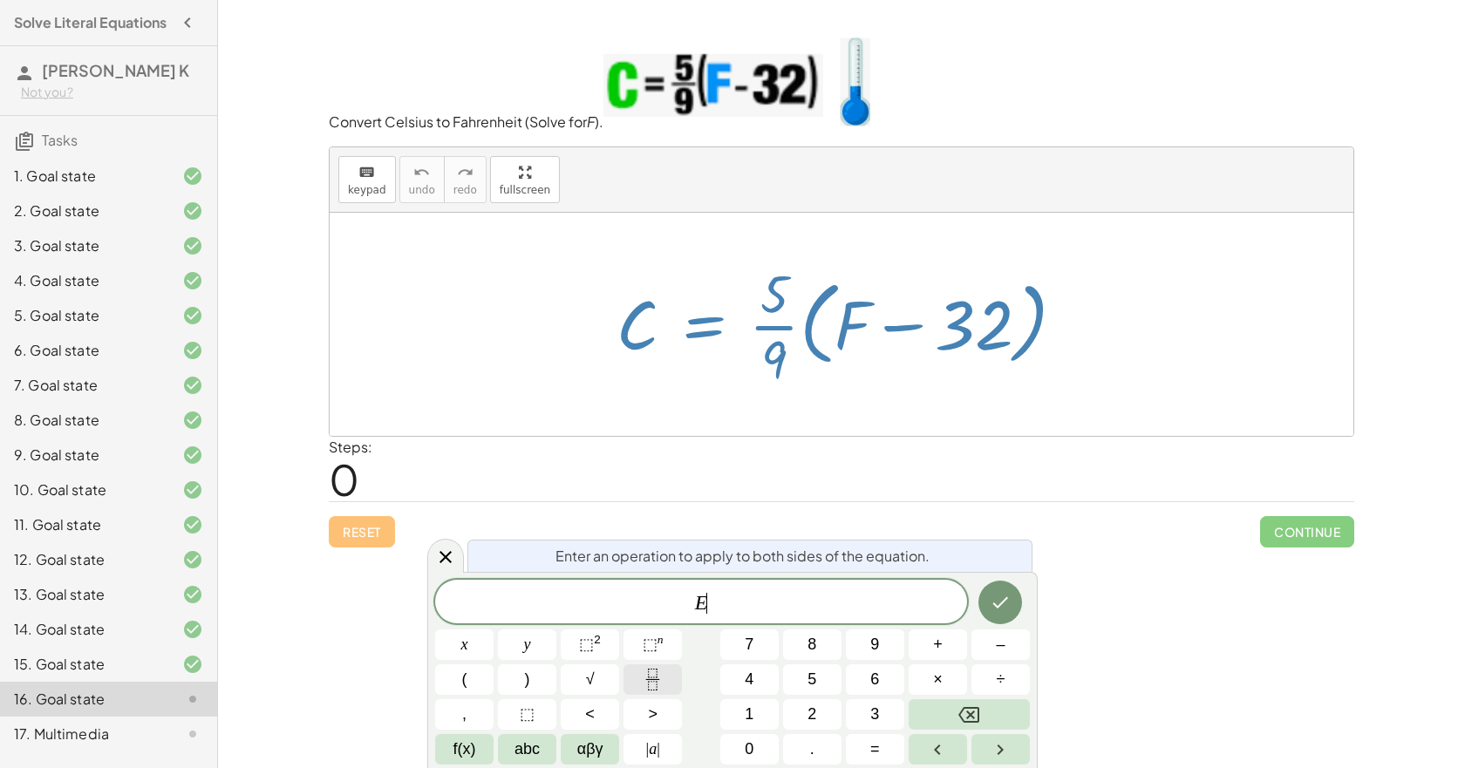
click at [653, 682] on icon "Fraction" at bounding box center [653, 680] width 22 height 22
click at [925, 673] on button "×" at bounding box center [938, 680] width 58 height 31
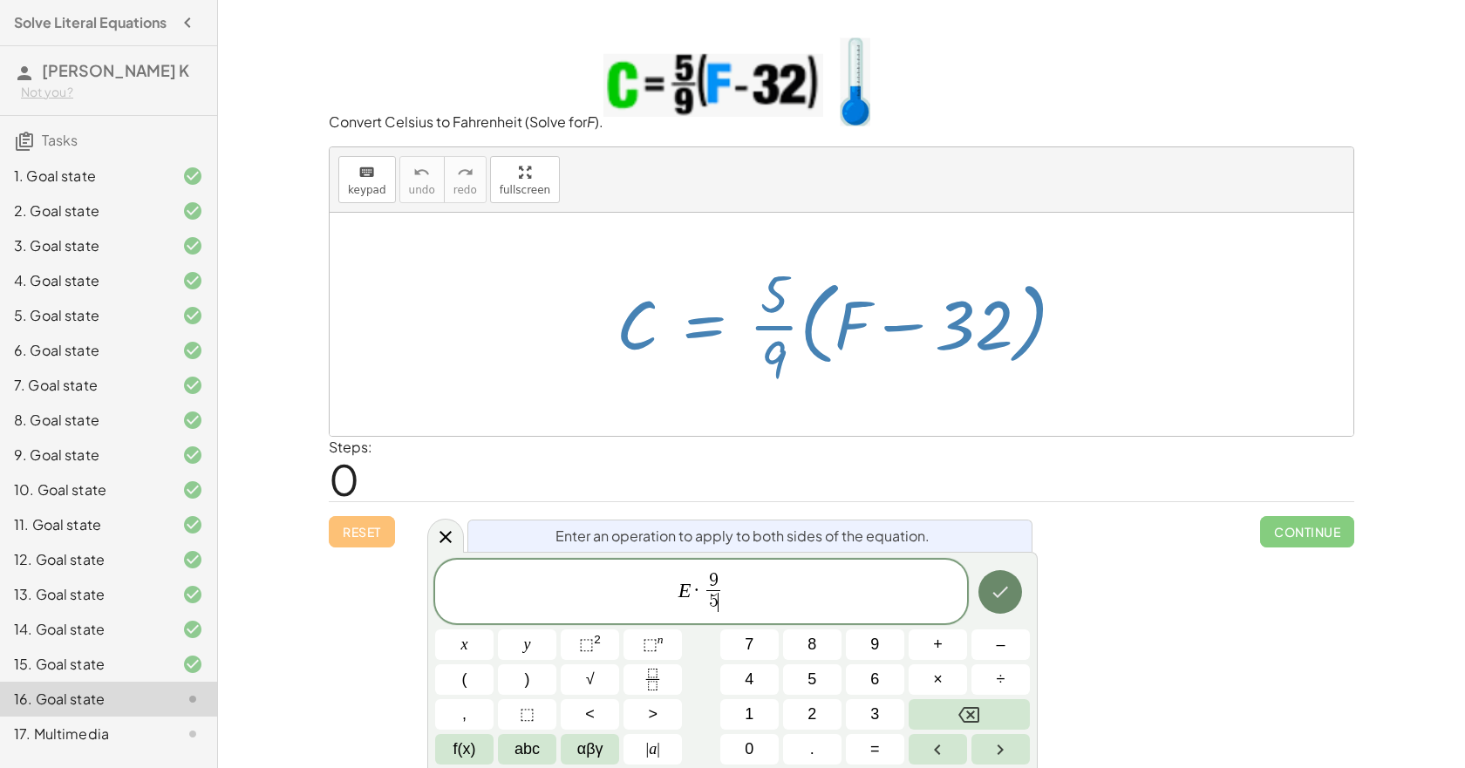
click at [994, 611] on button "Done" at bounding box center [1001, 592] width 44 height 44
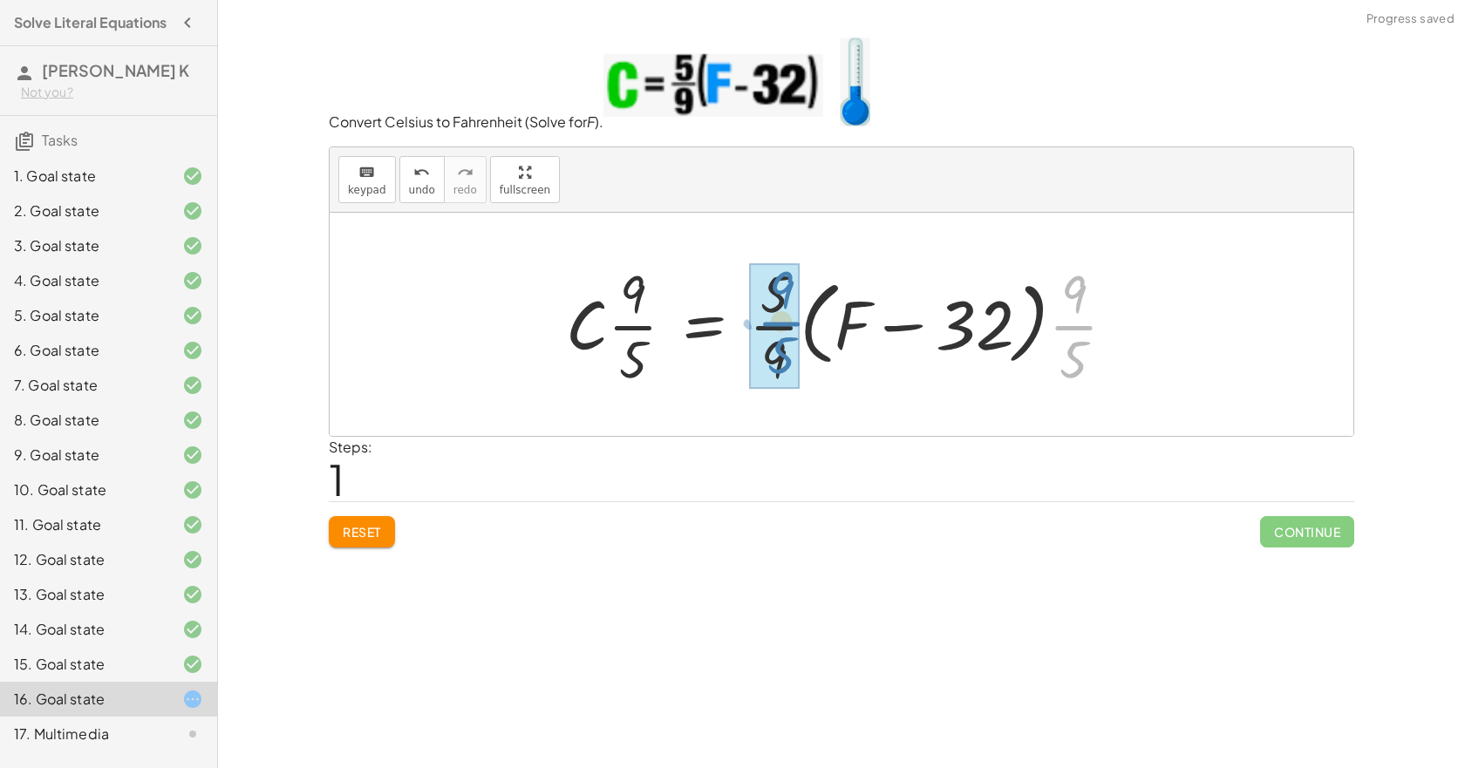
drag, startPoint x: 1063, startPoint y: 330, endPoint x: 756, endPoint y: 324, distance: 307.1
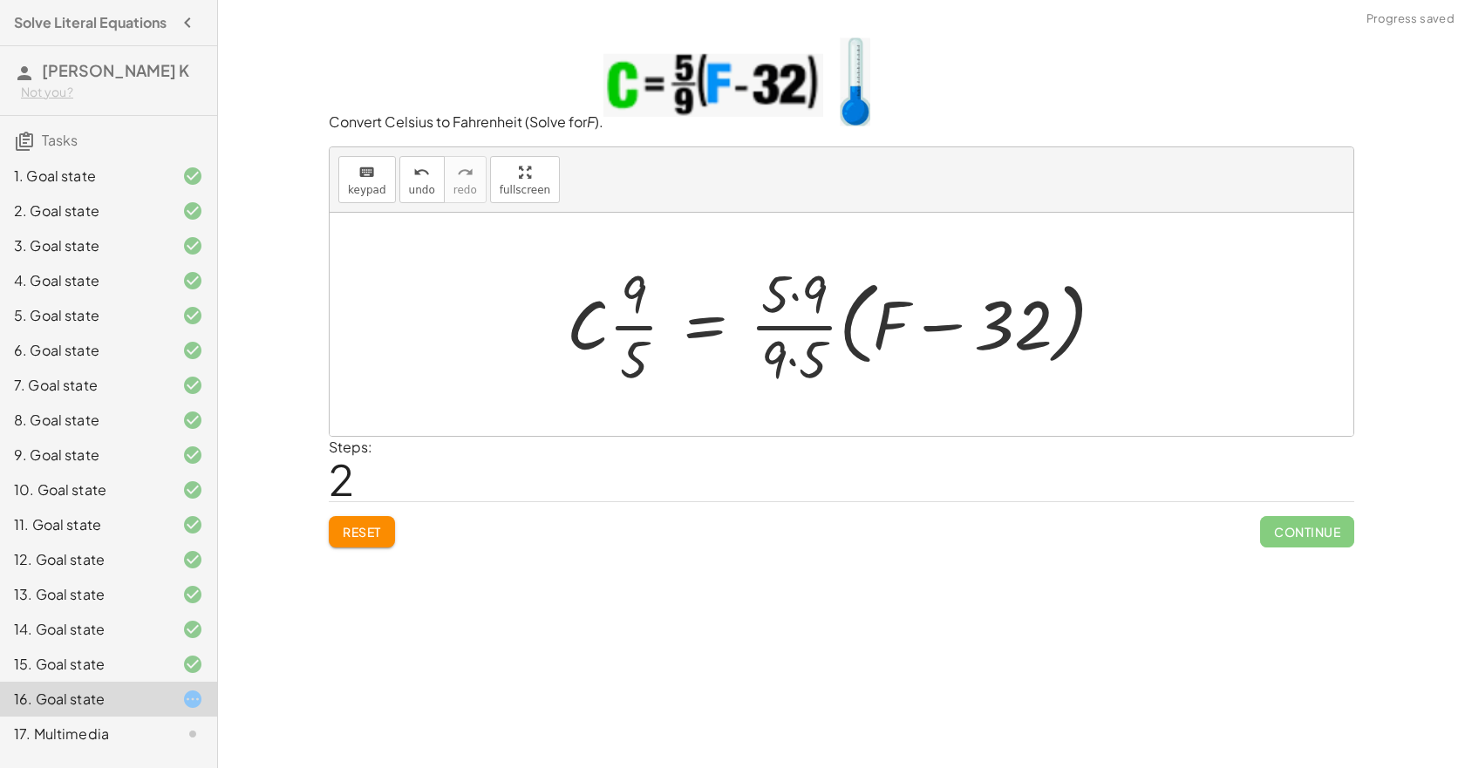
click at [800, 324] on div at bounding box center [842, 324] width 569 height 134
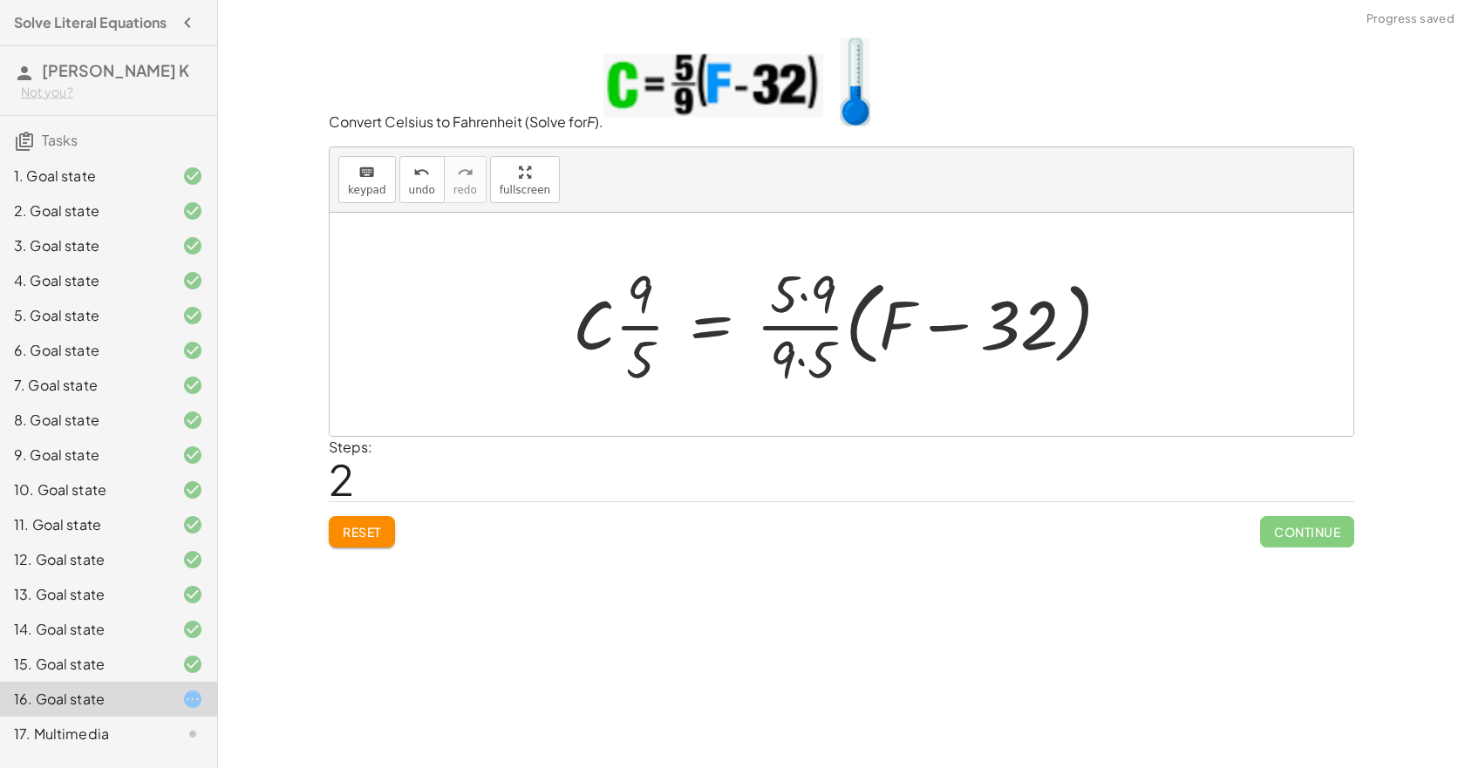
click at [806, 297] on div at bounding box center [848, 324] width 569 height 134
click at [799, 359] on div at bounding box center [848, 324] width 569 height 134
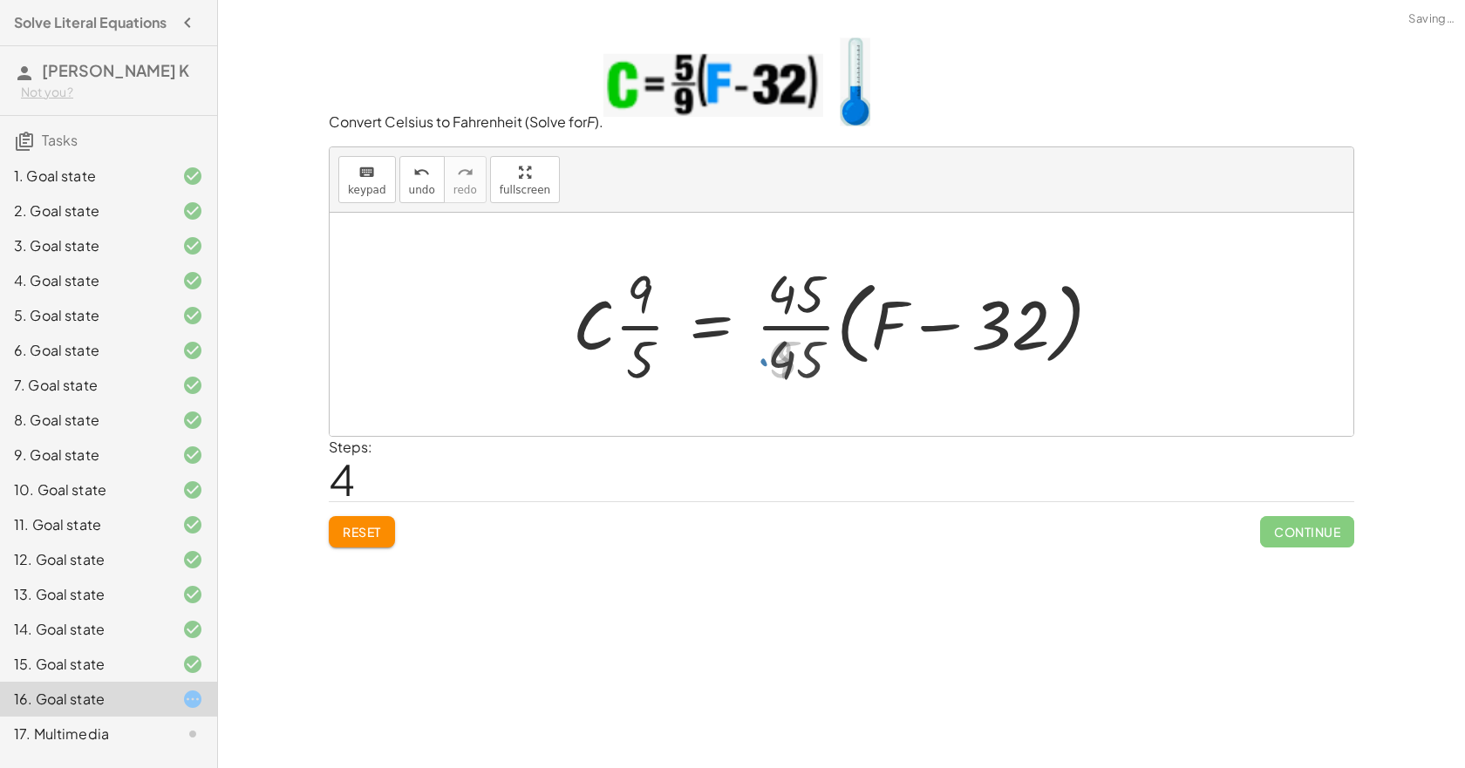
click at [797, 359] on div at bounding box center [844, 324] width 560 height 134
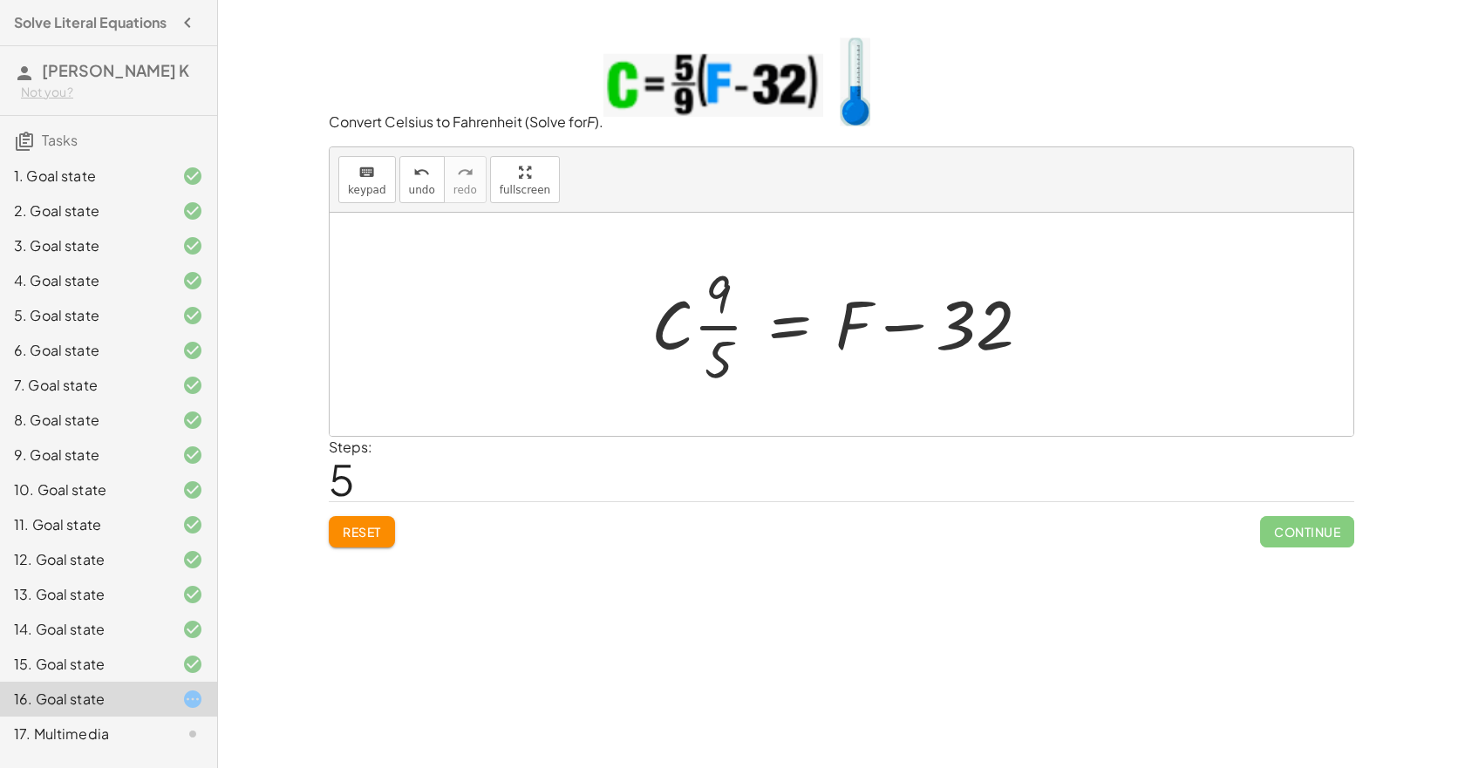
click at [906, 331] on div at bounding box center [848, 324] width 411 height 134
click at [809, 332] on div at bounding box center [848, 324] width 411 height 134
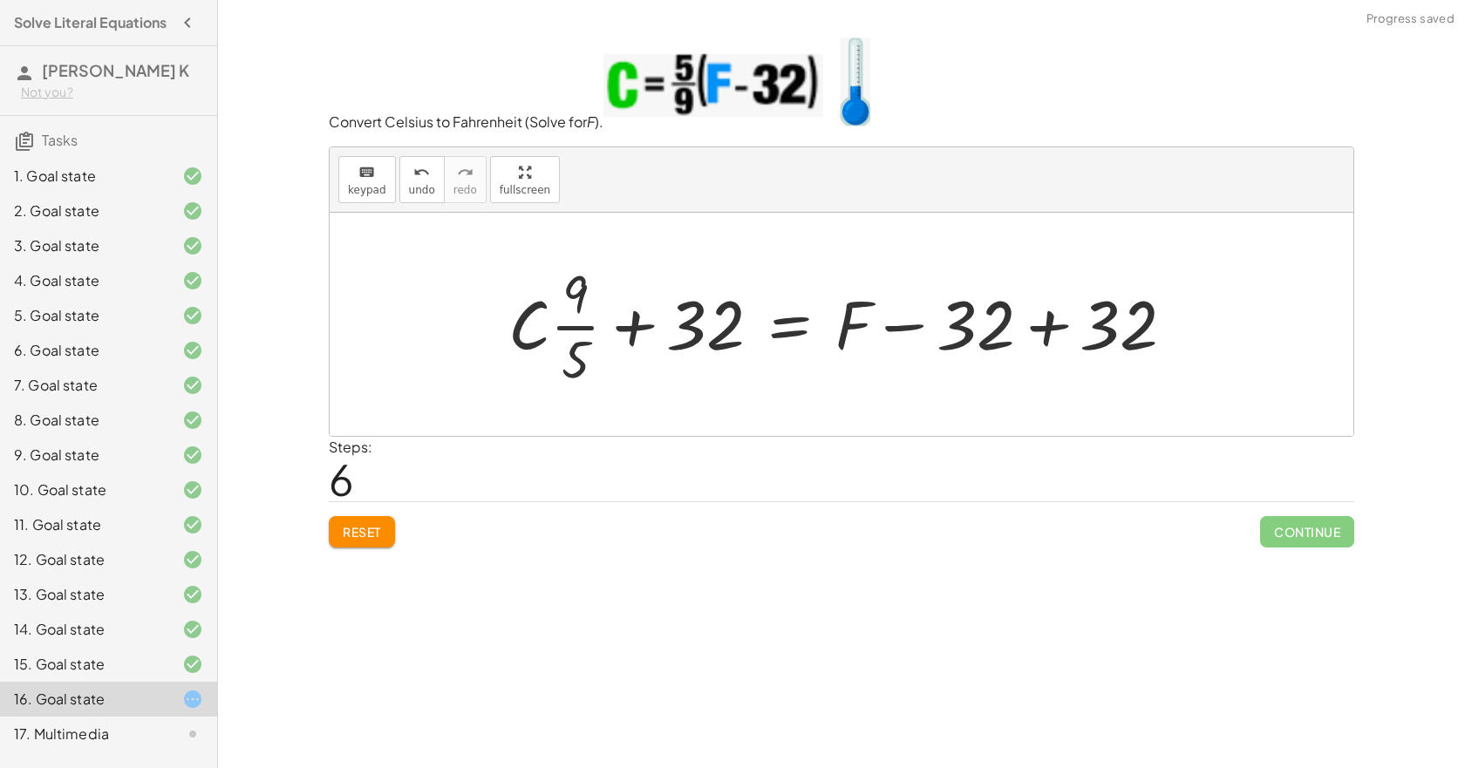
drag, startPoint x: 1051, startPoint y: 320, endPoint x: 1000, endPoint y: 320, distance: 51.5
click at [1051, 320] on div at bounding box center [849, 324] width 698 height 134
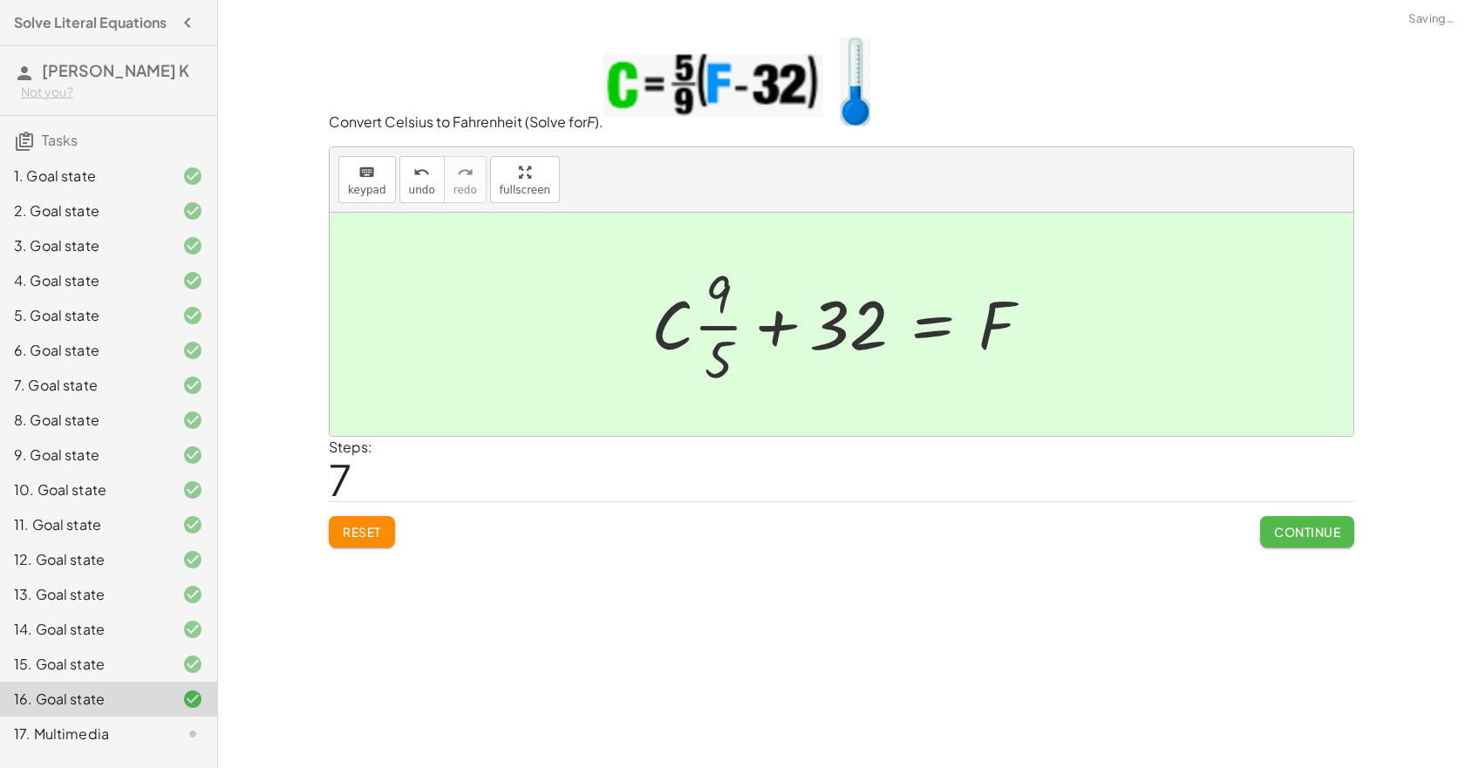
click at [1321, 536] on span "Continue" at bounding box center [1307, 532] width 66 height 16
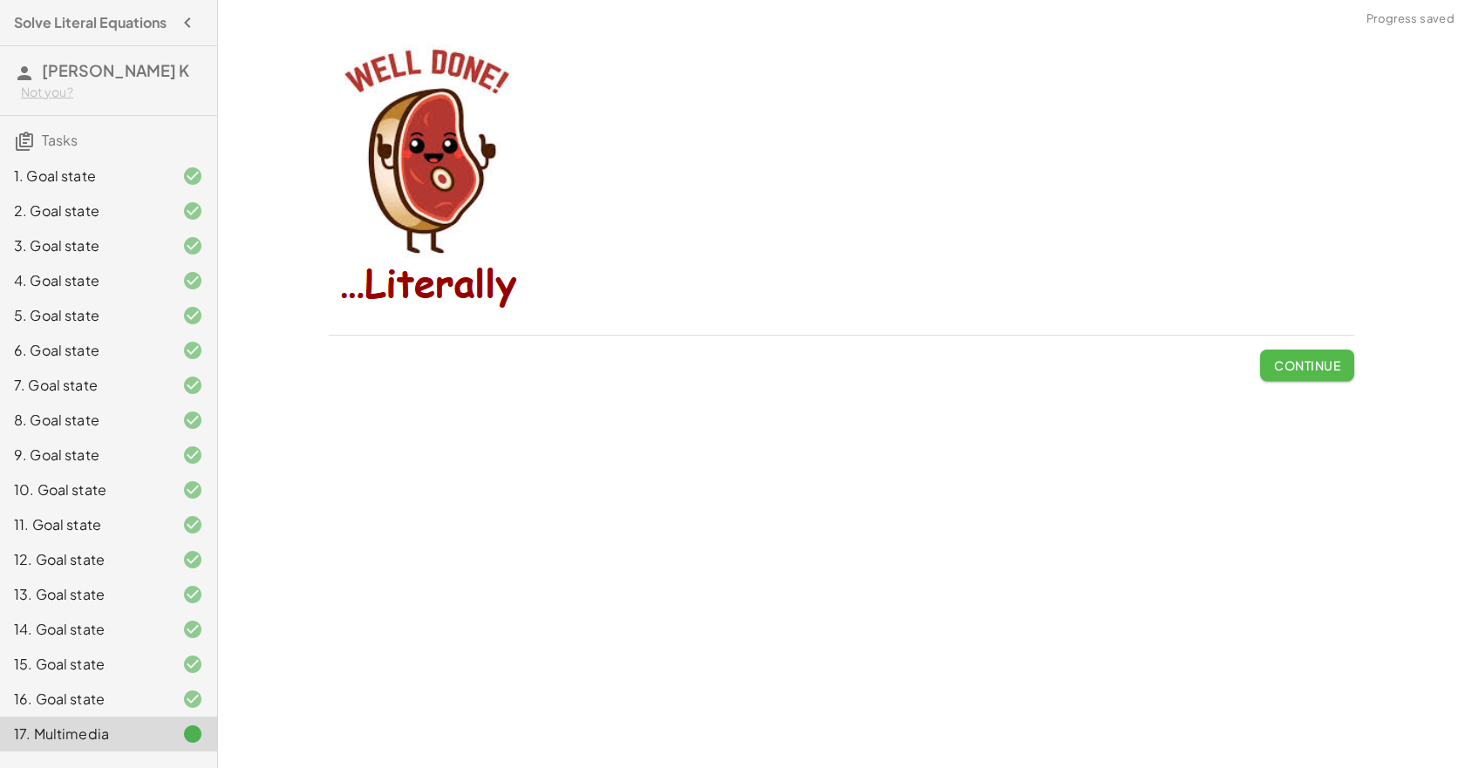
click at [1328, 365] on span "Continue" at bounding box center [1307, 366] width 66 height 16
